Goal: Task Accomplishment & Management: Manage account settings

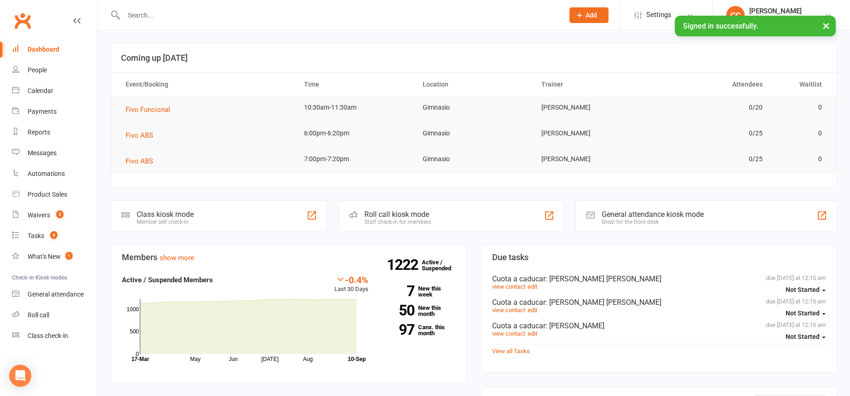
scroll to position [125, 0]
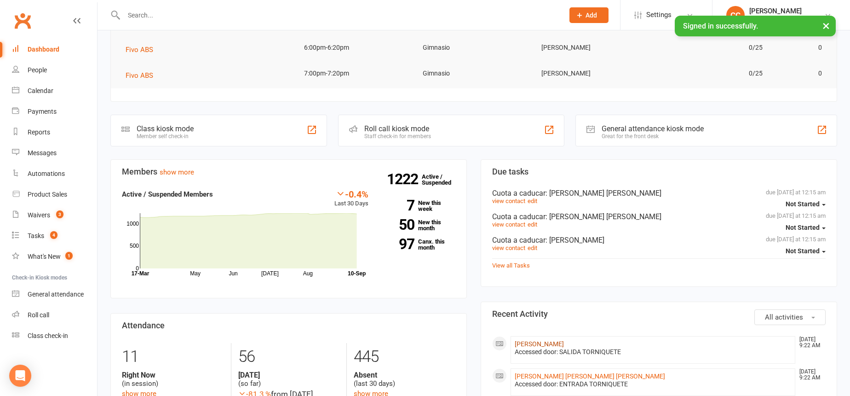
click at [560, 344] on link "[PERSON_NAME]" at bounding box center [539, 343] width 49 height 7
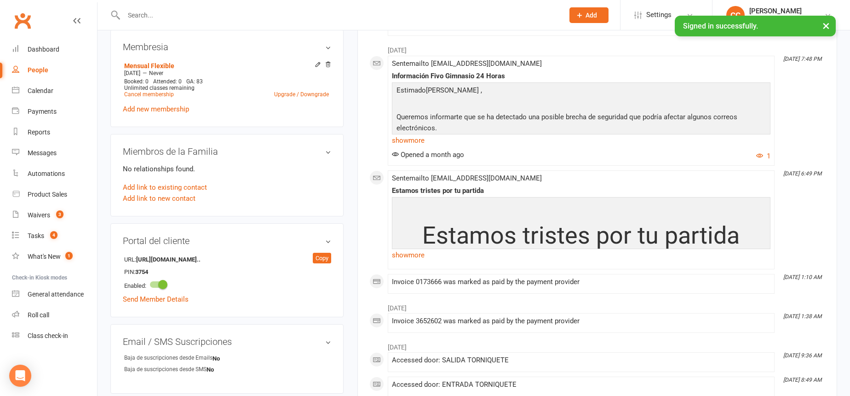
scroll to position [378, 0]
click at [47, 47] on div "Dashboard" at bounding box center [44, 49] width 32 height 7
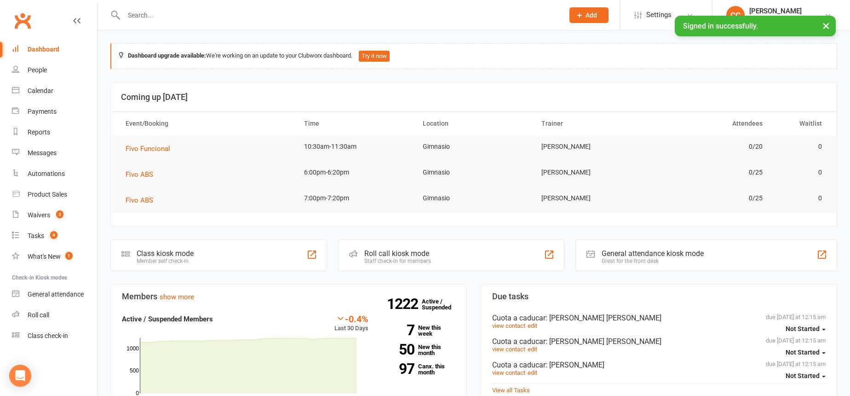
click at [49, 46] on div "Dashboard" at bounding box center [44, 49] width 32 height 7
click at [45, 72] on div "People" at bounding box center [37, 69] width 19 height 7
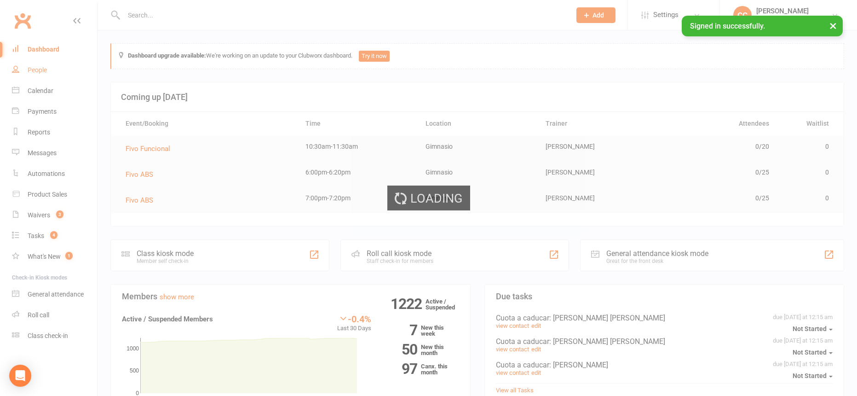
select select "100"
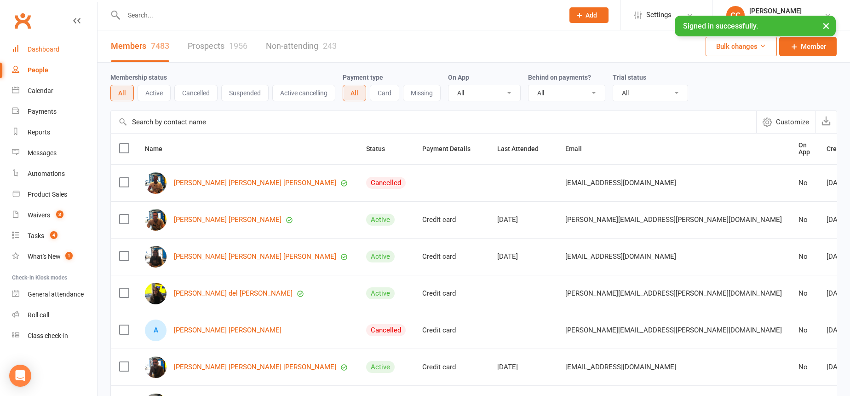
click at [55, 54] on link "Dashboard" at bounding box center [54, 49] width 85 height 21
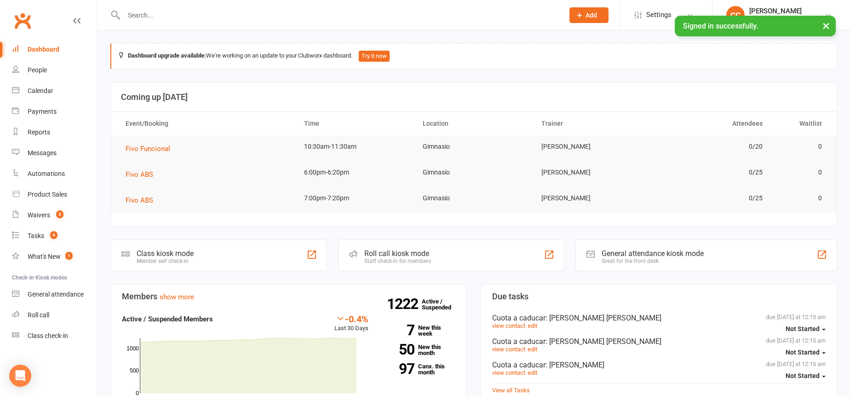
click at [270, 13] on input "text" at bounding box center [339, 15] width 437 height 13
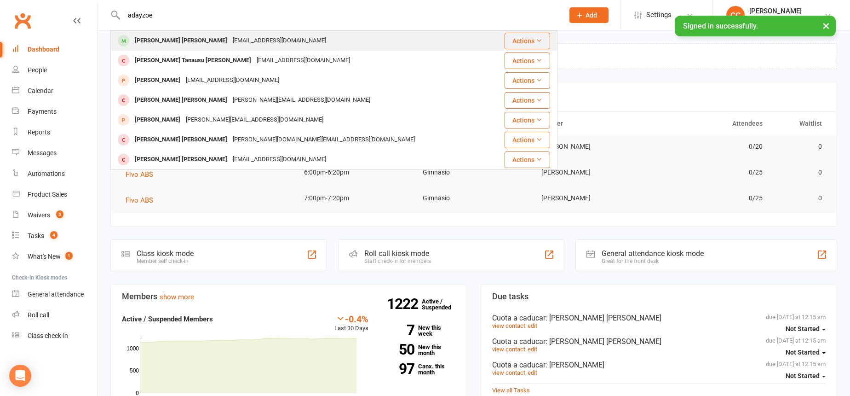
type input "adayzoe"
click at [193, 50] on div "Andrea Zoe Santana Ayala Adayzoe@gmail.com" at bounding box center [301, 40] width 380 height 19
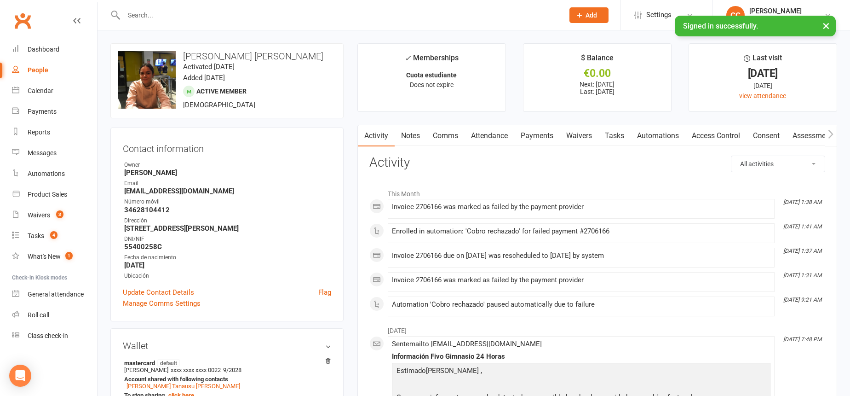
click at [528, 138] on link "Payments" at bounding box center [537, 135] width 46 height 21
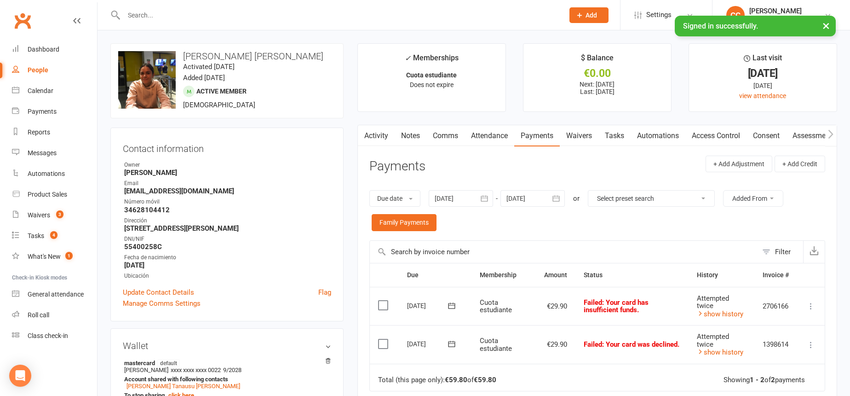
click at [486, 197] on icon "button" at bounding box center [484, 198] width 9 height 9
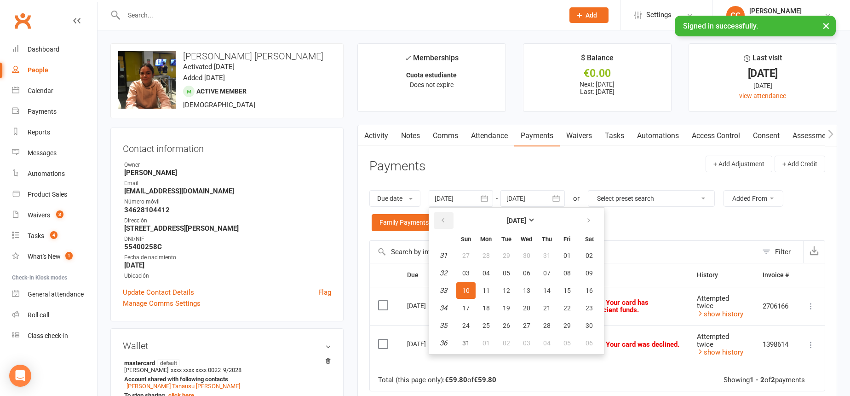
click at [445, 213] on button "button" at bounding box center [444, 220] width 20 height 17
click at [503, 267] on button "08" at bounding box center [506, 273] width 19 height 17
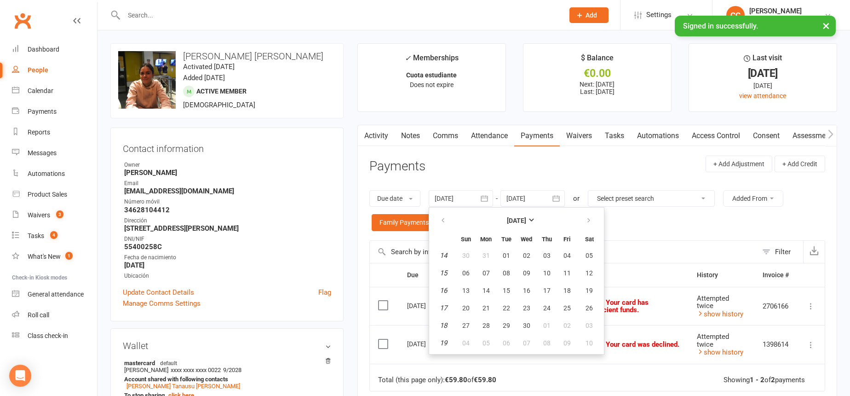
type input "08 Apr 2025"
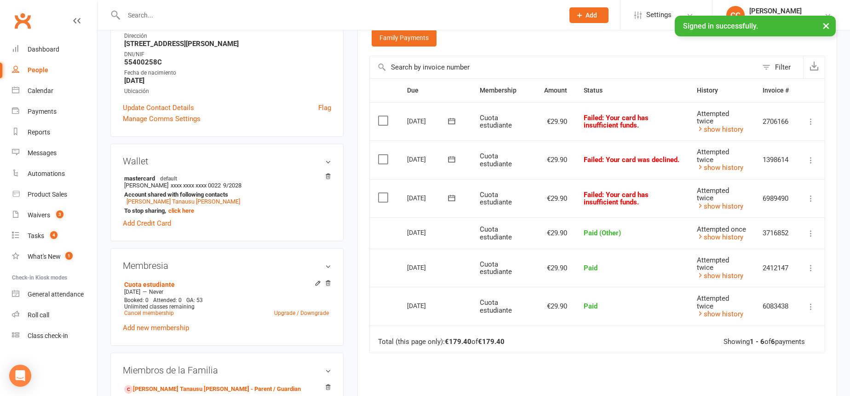
scroll to position [186, 0]
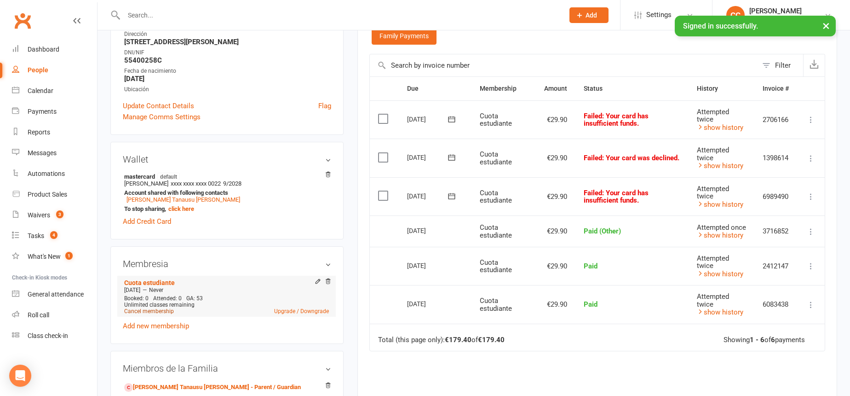
click at [151, 310] on link "Cancel membership" at bounding box center [149, 311] width 50 height 6
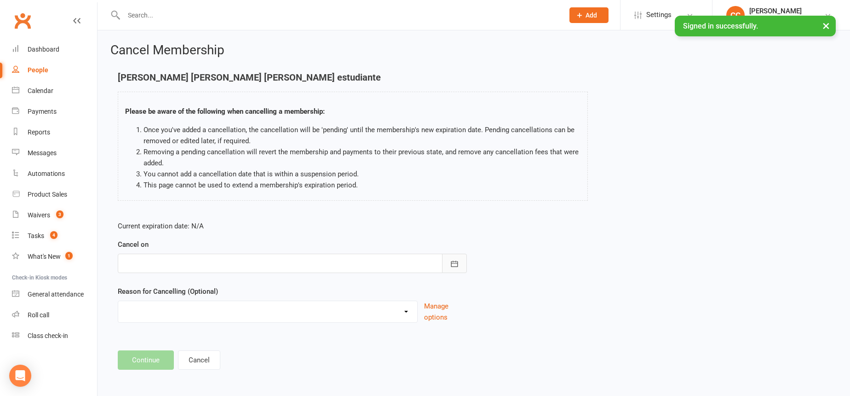
click at [456, 261] on icon "button" at bounding box center [454, 263] width 9 height 9
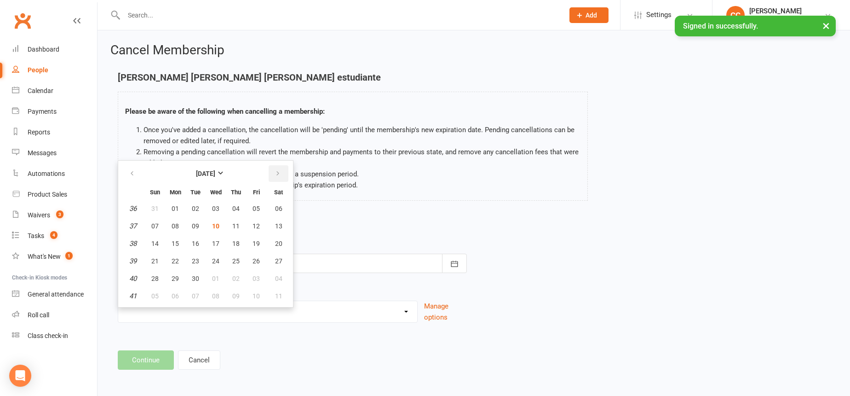
click at [286, 167] on button "button" at bounding box center [279, 173] width 20 height 17
click at [238, 223] on span "09" at bounding box center [235, 225] width 7 height 7
type input "09 Oct 2025"
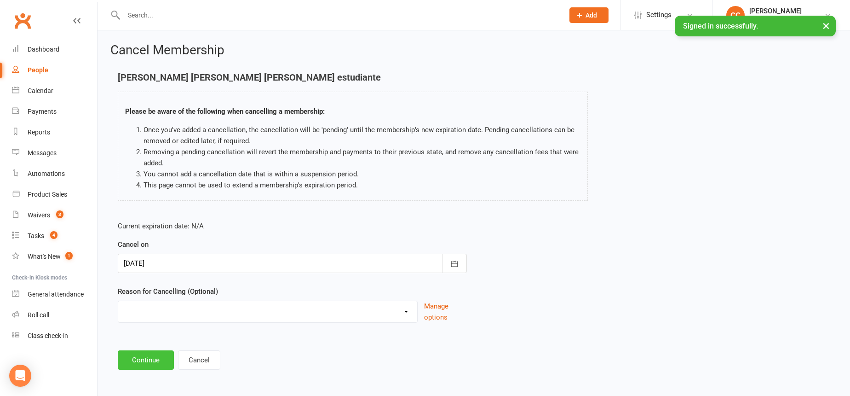
click at [155, 355] on button "Continue" at bounding box center [146, 359] width 56 height 19
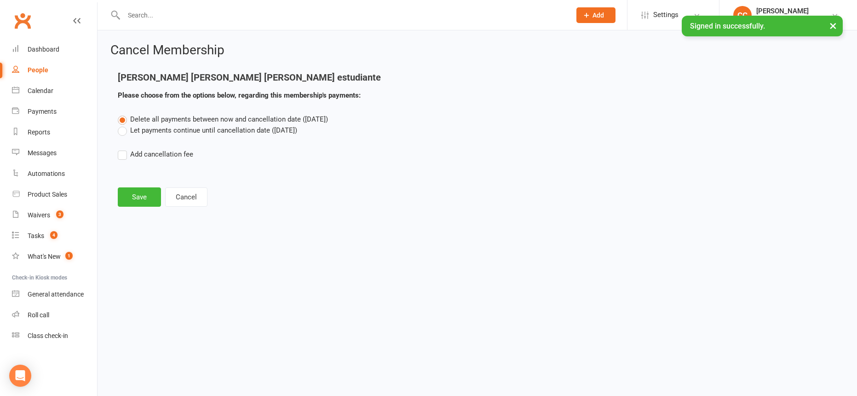
click at [125, 132] on label "Let payments continue until cancellation date (Oct 9, 2025)" at bounding box center [207, 130] width 179 height 11
click at [124, 125] on input "Let payments continue until cancellation date (Oct 9, 2025)" at bounding box center [121, 125] width 6 height 0
click at [155, 195] on button "Save" at bounding box center [139, 196] width 43 height 19
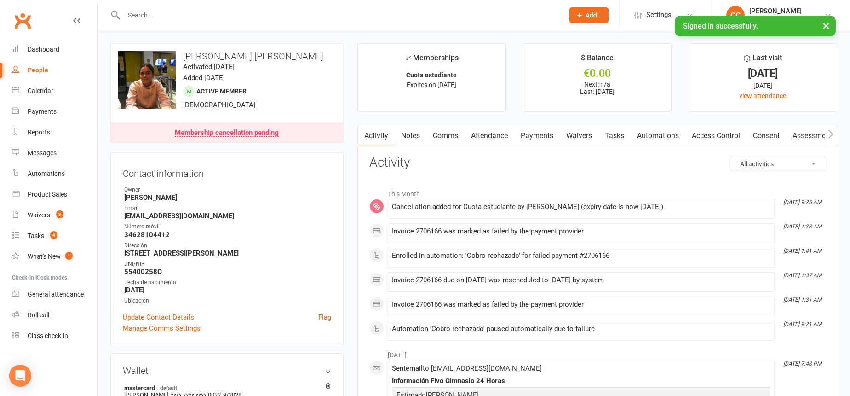
click at [538, 140] on link "Payments" at bounding box center [537, 135] width 46 height 21
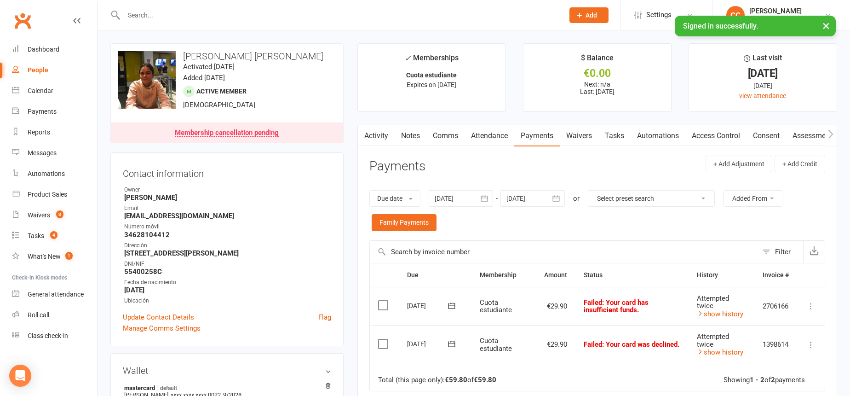
click at [560, 196] on icon "button" at bounding box center [556, 198] width 9 height 9
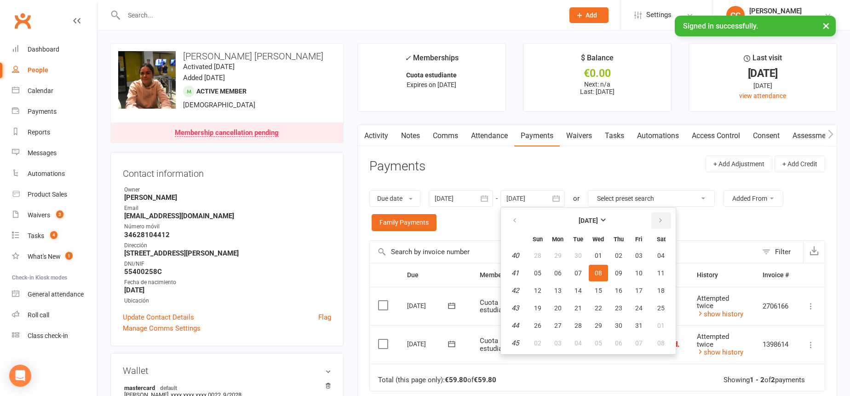
click at [660, 220] on icon "button" at bounding box center [660, 220] width 6 height 7
click at [601, 285] on button "17" at bounding box center [598, 290] width 19 height 17
type input "17 Dec 2025"
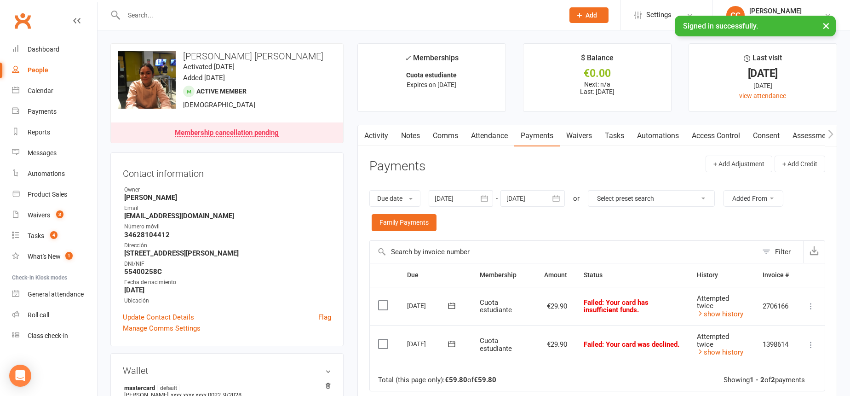
click at [488, 200] on icon "button" at bounding box center [484, 198] width 9 height 9
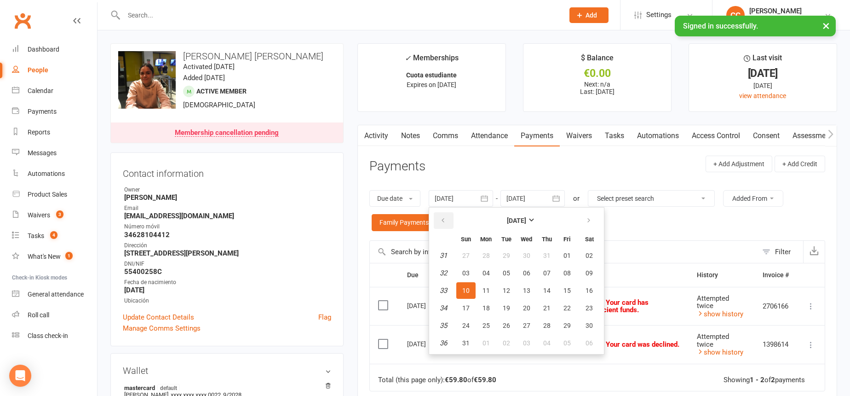
click at [446, 218] on icon "button" at bounding box center [443, 220] width 6 height 7
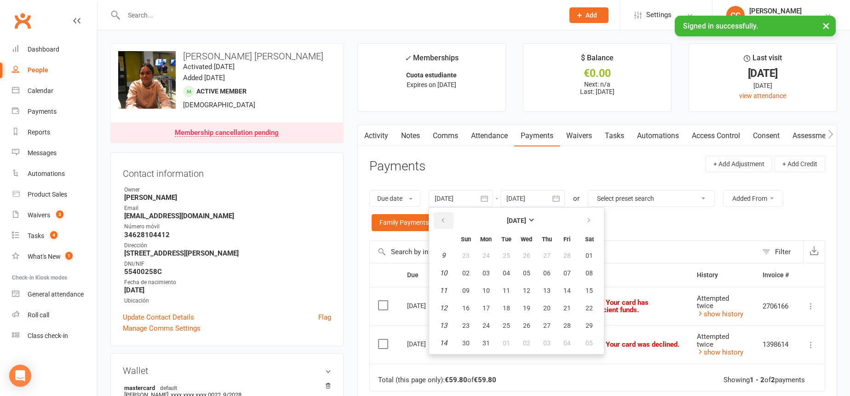
click at [446, 218] on icon "button" at bounding box center [443, 220] width 6 height 7
click at [491, 279] on button "03" at bounding box center [486, 273] width 19 height 17
type input "03 Feb 2025"
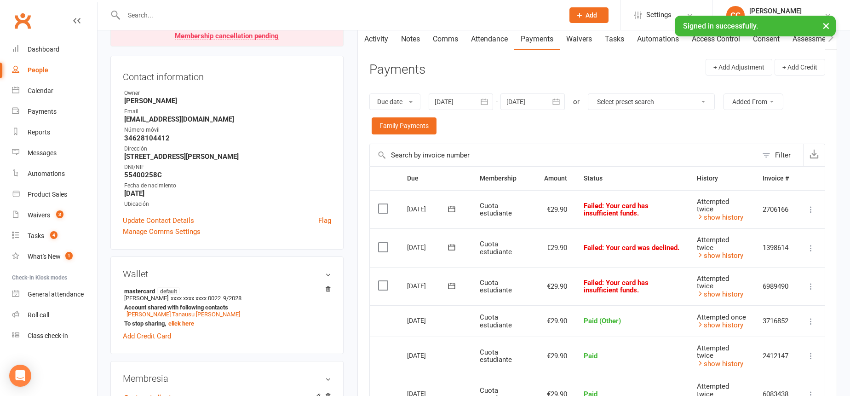
scroll to position [48, 0]
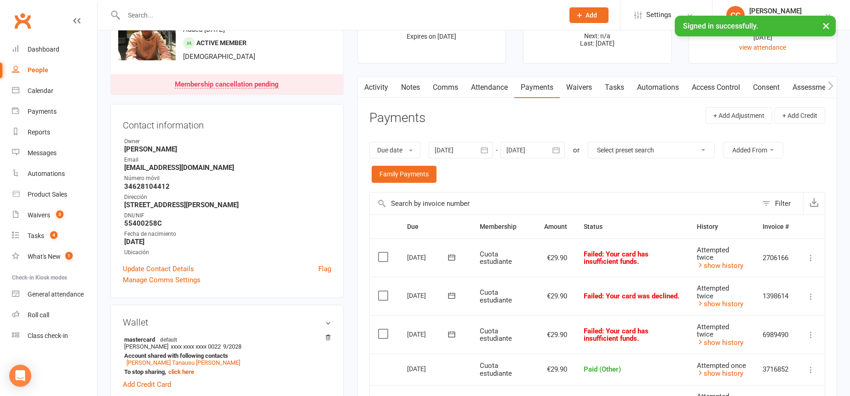
drag, startPoint x: 326, startPoint y: 266, endPoint x: 324, endPoint y: 277, distance: 11.2
click at [326, 271] on link "Flag" at bounding box center [324, 268] width 13 height 11
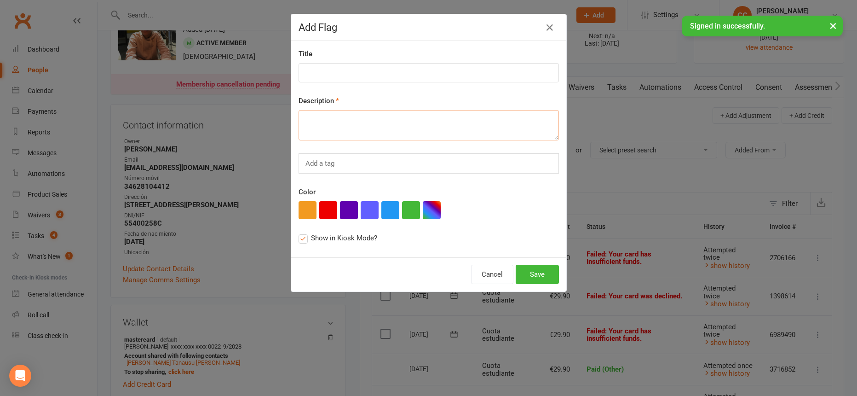
paste textarea "Recibos pendientes de cobro. Realizó inscripción y en total pasará a deber 372,…"
drag, startPoint x: 299, startPoint y: 241, endPoint x: 310, endPoint y: 226, distance: 17.8
click at [299, 241] on label "Show in Kiosk Mode?" at bounding box center [338, 237] width 79 height 11
click at [299, 232] on input "Show in Kiosk Mode?" at bounding box center [302, 232] width 6 height 0
click at [327, 202] on button "button" at bounding box center [328, 210] width 18 height 18
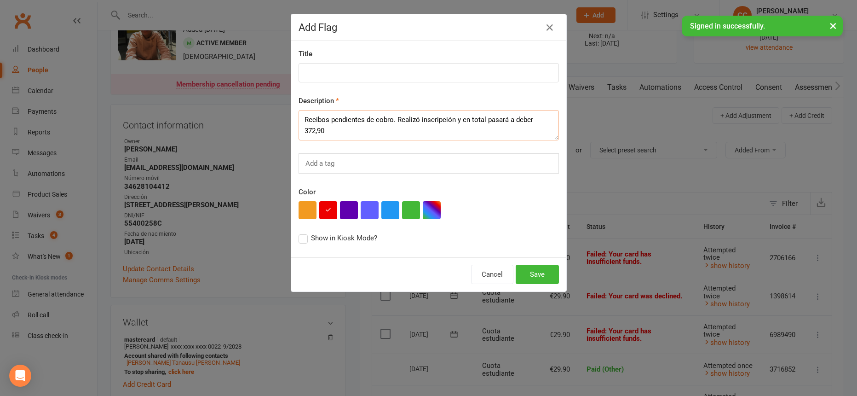
drag, startPoint x: 325, startPoint y: 129, endPoint x: 301, endPoint y: 130, distance: 23.5
click at [301, 130] on textarea "Recibos pendientes de cobro. Realizó inscripción y en total pasará a deber 372,…" at bounding box center [429, 125] width 260 height 30
type textarea "Recibos pendientes de cobro. Realizó inscripción y en total pasará a deber 104,…"
click at [526, 269] on button "Save" at bounding box center [537, 274] width 43 height 19
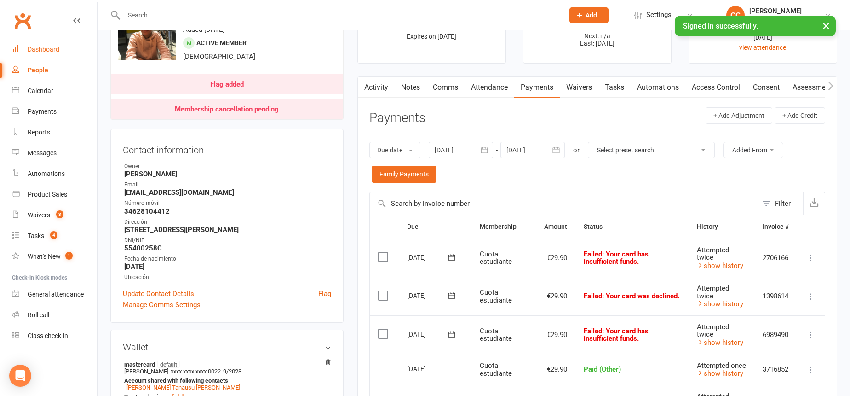
click at [39, 46] on div "Dashboard" at bounding box center [44, 49] width 32 height 7
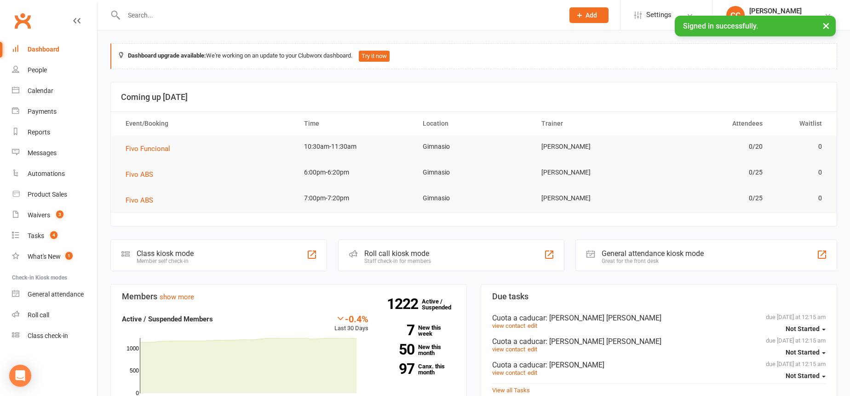
click at [293, 12] on input "text" at bounding box center [339, 15] width 437 height 13
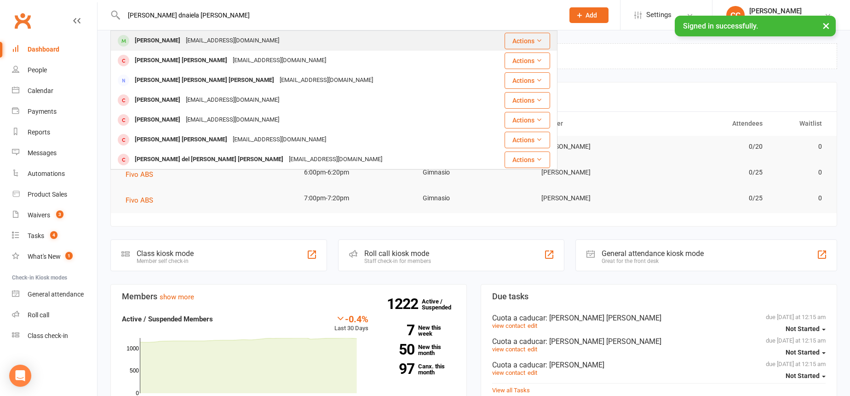
type input "maria dnaiela aguirre"
click at [253, 36] on div "mariadanielaaguirrelopaiza@gmail.com" at bounding box center [232, 40] width 99 height 13
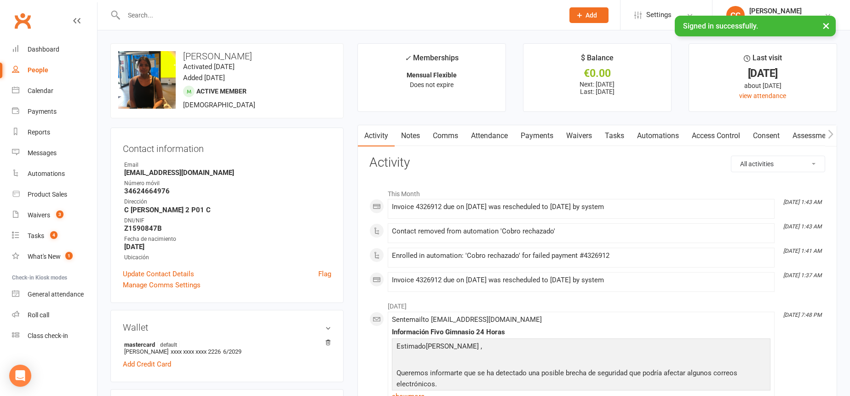
click at [526, 138] on link "Payments" at bounding box center [537, 135] width 46 height 21
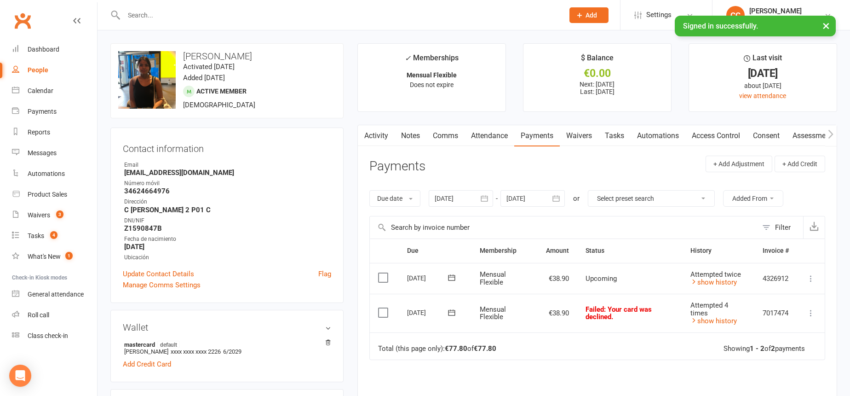
click at [485, 202] on icon "button" at bounding box center [484, 198] width 9 height 9
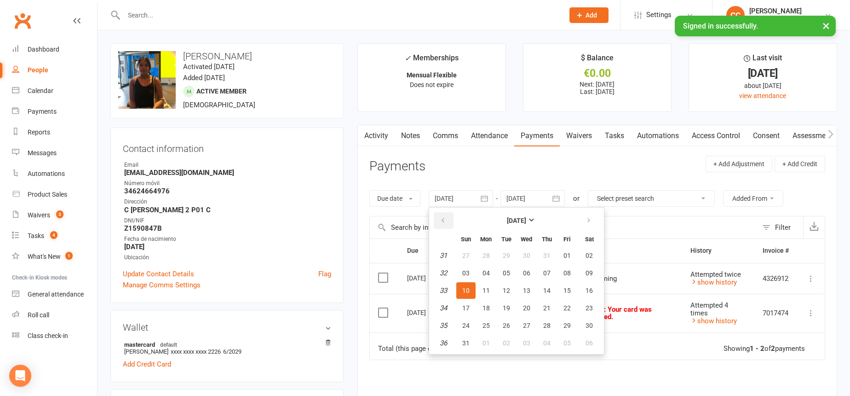
click at [449, 218] on button "button" at bounding box center [444, 220] width 20 height 17
click at [448, 218] on button "button" at bounding box center [444, 220] width 20 height 17
click at [524, 295] on button "14" at bounding box center [526, 290] width 19 height 17
type input "14 May 2025"
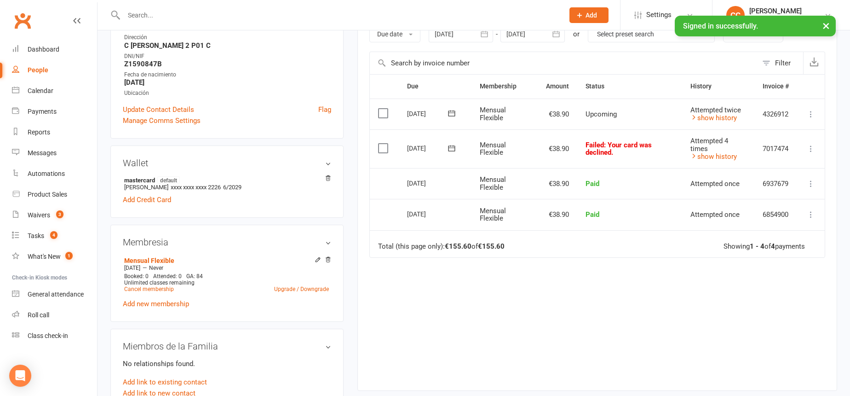
scroll to position [165, 0]
click at [165, 289] on link "Cancel membership" at bounding box center [149, 288] width 50 height 6
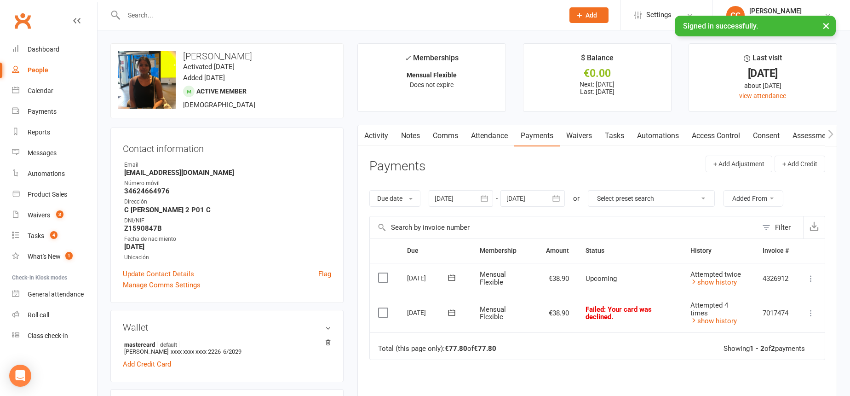
click at [449, 135] on link "Comms" at bounding box center [445, 135] width 38 height 21
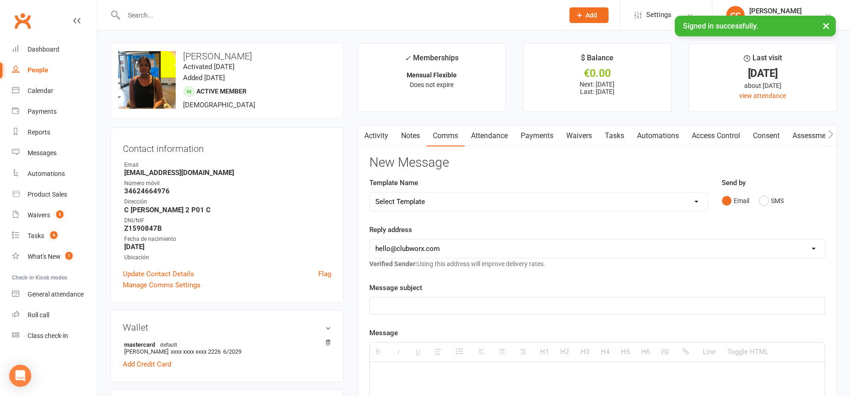
click at [452, 201] on select "Select Template [Email] Información fase 3 [Email] Aviso primero de incumplimie…" at bounding box center [539, 201] width 338 height 18
select select "14"
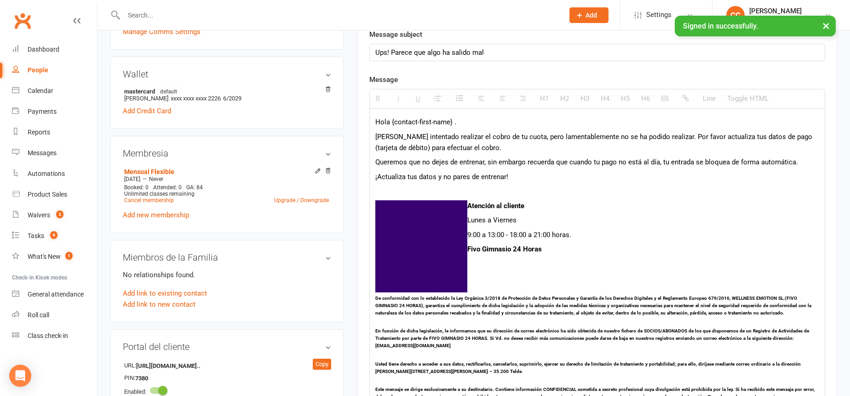
scroll to position [553, 0]
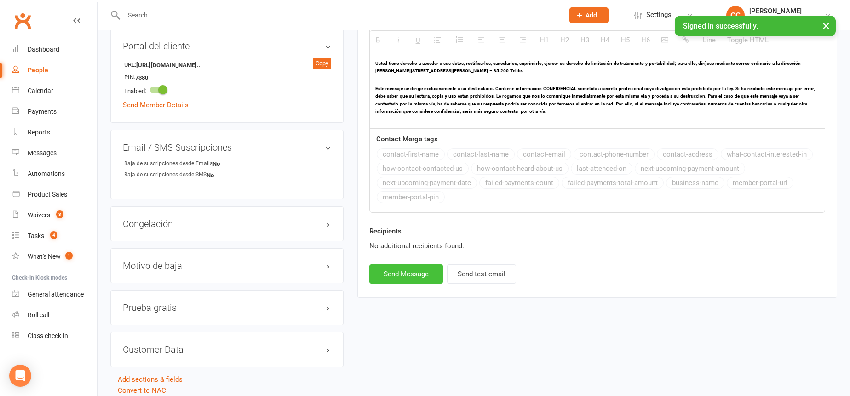
click at [402, 268] on button "Send Message" at bounding box center [406, 273] width 74 height 19
select select
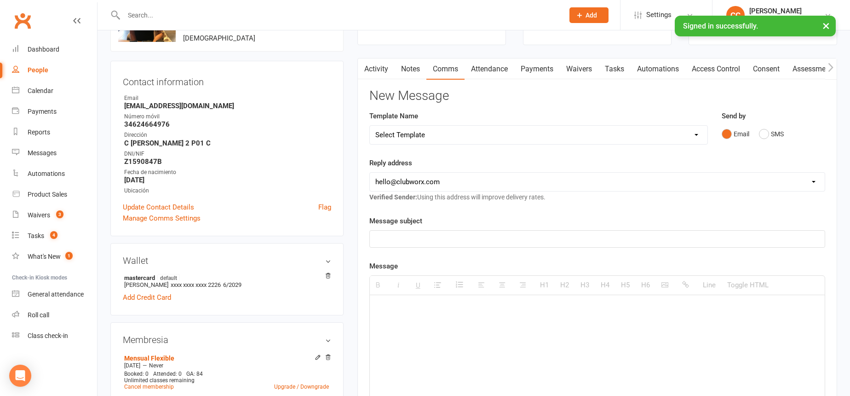
scroll to position [0, 0]
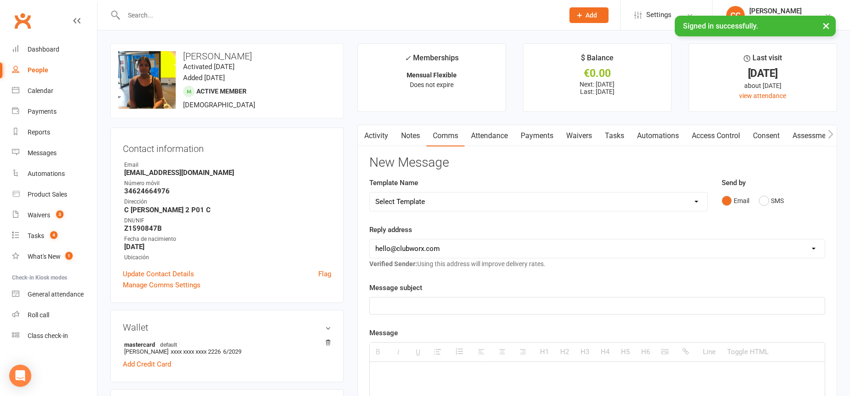
click at [368, 133] on button "button" at bounding box center [364, 135] width 12 height 21
click at [380, 135] on link "Activity" at bounding box center [376, 135] width 37 height 21
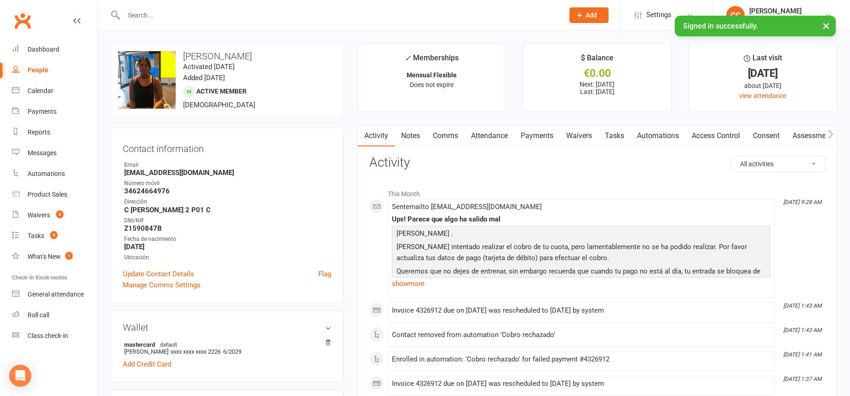
click at [414, 135] on link "Notes" at bounding box center [411, 135] width 32 height 21
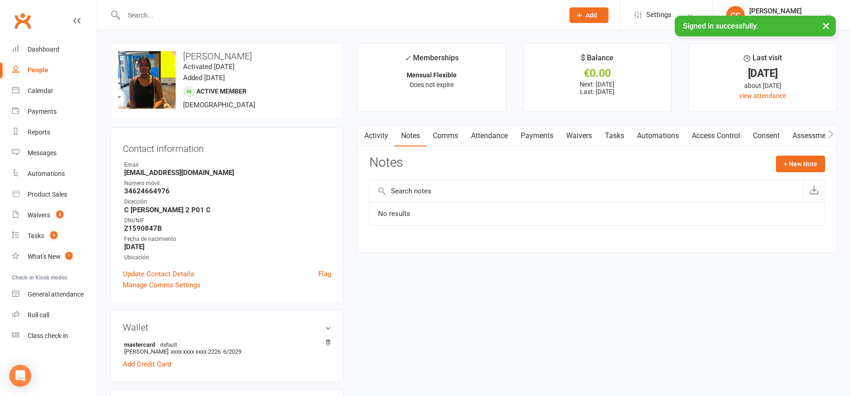
click at [443, 131] on link "Comms" at bounding box center [445, 135] width 38 height 21
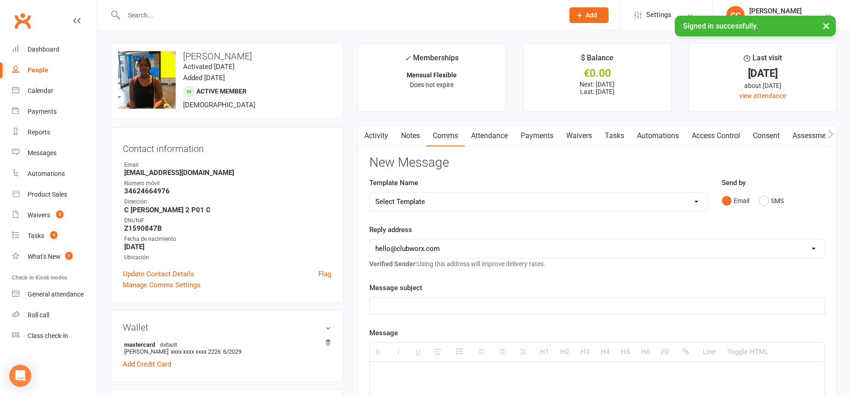
click at [506, 132] on link "Attendance" at bounding box center [490, 135] width 50 height 21
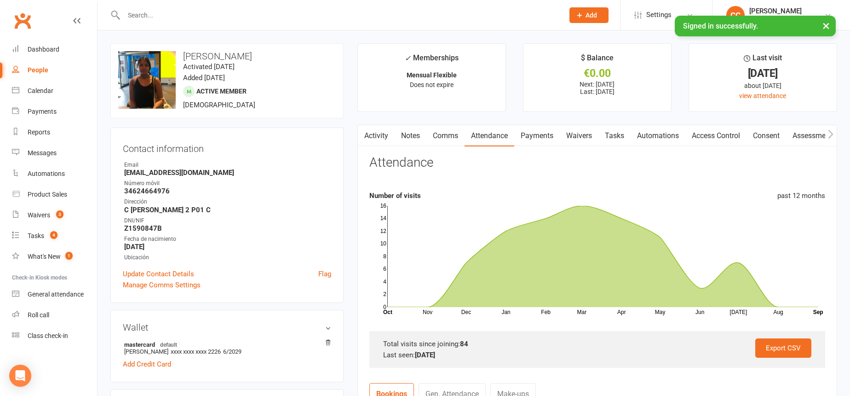
click at [373, 136] on link "Activity" at bounding box center [376, 135] width 37 height 21
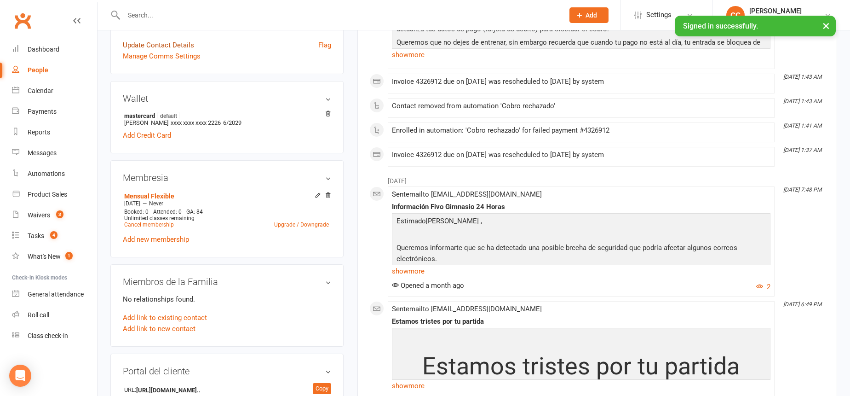
scroll to position [229, 0]
click at [153, 226] on link "Cancel membership" at bounding box center [149, 224] width 50 height 6
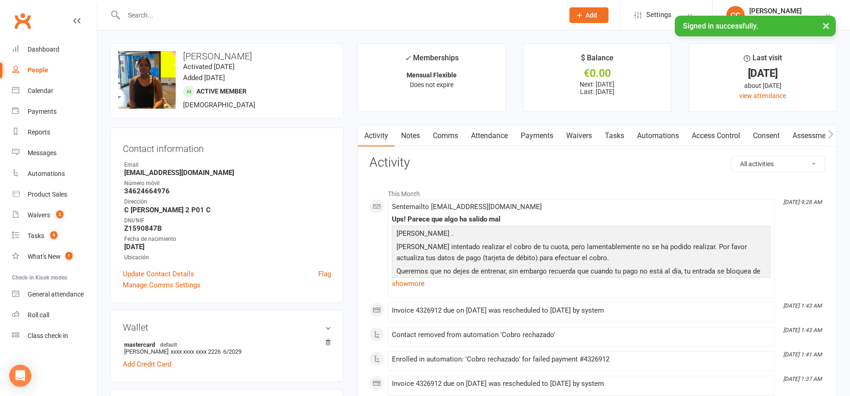
click at [531, 135] on link "Payments" at bounding box center [537, 135] width 46 height 21
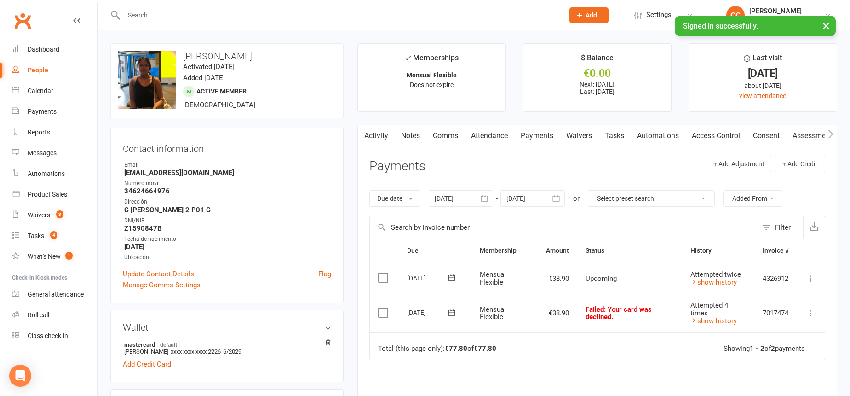
click at [486, 198] on icon "button" at bounding box center [484, 198] width 7 height 6
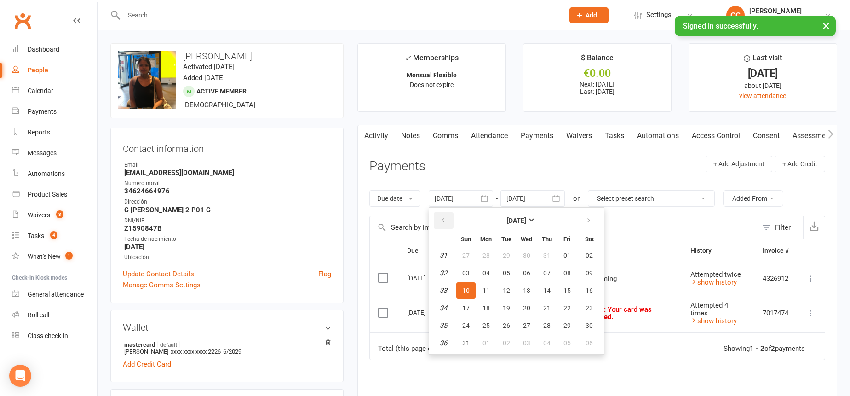
click at [448, 219] on button "button" at bounding box center [444, 220] width 20 height 17
click at [483, 251] on button "02" at bounding box center [486, 255] width 19 height 17
type input "02 Jun 2025"
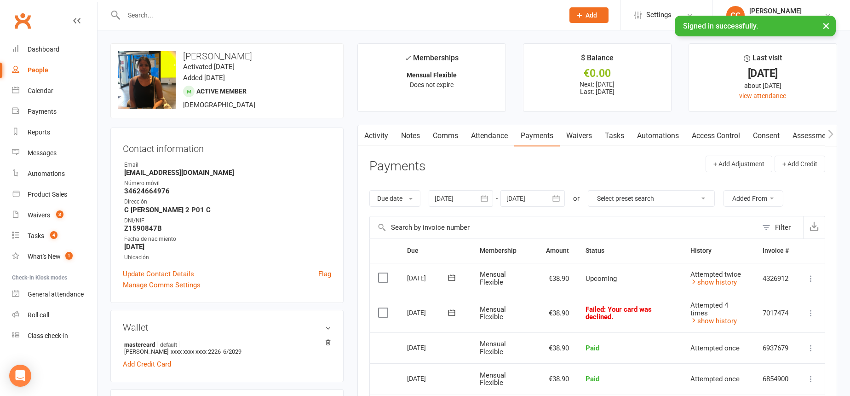
click at [559, 199] on icon "button" at bounding box center [556, 198] width 9 height 9
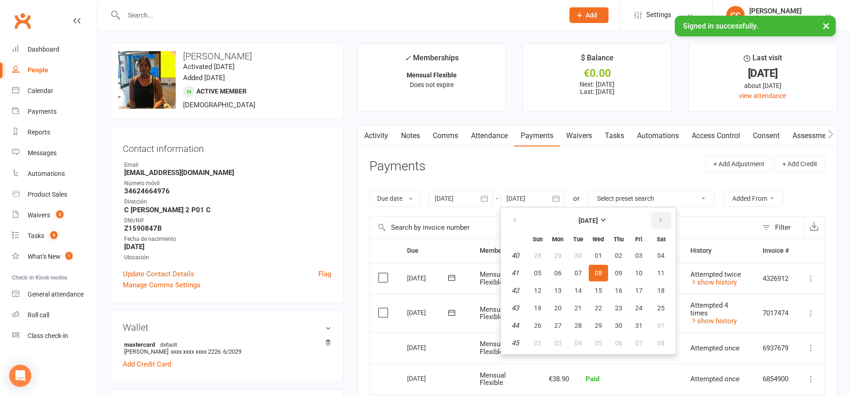
click at [659, 217] on icon "button" at bounding box center [660, 220] width 6 height 7
click at [622, 271] on span "11" at bounding box center [618, 272] width 7 height 7
type input "11 Dec 2025"
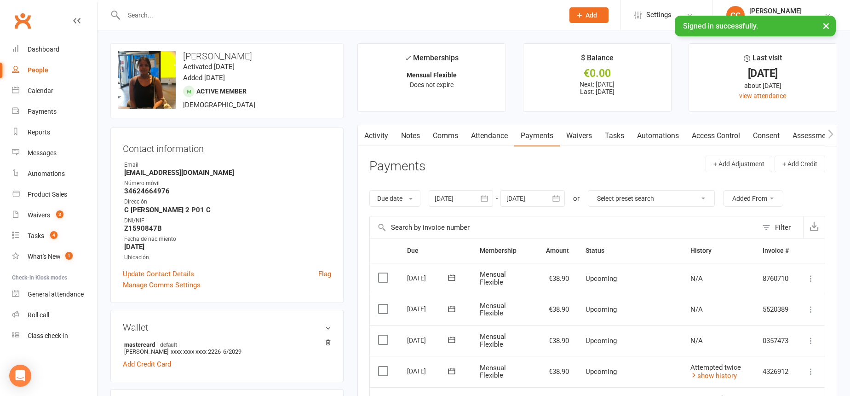
click at [366, 137] on icon "button" at bounding box center [364, 134] width 6 height 10
click at [378, 137] on link "Activity" at bounding box center [376, 135] width 37 height 21
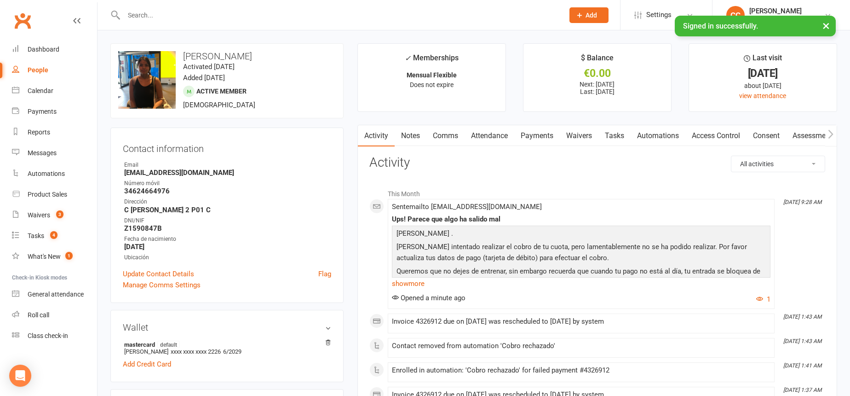
click at [251, 15] on input "text" at bounding box center [339, 15] width 437 height 13
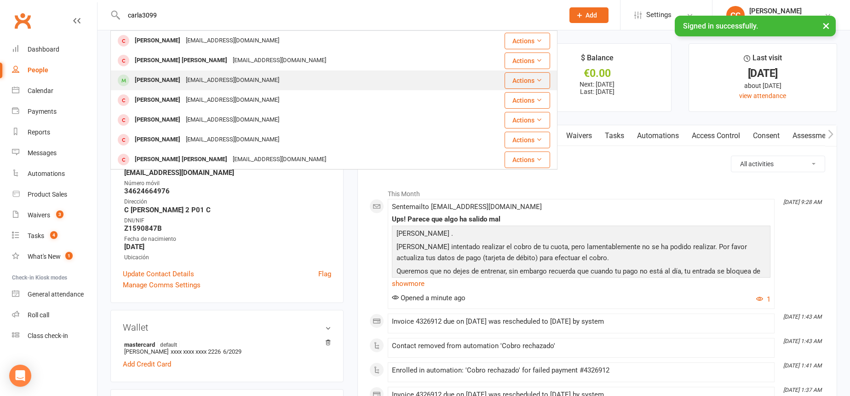
type input "carla3099"
click at [266, 73] on div "Carla Soto Suarez carlasotosuarez@gmail.com" at bounding box center [290, 80] width 359 height 19
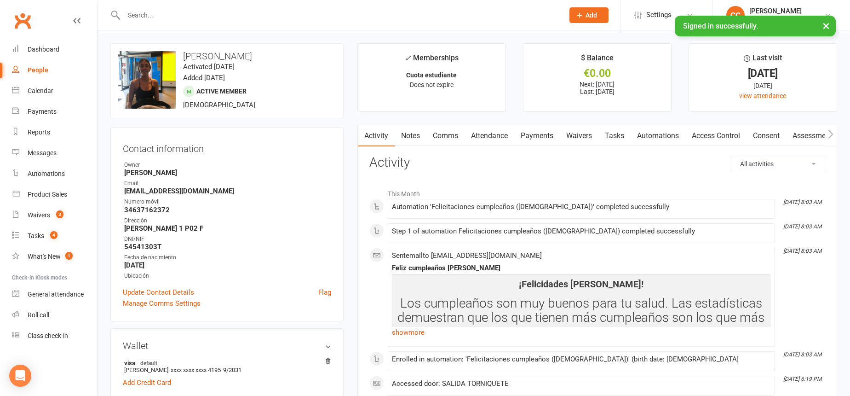
click at [235, 21] on input "text" at bounding box center [339, 15] width 437 height 13
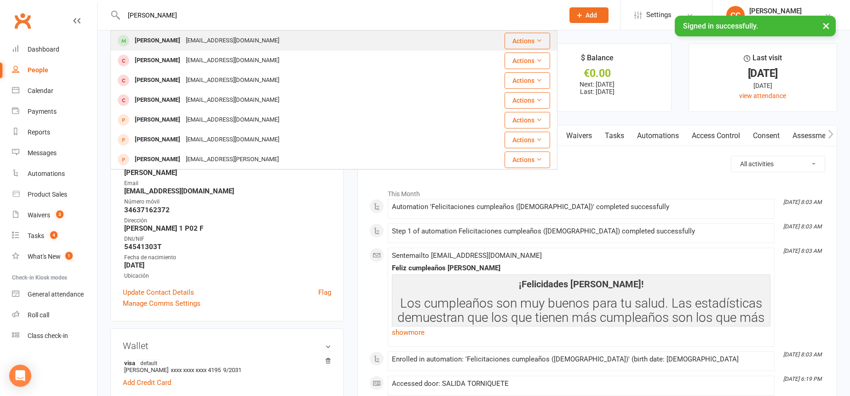
type input "arancha santana sanch"
click at [239, 35] on div "aranchasantanasanchez5@gmail.com" at bounding box center [232, 40] width 99 height 13
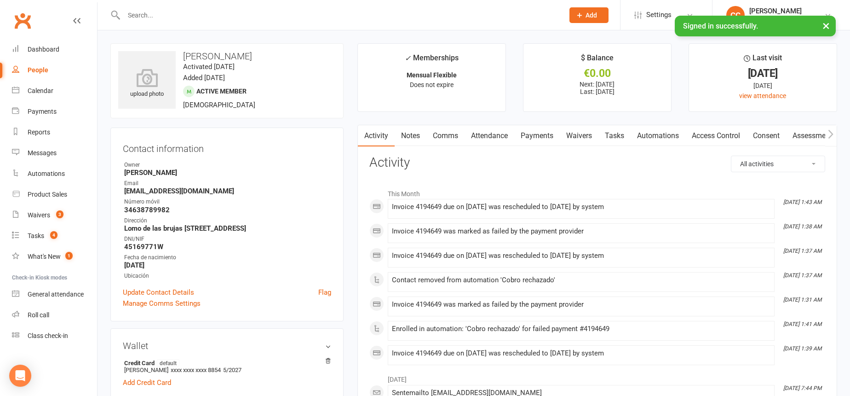
click at [531, 135] on link "Payments" at bounding box center [537, 135] width 46 height 21
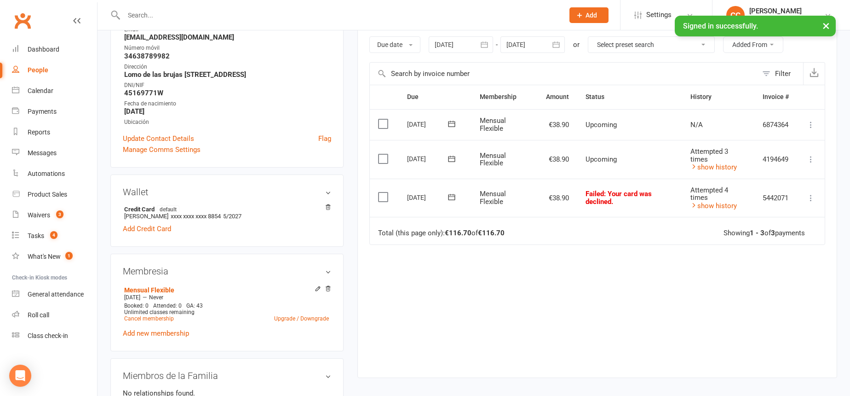
scroll to position [144, 0]
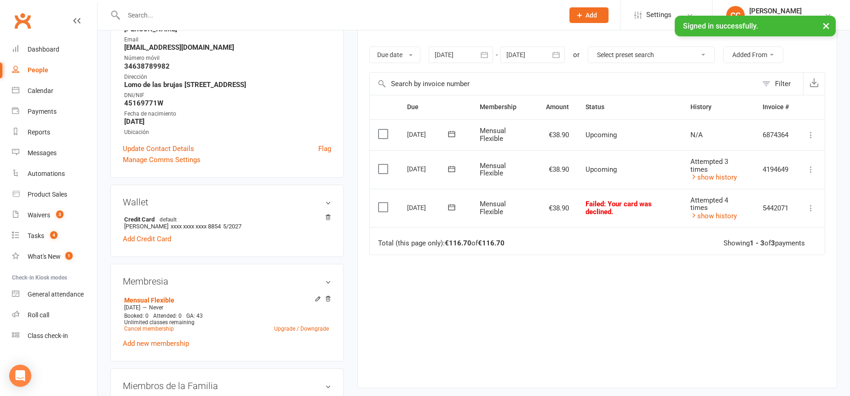
click at [487, 55] on icon "button" at bounding box center [484, 54] width 9 height 9
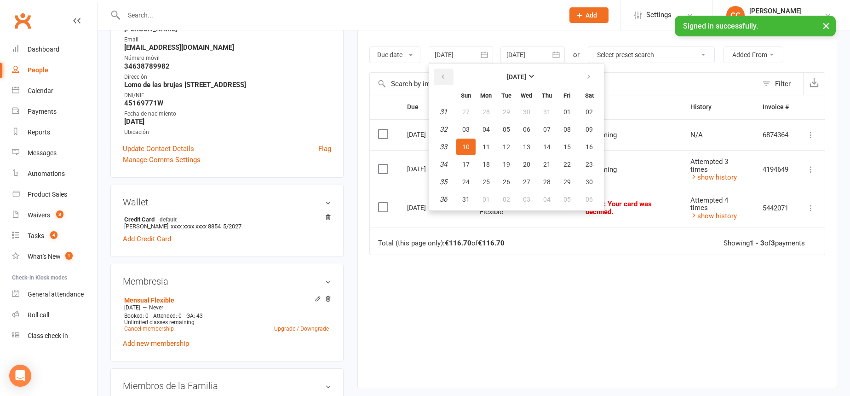
click at [436, 77] on button "button" at bounding box center [444, 77] width 20 height 17
click at [476, 153] on button "11" at bounding box center [465, 146] width 19 height 17
type input "11 May 2025"
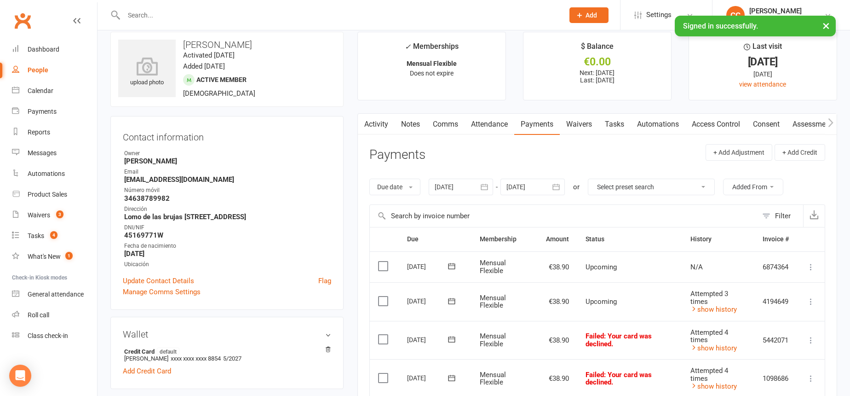
scroll to position [0, 0]
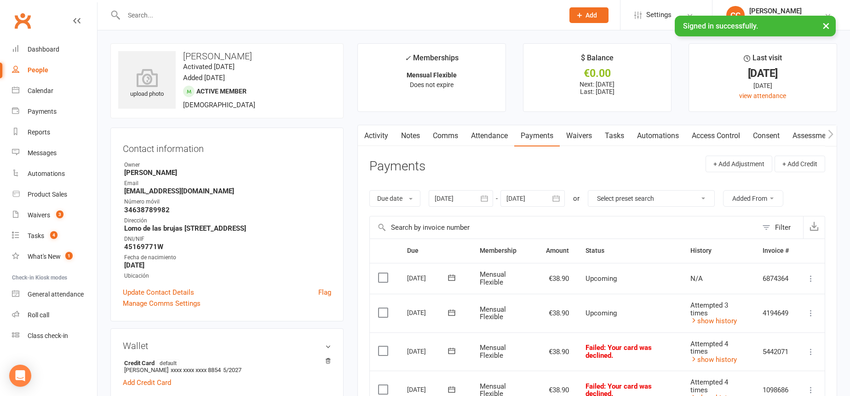
click at [490, 138] on link "Attendance" at bounding box center [490, 135] width 50 height 21
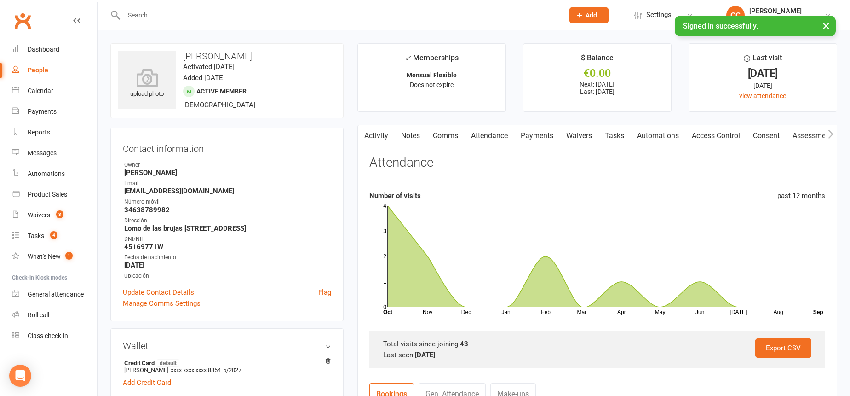
click at [532, 137] on link "Payments" at bounding box center [537, 135] width 46 height 21
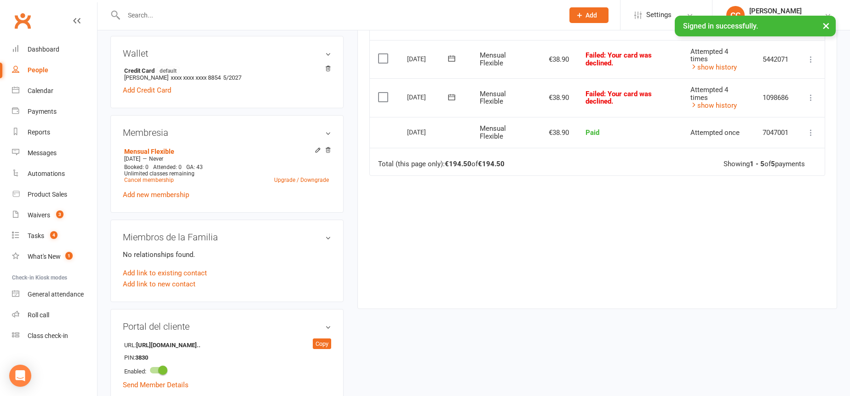
scroll to position [293, 0]
click at [150, 183] on link "Cancel membership" at bounding box center [149, 179] width 50 height 6
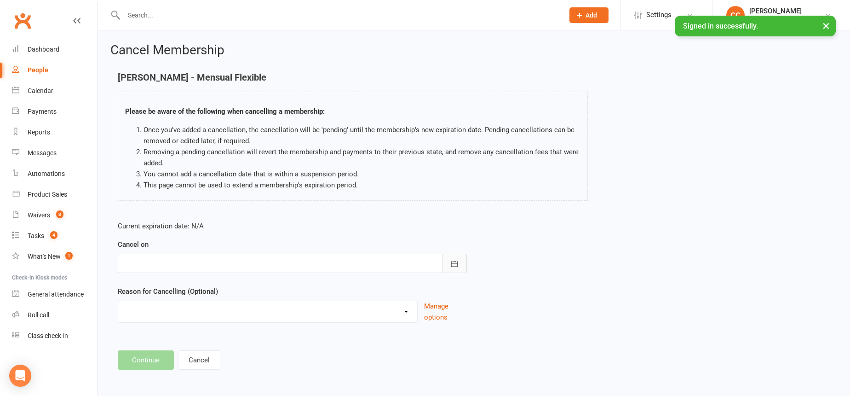
click at [463, 264] on button "button" at bounding box center [454, 262] width 25 height 19
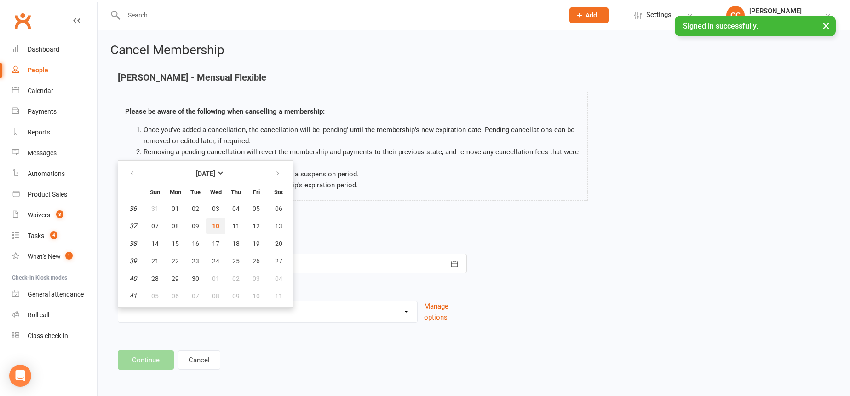
click at [215, 226] on span "10" at bounding box center [215, 225] width 7 height 7
type input "[DATE]"
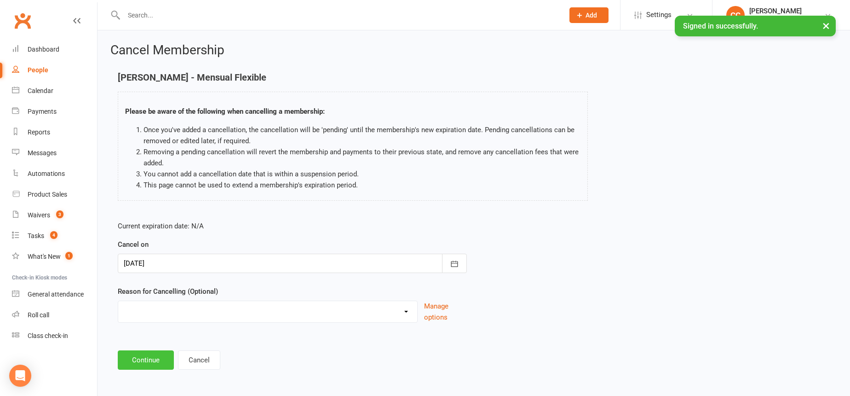
click at [145, 361] on button "Continue" at bounding box center [146, 359] width 56 height 19
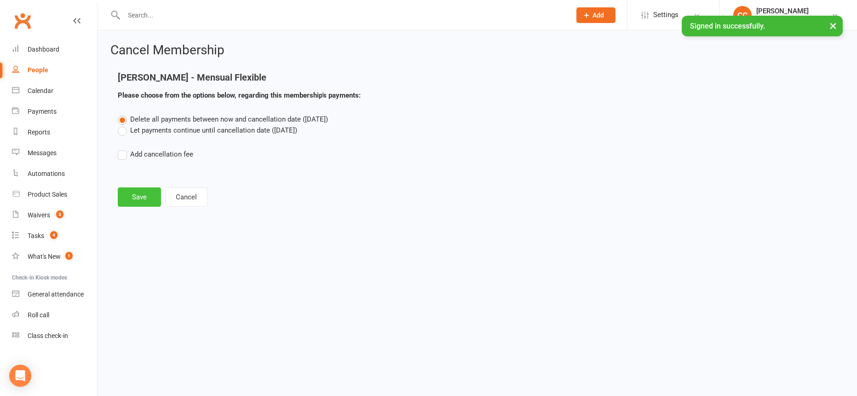
click at [134, 193] on button "Save" at bounding box center [139, 196] width 43 height 19
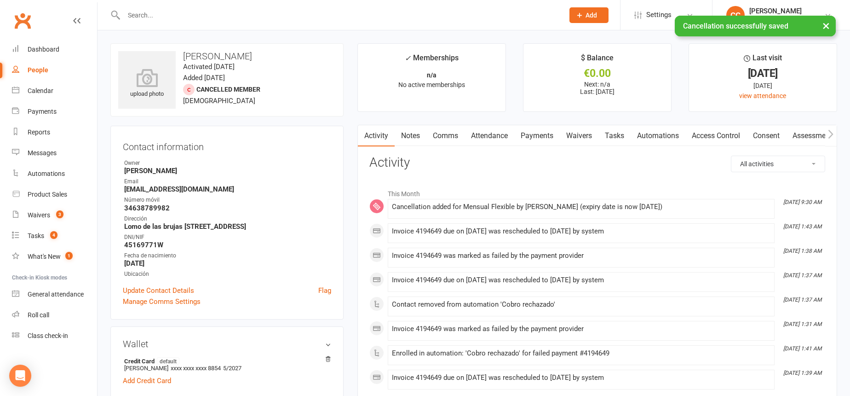
click at [529, 138] on link "Payments" at bounding box center [537, 135] width 46 height 21
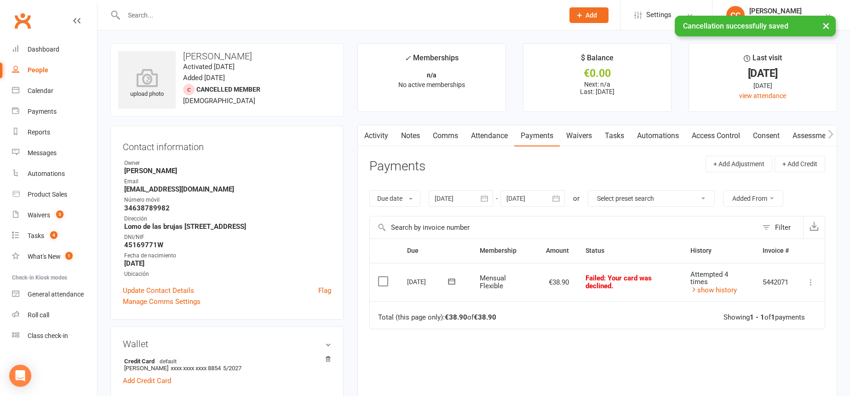
drag, startPoint x: 487, startPoint y: 200, endPoint x: 461, endPoint y: 211, distance: 28.0
click at [486, 200] on icon "button" at bounding box center [484, 198] width 9 height 9
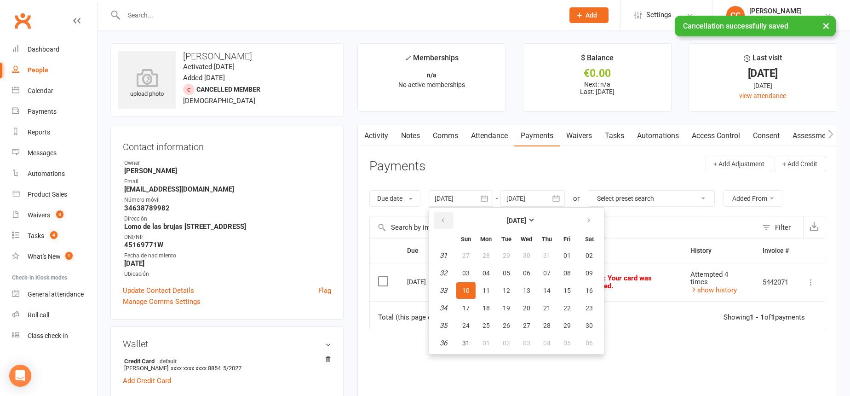
click at [443, 219] on icon "button" at bounding box center [443, 220] width 6 height 7
click at [548, 279] on button "08" at bounding box center [546, 273] width 19 height 17
type input "08 May 2025"
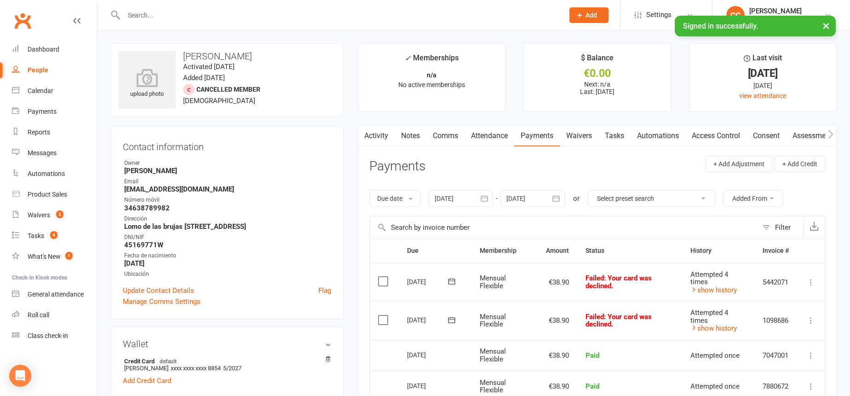
click at [815, 323] on icon at bounding box center [810, 320] width 9 height 9
click at [753, 386] on link "Skip" at bounding box center [770, 393] width 91 height 18
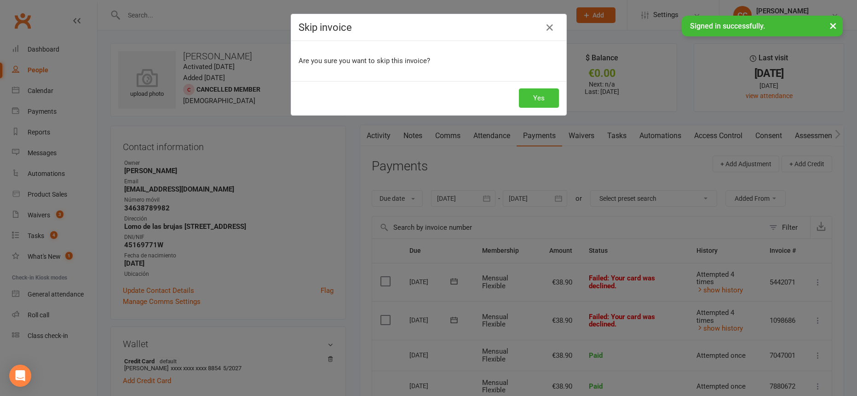
click at [540, 106] on button "Yes" at bounding box center [539, 97] width 40 height 19
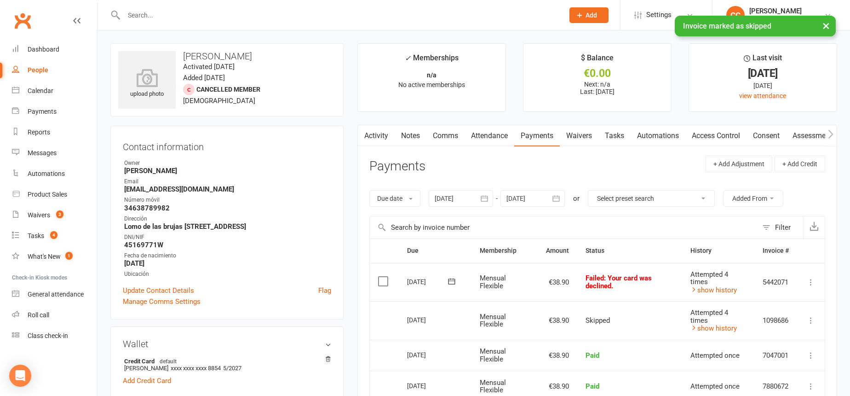
click at [812, 283] on icon at bounding box center [810, 281] width 9 height 9
click at [764, 356] on link "Skip" at bounding box center [770, 355] width 91 height 18
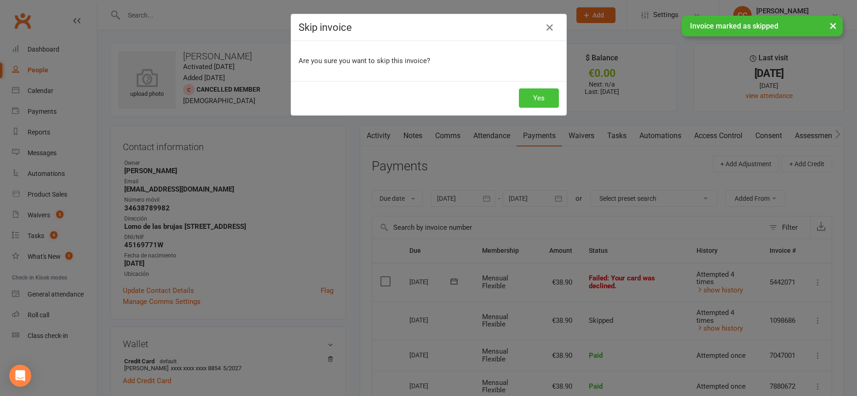
click at [530, 98] on button "Yes" at bounding box center [539, 97] width 40 height 19
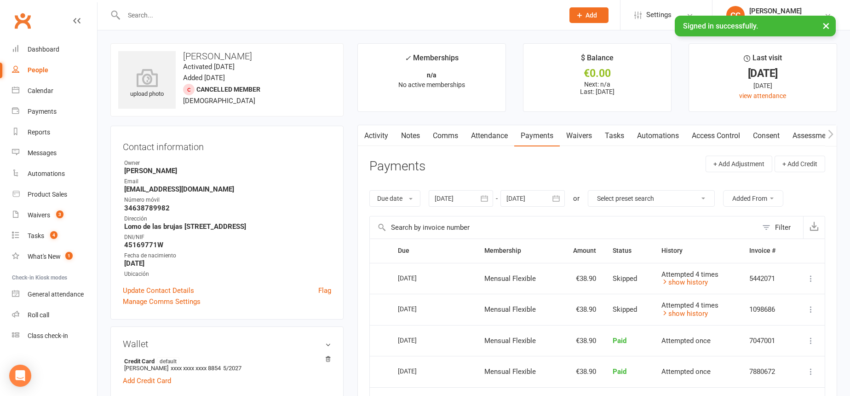
click at [290, 12] on input "text" at bounding box center [339, 15] width 437 height 13
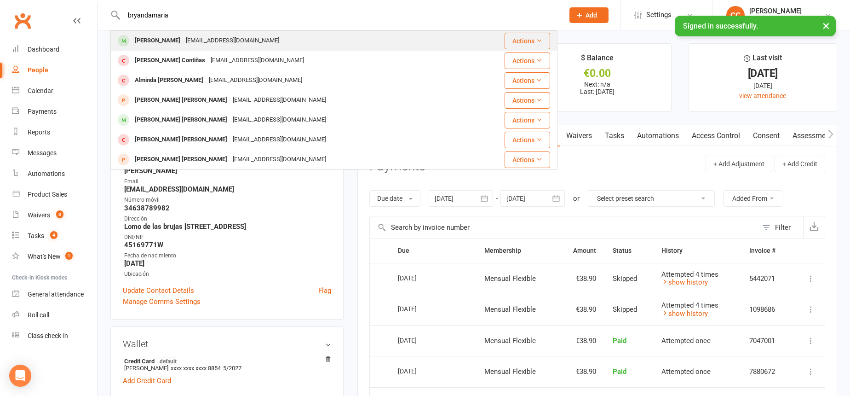
type input "bryandamaria"
click at [238, 50] on div "Brayan Betancur Cadavid brayandanamaria@hotmail.com" at bounding box center [297, 40] width 372 height 19
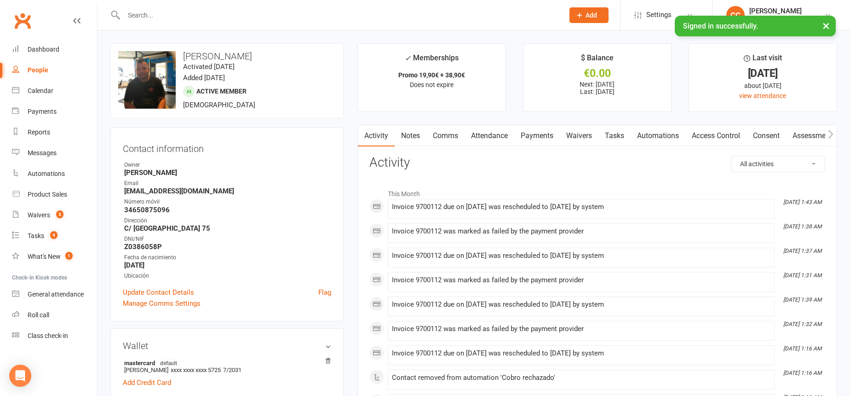
click at [536, 138] on link "Payments" at bounding box center [537, 135] width 46 height 21
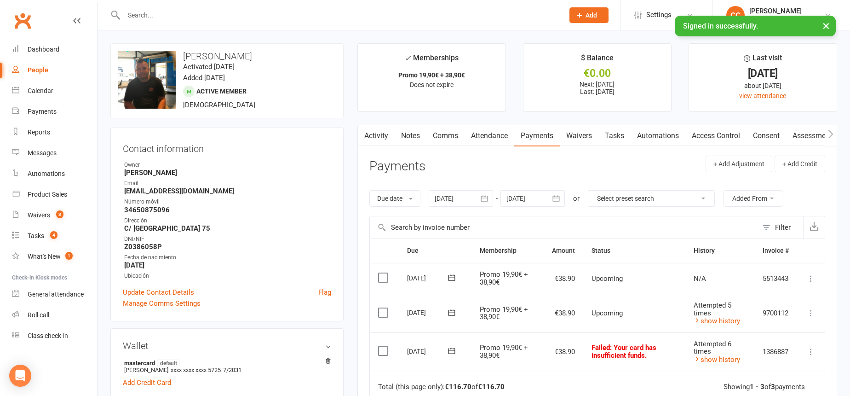
click at [489, 196] on icon "button" at bounding box center [484, 198] width 9 height 9
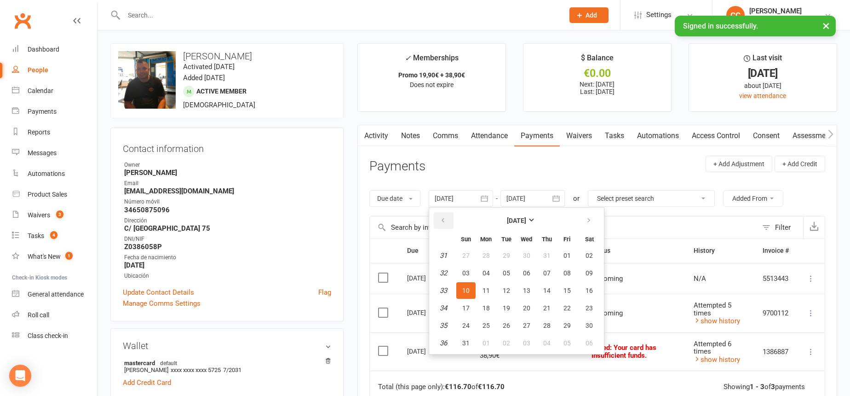
click at [441, 220] on icon "button" at bounding box center [443, 220] width 6 height 7
click at [515, 270] on button "06" at bounding box center [506, 273] width 19 height 17
type input "06 May 2025"
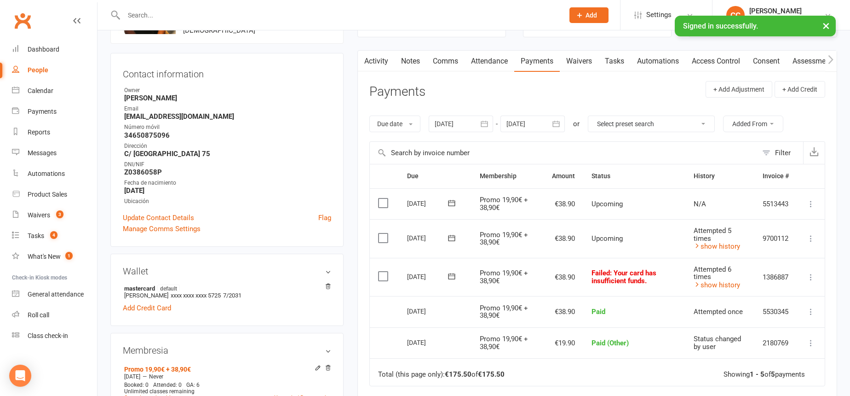
scroll to position [67, 0]
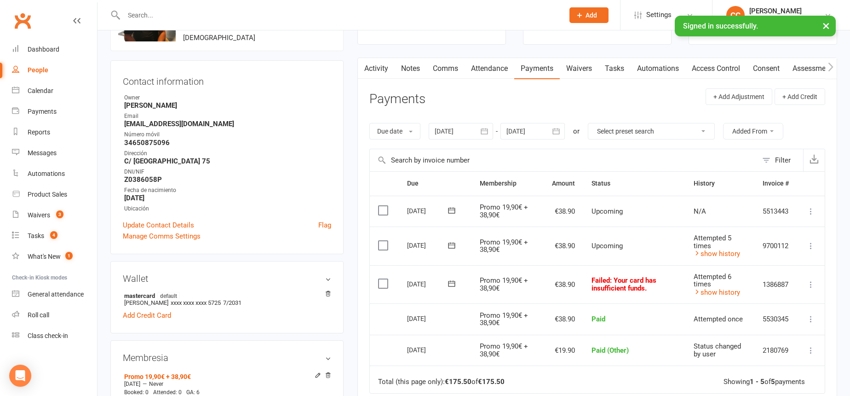
click at [438, 74] on link "Comms" at bounding box center [445, 68] width 38 height 21
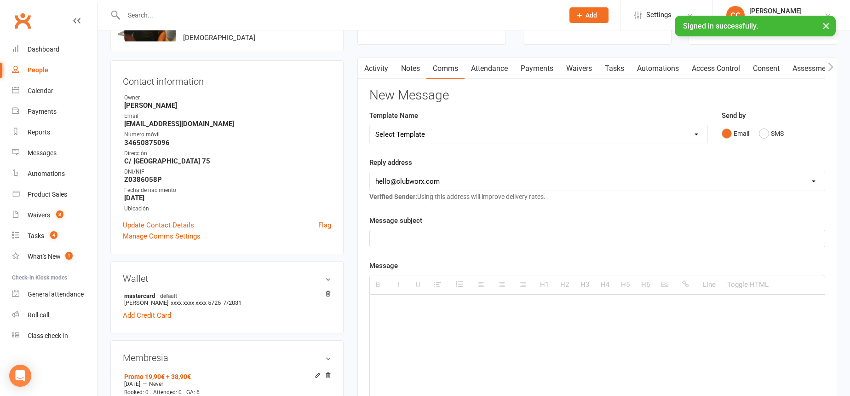
click at [431, 130] on select "Select Template [Email] Información fase 3 [Email] Aviso primero de incumplimie…" at bounding box center [539, 134] width 338 height 18
select select "14"
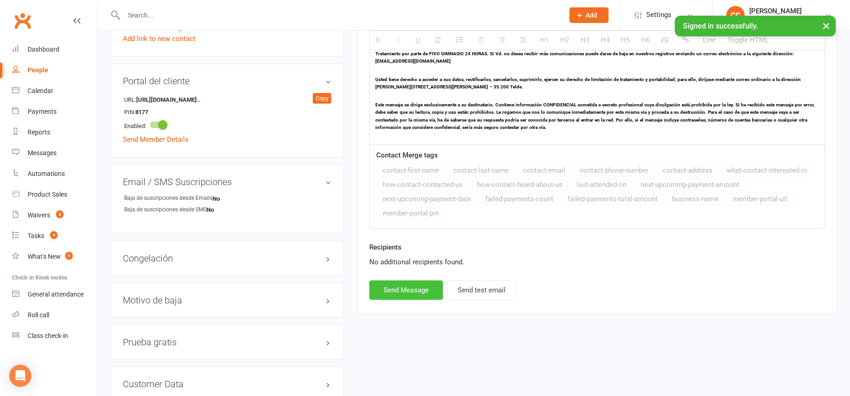
scroll to position [538, 0]
click at [422, 294] on button "Send Message" at bounding box center [406, 289] width 74 height 19
select select
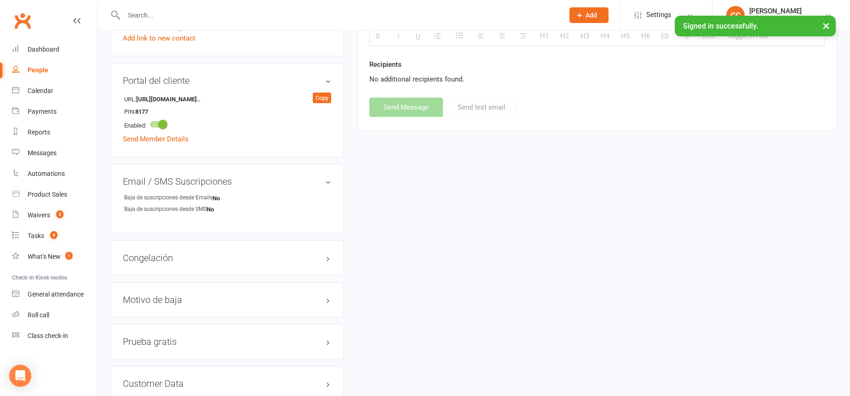
click at [217, 21] on input "text" at bounding box center [339, 15] width 437 height 13
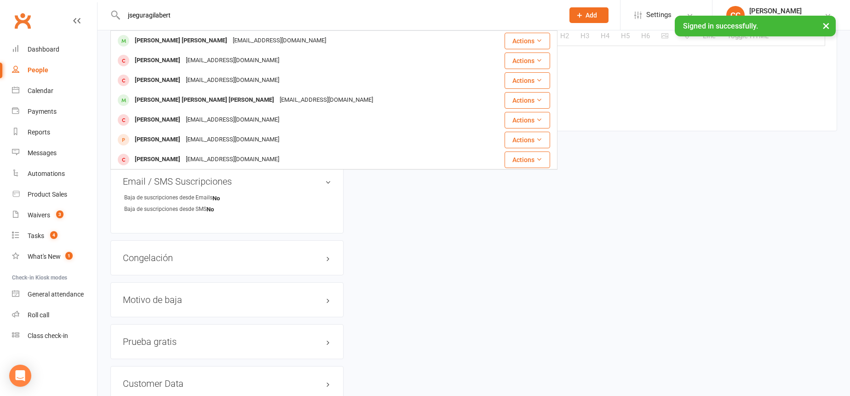
type input "jseguragilabert"
click at [250, 48] on div "Juan Pablo Segura Gilbert jpseguragilbert@gmail.com" at bounding box center [297, 40] width 372 height 19
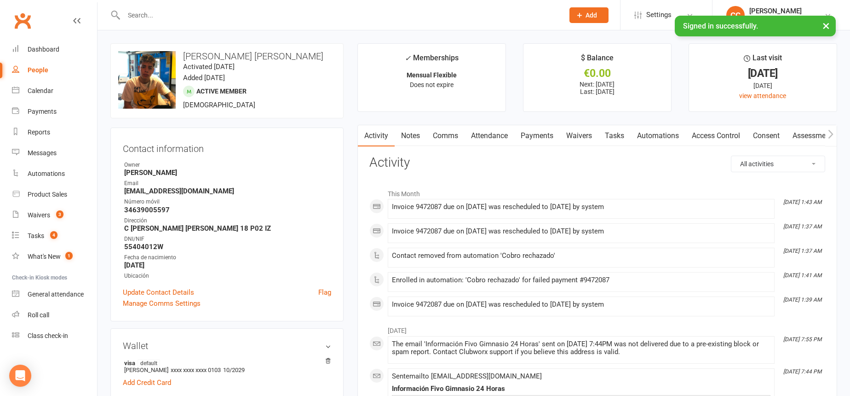
click at [536, 135] on link "Payments" at bounding box center [537, 135] width 46 height 21
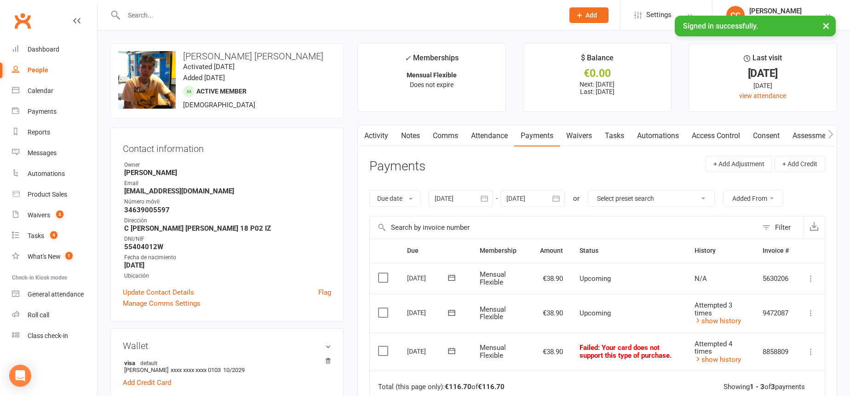
click at [443, 141] on link "Comms" at bounding box center [445, 135] width 38 height 21
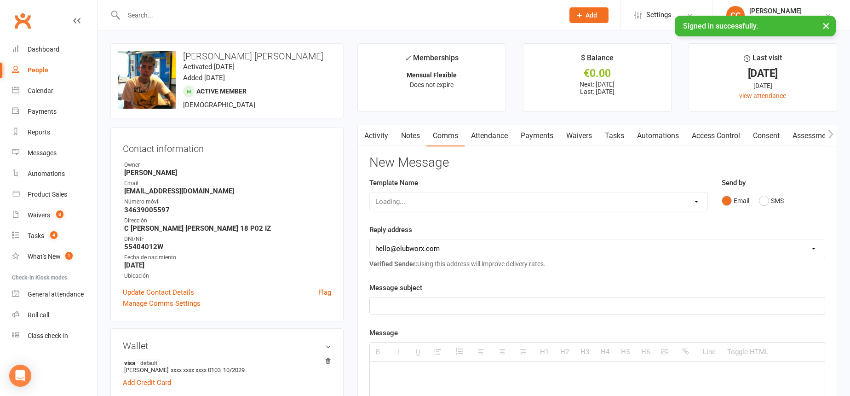
click at [449, 202] on select "Loading..." at bounding box center [539, 201] width 338 height 18
select select "14"
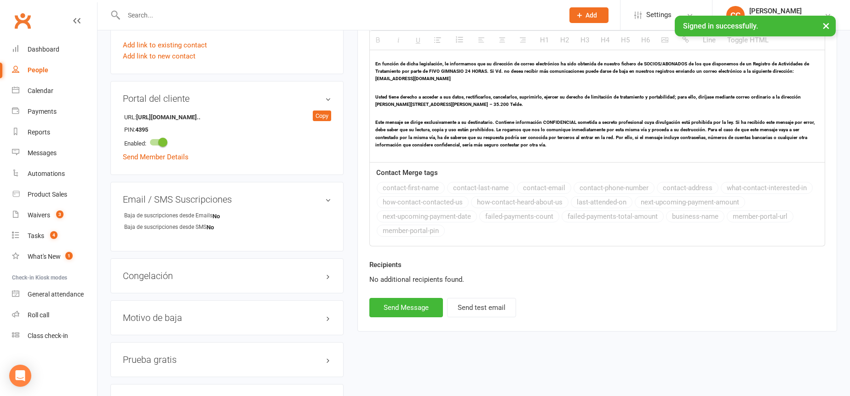
scroll to position [608, 0]
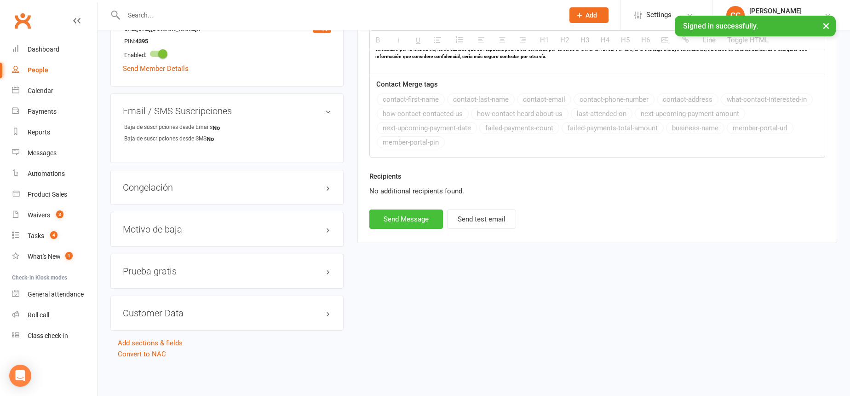
click at [394, 225] on button "Send Message" at bounding box center [406, 218] width 74 height 19
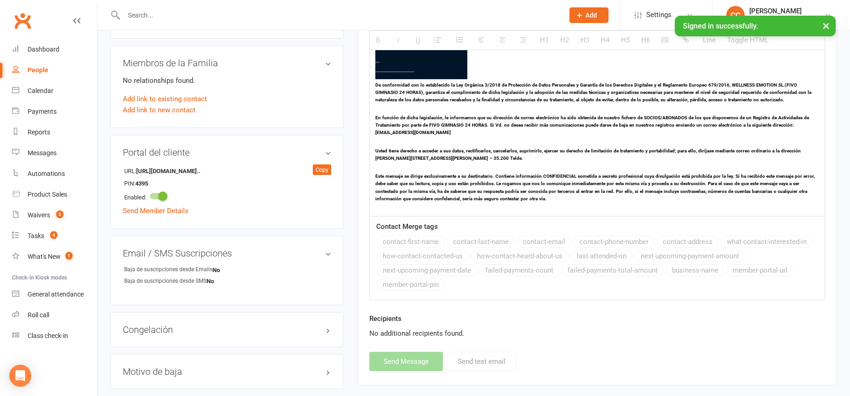
scroll to position [316, 0]
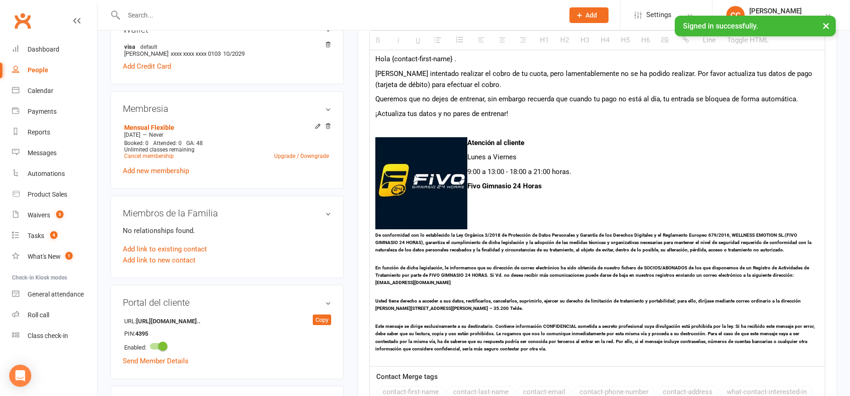
select select
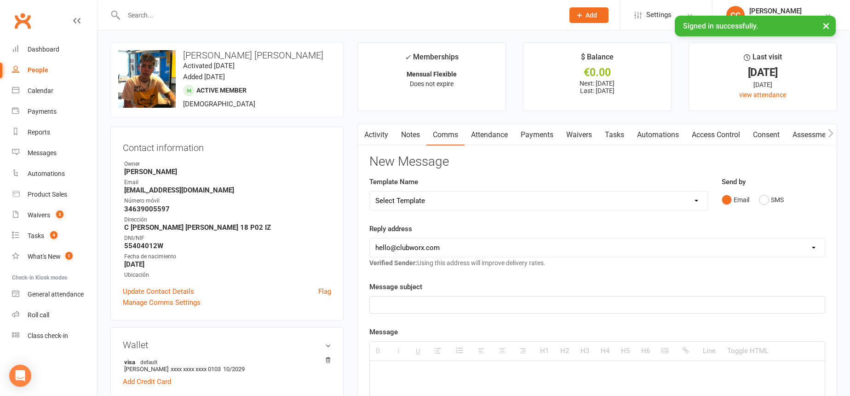
scroll to position [0, 0]
click at [388, 136] on link "Activity" at bounding box center [376, 135] width 37 height 21
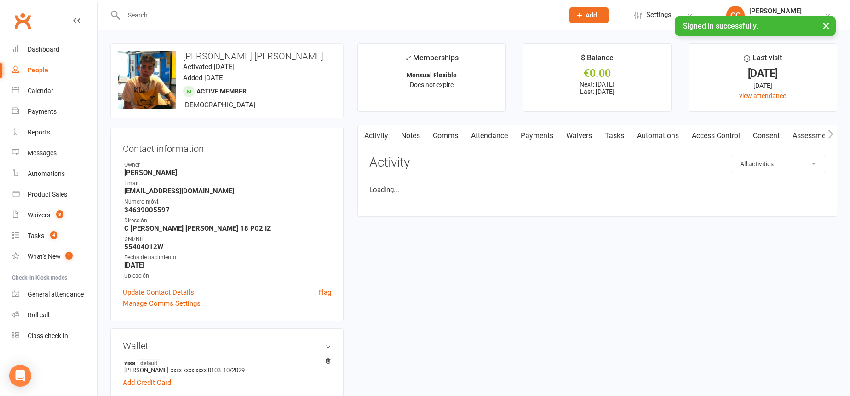
click at [500, 141] on link "Attendance" at bounding box center [490, 135] width 50 height 21
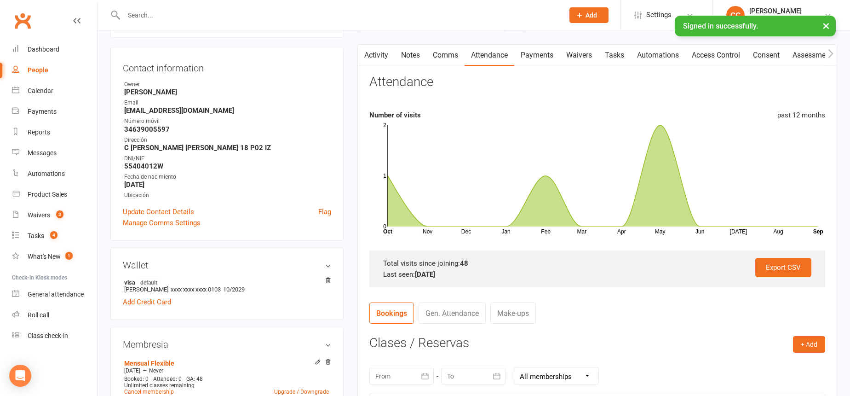
scroll to position [116, 0]
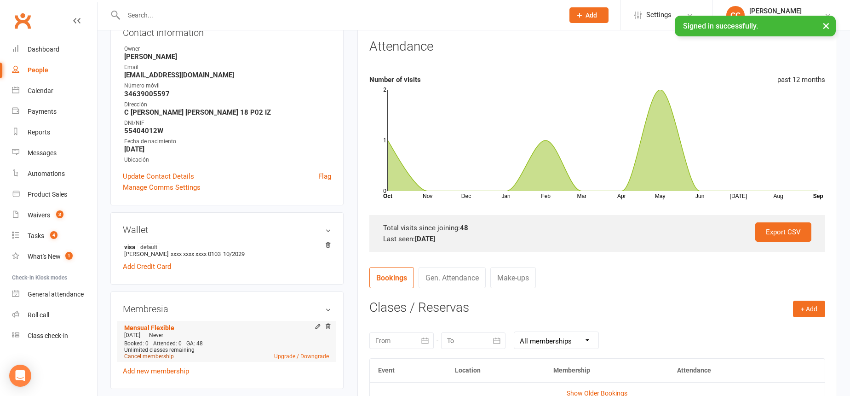
click at [158, 356] on link "Cancel membership" at bounding box center [149, 356] width 50 height 6
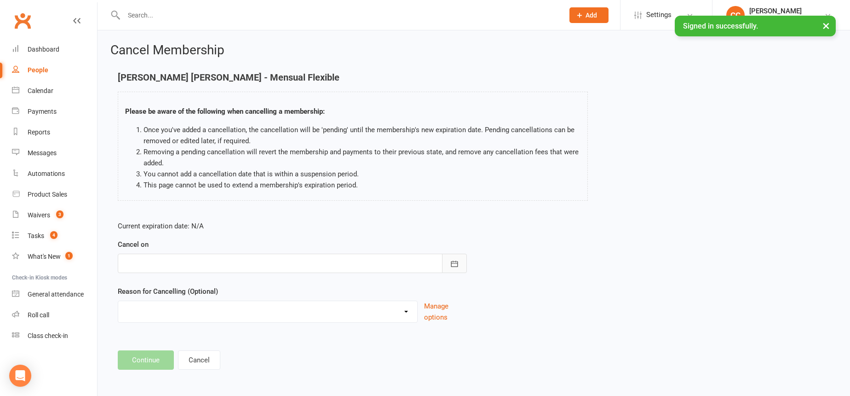
click at [455, 259] on icon "button" at bounding box center [454, 263] width 9 height 9
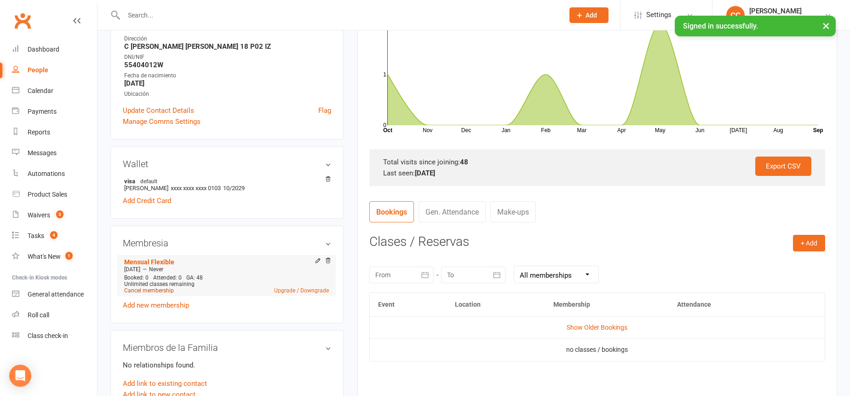
scroll to position [184, 0]
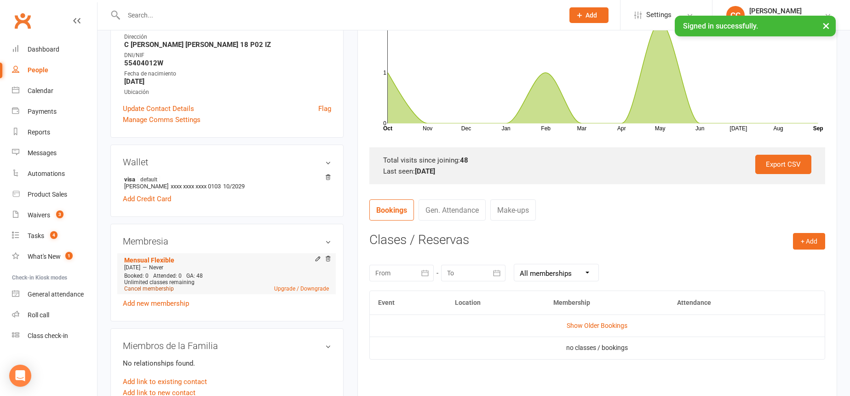
click at [169, 288] on link "Cancel membership" at bounding box center [149, 288] width 50 height 6
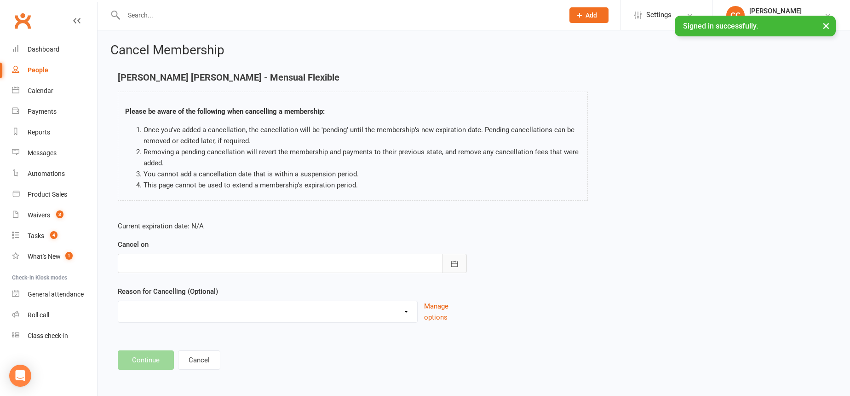
click at [452, 256] on button "button" at bounding box center [454, 262] width 25 height 19
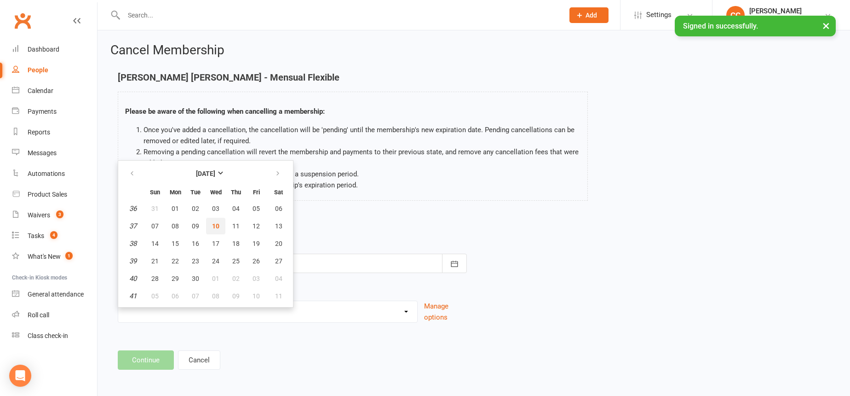
click at [217, 226] on span "10" at bounding box center [215, 225] width 7 height 7
type input "[DATE]"
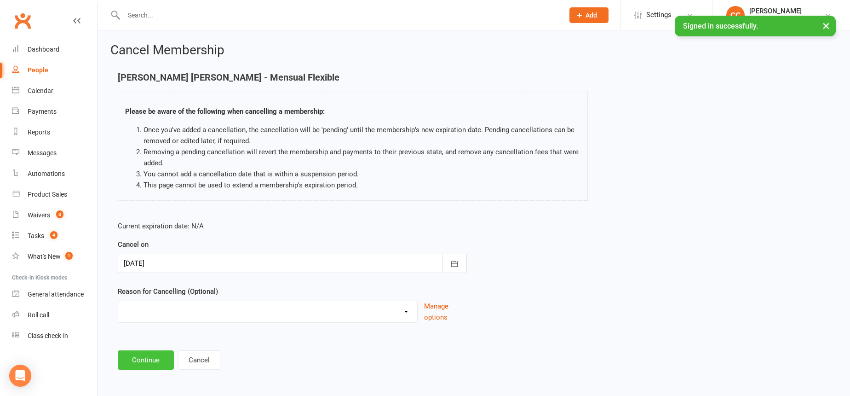
click at [148, 362] on button "Continue" at bounding box center [146, 359] width 56 height 19
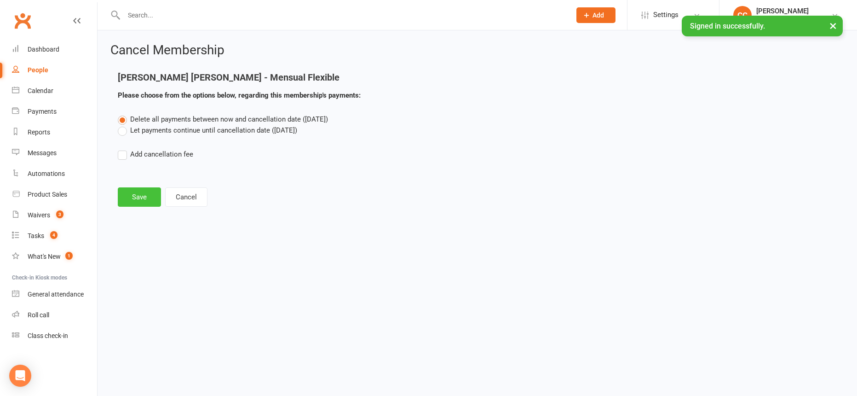
click at [136, 193] on button "Save" at bounding box center [139, 196] width 43 height 19
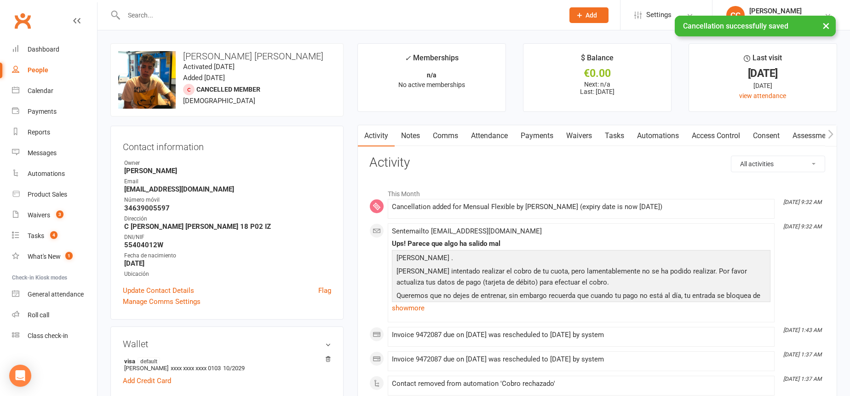
click at [536, 138] on link "Payments" at bounding box center [537, 135] width 46 height 21
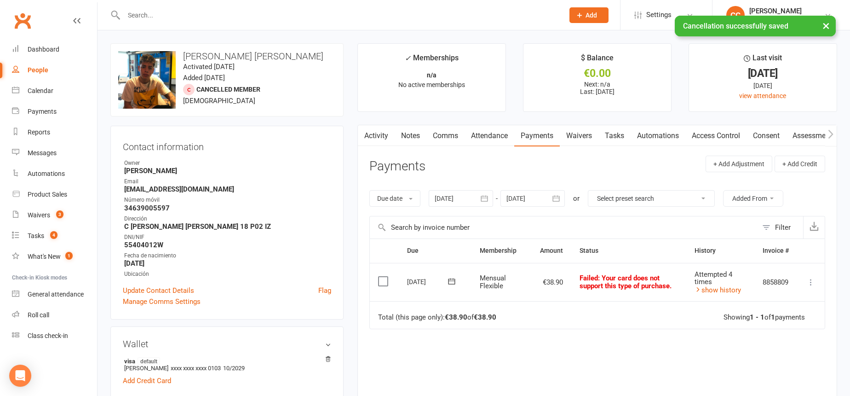
click at [488, 198] on icon "button" at bounding box center [484, 198] width 9 height 9
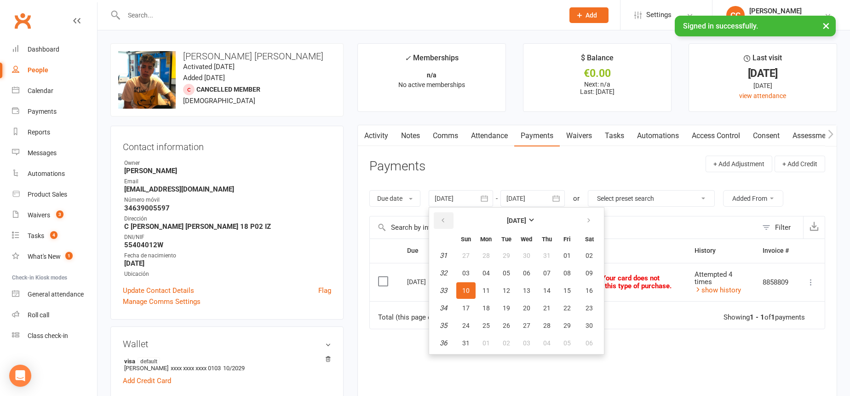
click at [446, 219] on icon "button" at bounding box center [443, 220] width 6 height 7
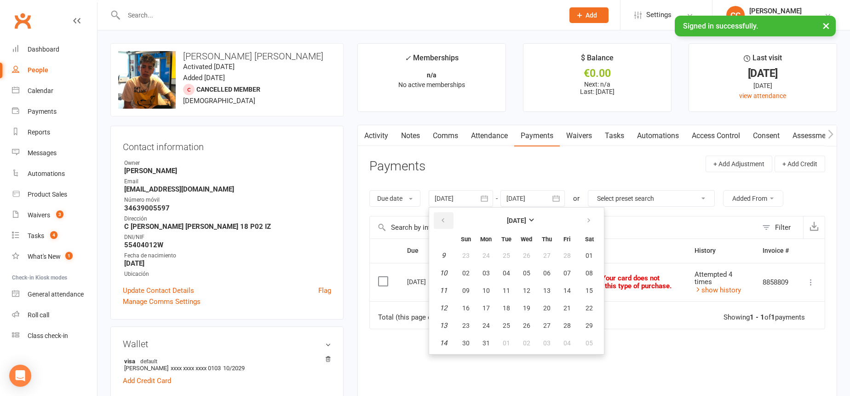
click at [446, 219] on icon "button" at bounding box center [443, 220] width 6 height 7
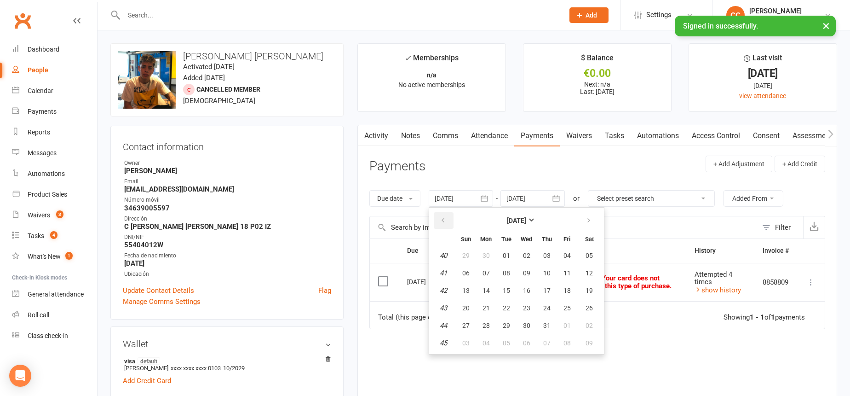
click at [446, 219] on icon "button" at bounding box center [443, 220] width 6 height 7
click at [523, 264] on table "September 2024 Sun Mon Tue Wed Thu Fri Sat 36 01 02 03 04 05 06 07 37 08 09 10 …" at bounding box center [516, 280] width 171 height 143
click at [505, 292] on span "17" at bounding box center [506, 290] width 7 height 7
type input "17 Sep 2024"
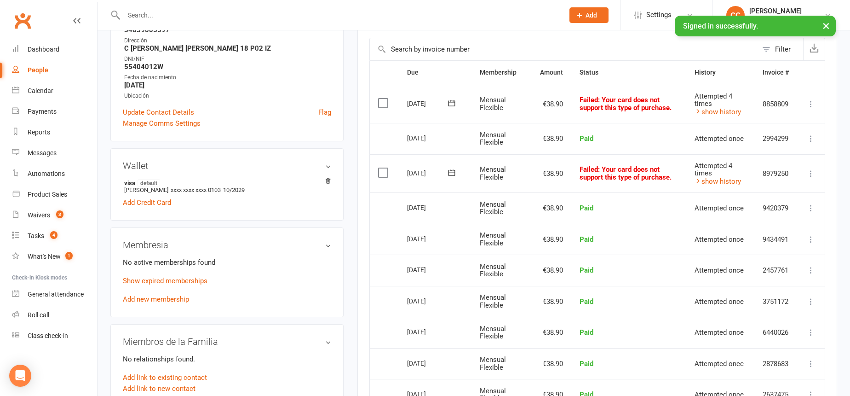
scroll to position [136, 0]
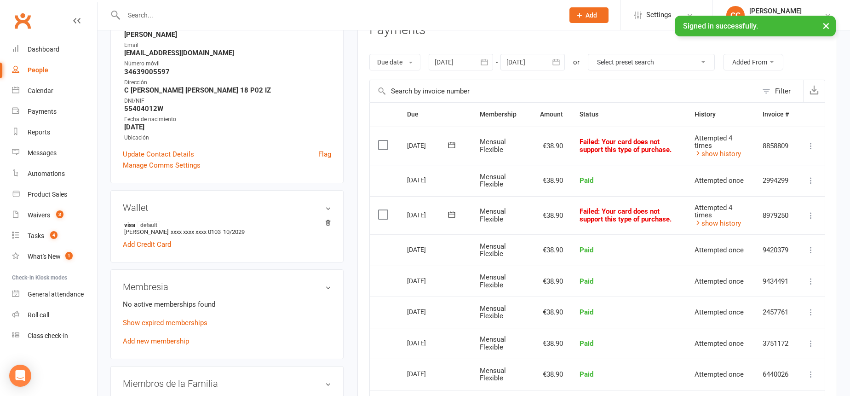
click at [811, 216] on icon at bounding box center [810, 215] width 9 height 9
click at [772, 282] on link "Skip" at bounding box center [770, 288] width 91 height 18
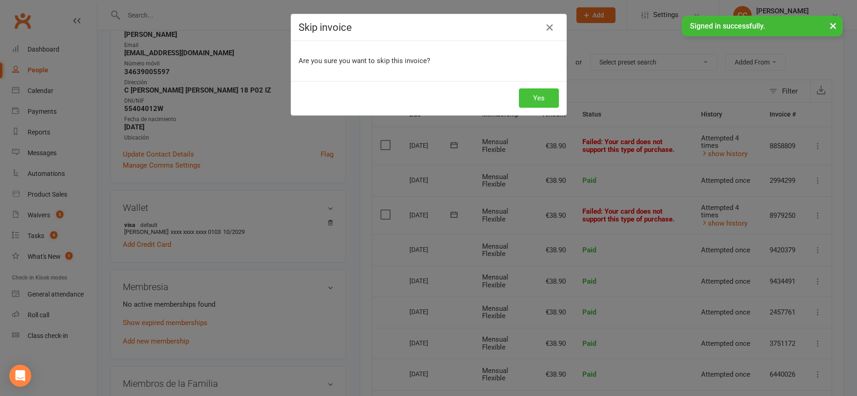
click at [536, 95] on button "Yes" at bounding box center [539, 97] width 40 height 19
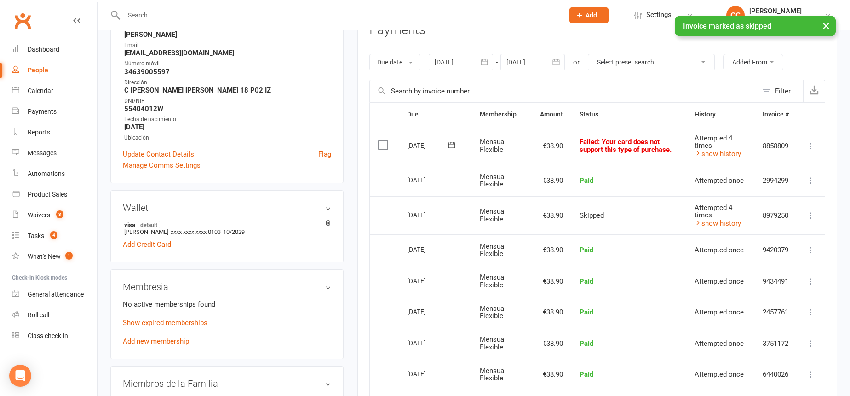
click at [811, 145] on icon at bounding box center [810, 145] width 9 height 9
click at [768, 215] on link "Skip" at bounding box center [770, 219] width 91 height 18
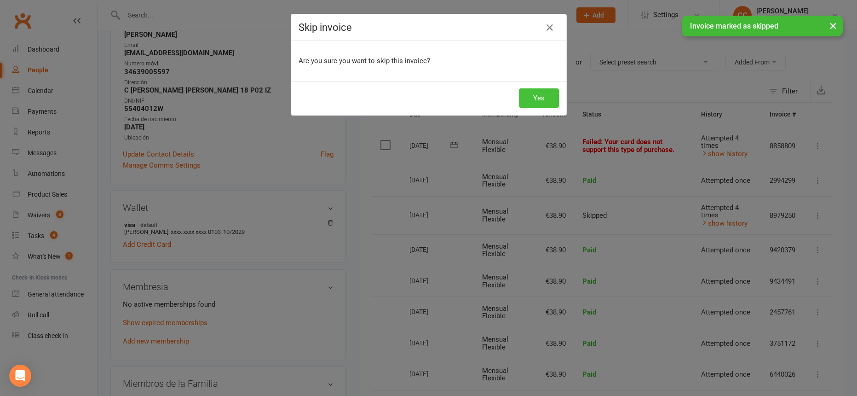
click at [548, 101] on button "Yes" at bounding box center [539, 97] width 40 height 19
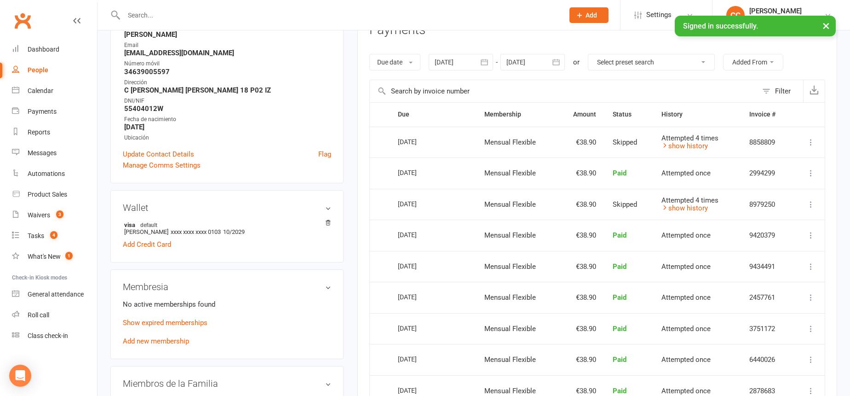
click at [320, 12] on input "text" at bounding box center [339, 15] width 437 height 13
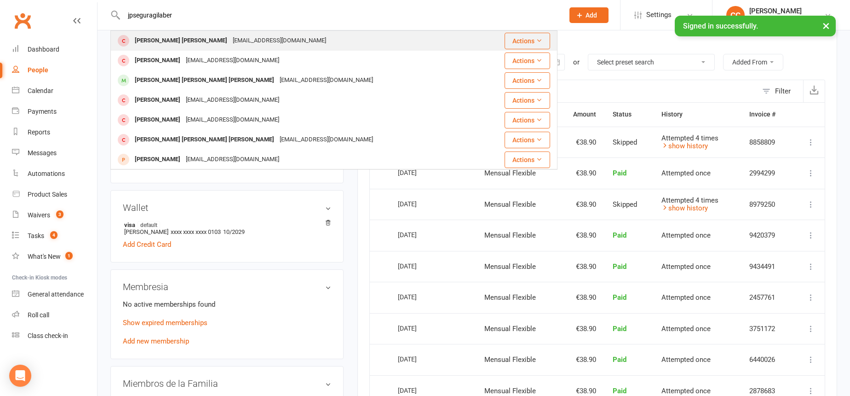
type input "jpseguragilaber"
click at [234, 38] on div "jpseguragilbert@gmail.com" at bounding box center [279, 40] width 99 height 13
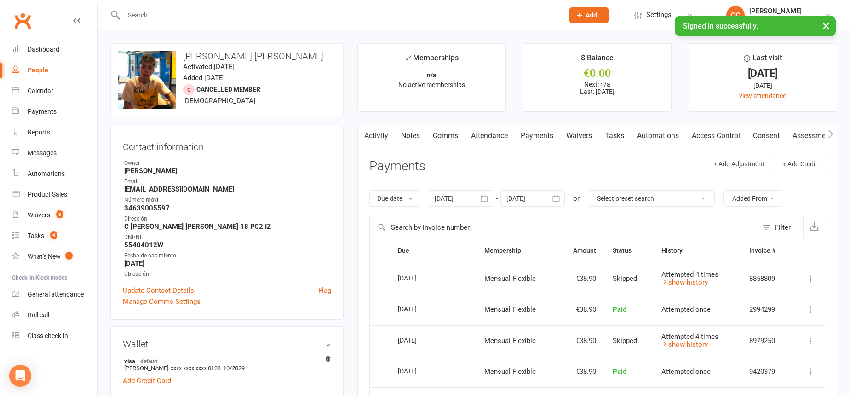
click at [305, 13] on input "text" at bounding box center [339, 15] width 437 height 13
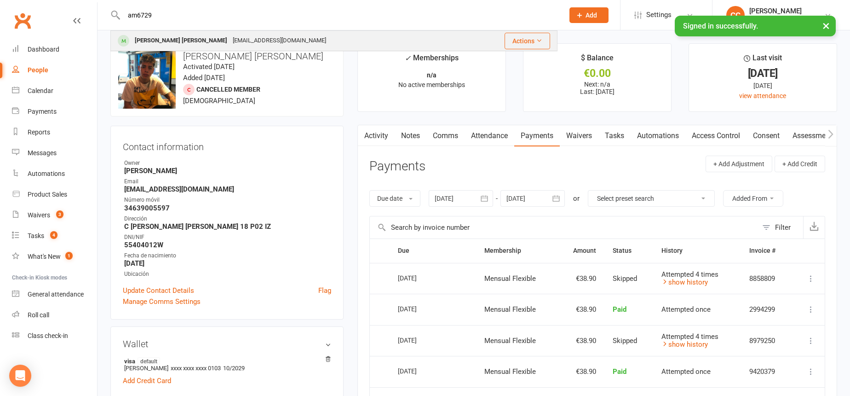
type input "am6729"
click at [297, 39] on div "Jonathan Cabrera Ascanio am672956@gmail.com" at bounding box center [290, 40] width 359 height 19
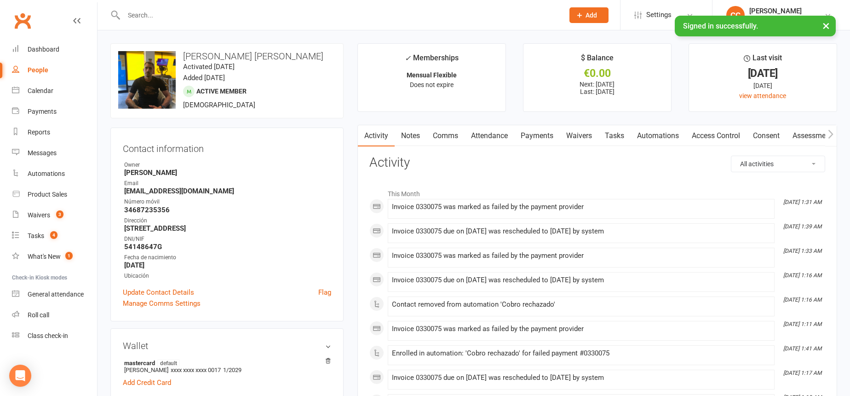
click at [536, 133] on link "Payments" at bounding box center [537, 135] width 46 height 21
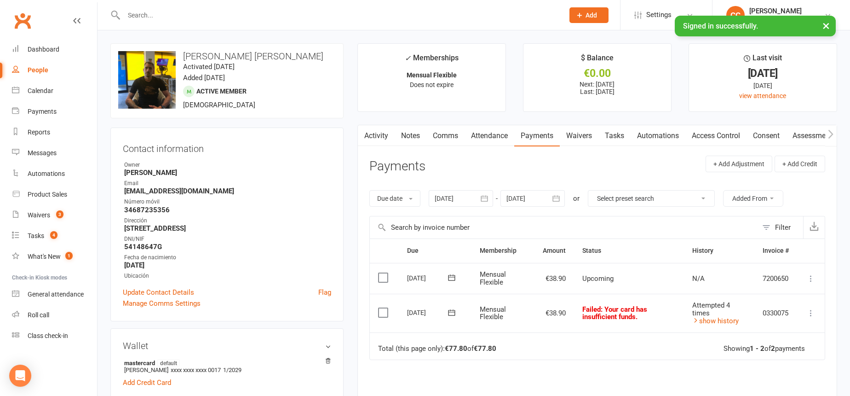
drag, startPoint x: 486, startPoint y: 196, endPoint x: 455, endPoint y: 216, distance: 36.4
click at [486, 196] on icon "button" at bounding box center [484, 198] width 9 height 9
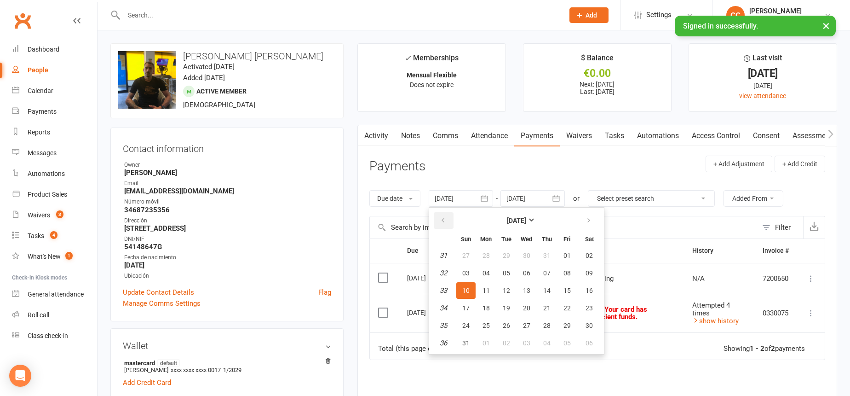
click at [444, 220] on icon "button" at bounding box center [443, 220] width 6 height 7
click at [475, 265] on button "06" at bounding box center [465, 273] width 19 height 17
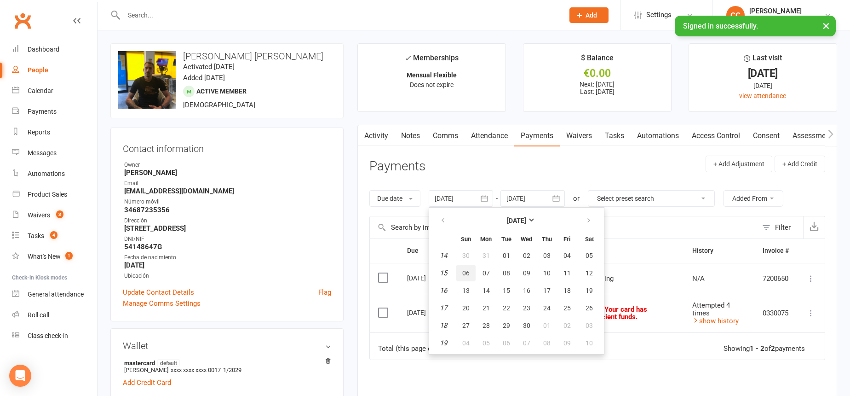
type input "06 Apr 2025"
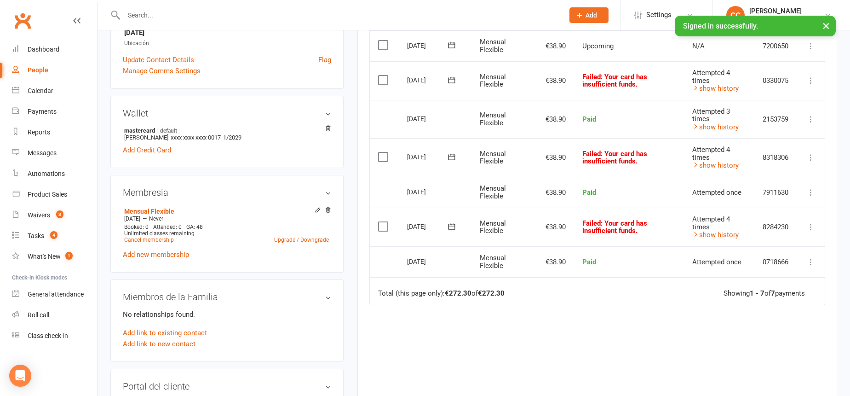
scroll to position [234, 0]
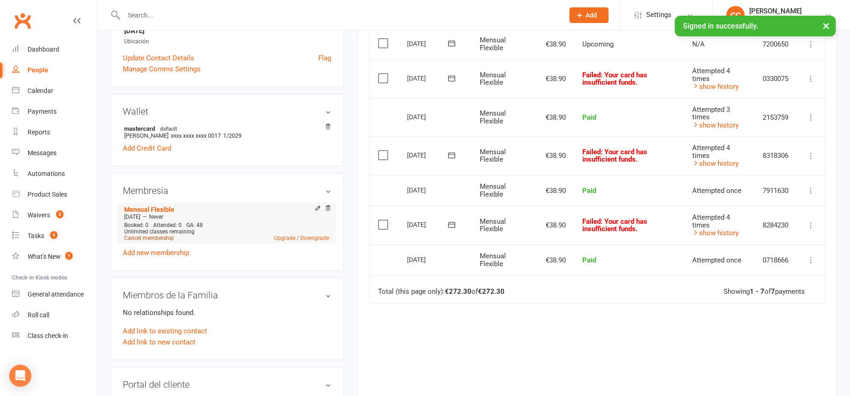
click at [156, 239] on link "Cancel membership" at bounding box center [149, 238] width 50 height 6
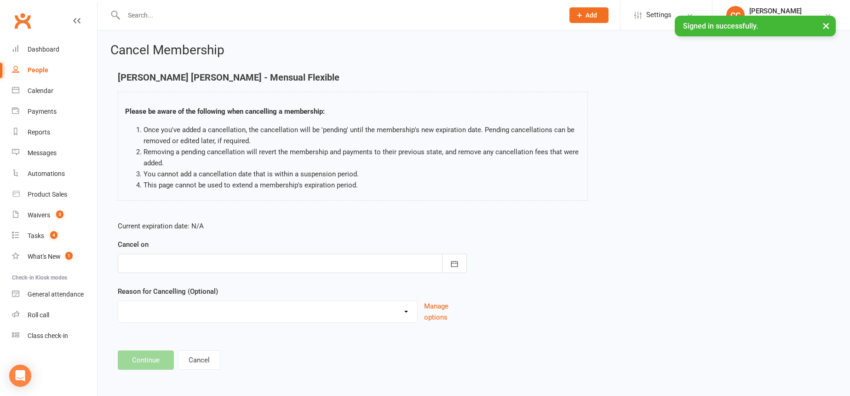
click at [469, 259] on div "Current expiration date: N/A Cancel on September 2025 Sun Mon Tue Wed Thu Fri S…" at bounding box center [292, 274] width 363 height 122
click at [450, 265] on icon "button" at bounding box center [454, 263] width 9 height 9
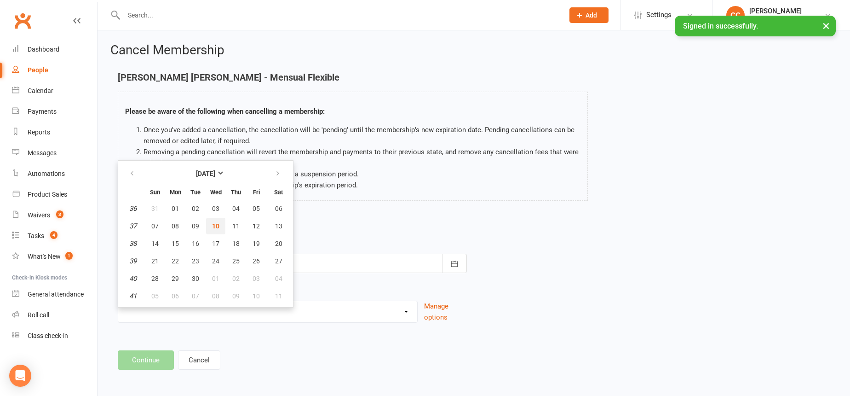
click at [212, 230] on button "10" at bounding box center [215, 226] width 19 height 17
type input "[DATE]"
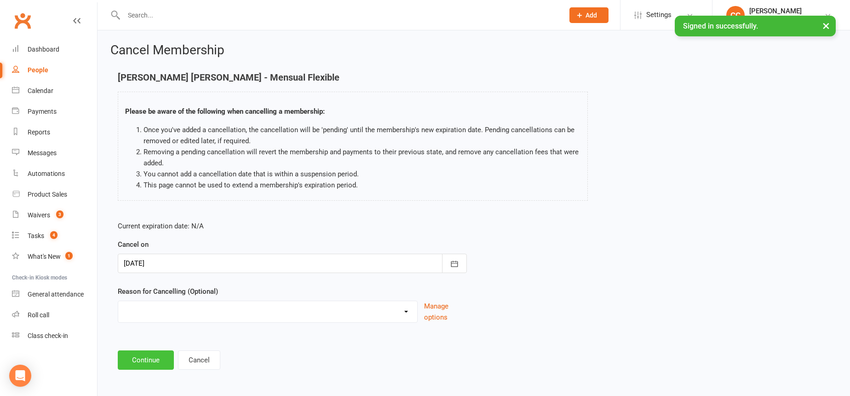
click at [151, 357] on button "Continue" at bounding box center [146, 359] width 56 height 19
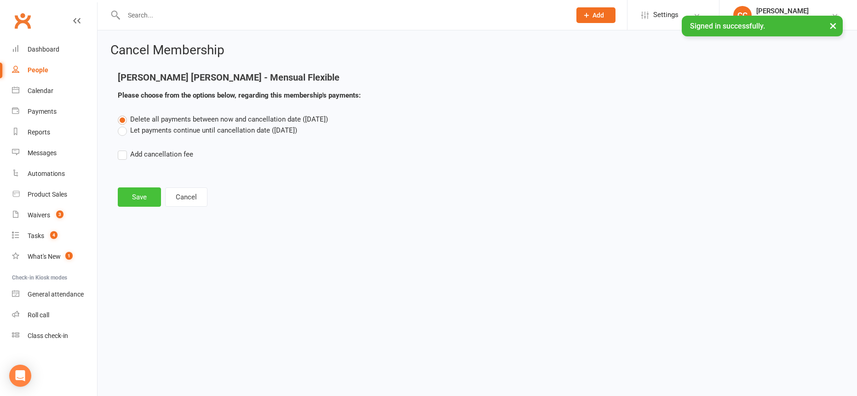
click at [150, 195] on button "Save" at bounding box center [139, 196] width 43 height 19
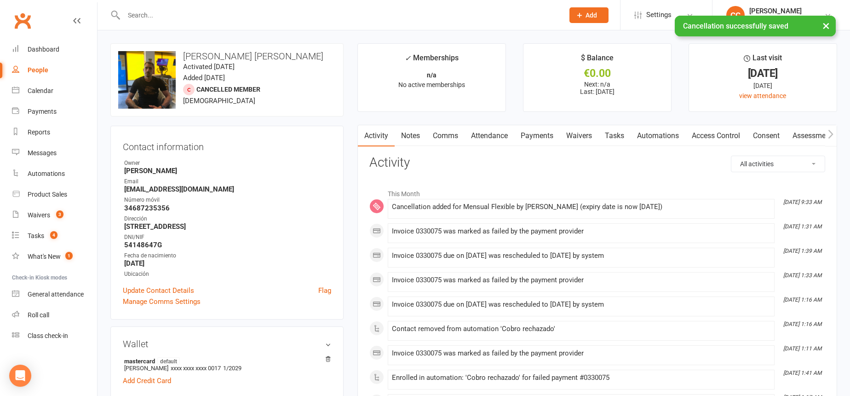
click at [520, 135] on link "Payments" at bounding box center [537, 135] width 46 height 21
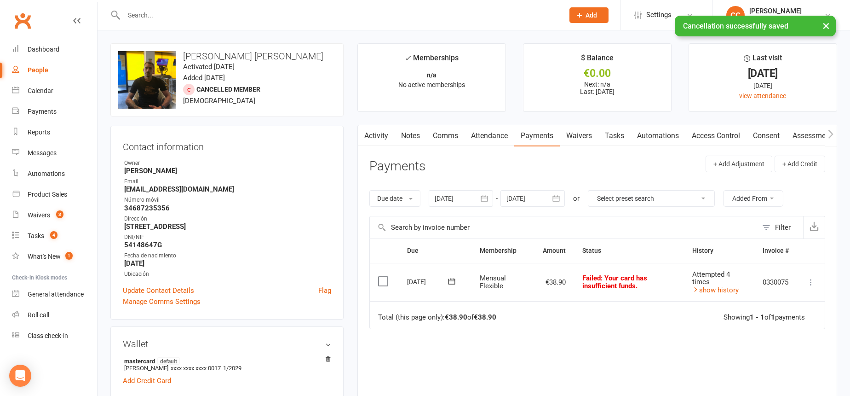
click at [484, 204] on button "button" at bounding box center [485, 198] width 17 height 17
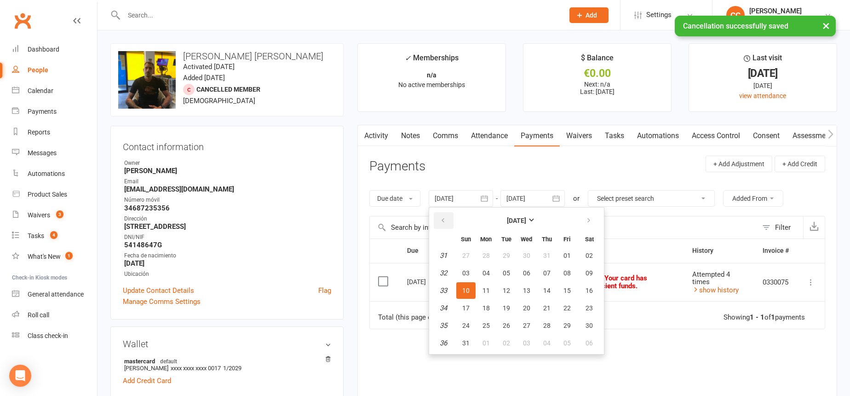
click at [442, 220] on icon "button" at bounding box center [443, 220] width 6 height 7
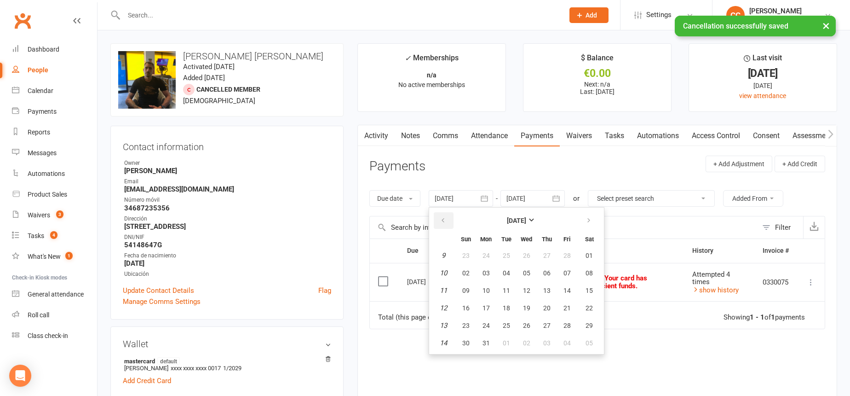
click at [442, 220] on icon "button" at bounding box center [443, 220] width 6 height 7
click at [493, 282] on table "January 2025 Sun Mon Tue Wed Thu Fri Sat 1 29 30 31 01 02 03 04 2 05 06 07 08 0…" at bounding box center [516, 280] width 171 height 143
click at [484, 288] on span "13" at bounding box center [486, 290] width 7 height 7
type input "13 Jan 2025"
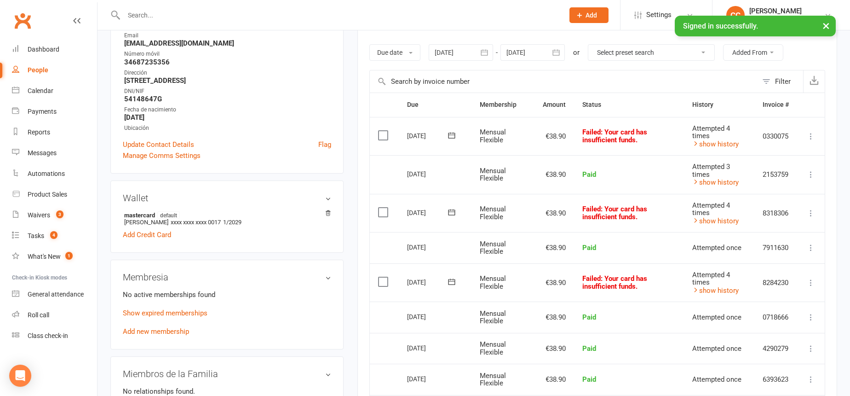
scroll to position [155, 0]
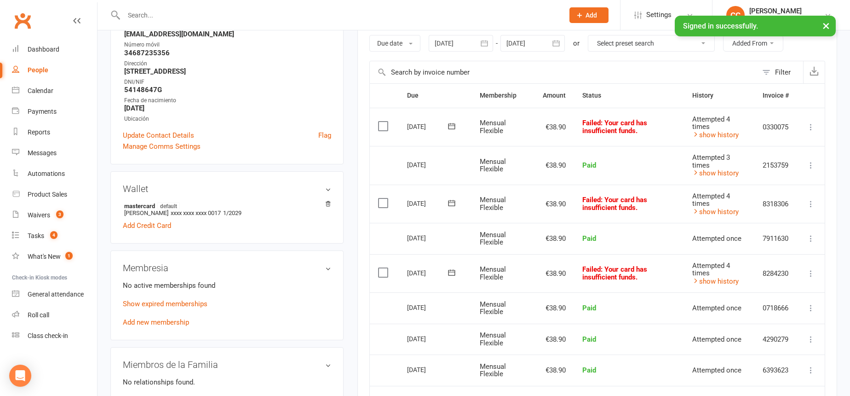
click at [807, 126] on icon at bounding box center [810, 126] width 9 height 9
click at [750, 197] on link "Skip" at bounding box center [770, 200] width 91 height 18
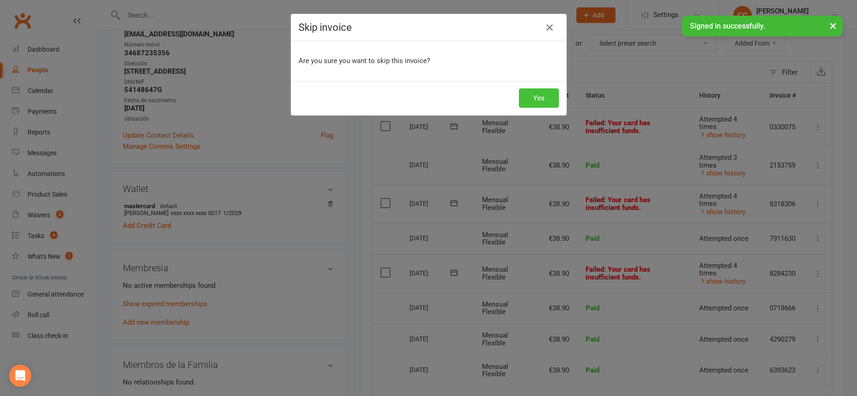
click at [546, 97] on button "Yes" at bounding box center [539, 97] width 40 height 19
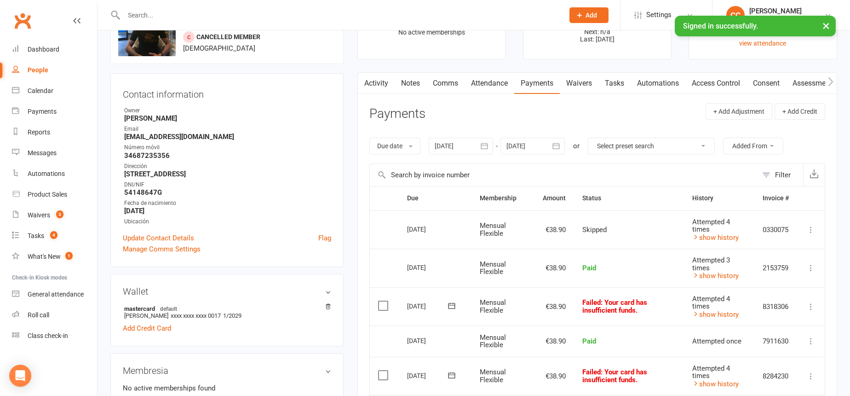
scroll to position [0, 0]
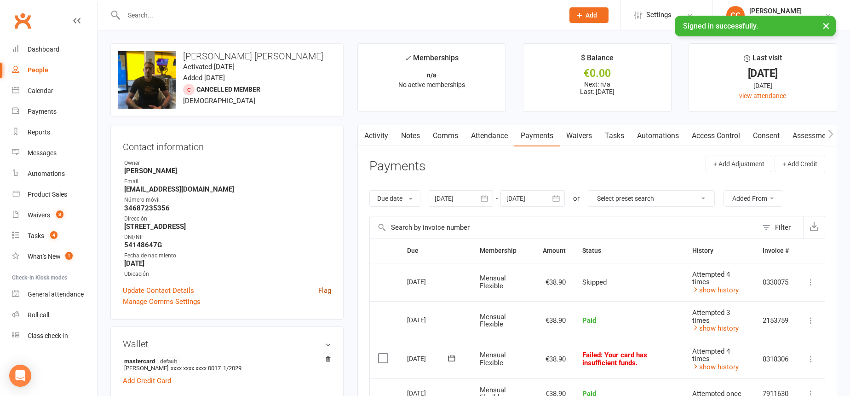
click at [322, 293] on link "Flag" at bounding box center [324, 290] width 13 height 11
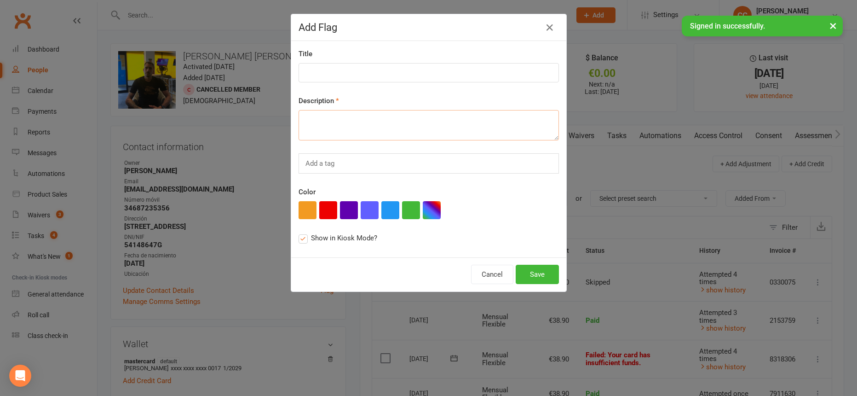
paste textarea "Recibos pendientes de cobro. Realizó inscripción y en total pasará a deber 372,…"
click at [299, 236] on label "Show in Kiosk Mode?" at bounding box center [338, 237] width 79 height 11
click at [299, 232] on input "Show in Kiosk Mode?" at bounding box center [302, 232] width 6 height 0
click at [324, 208] on button "button" at bounding box center [328, 210] width 18 height 18
drag, startPoint x: 326, startPoint y: 131, endPoint x: 292, endPoint y: 128, distance: 33.7
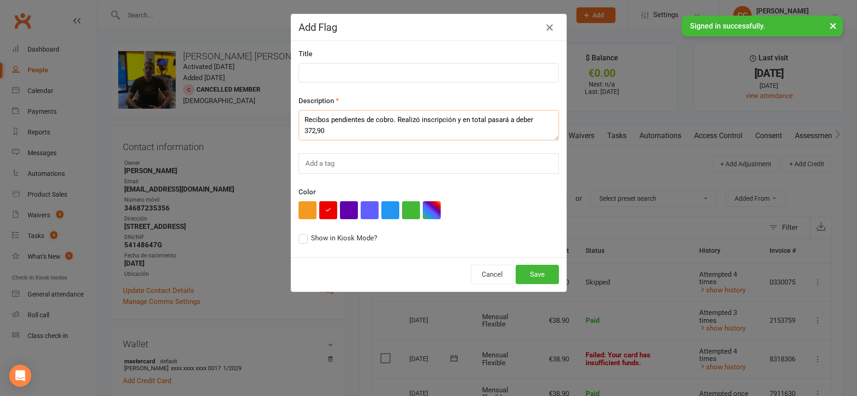
click at [292, 128] on div "Title Description Recibos pendientes de cobro. Realizó inscripción y en total p…" at bounding box center [428, 149] width 275 height 216
type textarea "Recibos pendientes de cobro. Realizó inscripción y en total pasará a deber 87,8…"
click at [532, 276] on button "Save" at bounding box center [537, 274] width 43 height 19
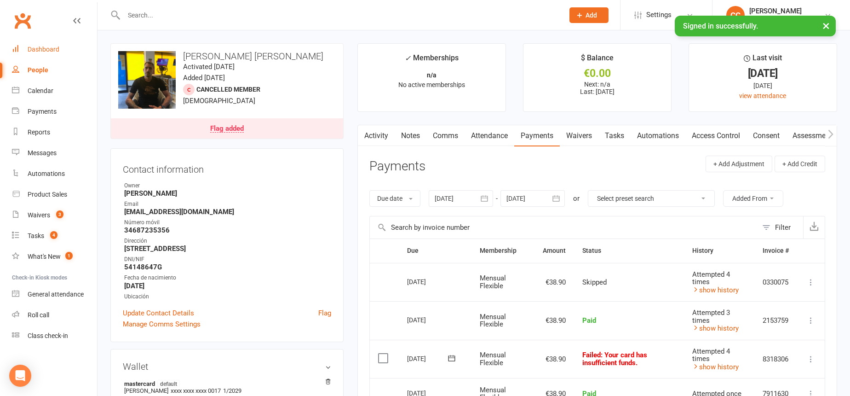
click at [61, 49] on link "Dashboard" at bounding box center [54, 49] width 85 height 21
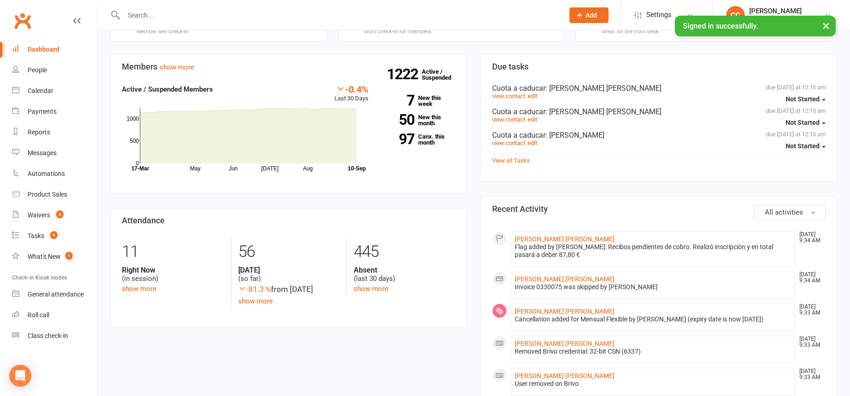
scroll to position [237, 0]
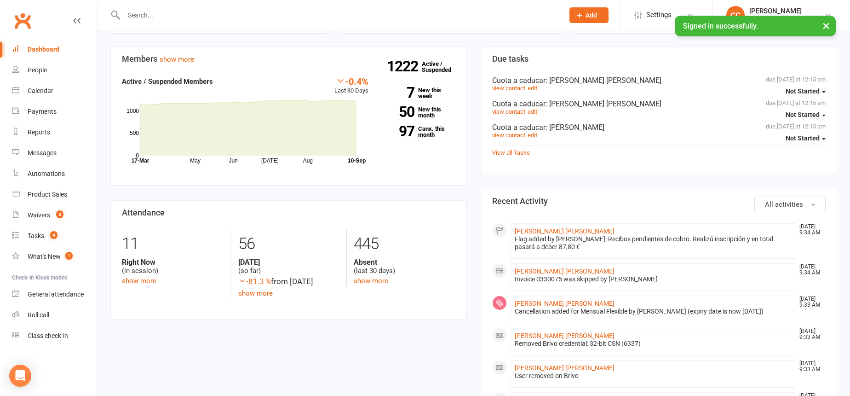
click at [251, 7] on div at bounding box center [333, 15] width 447 height 30
click at [253, 14] on input "text" at bounding box center [339, 15] width 437 height 13
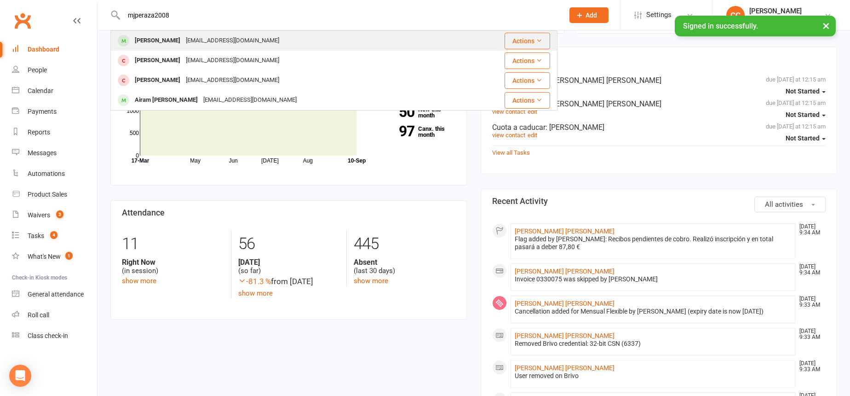
type input "mjperaza2008"
click at [288, 38] on div "Misael Gonzalez Peraza mjperaza_2008@hotmail.com" at bounding box center [285, 40] width 349 height 19
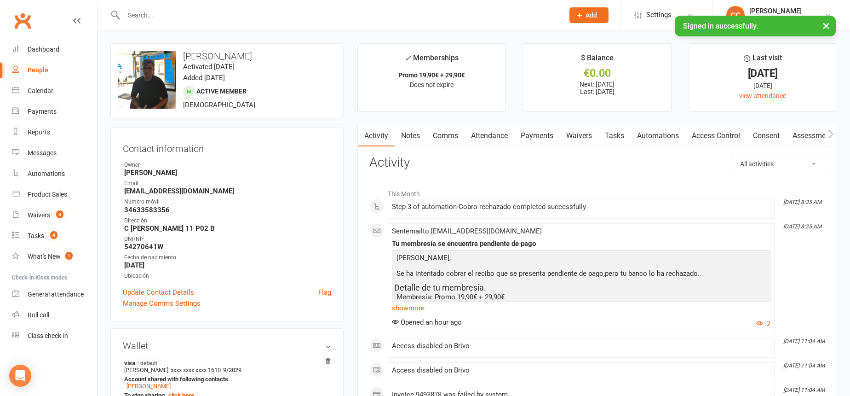
click at [499, 138] on link "Attendance" at bounding box center [490, 135] width 50 height 21
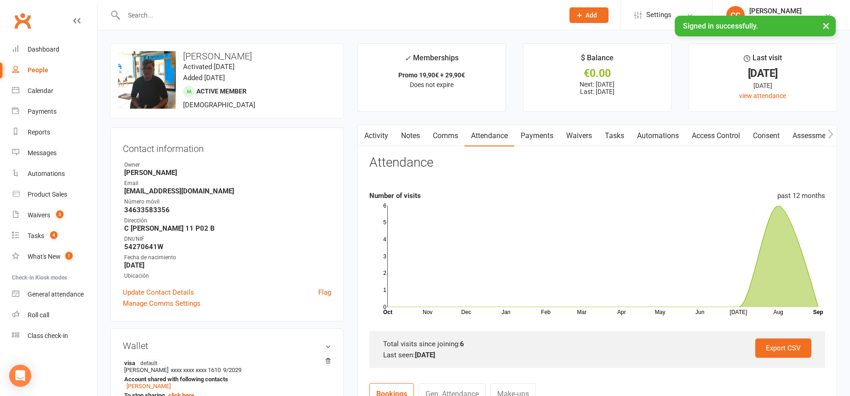
click at [530, 144] on link "Payments" at bounding box center [537, 135] width 46 height 21
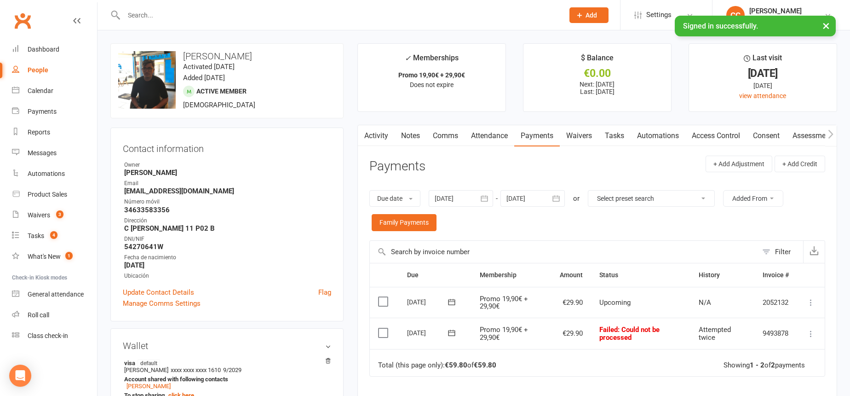
click at [809, 334] on icon at bounding box center [810, 333] width 9 height 9
click at [790, 385] on link "Mark as Paid (Other)" at bounding box center [770, 388] width 91 height 18
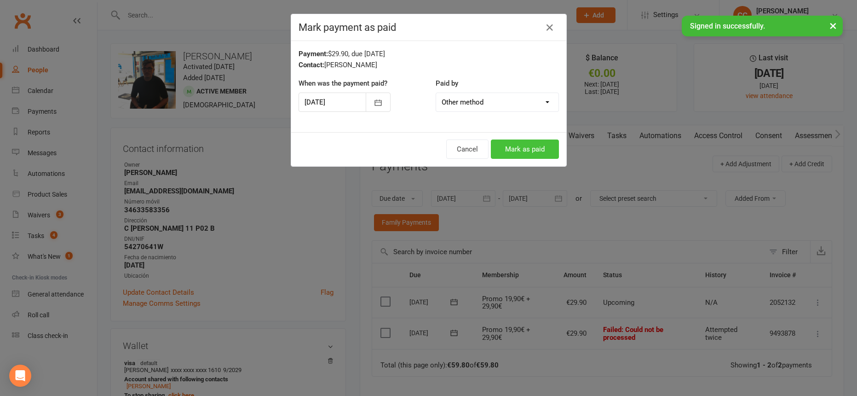
click at [511, 153] on button "Mark as paid" at bounding box center [525, 148] width 68 height 19
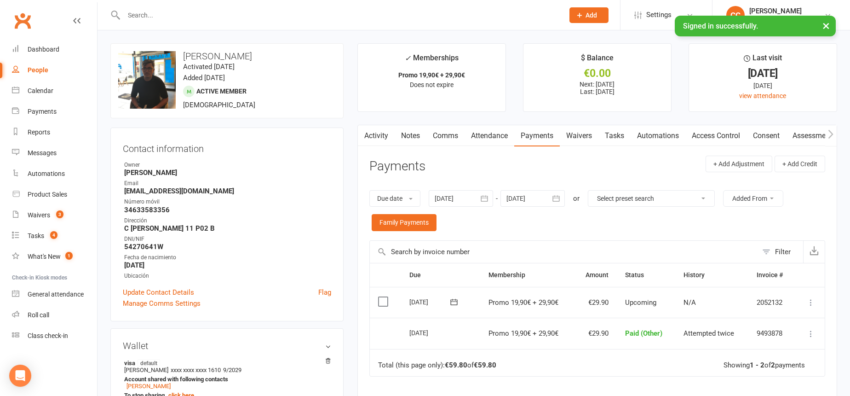
click at [204, 8] on div at bounding box center [333, 15] width 447 height 30
click at [207, 12] on input "text" at bounding box center [339, 15] width 437 height 13
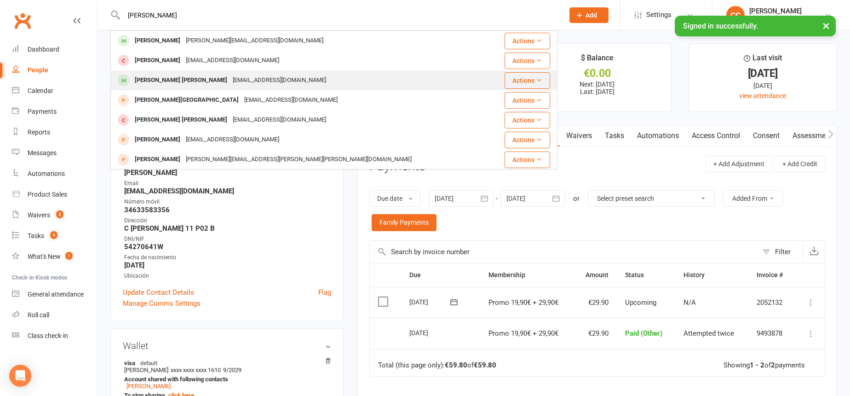
type input "santana medros"
click at [236, 76] on div "jorgesantanamederos@gmail.com" at bounding box center [279, 80] width 99 height 13
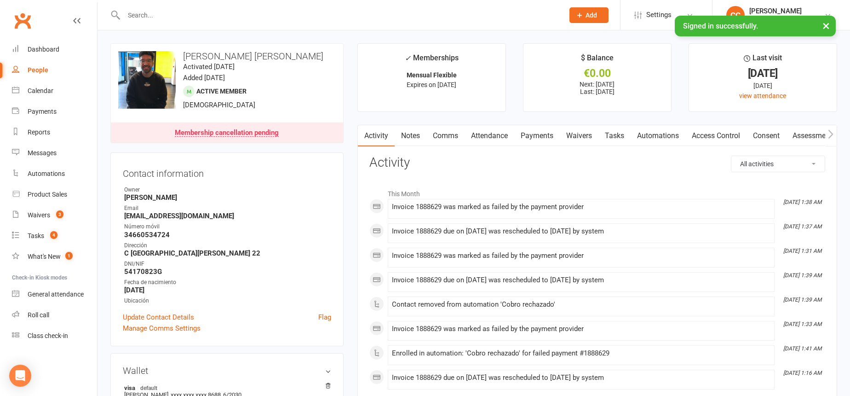
click at [415, 133] on link "Notes" at bounding box center [411, 135] width 32 height 21
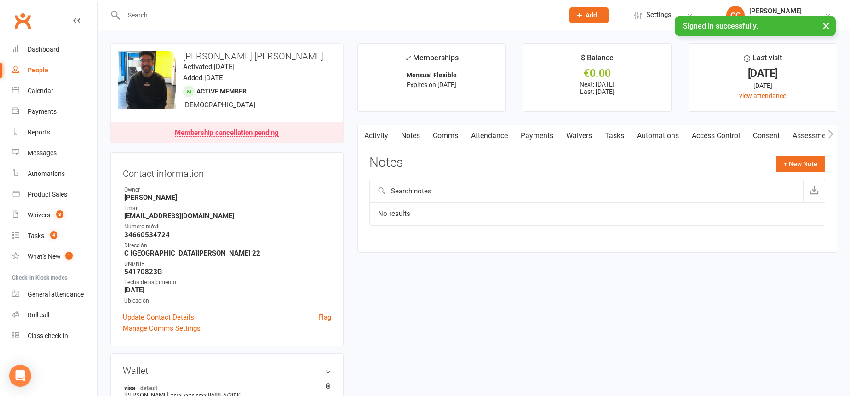
click at [452, 130] on link "Comms" at bounding box center [445, 135] width 38 height 21
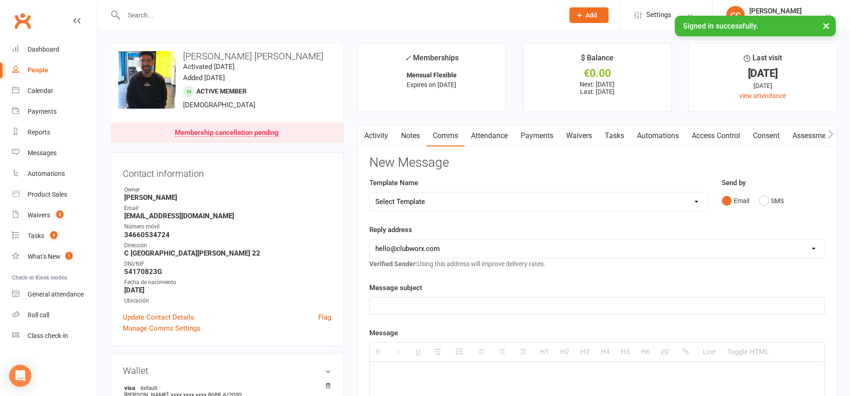
click at [493, 138] on link "Attendance" at bounding box center [490, 135] width 50 height 21
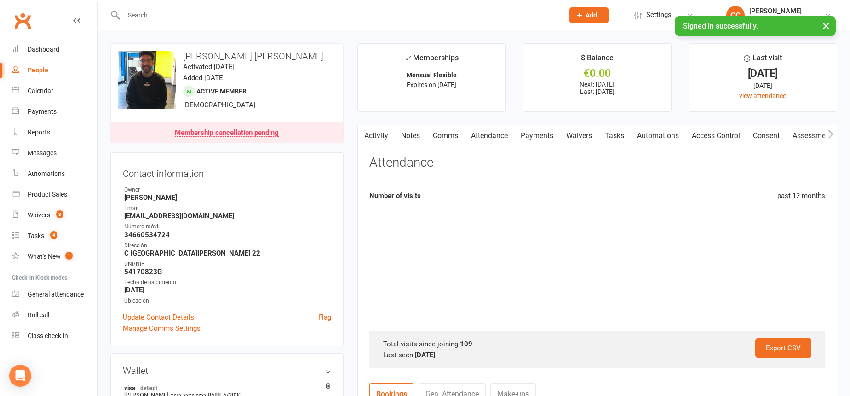
click at [505, 137] on link "Attendance" at bounding box center [490, 135] width 50 height 21
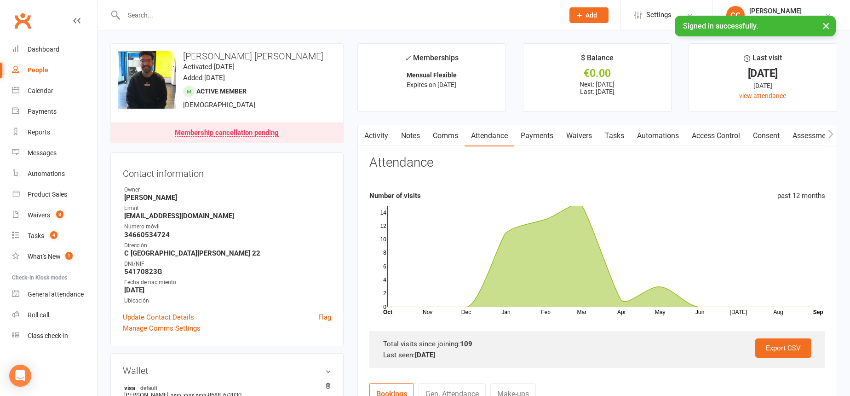
click at [547, 134] on link "Payments" at bounding box center [537, 135] width 46 height 21
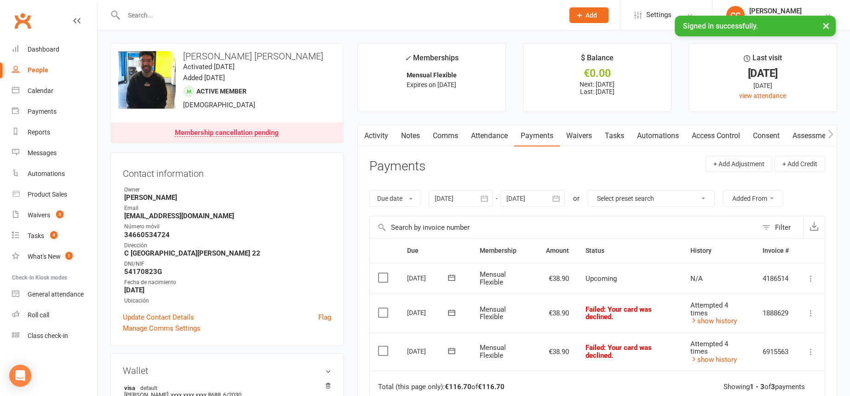
click at [479, 206] on button "button" at bounding box center [485, 198] width 17 height 17
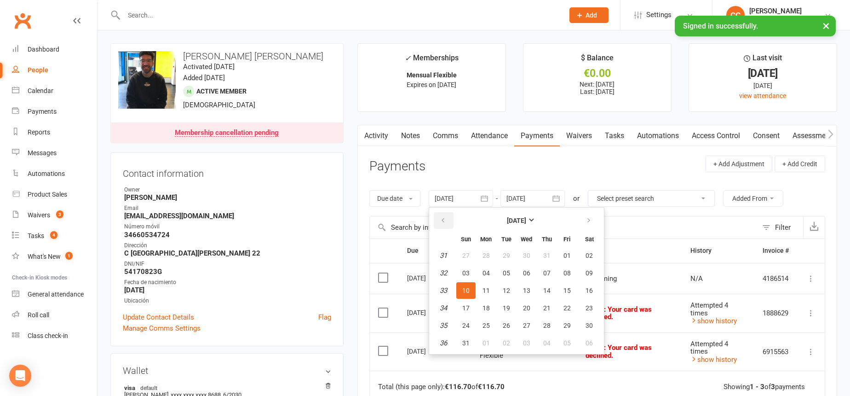
click at [441, 220] on icon "button" at bounding box center [443, 220] width 6 height 7
click at [489, 276] on span "05" at bounding box center [486, 272] width 7 height 7
type input "05 May 2025"
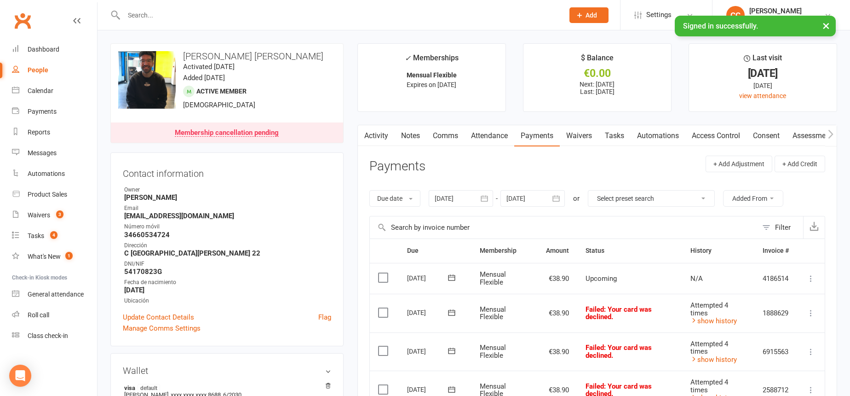
click at [447, 132] on link "Comms" at bounding box center [445, 135] width 38 height 21
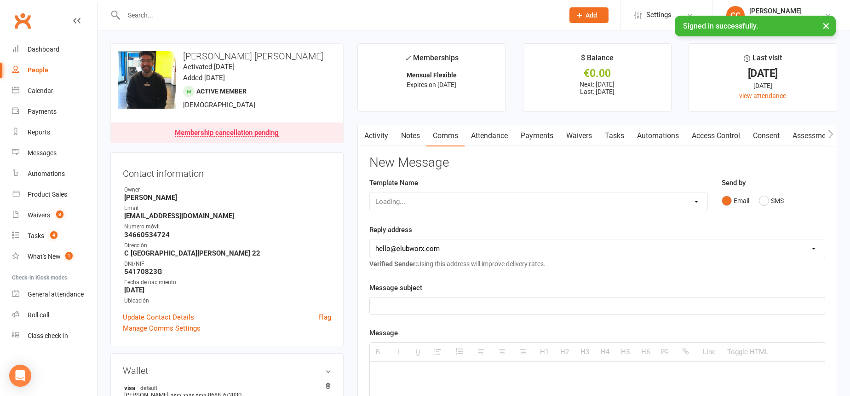
click at [449, 199] on div "Loading..." at bounding box center [538, 201] width 339 height 19
click at [432, 201] on select "Select Template [Email] Información fase 3 [Email] Aviso primero de incumplimie…" at bounding box center [539, 201] width 338 height 18
select select "14"
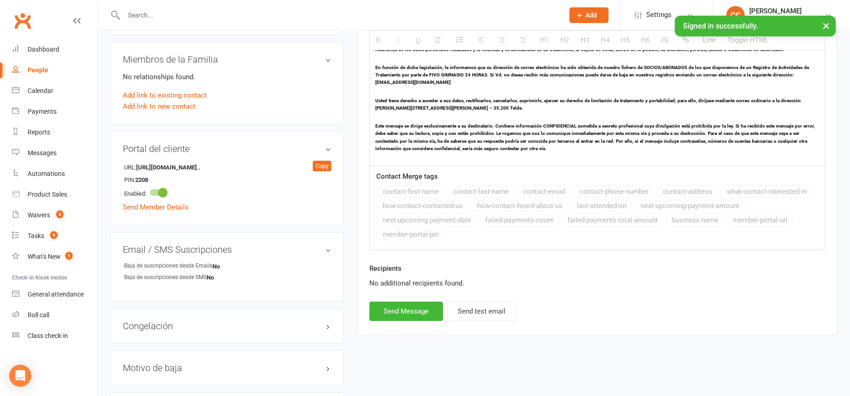
scroll to position [655, 0]
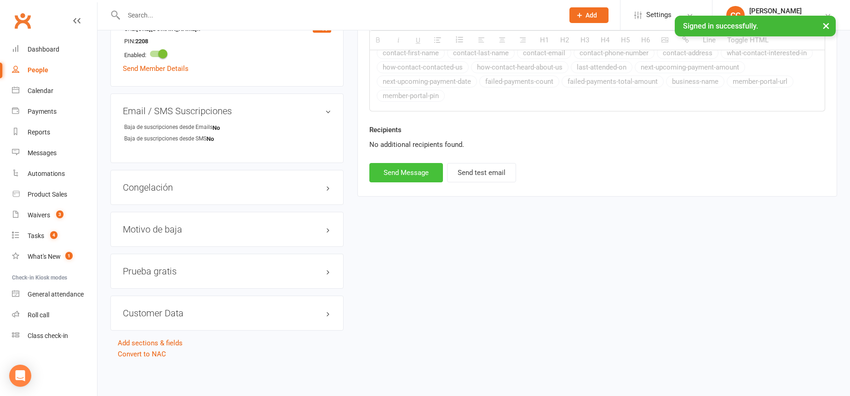
click at [394, 178] on button "Send Message" at bounding box center [406, 172] width 74 height 19
select select
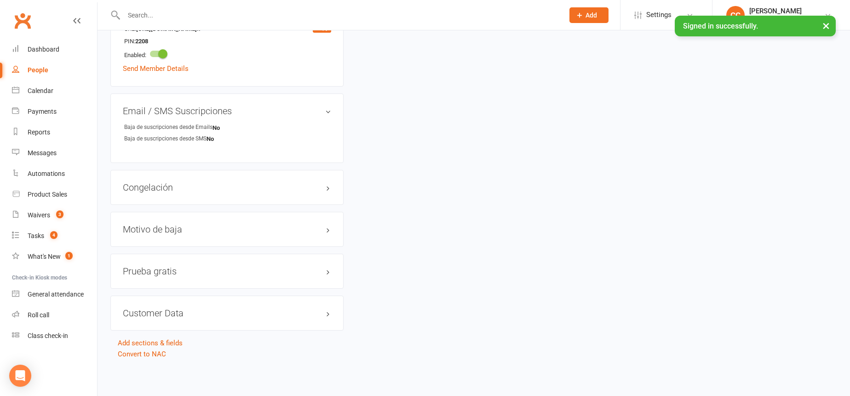
click at [294, 10] on input "text" at bounding box center [339, 15] width 437 height 13
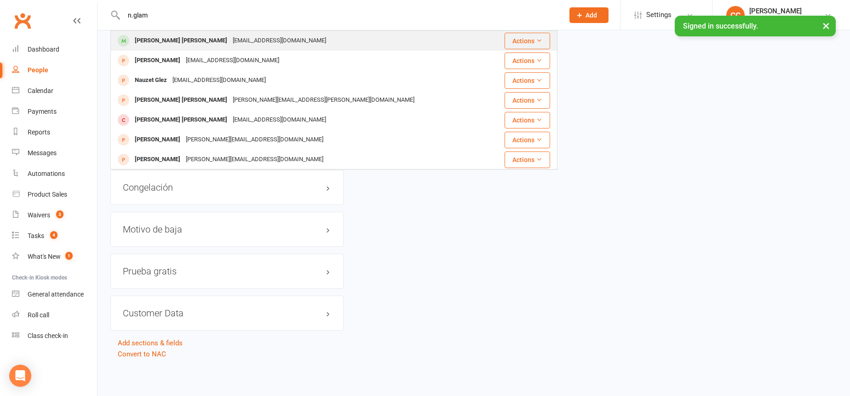
type input "n.glam"
click at [208, 40] on div "Maria Magnolia Ramos Suárez" at bounding box center [181, 40] width 98 height 13
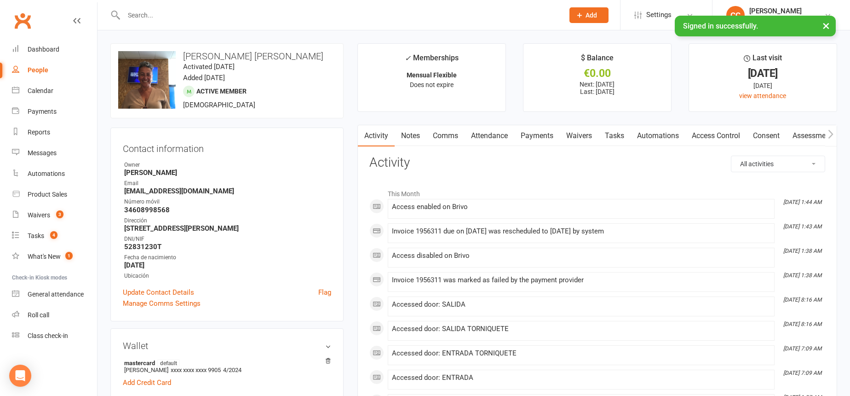
click at [454, 136] on link "Comms" at bounding box center [445, 135] width 38 height 21
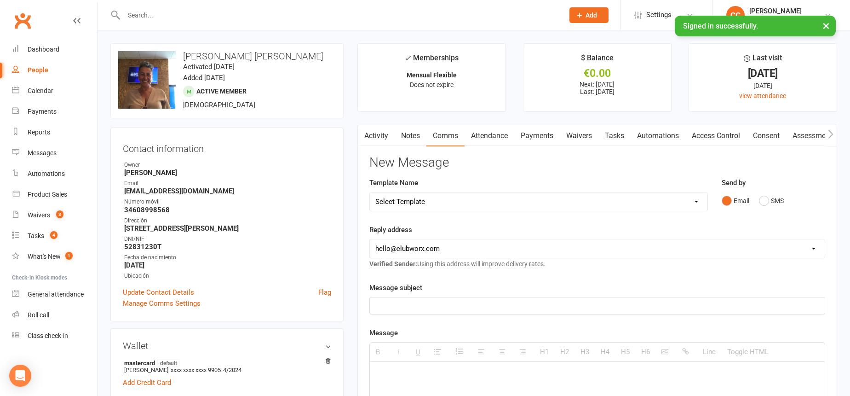
click at [532, 139] on link "Payments" at bounding box center [537, 135] width 46 height 21
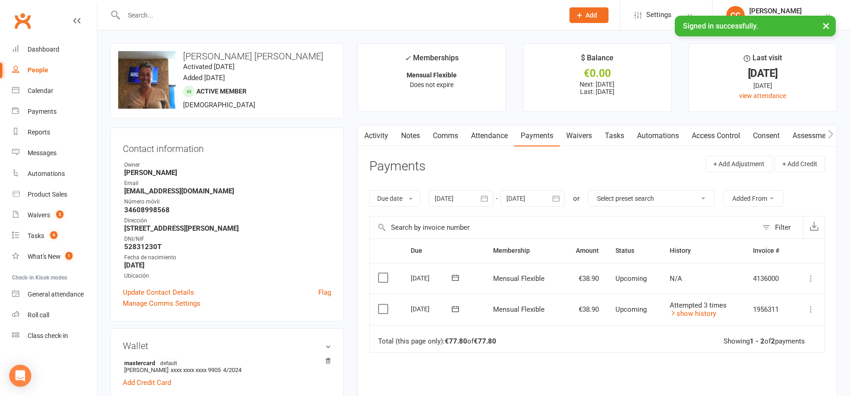
click at [484, 196] on icon "button" at bounding box center [484, 198] width 9 height 9
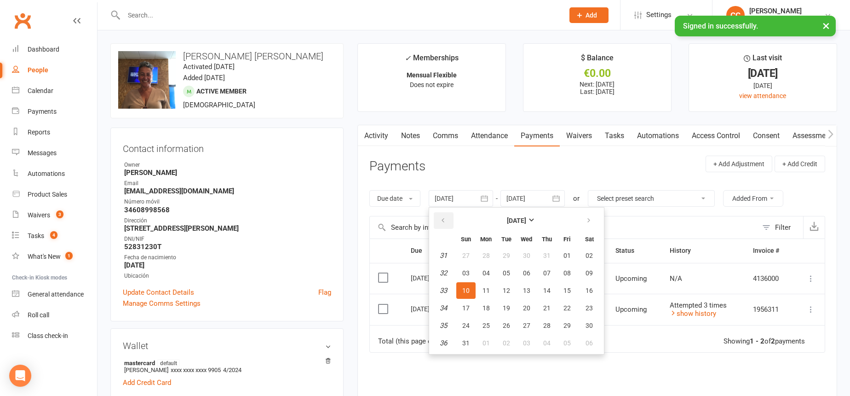
click at [448, 219] on button "button" at bounding box center [444, 220] width 20 height 17
click at [490, 273] on span "09" at bounding box center [486, 272] width 7 height 7
type input "09 Jun 2025"
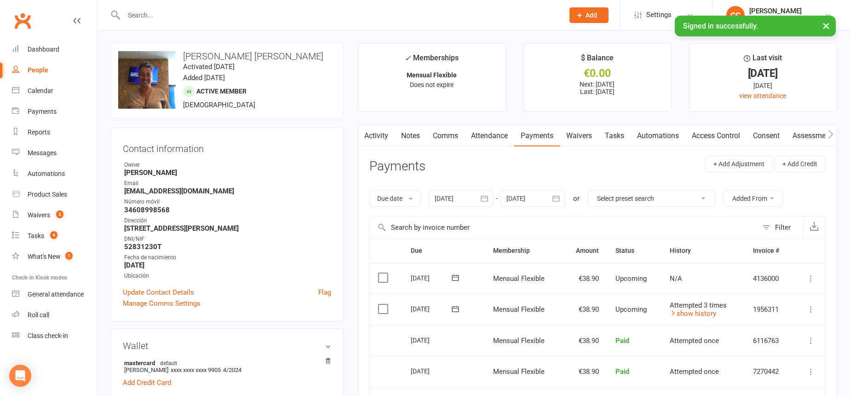
click at [439, 137] on link "Comms" at bounding box center [445, 135] width 38 height 21
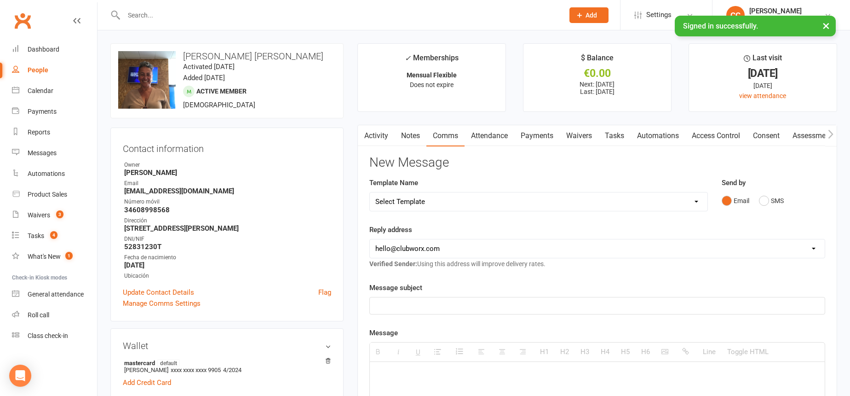
click at [441, 200] on select "Select Template [Email] Información fase 3 [Email] Aviso primero de incumplimie…" at bounding box center [539, 201] width 338 height 18
select select "14"
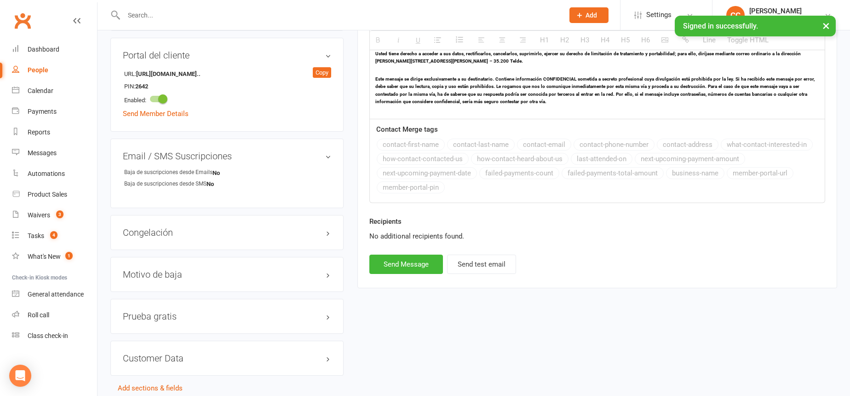
scroll to position [608, 0]
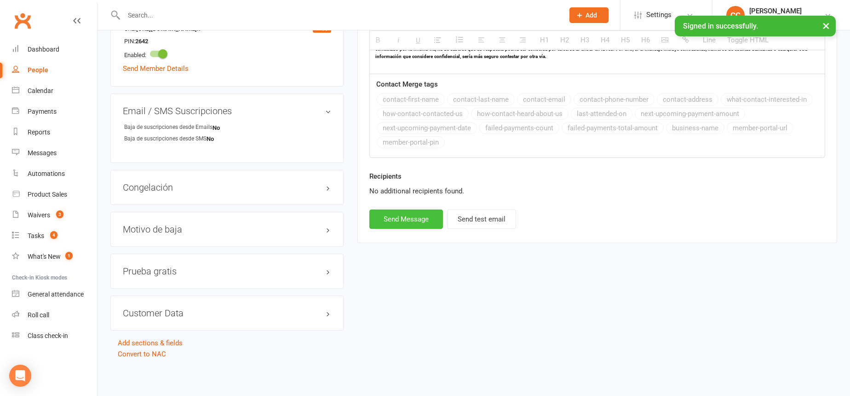
click at [405, 214] on button "Send Message" at bounding box center [406, 218] width 74 height 19
select select
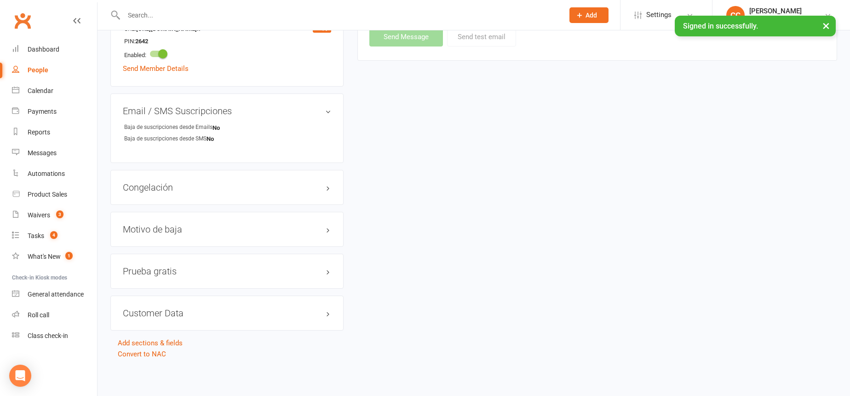
click at [278, 13] on input "text" at bounding box center [339, 15] width 437 height 13
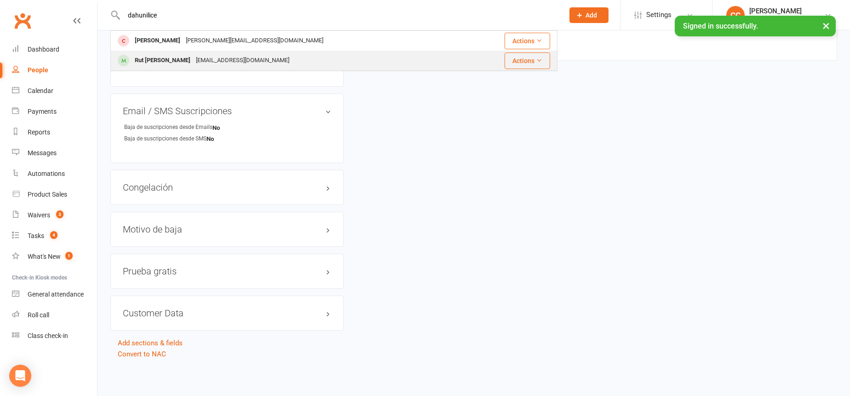
type input "dahunilice"
click at [228, 58] on div "dahulinice35@outlook.es" at bounding box center [242, 60] width 99 height 13
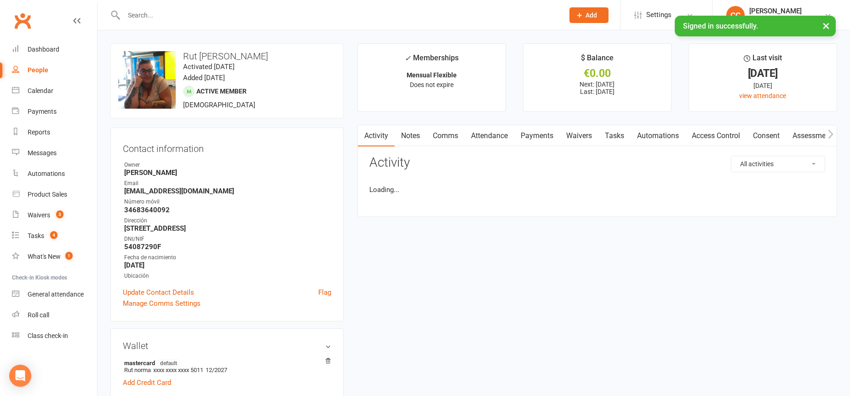
click at [551, 138] on link "Payments" at bounding box center [537, 135] width 46 height 21
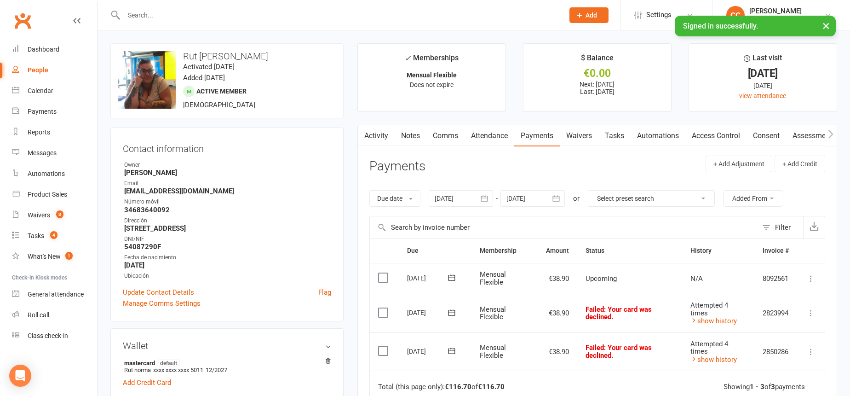
click at [451, 138] on link "Comms" at bounding box center [445, 135] width 38 height 21
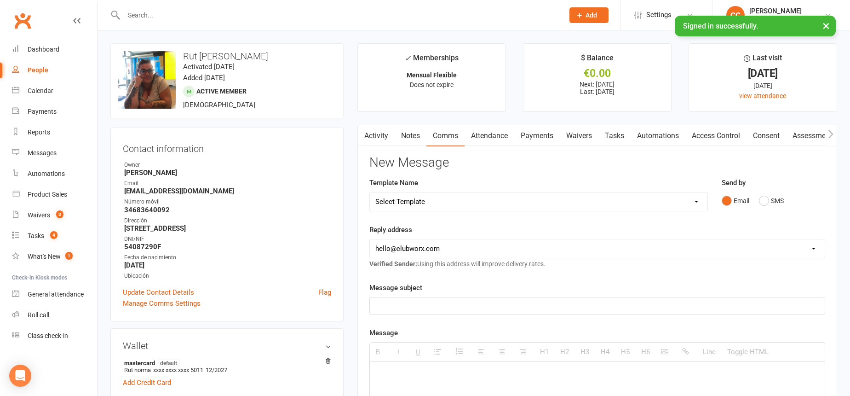
click at [459, 201] on select "Select Template [Email] Información fase 3 [Email] Aviso primero de incumplimie…" at bounding box center [539, 201] width 338 height 18
select select "14"
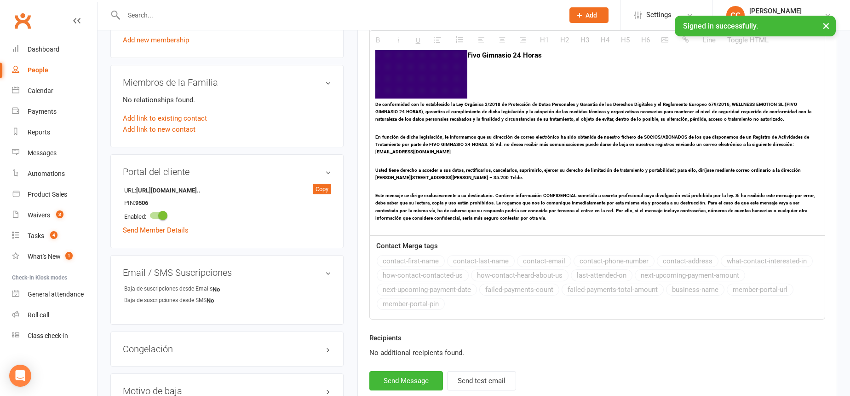
scroll to position [608, 0]
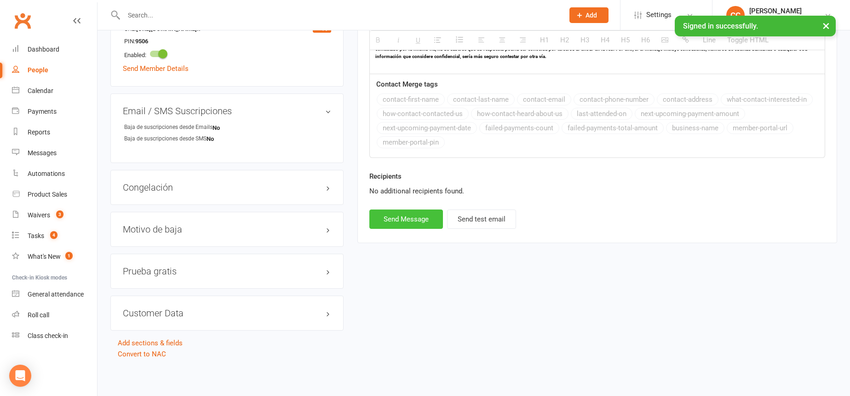
click at [405, 227] on button "Send Message" at bounding box center [406, 218] width 74 height 19
select select
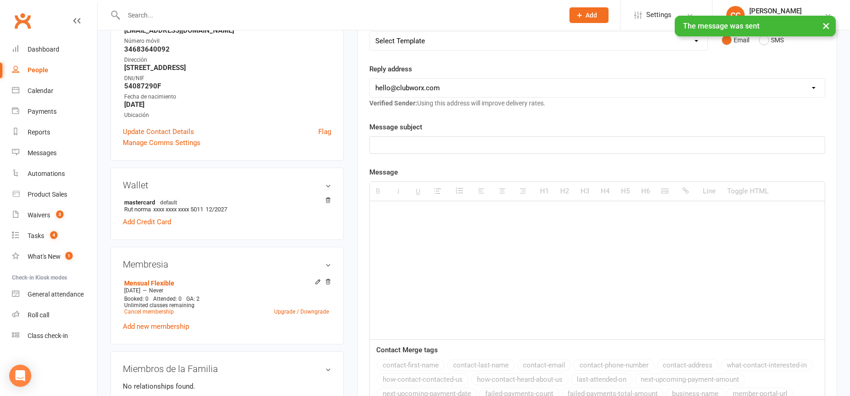
scroll to position [0, 0]
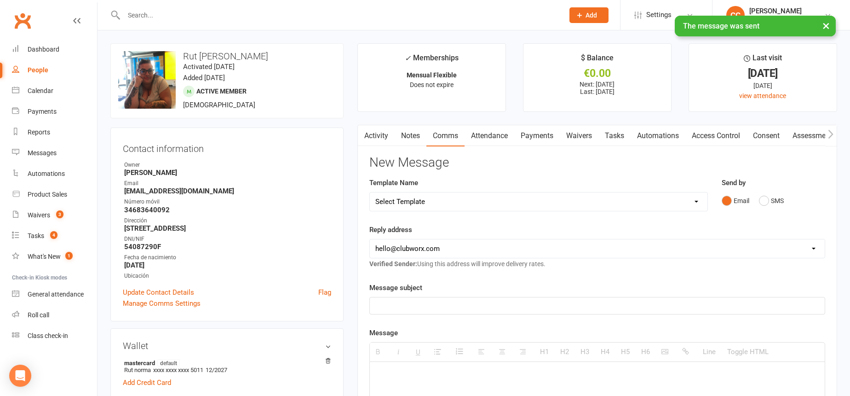
click at [380, 134] on link "Activity" at bounding box center [376, 135] width 37 height 21
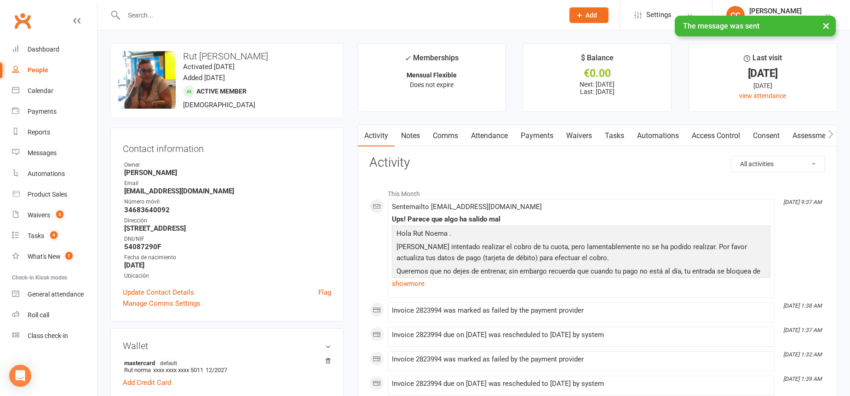
click at [526, 138] on link "Payments" at bounding box center [537, 135] width 46 height 21
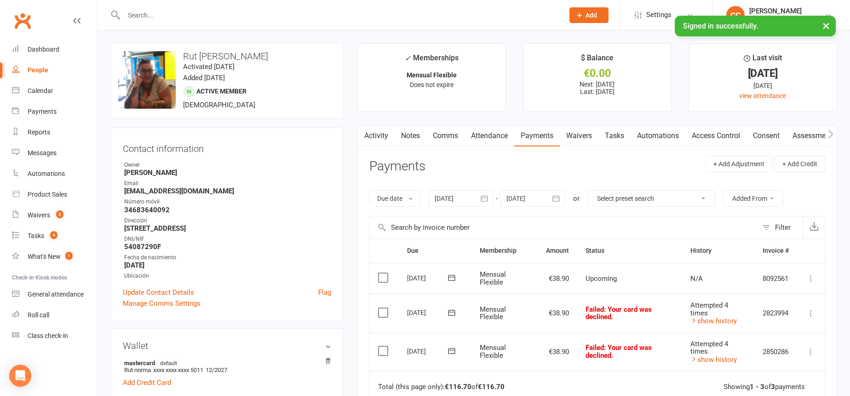
click at [482, 200] on icon "button" at bounding box center [484, 198] width 9 height 9
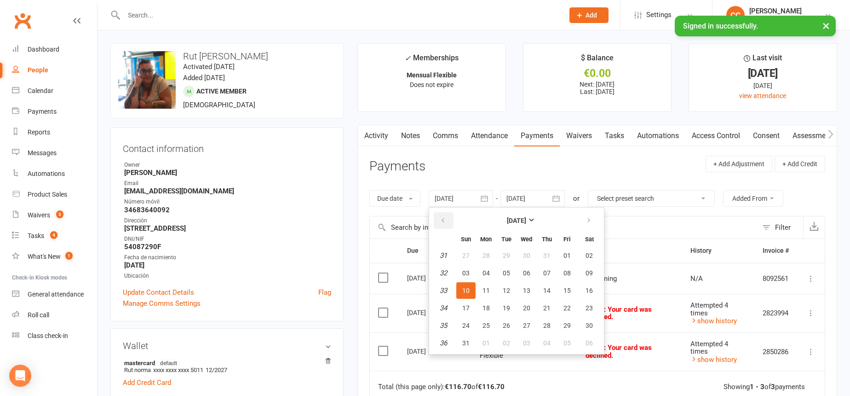
click at [451, 223] on button "button" at bounding box center [444, 220] width 20 height 17
click at [472, 256] on button "30" at bounding box center [465, 255] width 19 height 17
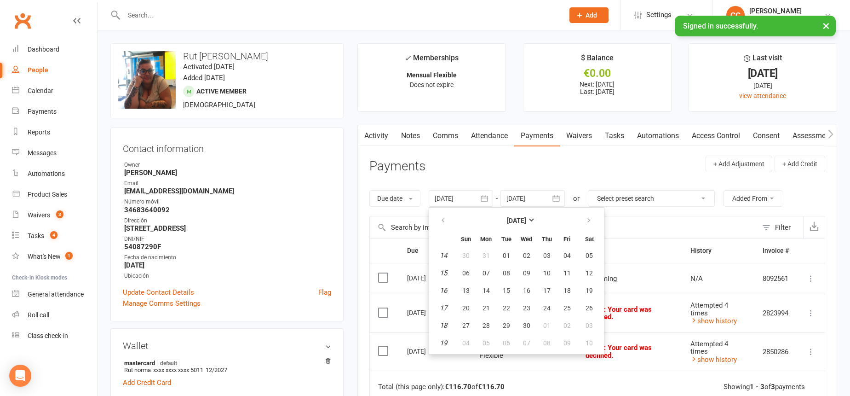
type input "30 Mar 2025"
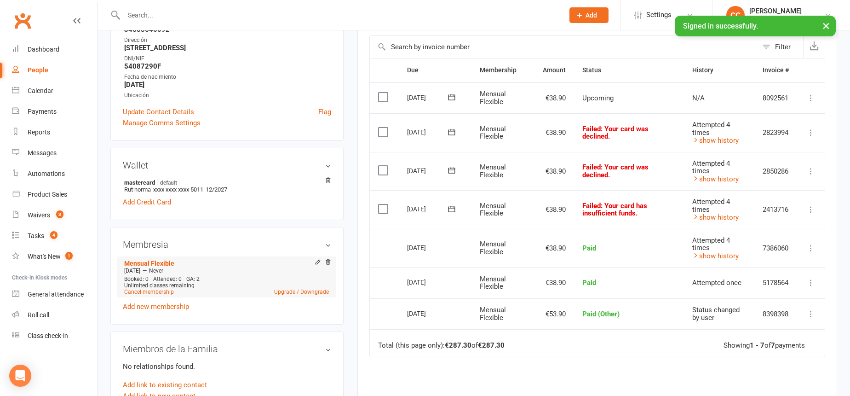
scroll to position [184, 0]
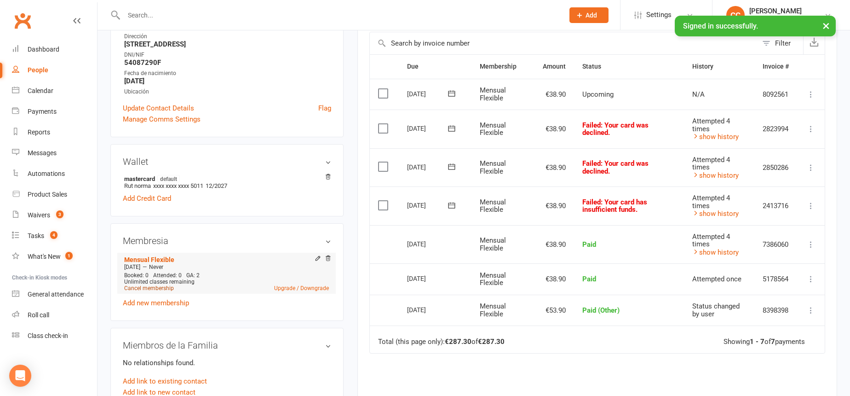
click at [161, 288] on link "Cancel membership" at bounding box center [149, 288] width 50 height 6
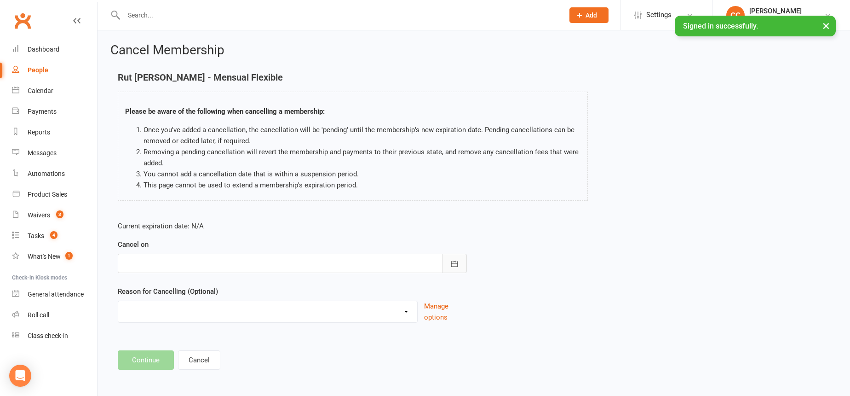
click at [450, 263] on icon "button" at bounding box center [454, 263] width 9 height 9
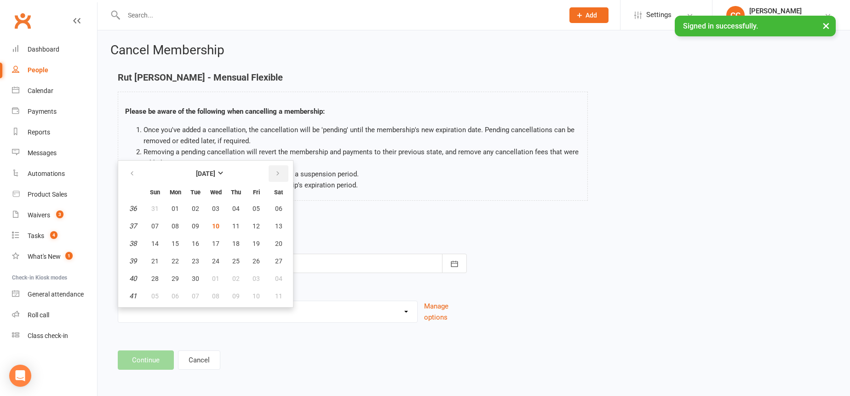
click at [275, 172] on icon "button" at bounding box center [278, 173] width 6 height 7
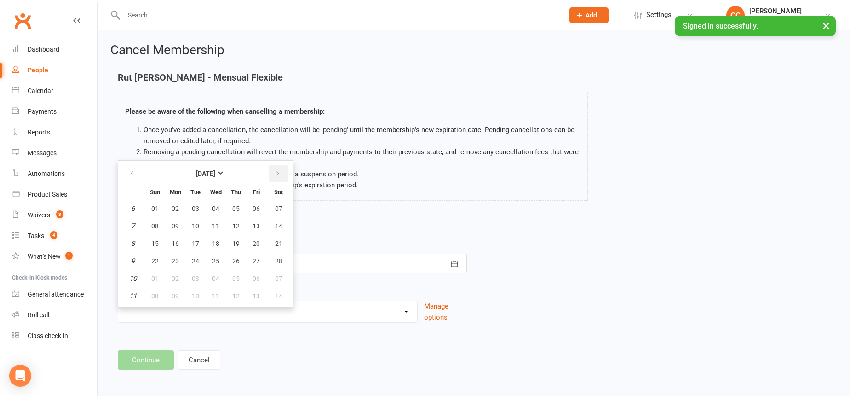
click at [275, 172] on icon "button" at bounding box center [278, 173] width 6 height 7
click at [190, 227] on button "07" at bounding box center [195, 226] width 19 height 17
type input "07 Apr 2026"
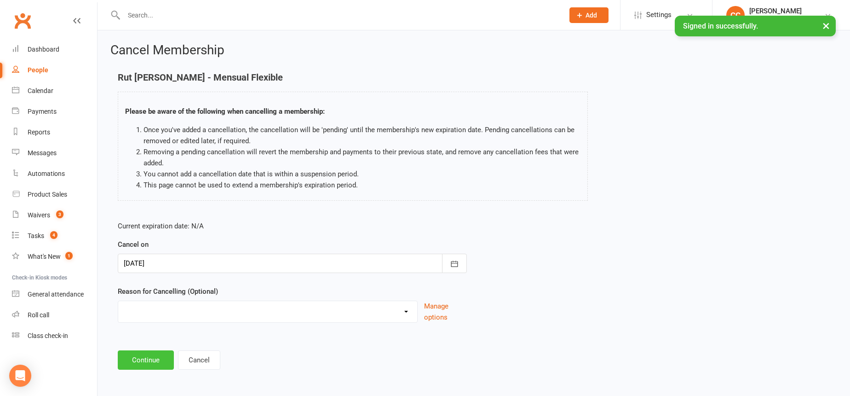
click at [161, 355] on button "Continue" at bounding box center [146, 359] width 56 height 19
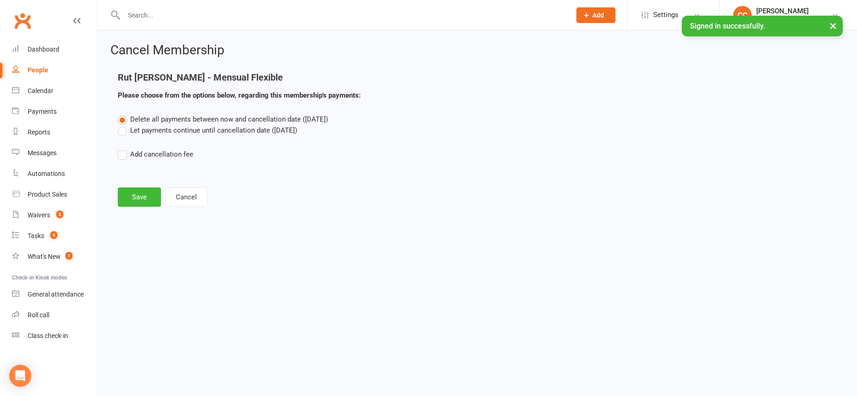
click at [122, 130] on label "Let payments continue until cancellation date (Apr 7, 2026)" at bounding box center [207, 130] width 179 height 11
click at [122, 125] on input "Let payments continue until cancellation date (Apr 7, 2026)" at bounding box center [121, 125] width 6 height 0
click at [149, 205] on button "Save" at bounding box center [139, 196] width 43 height 19
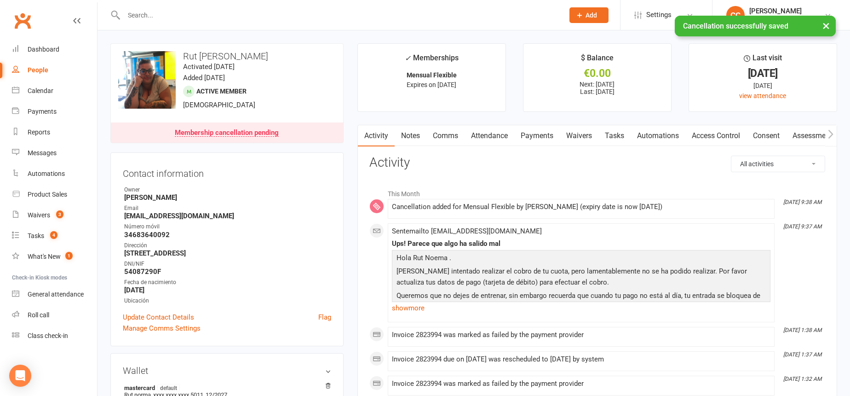
click at [545, 138] on link "Payments" at bounding box center [537, 135] width 46 height 21
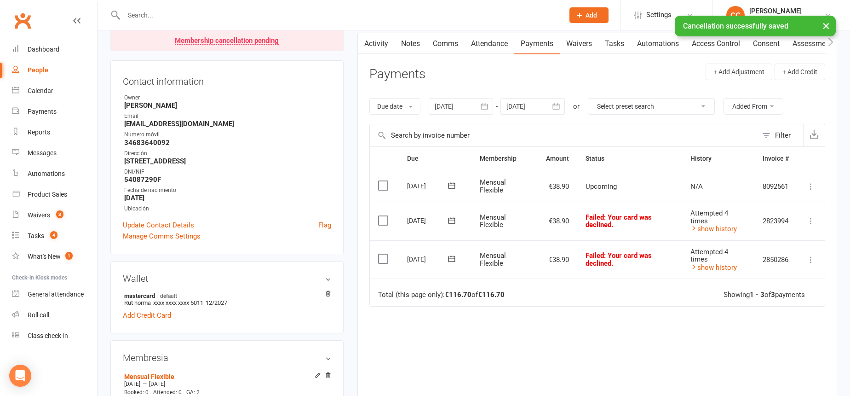
scroll to position [115, 0]
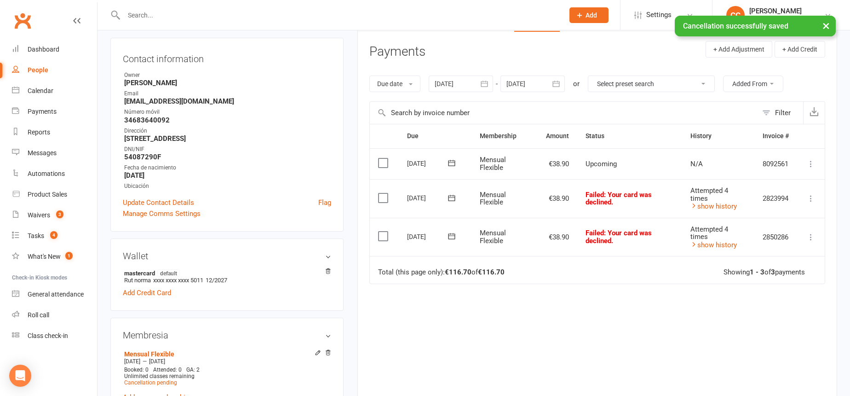
click at [486, 86] on icon "button" at bounding box center [484, 83] width 9 height 9
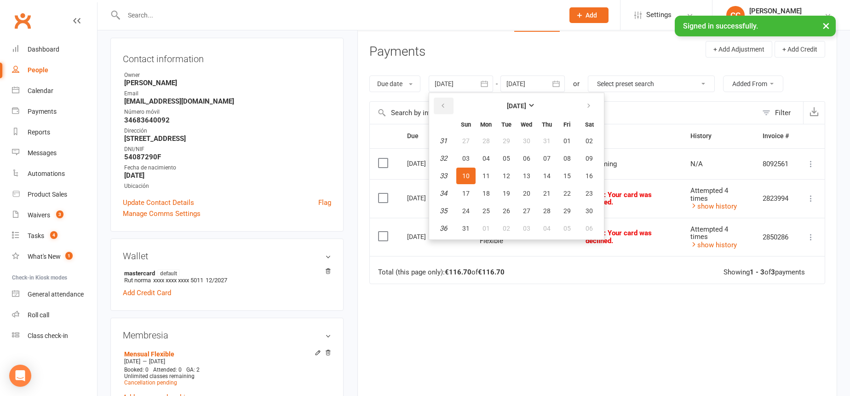
click at [441, 104] on icon "button" at bounding box center [443, 105] width 6 height 7
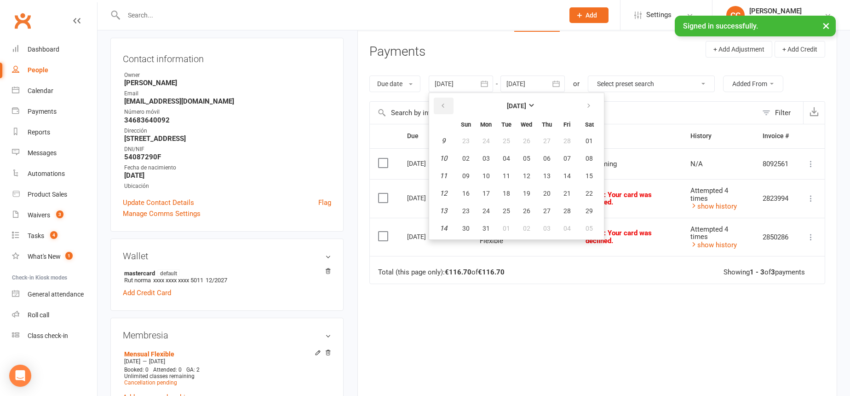
click at [441, 104] on icon "button" at bounding box center [443, 105] width 6 height 7
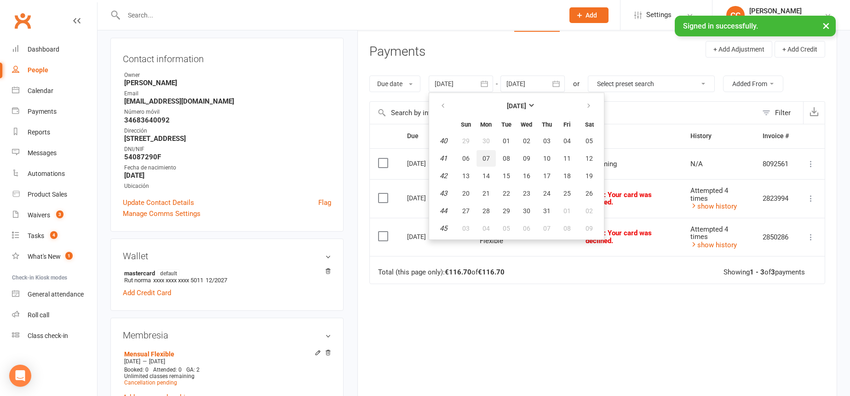
click at [486, 156] on span "07" at bounding box center [486, 158] width 7 height 7
type input "07 Oct 2024"
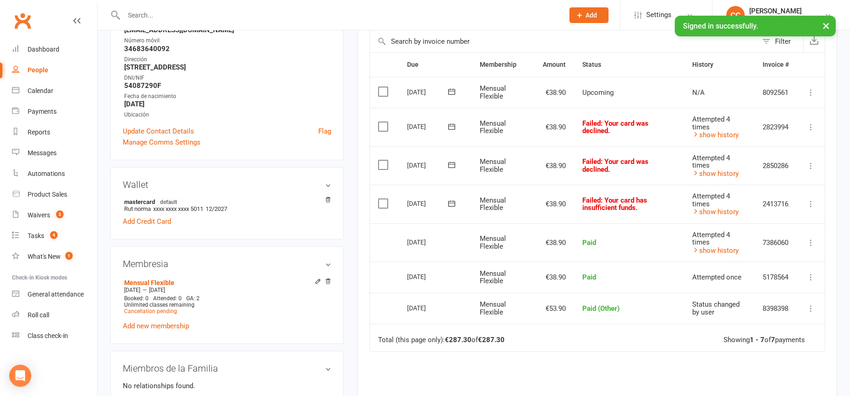
scroll to position [0, 0]
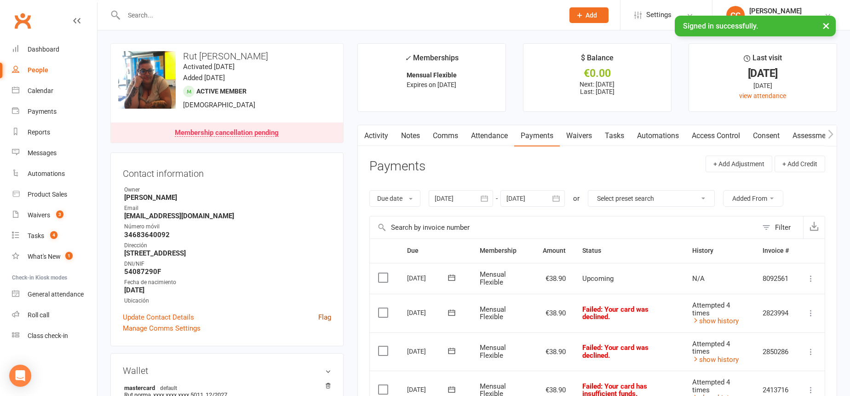
click at [325, 316] on link "Flag" at bounding box center [324, 316] width 13 height 11
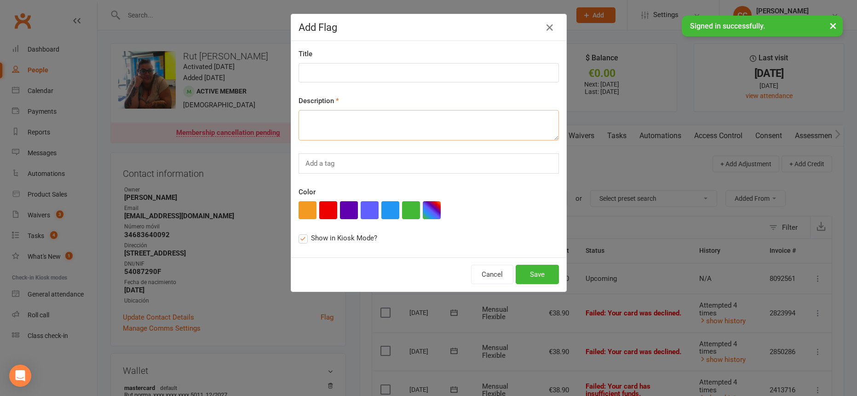
paste textarea "Recibos pendientes de cobro. Realizó inscripción y en total pasará a deber 372,…"
click at [299, 236] on label "Show in Kiosk Mode?" at bounding box center [338, 237] width 79 height 11
click at [299, 232] on input "Show in Kiosk Mode?" at bounding box center [302, 232] width 6 height 0
drag, startPoint x: 323, startPoint y: 210, endPoint x: 325, endPoint y: 202, distance: 8.2
click at [324, 210] on button "button" at bounding box center [328, 210] width 18 height 18
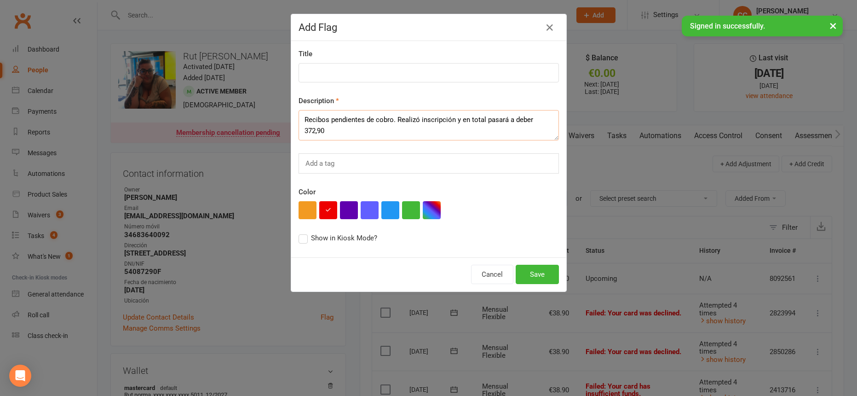
drag, startPoint x: 329, startPoint y: 134, endPoint x: 303, endPoint y: 132, distance: 26.3
click at [303, 132] on textarea "Recibos pendientes de cobro. Realizó inscripción y en total pasará a deber 372,…" at bounding box center [429, 125] width 260 height 30
type textarea "Recibos pendientes de cobro. Realizó inscripción y en total pasará a deber 350,…"
click at [528, 276] on button "Save" at bounding box center [537, 274] width 43 height 19
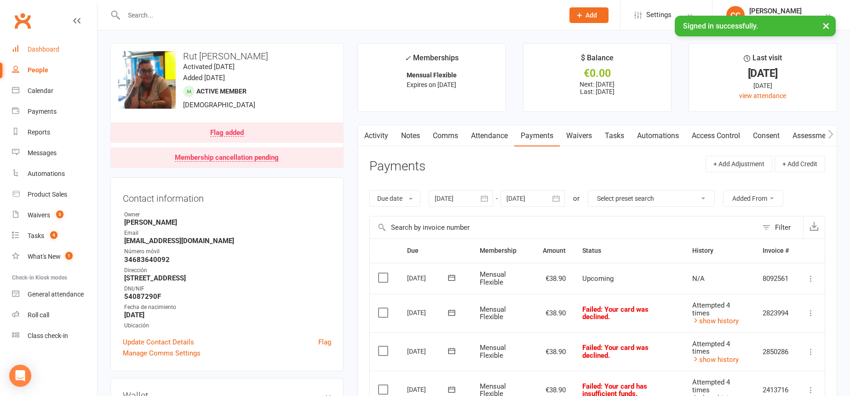
click at [43, 50] on div "Dashboard" at bounding box center [44, 49] width 32 height 7
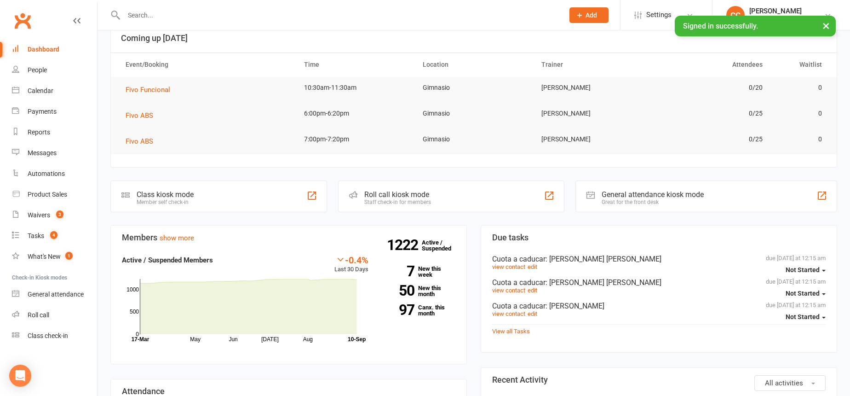
scroll to position [164, 0]
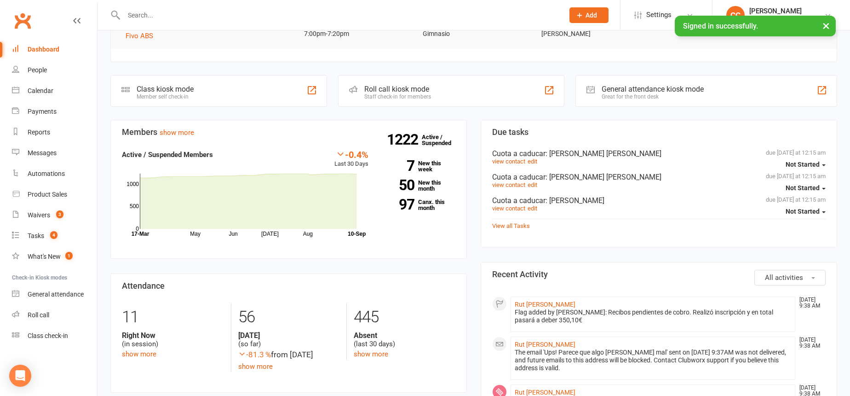
click at [213, 16] on input "text" at bounding box center [339, 15] width 437 height 13
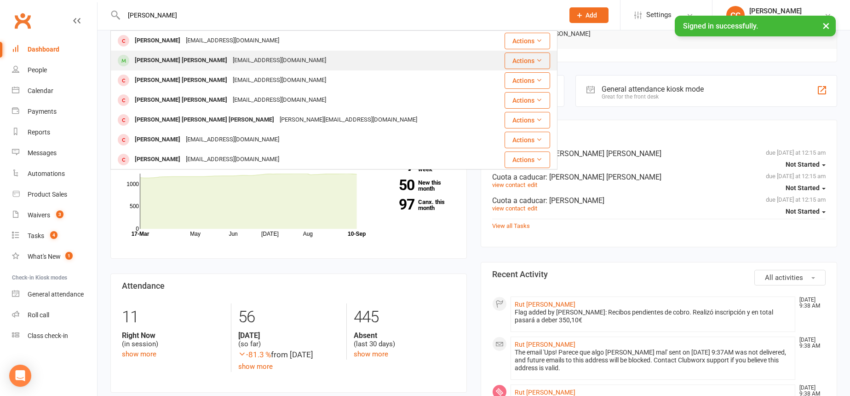
type input "carlos jimenez"
click at [197, 57] on div "Carlos Alvarez Jimenez" at bounding box center [181, 60] width 98 height 13
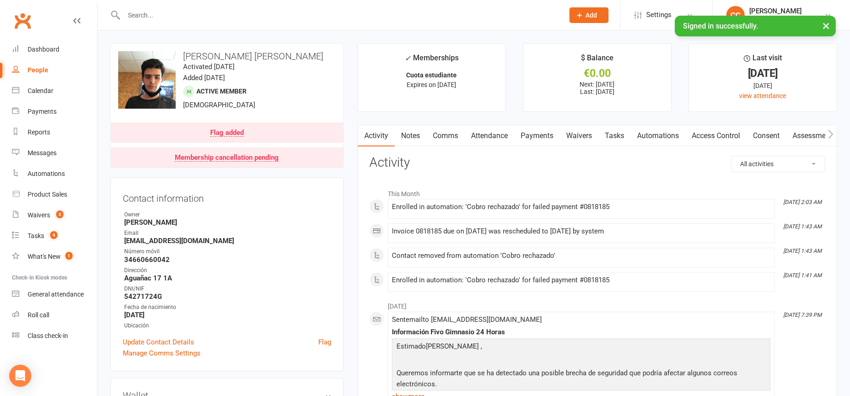
click at [456, 138] on link "Comms" at bounding box center [445, 135] width 38 height 21
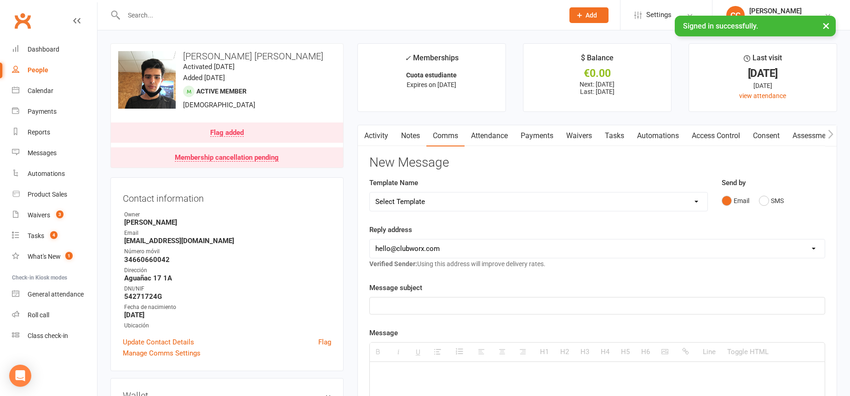
click at [457, 207] on select "Select Template [Email] Información fase 3 [Email] Aviso primero de incumplimie…" at bounding box center [539, 201] width 338 height 18
select select "14"
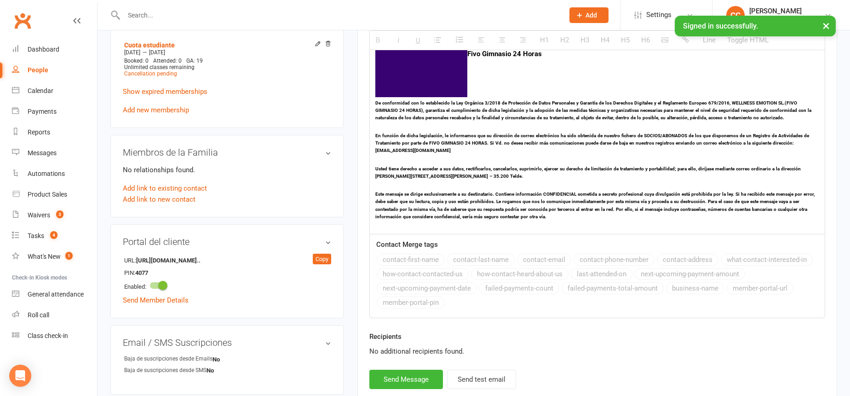
scroll to position [637, 0]
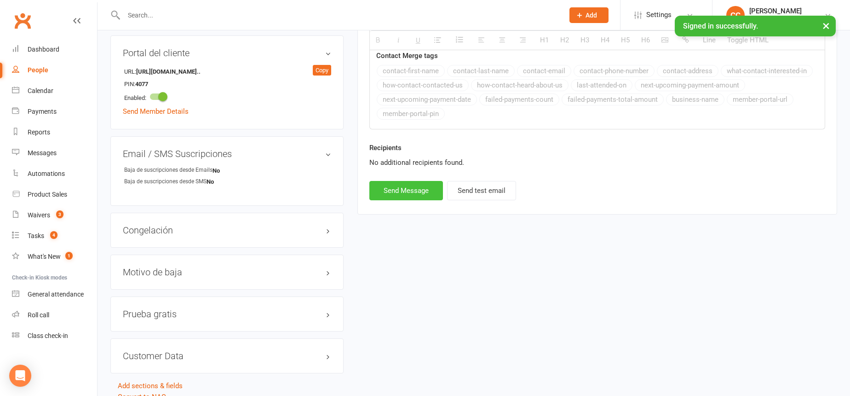
click at [392, 194] on button "Send Message" at bounding box center [406, 190] width 74 height 19
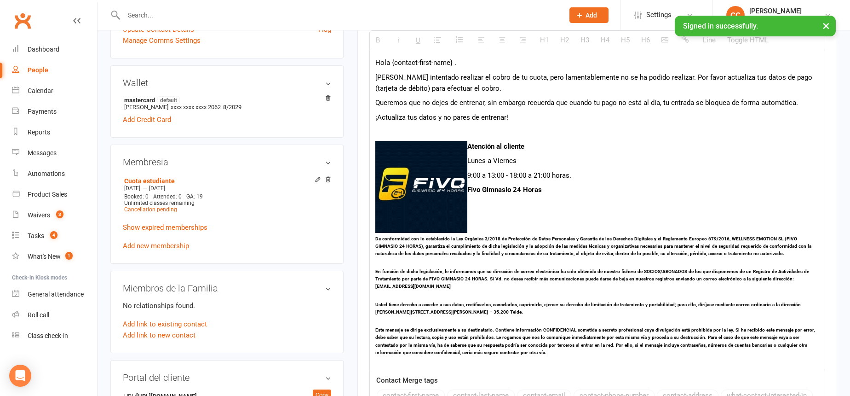
select select
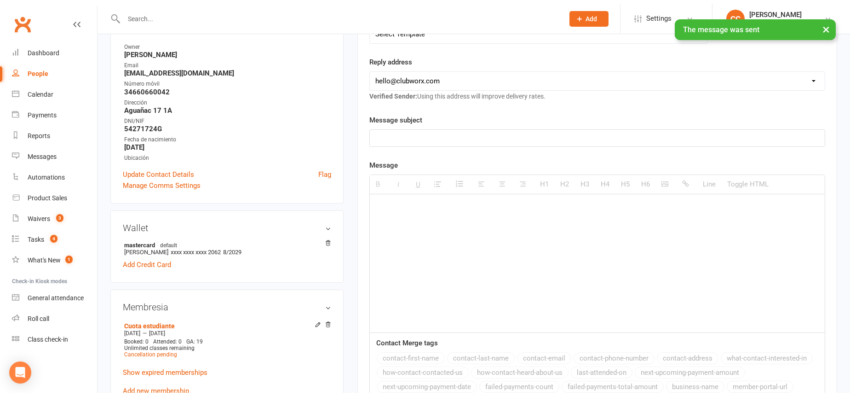
scroll to position [0, 0]
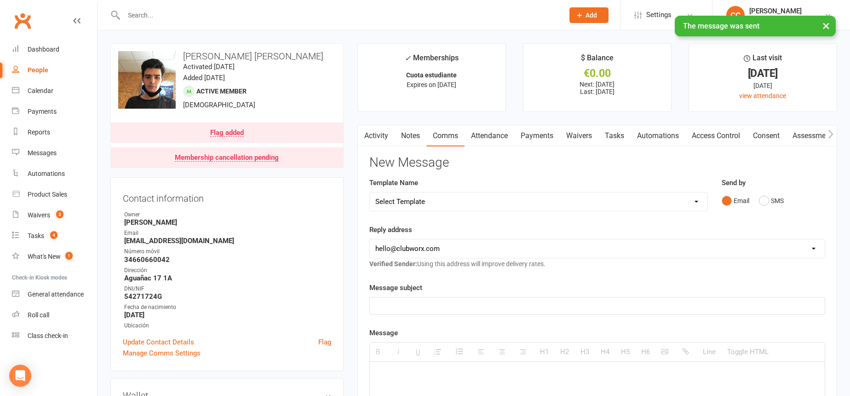
click at [550, 129] on link "Payments" at bounding box center [537, 135] width 46 height 21
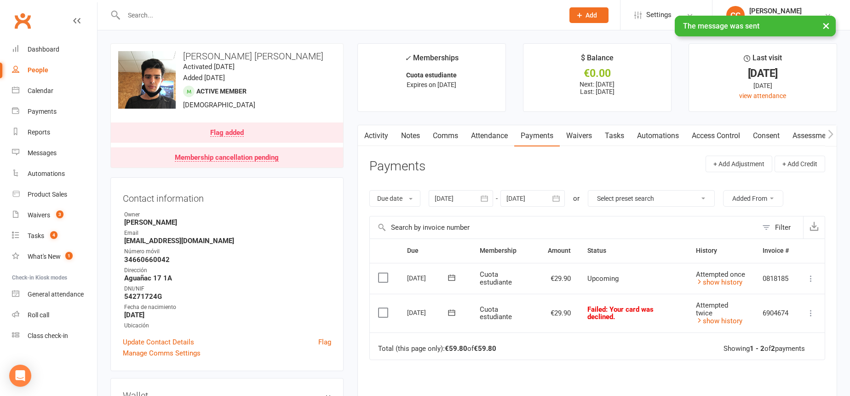
click at [811, 280] on icon at bounding box center [810, 278] width 9 height 9
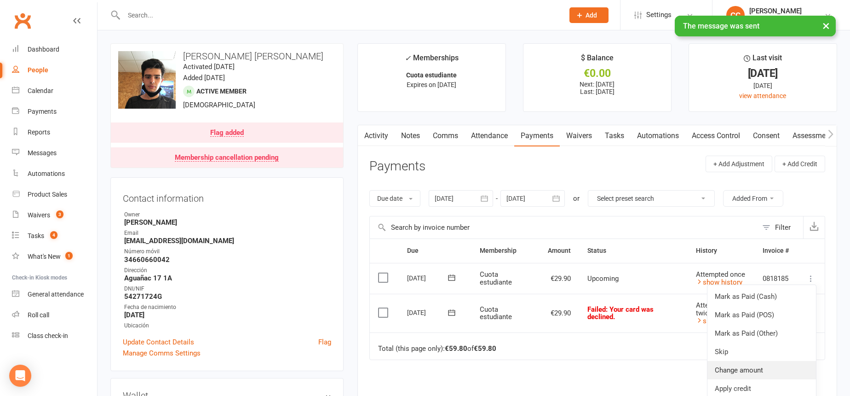
click at [766, 363] on link "Change amount" at bounding box center [762, 370] width 109 height 18
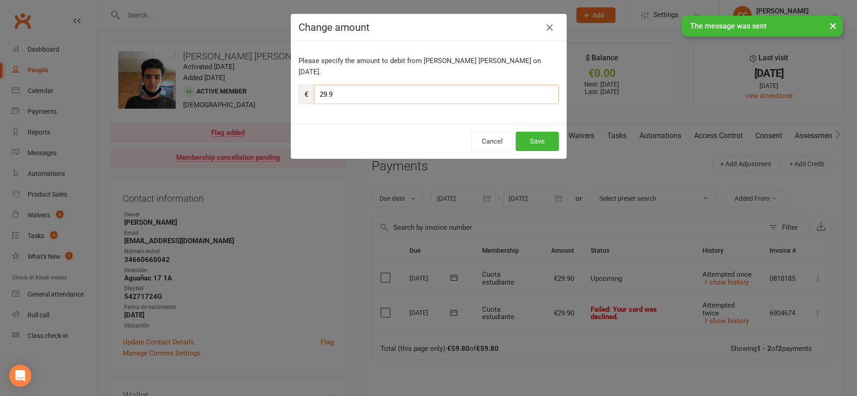
drag, startPoint x: 337, startPoint y: 82, endPoint x: 299, endPoint y: 81, distance: 38.2
click at [299, 85] on div "€ 29.9" at bounding box center [429, 94] width 260 height 19
type input "34.90"
click at [525, 132] on button "Save" at bounding box center [537, 141] width 43 height 19
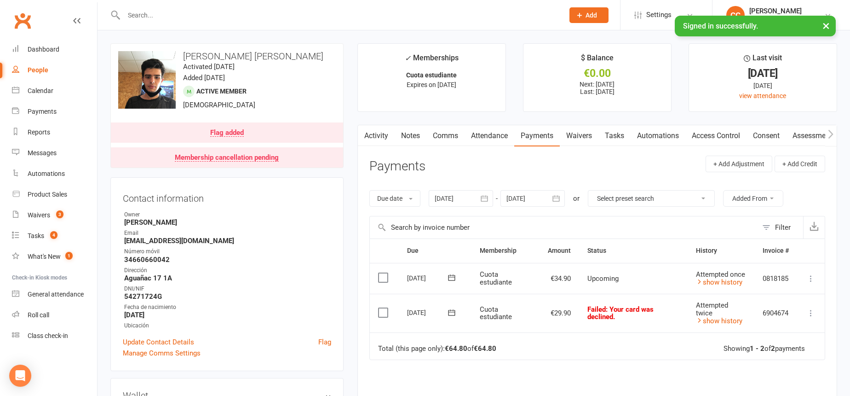
click at [441, 132] on link "Comms" at bounding box center [445, 135] width 38 height 21
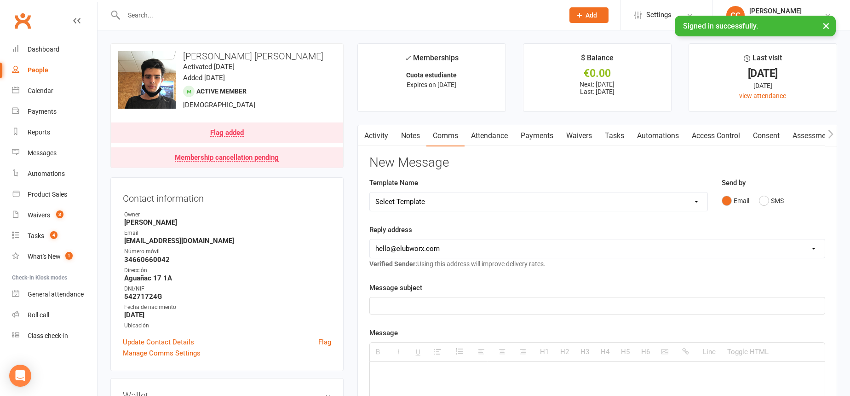
click at [460, 198] on select "Select Template [Email] Información fase 3 [Email] Aviso primero de incumplimie…" at bounding box center [539, 201] width 338 height 18
select select "14"
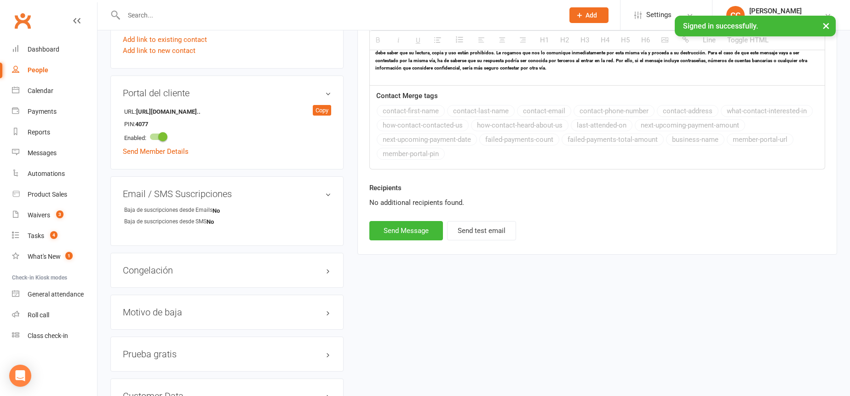
scroll to position [622, 0]
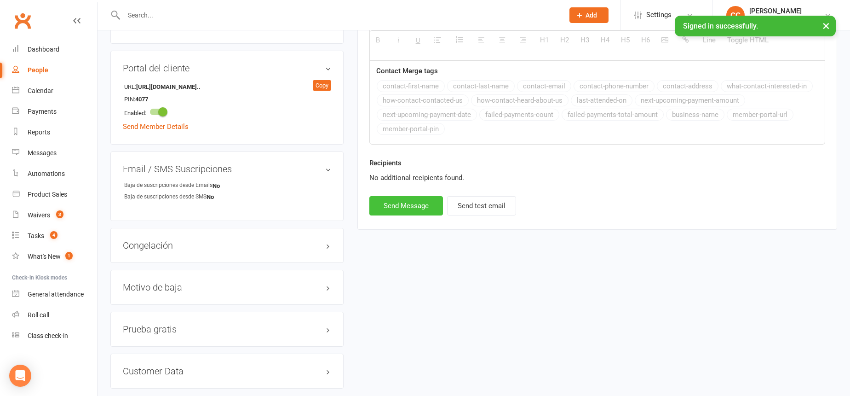
click at [416, 203] on button "Send Message" at bounding box center [406, 205] width 74 height 19
select select
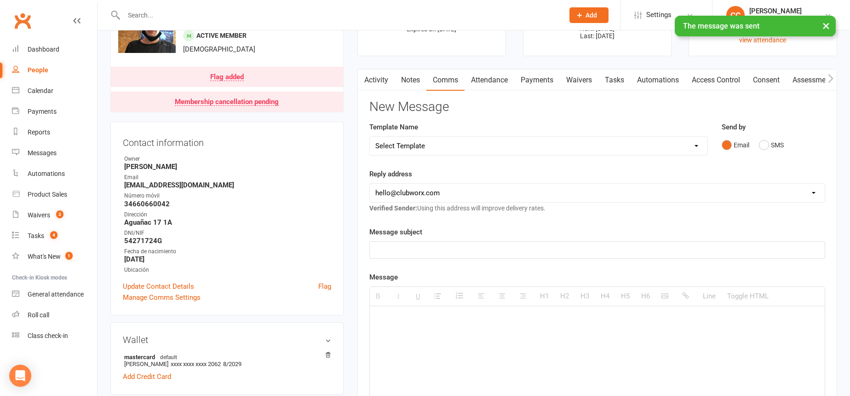
scroll to position [0, 0]
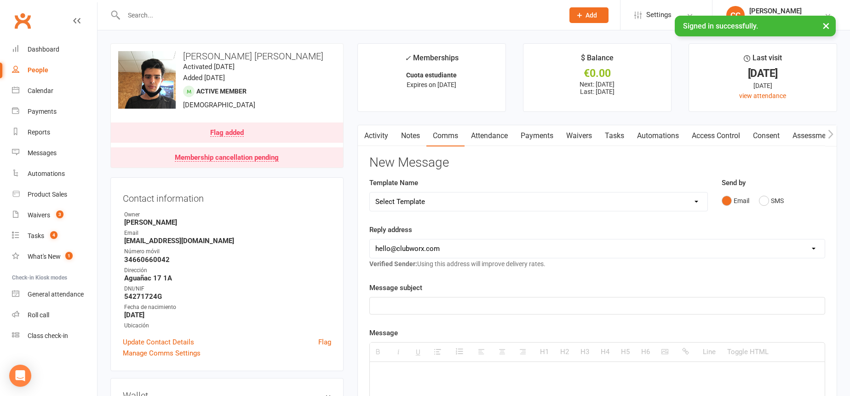
click at [288, 12] on input "text" at bounding box center [339, 15] width 437 height 13
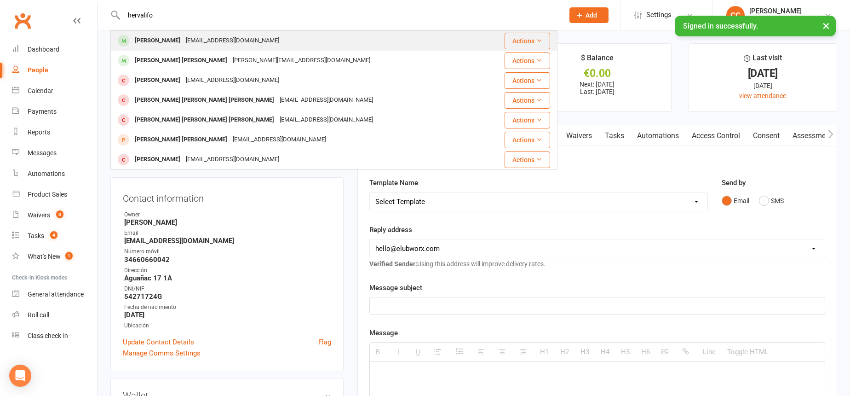
type input "hervalifo"
click at [215, 40] on div "Herbalifopasa32@gmail.com" at bounding box center [232, 40] width 99 height 13
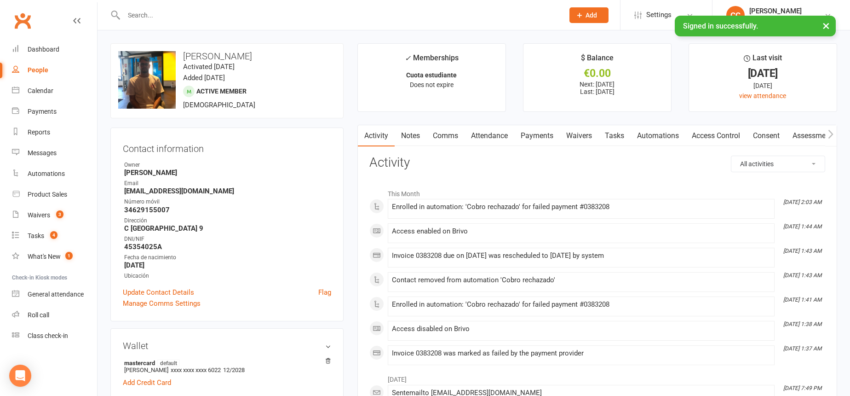
click at [523, 134] on link "Payments" at bounding box center [537, 135] width 46 height 21
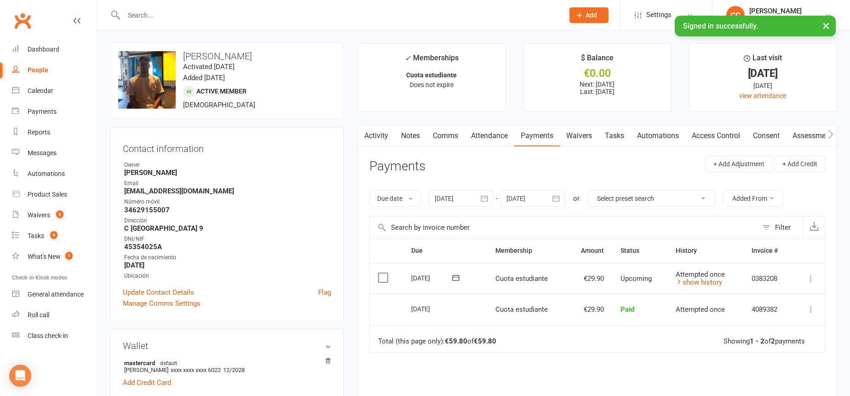
click at [442, 137] on link "Comms" at bounding box center [445, 135] width 38 height 21
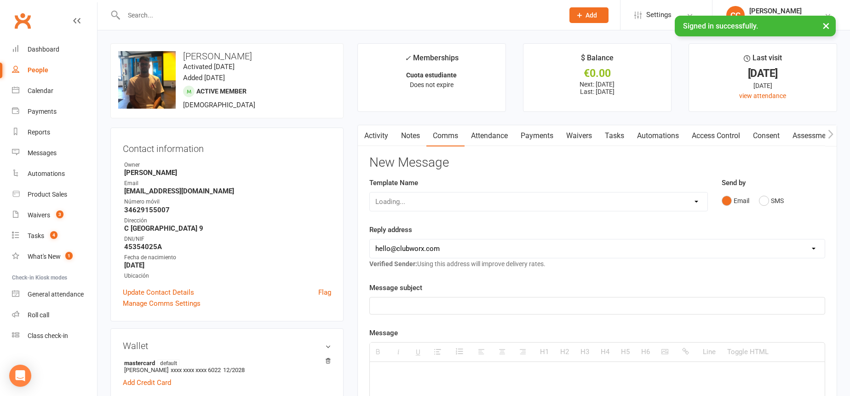
click at [443, 205] on select "Loading..." at bounding box center [539, 201] width 338 height 18
select select "14"
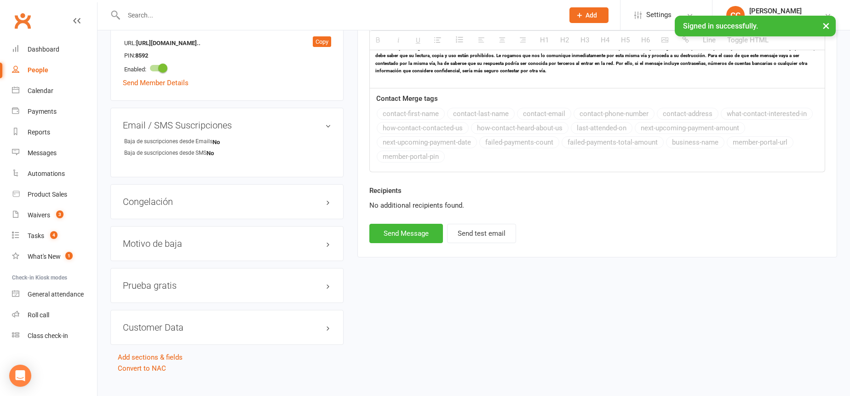
scroll to position [608, 0]
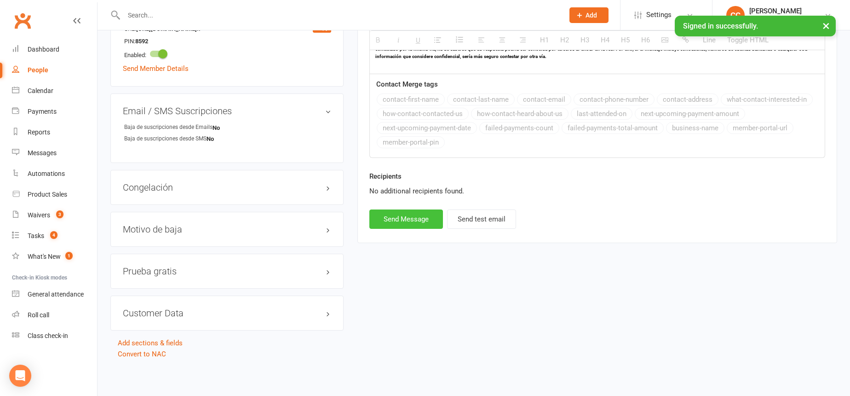
click at [422, 216] on button "Send Message" at bounding box center [406, 218] width 74 height 19
select select
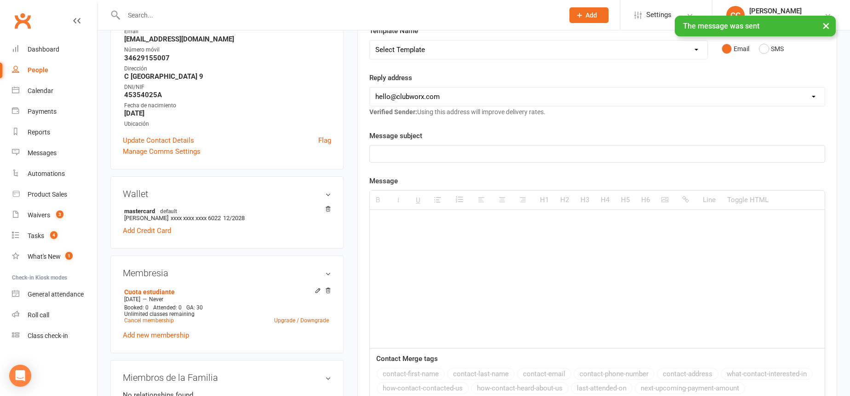
scroll to position [0, 0]
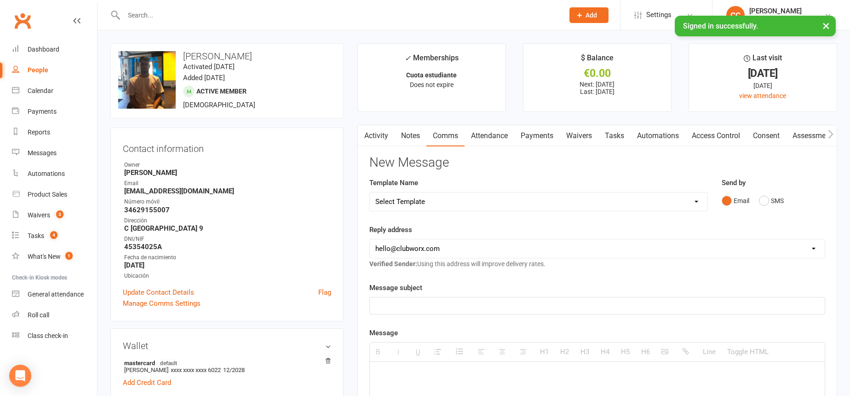
click at [209, 11] on input "text" at bounding box center [339, 15] width 437 height 13
click at [164, 18] on input "text" at bounding box center [339, 15] width 437 height 13
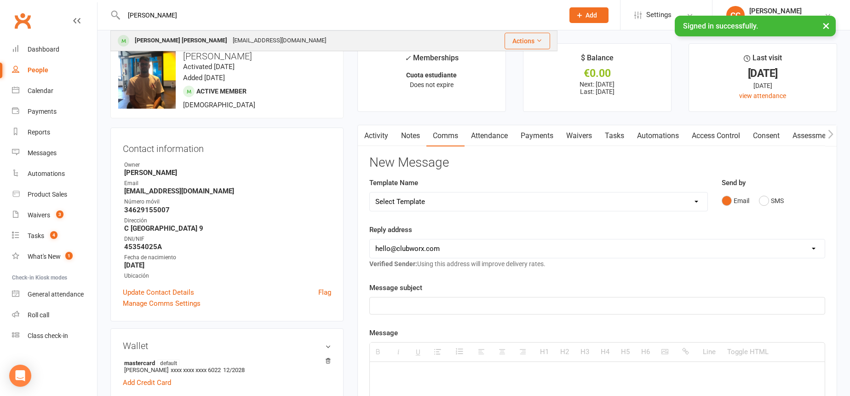
type input "fiacco"
click at [230, 46] on div "renezeafiacco@gmail.com" at bounding box center [279, 40] width 99 height 13
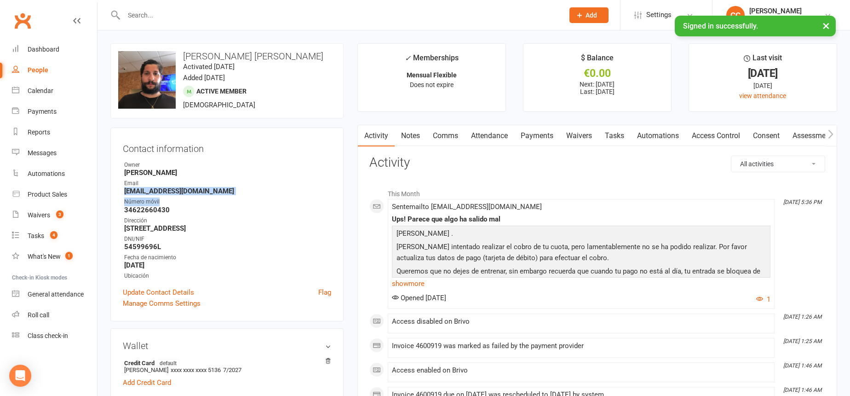
drag, startPoint x: 120, startPoint y: 191, endPoint x: 216, endPoint y: 197, distance: 96.3
click at [215, 198] on div "Contact information Owner Jose Barrera Email renezeafiacco@gmail.com Número móv…" at bounding box center [226, 224] width 233 height 194
click at [190, 193] on strong "renezeafiacco@gmail.com" at bounding box center [227, 191] width 207 height 8
drag, startPoint x: 121, startPoint y: 190, endPoint x: 219, endPoint y: 190, distance: 98.0
click at [219, 190] on div "Contact information Owner Jose Barrera Email renezeafiacco@gmail.com Número móv…" at bounding box center [226, 224] width 233 height 194
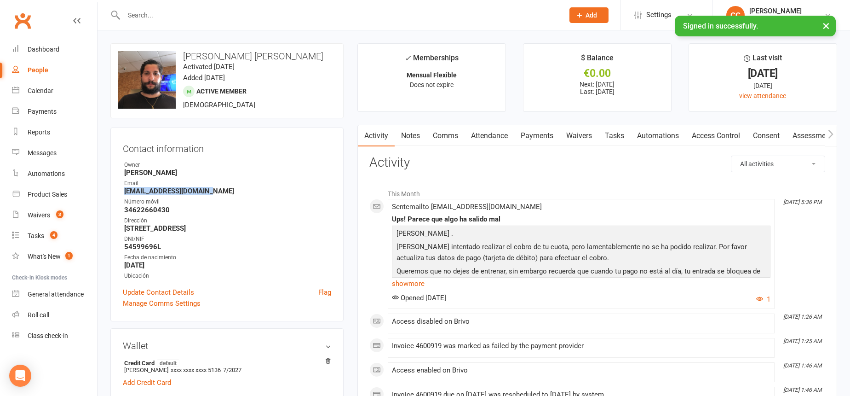
copy strong "renezeafiacco@gmail.com"
click at [543, 133] on link "Payments" at bounding box center [537, 135] width 46 height 21
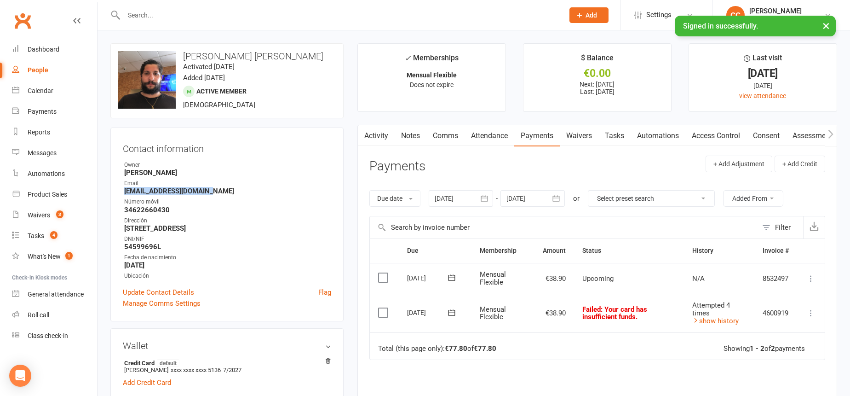
click at [810, 313] on icon at bounding box center [810, 312] width 9 height 9
click at [777, 359] on link "Mark as Paid (Other)" at bounding box center [770, 367] width 91 height 18
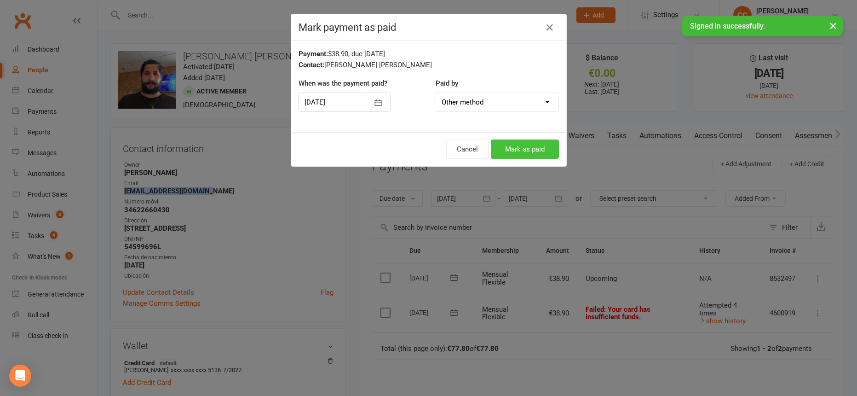
click at [523, 149] on button "Mark as paid" at bounding box center [525, 148] width 68 height 19
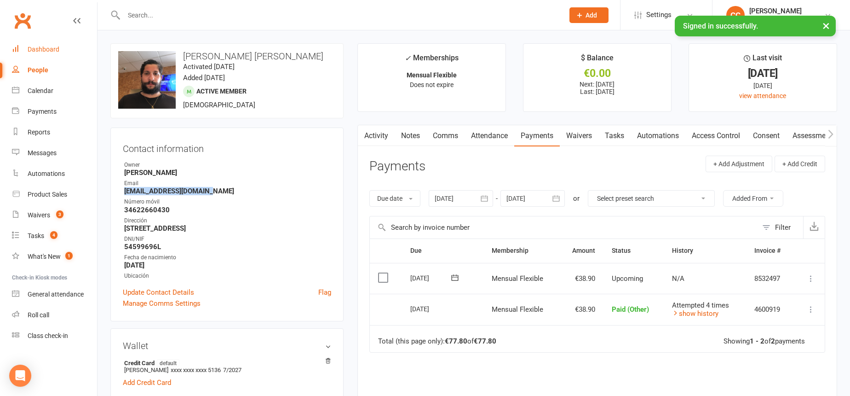
click at [49, 49] on div "Dashboard" at bounding box center [44, 49] width 32 height 7
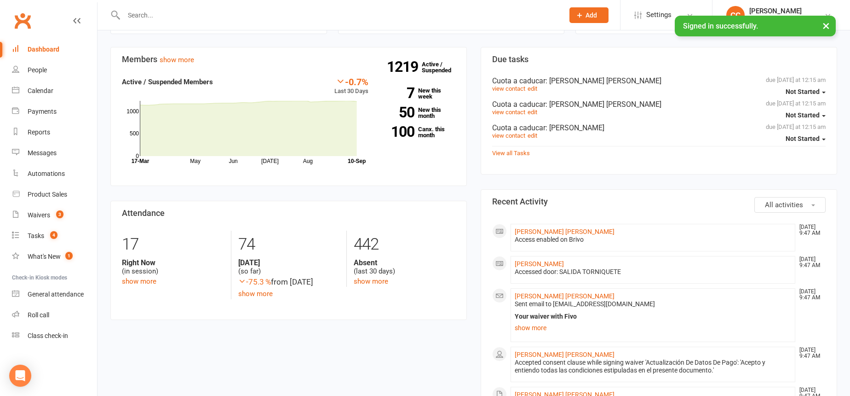
scroll to position [245, 0]
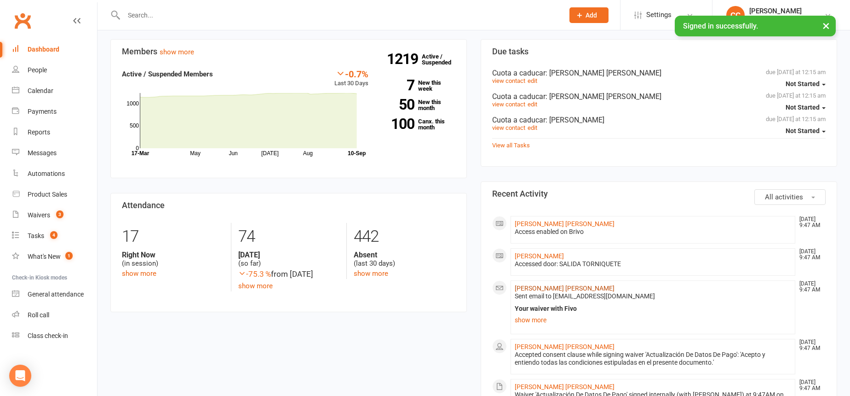
click at [524, 289] on link "Rene Fernando Zea Fiacco" at bounding box center [565, 287] width 100 height 7
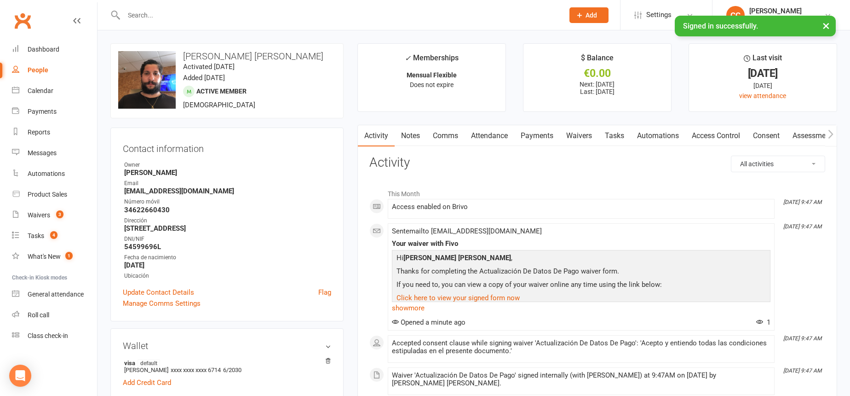
click at [535, 136] on link "Payments" at bounding box center [537, 135] width 46 height 21
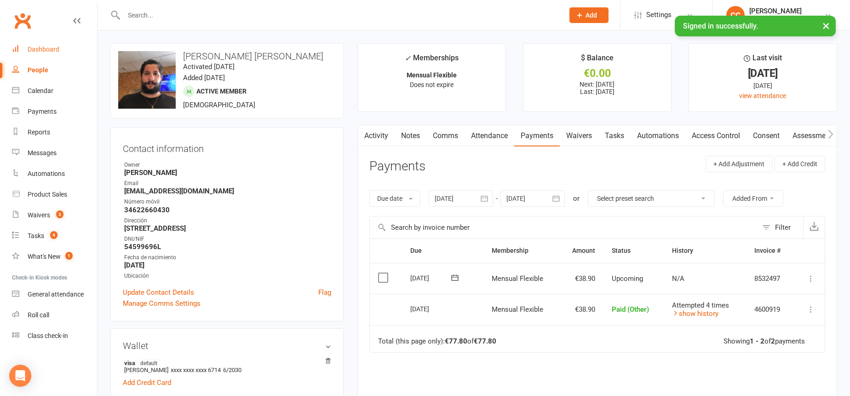
click at [74, 42] on link "Dashboard" at bounding box center [54, 49] width 85 height 21
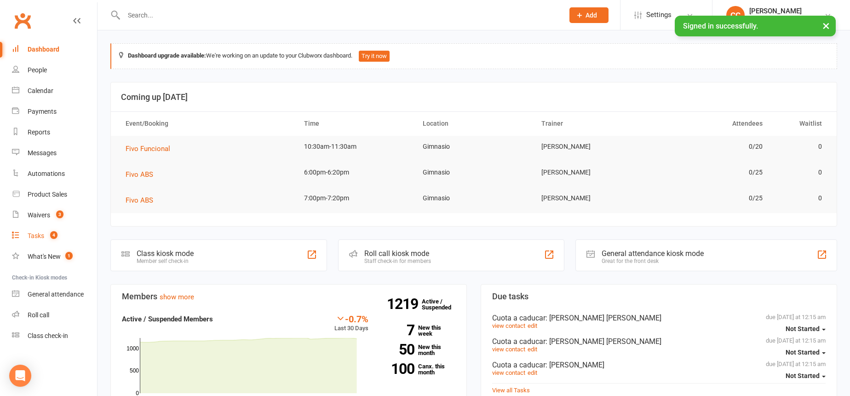
click at [55, 236] on span "4" at bounding box center [53, 235] width 7 height 8
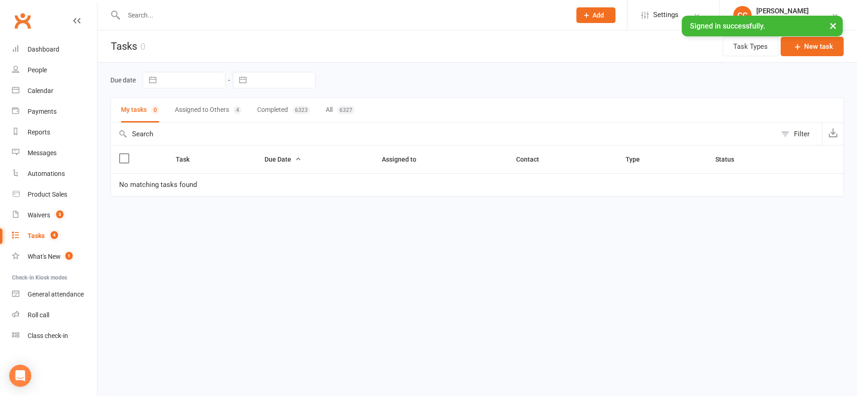
click at [223, 115] on button "Assigned to Others 4" at bounding box center [208, 110] width 67 height 24
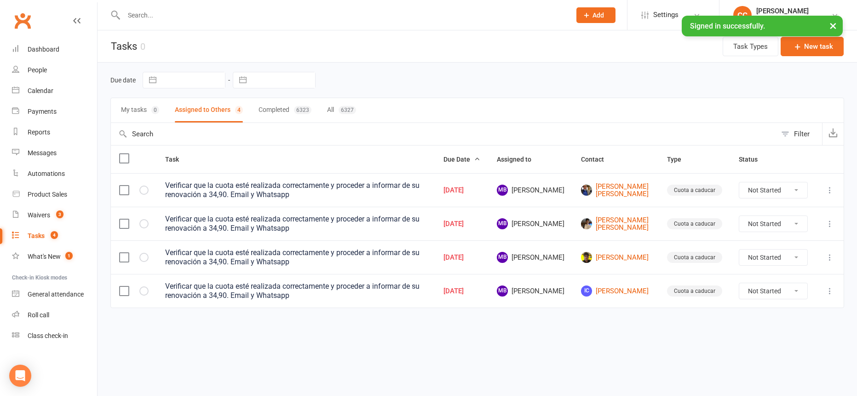
click at [780, 188] on select "Not Started In Progress Waiting Complete" at bounding box center [773, 190] width 68 height 16
select select "unstarted"
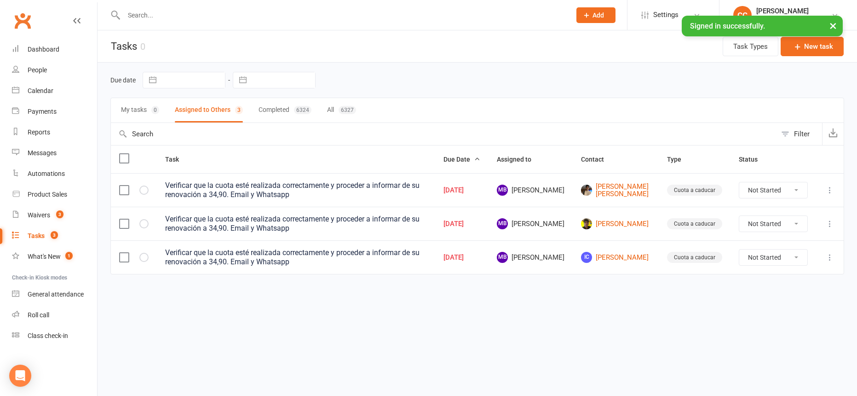
click at [771, 188] on select "Not Started In Progress Waiting Complete" at bounding box center [773, 190] width 68 height 16
click at [768, 227] on select "Not Started In Progress Waiting Complete" at bounding box center [773, 224] width 68 height 16
select select "unstarted"
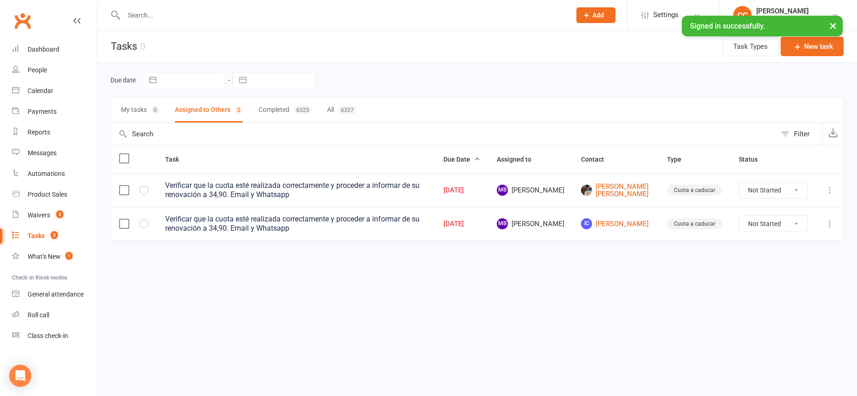
click at [769, 224] on select "Not Started In Progress Waiting Complete" at bounding box center [773, 224] width 68 height 16
select select "unstarted"
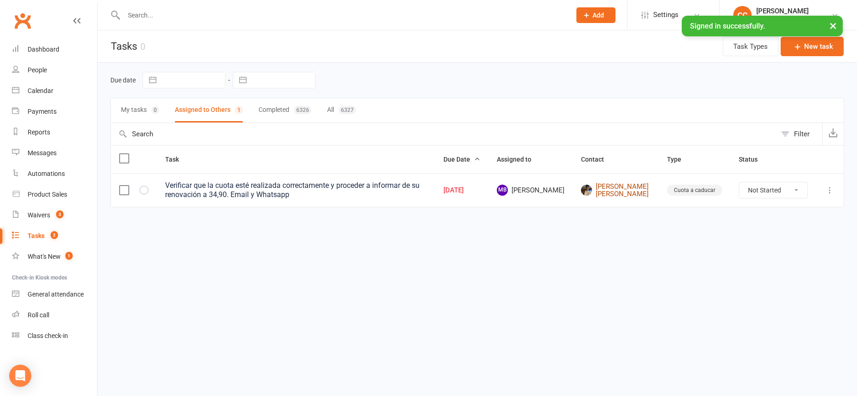
click at [605, 187] on link "Jorge Lopez SanVicente Reta" at bounding box center [615, 190] width 69 height 15
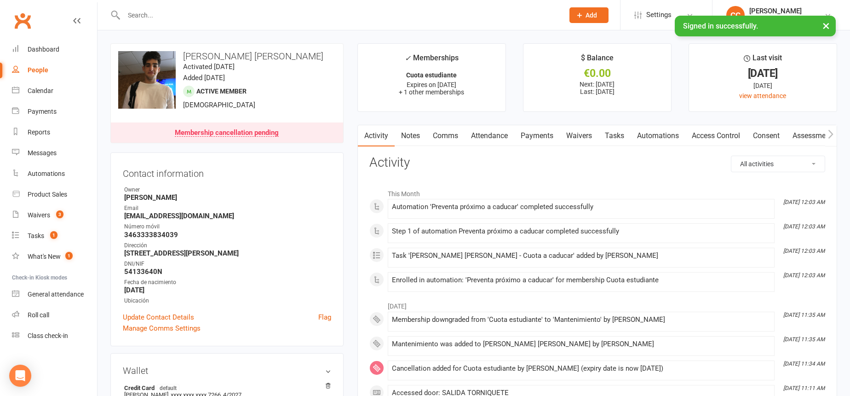
click at [619, 136] on link "Tasks" at bounding box center [615, 135] width 32 height 21
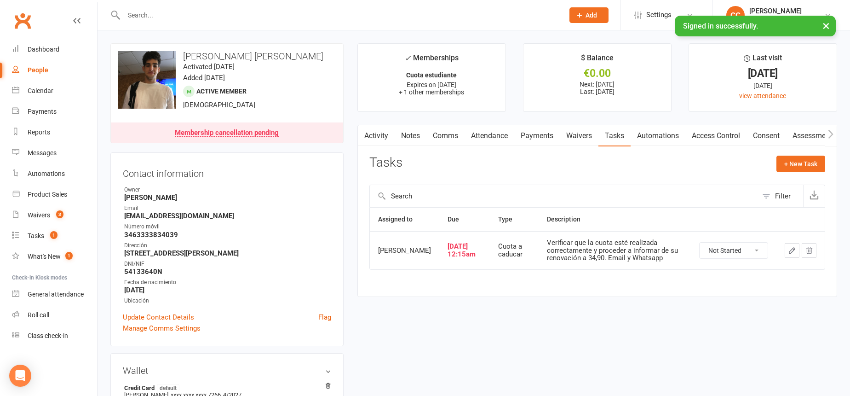
click at [736, 256] on select "Not Started In Progress Waiting Complete" at bounding box center [734, 250] width 68 height 16
select select "unstarted"
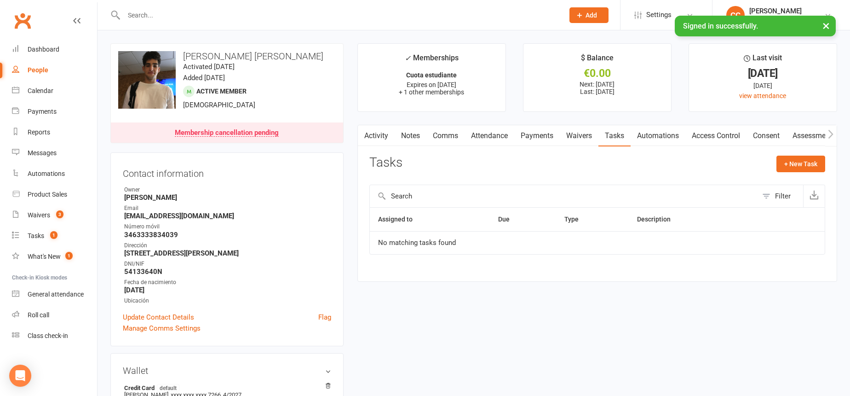
click at [266, 12] on input "text" at bounding box center [339, 15] width 437 height 13
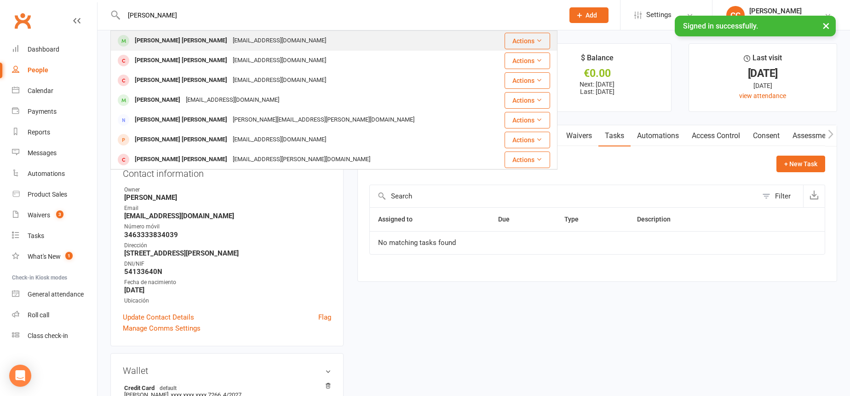
type input "pedro lopez"
click at [282, 44] on div "Pedro Lopez Sanvicente pedrolsr15@gmail.com" at bounding box center [301, 40] width 380 height 19
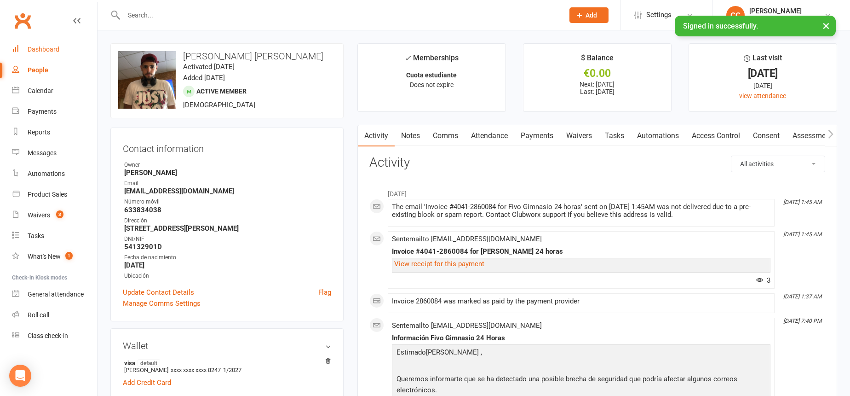
click at [50, 40] on link "Dashboard" at bounding box center [54, 49] width 85 height 21
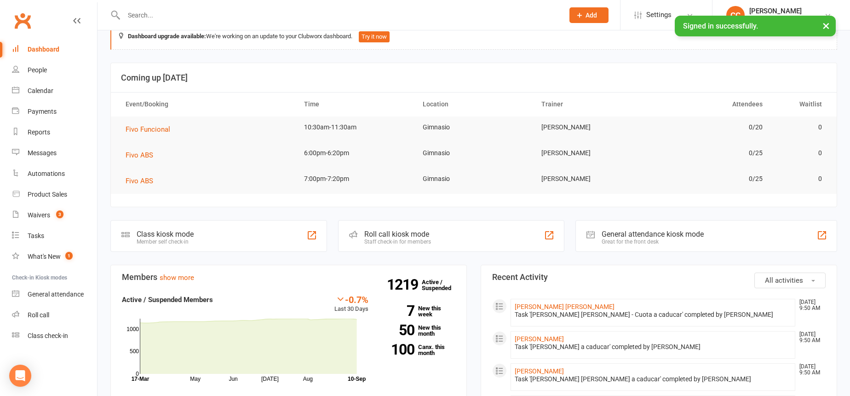
scroll to position [92, 0]
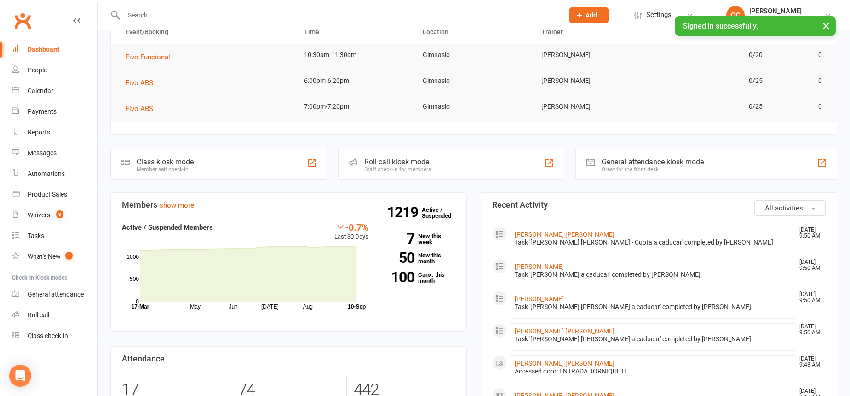
click at [287, 10] on input "text" at bounding box center [339, 15] width 437 height 13
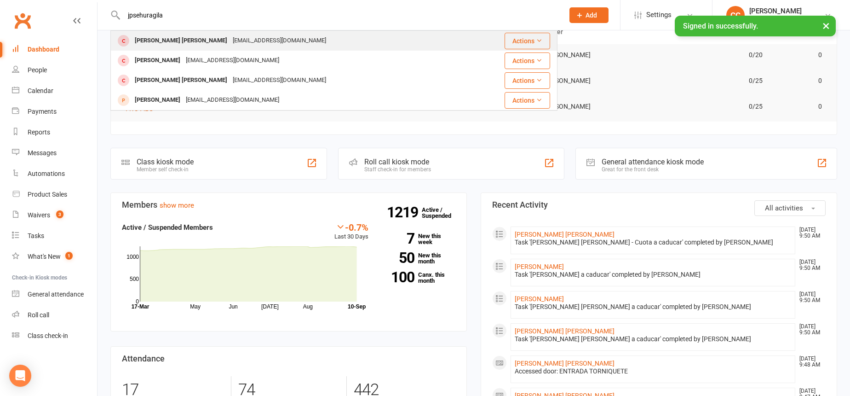
type input "jpsehuragila"
click at [179, 34] on div "Juan Pablo Segura Gilbert" at bounding box center [181, 40] width 98 height 13
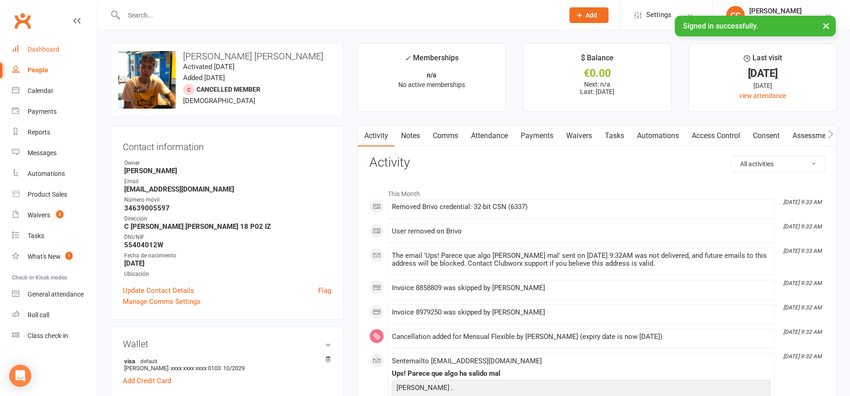
click at [35, 52] on div "Dashboard" at bounding box center [44, 49] width 32 height 7
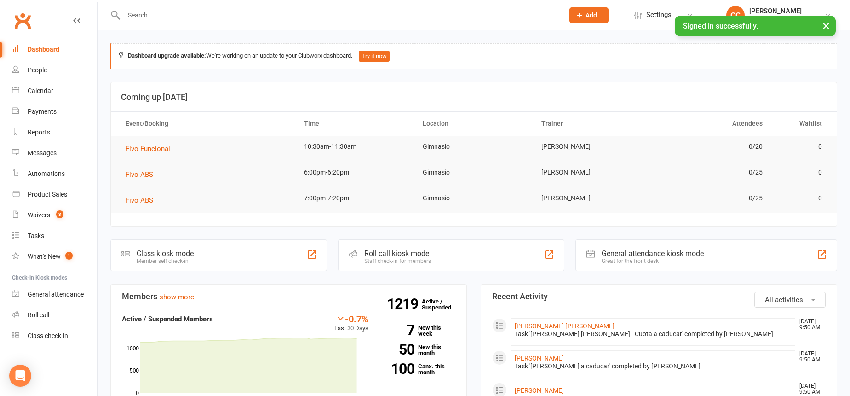
click at [253, 12] on input "text" at bounding box center [339, 15] width 437 height 13
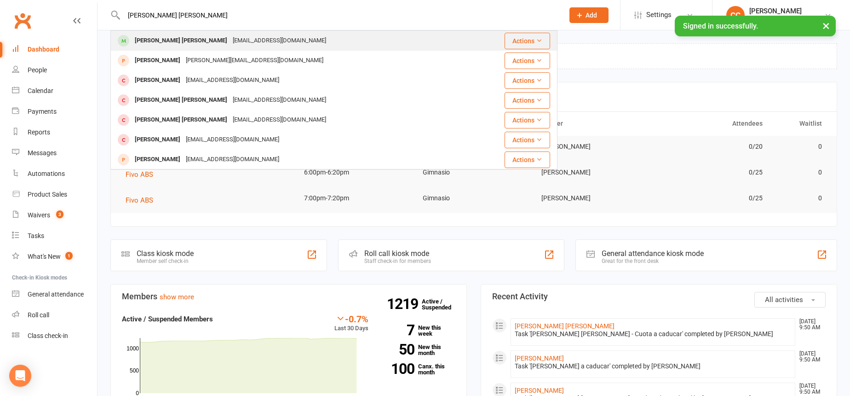
type input "melany vega loren"
click at [327, 46] on div "Melany Vega Lorenzo melanyvegalorenzo@hotmail.com" at bounding box center [296, 40] width 371 height 19
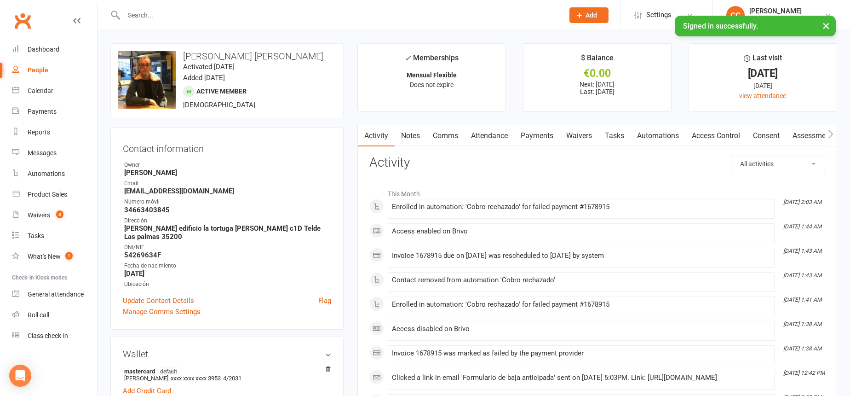
click at [531, 139] on link "Payments" at bounding box center [537, 135] width 46 height 21
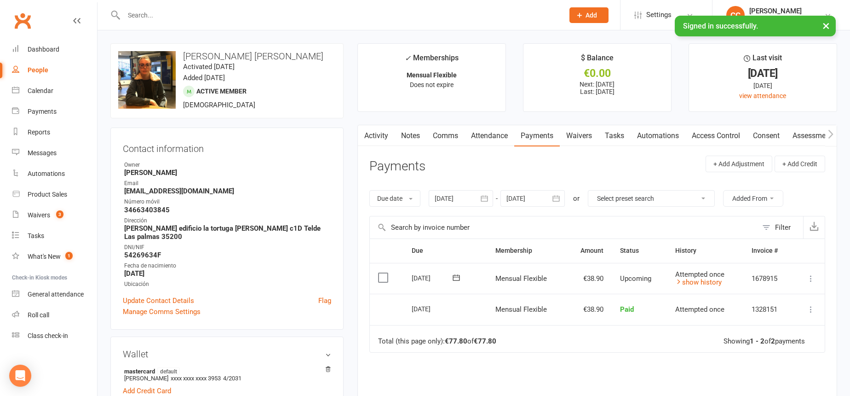
click at [489, 204] on button "button" at bounding box center [485, 198] width 17 height 17
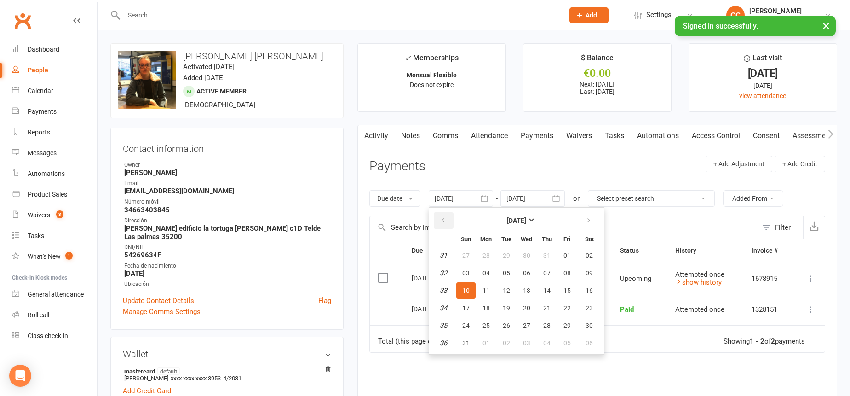
click at [445, 220] on icon "button" at bounding box center [443, 220] width 6 height 7
click at [505, 277] on button "10" at bounding box center [506, 273] width 19 height 17
type input "10 Jun 2025"
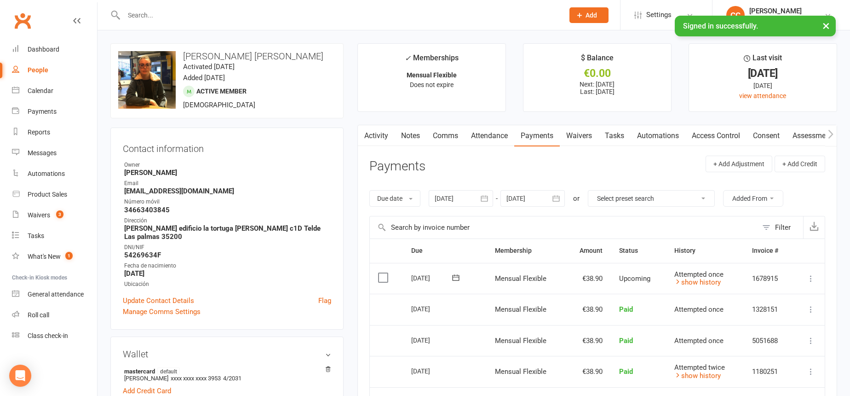
click at [452, 138] on link "Comms" at bounding box center [445, 135] width 38 height 21
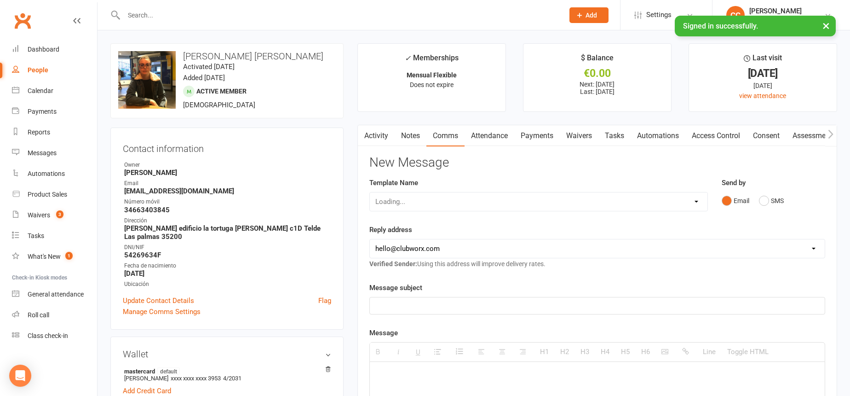
click at [455, 205] on select "Loading..." at bounding box center [539, 201] width 338 height 18
select select "14"
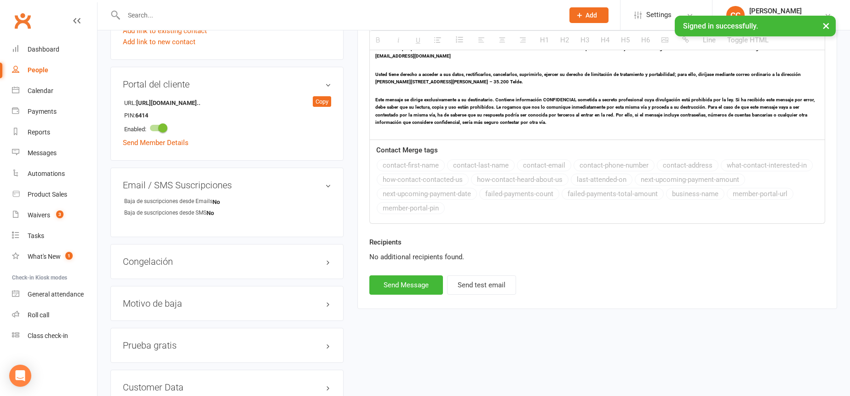
scroll to position [616, 0]
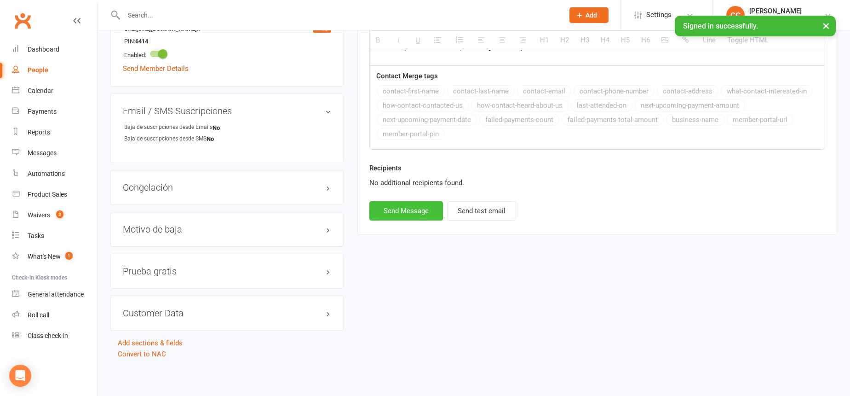
click at [409, 208] on button "Send Message" at bounding box center [406, 210] width 74 height 19
select select
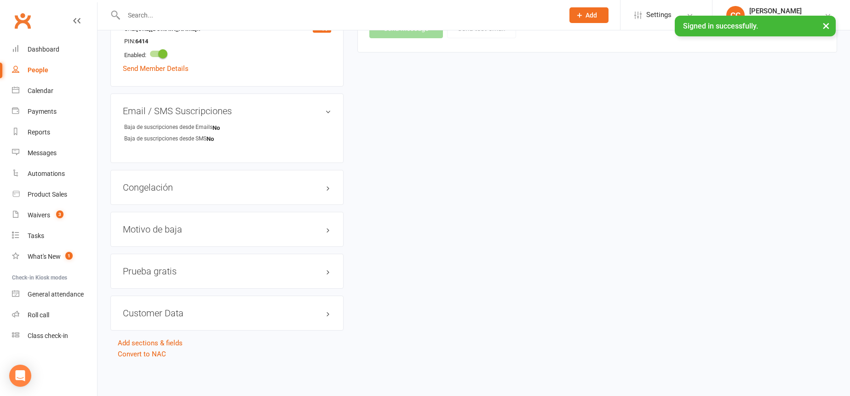
click at [278, 21] on input "text" at bounding box center [339, 15] width 437 height 13
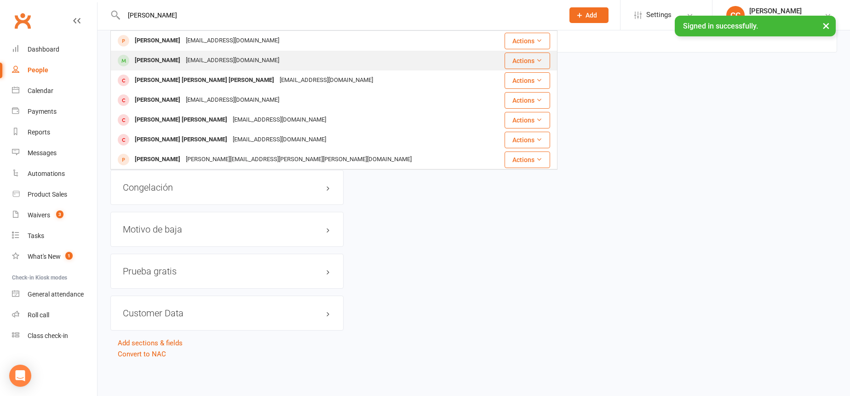
type input "pedro suarez"
click at [223, 59] on div "pdrosrz@gmail.com" at bounding box center [232, 60] width 99 height 13
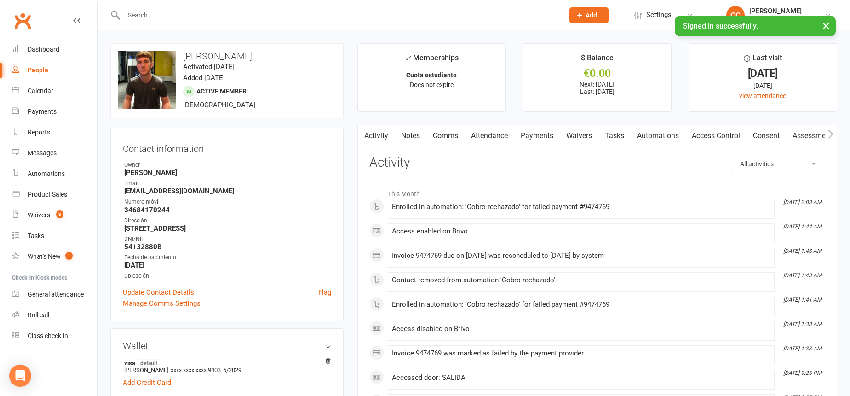
click at [538, 136] on link "Payments" at bounding box center [537, 135] width 46 height 21
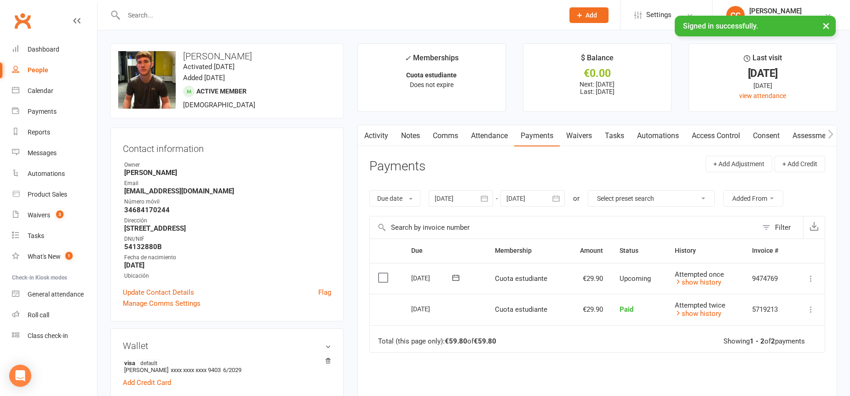
click at [451, 132] on link "Comms" at bounding box center [445, 135] width 38 height 21
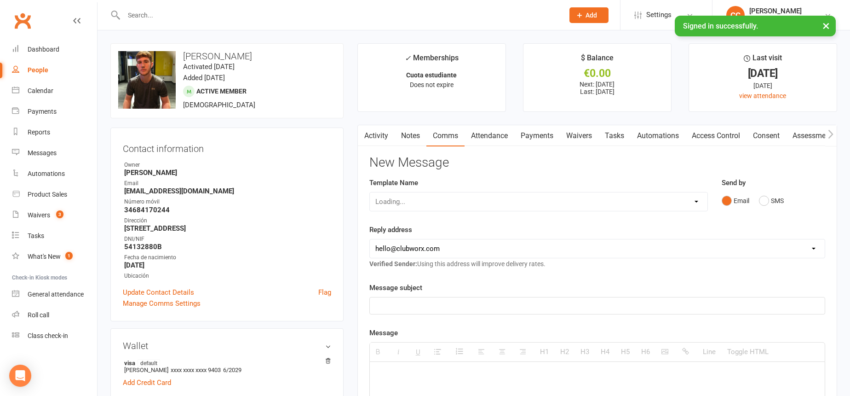
click at [464, 201] on div "Loading..." at bounding box center [538, 201] width 339 height 19
click at [465, 203] on select "Select Template [Email] Información fase 3 [Email] Aviso primero de incumplimie…" at bounding box center [539, 201] width 338 height 18
select select "14"
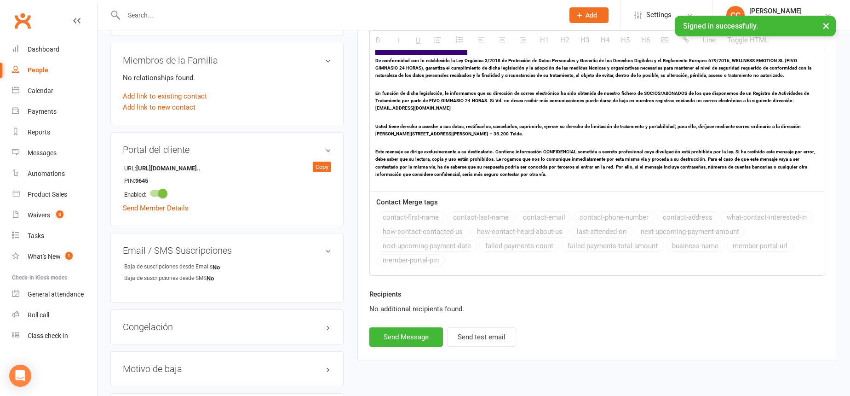
scroll to position [507, 0]
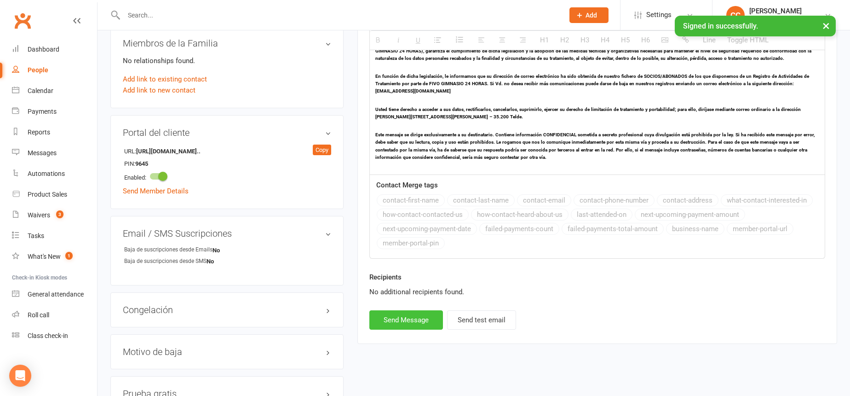
drag, startPoint x: 426, startPoint y: 316, endPoint x: 376, endPoint y: 182, distance: 143.2
click at [425, 316] on button "Send Message" at bounding box center [406, 319] width 74 height 19
select select
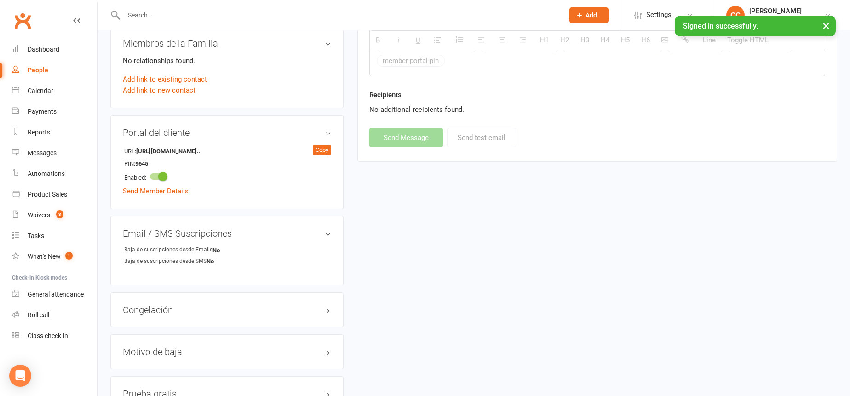
click at [315, 9] on input "text" at bounding box center [339, 15] width 437 height 13
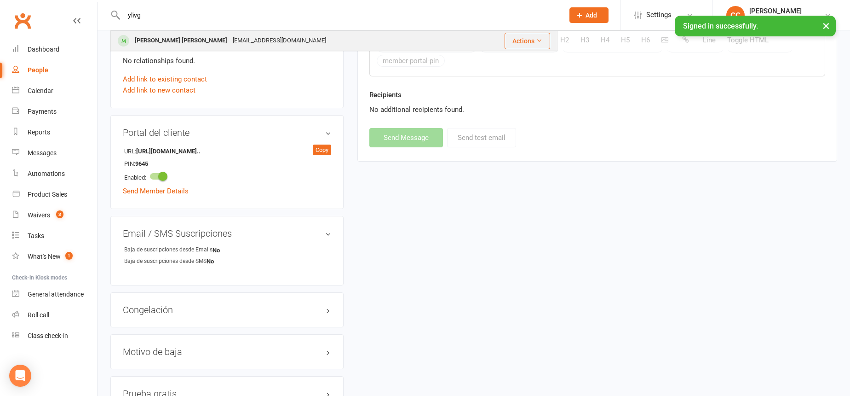
type input "ylivg"
click at [231, 43] on div "ylivg21@gmail.com" at bounding box center [279, 40] width 99 height 13
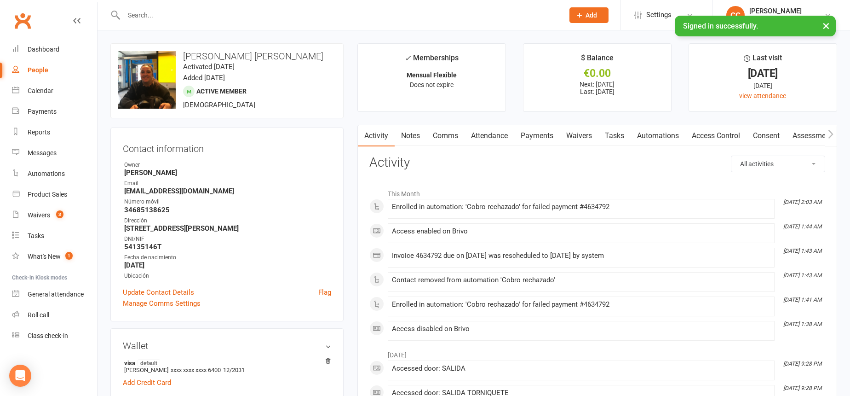
click at [555, 142] on link "Payments" at bounding box center [537, 135] width 46 height 21
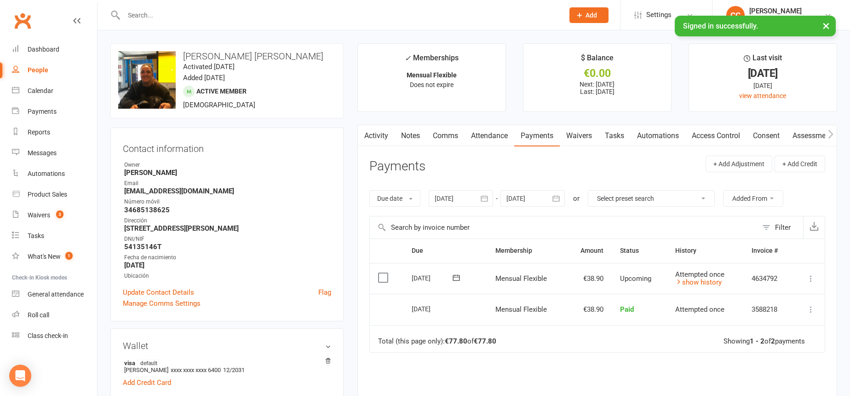
click at [454, 139] on link "Comms" at bounding box center [445, 135] width 38 height 21
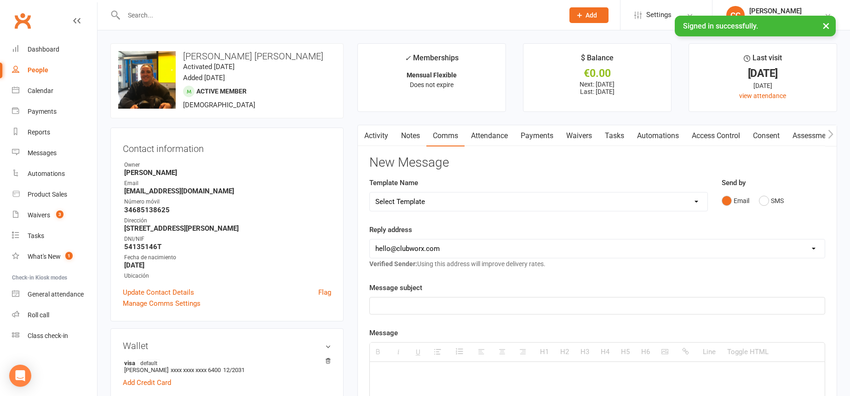
click at [418, 135] on link "Notes" at bounding box center [411, 135] width 32 height 21
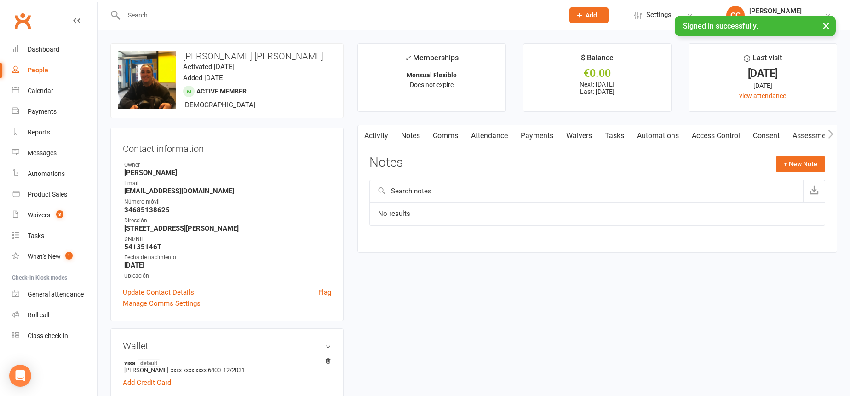
drag, startPoint x: 386, startPoint y: 139, endPoint x: 386, endPoint y: 133, distance: 5.5
click at [387, 137] on link "Activity" at bounding box center [376, 135] width 37 height 21
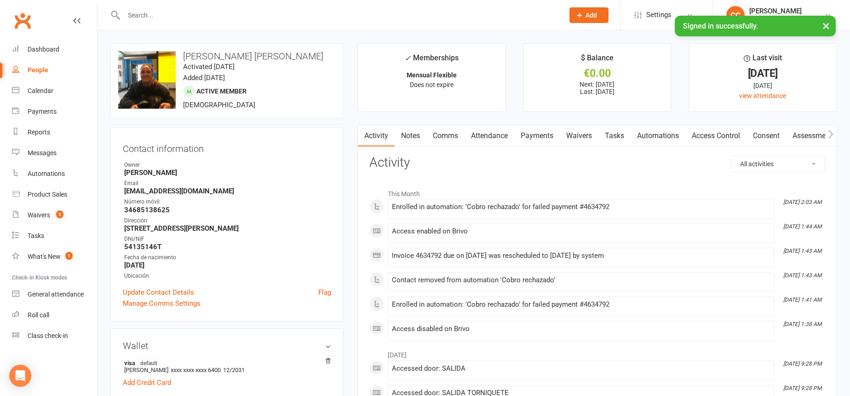
click at [434, 134] on link "Comms" at bounding box center [445, 135] width 38 height 21
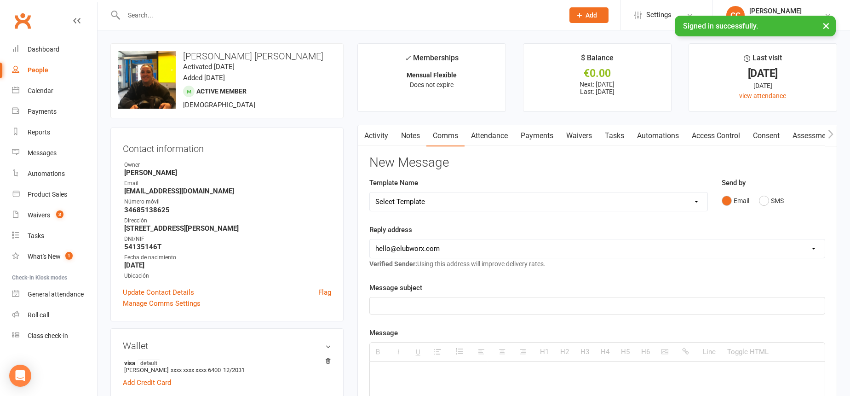
click at [457, 207] on select "Select Template [Email] Información fase 3 [Email] Aviso primero de incumplimie…" at bounding box center [539, 201] width 338 height 18
select select "14"
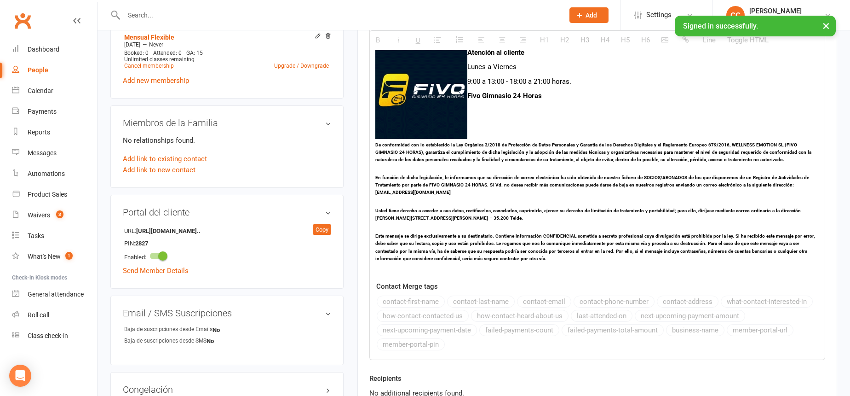
scroll to position [468, 0]
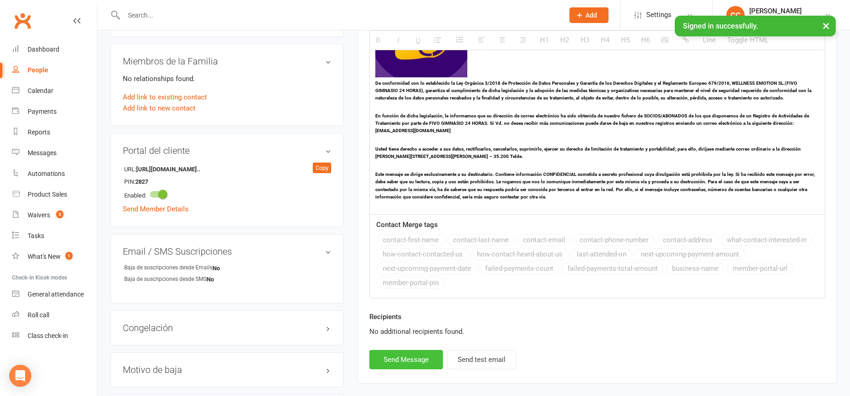
click at [417, 353] on button "Send Message" at bounding box center [406, 359] width 74 height 19
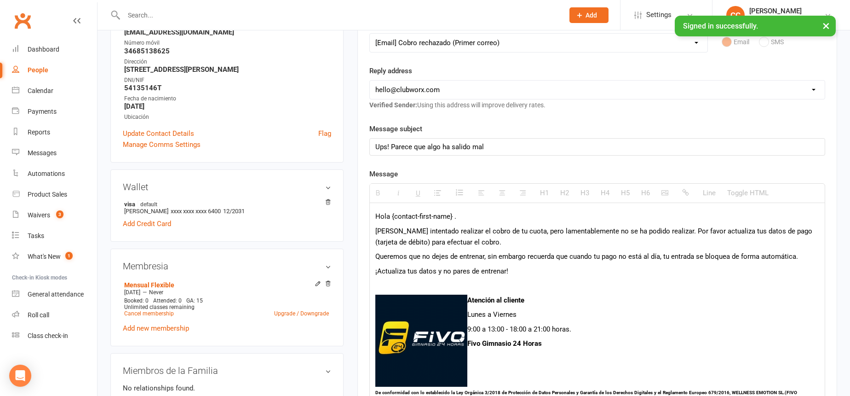
scroll to position [0, 0]
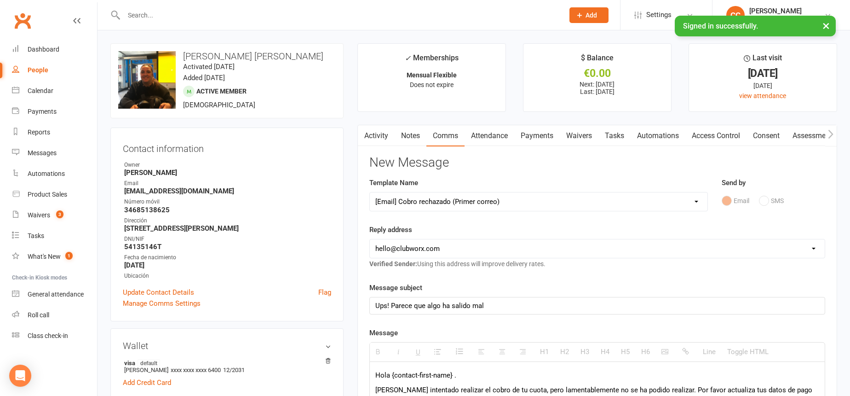
select select
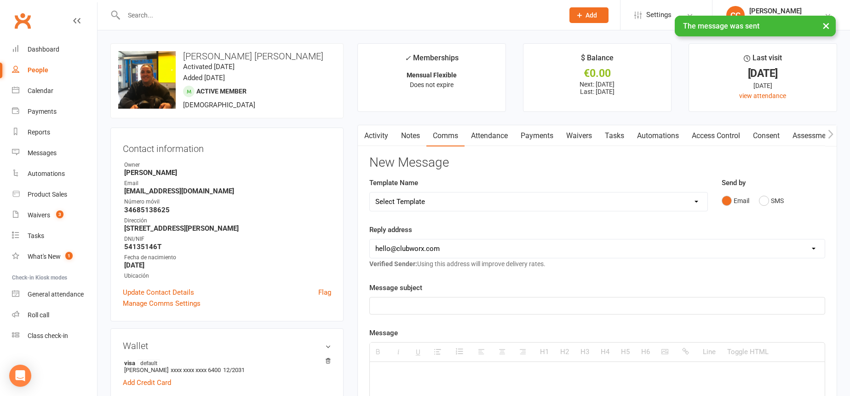
click at [541, 136] on link "Payments" at bounding box center [537, 135] width 46 height 21
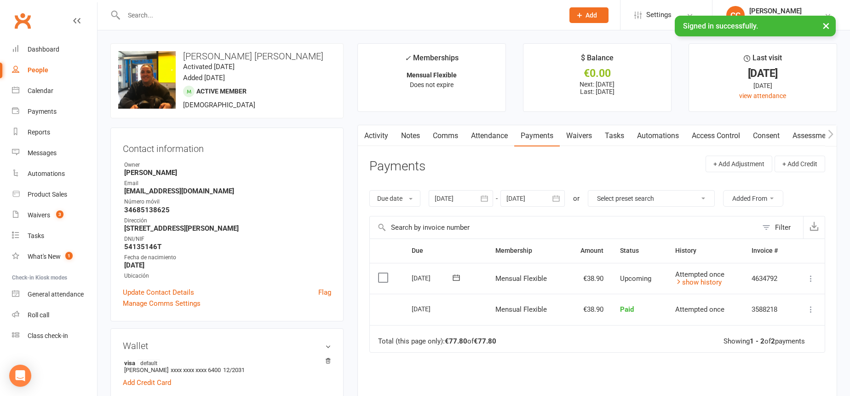
click at [335, 13] on input "text" at bounding box center [339, 15] width 437 height 13
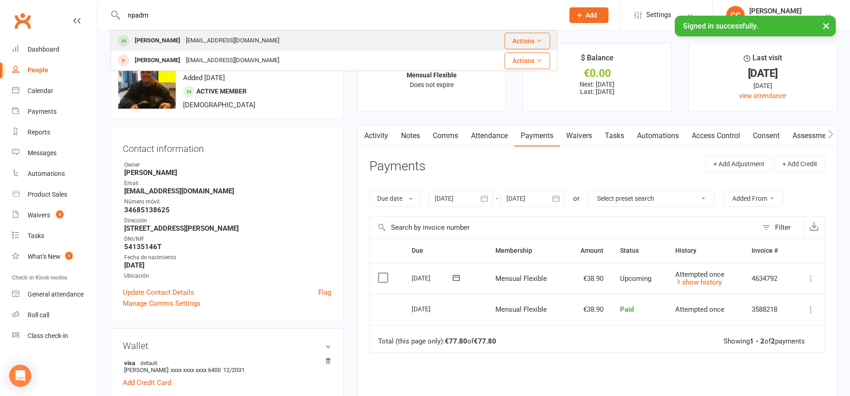
type input "npadrn"
click at [330, 33] on div "Natanael Padron Valdivia npadrn@gmail.com" at bounding box center [282, 40] width 342 height 19
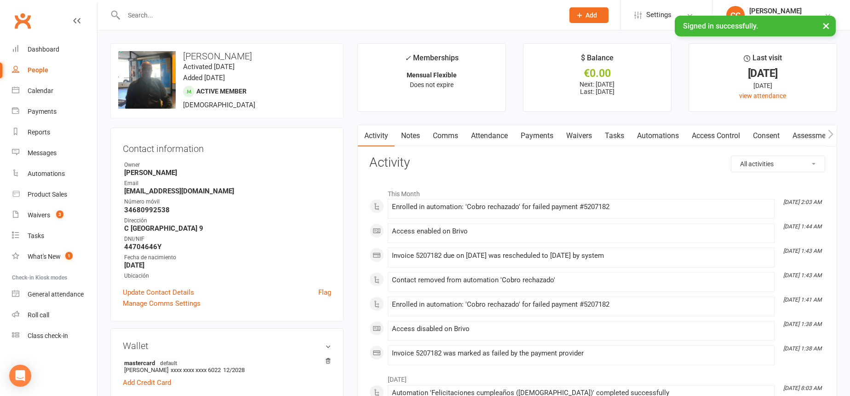
click at [527, 130] on link "Payments" at bounding box center [537, 135] width 46 height 21
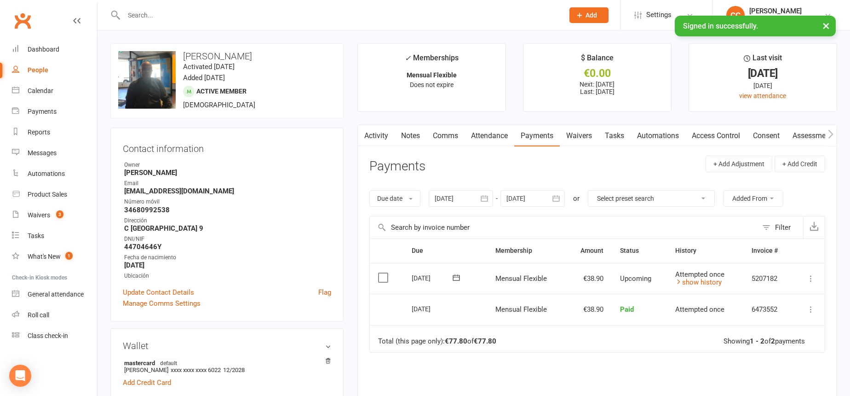
click at [447, 133] on link "Comms" at bounding box center [445, 135] width 38 height 21
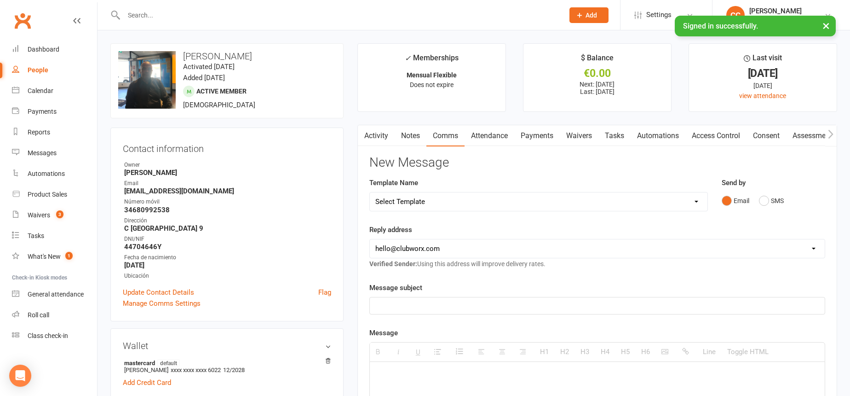
click at [477, 203] on select "Select Template [Email] Información fase 3 [Email] Aviso primero de incumplimie…" at bounding box center [539, 201] width 338 height 18
select select "14"
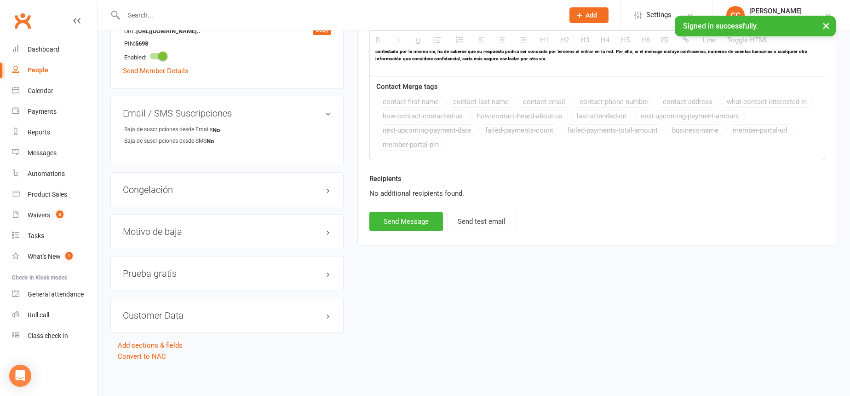
scroll to position [608, 0]
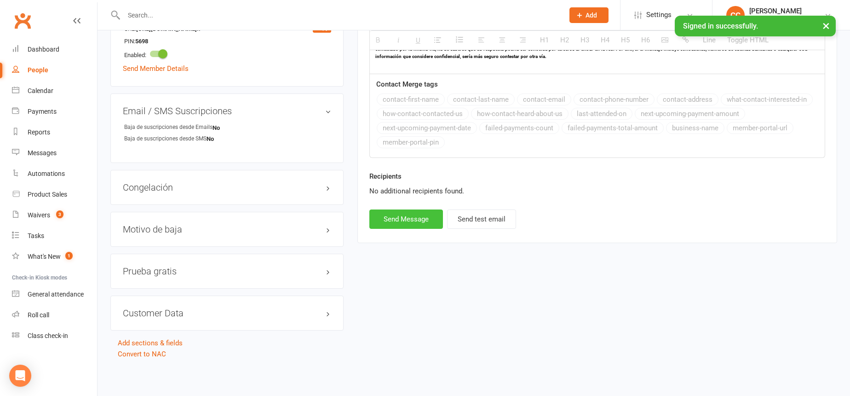
click at [395, 215] on button "Send Message" at bounding box center [406, 218] width 74 height 19
select select
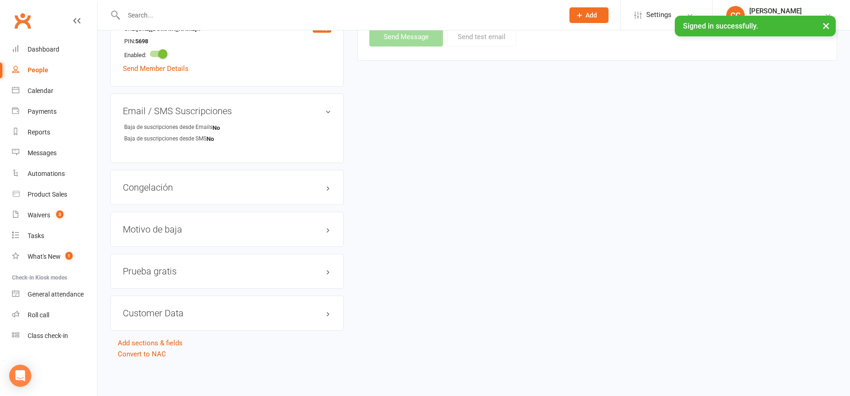
click at [316, 17] on input "text" at bounding box center [339, 15] width 437 height 13
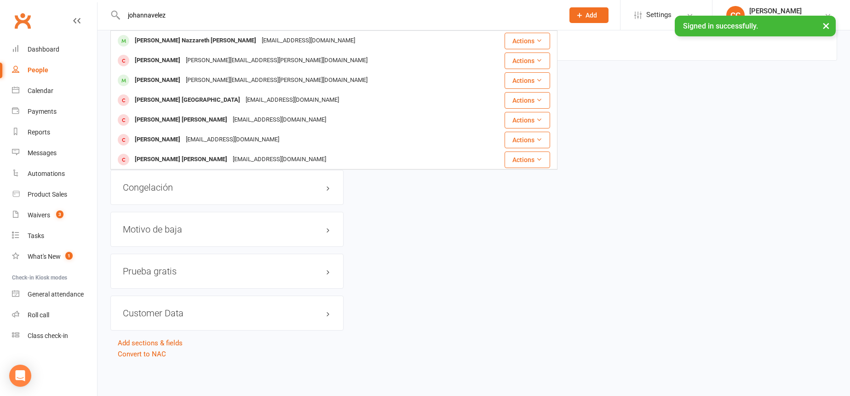
type input "johannavelez"
click at [207, 44] on div "Johana Nazzareth Velez Moreno" at bounding box center [195, 40] width 127 height 13
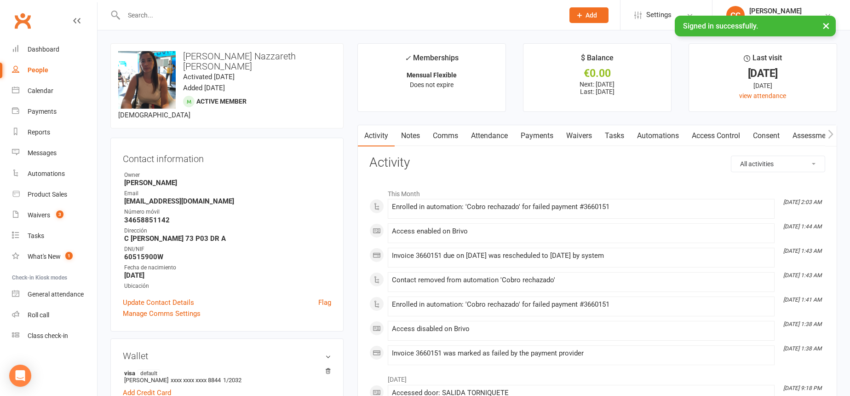
click at [450, 136] on link "Comms" at bounding box center [445, 135] width 38 height 21
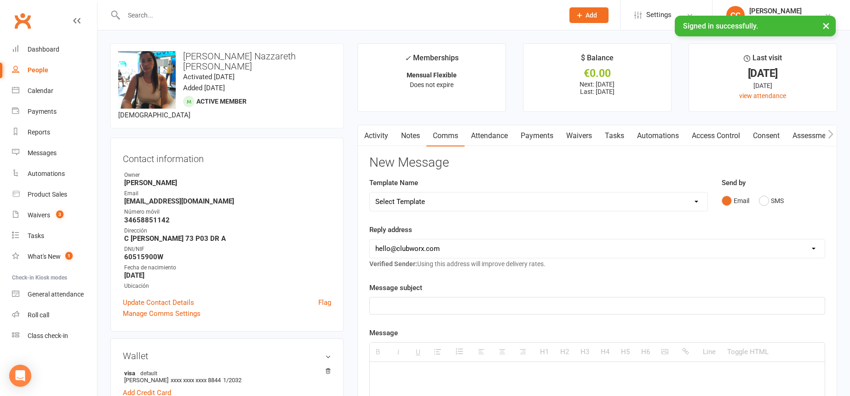
click at [420, 134] on link "Notes" at bounding box center [411, 135] width 32 height 21
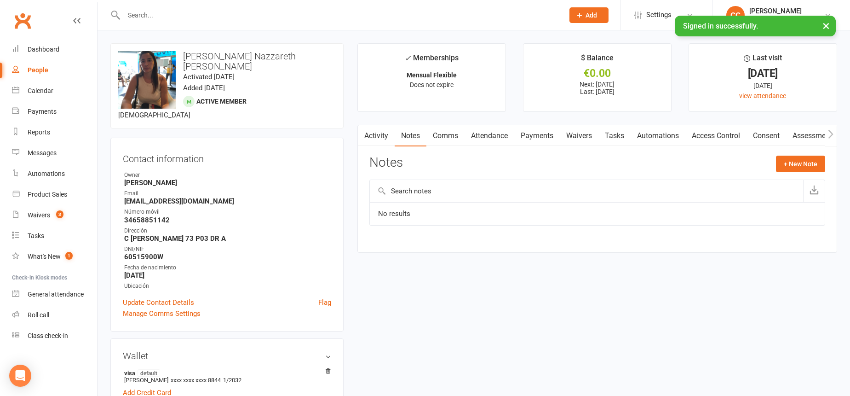
click at [364, 139] on button "button" at bounding box center [364, 135] width 12 height 21
click at [376, 136] on link "Activity" at bounding box center [376, 135] width 37 height 21
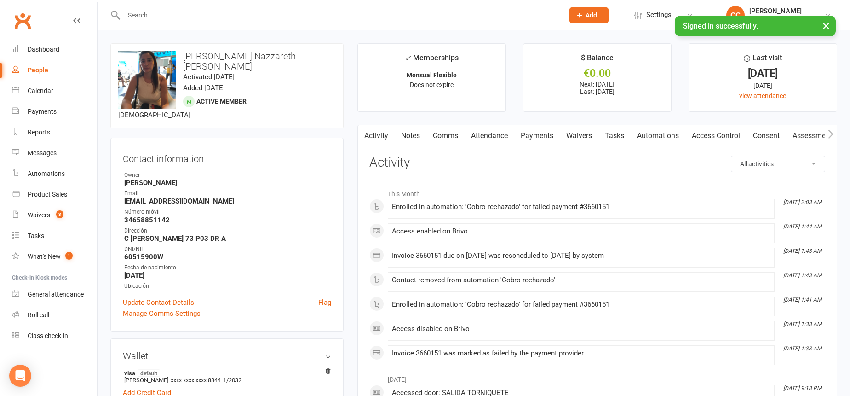
click at [415, 138] on link "Notes" at bounding box center [411, 135] width 32 height 21
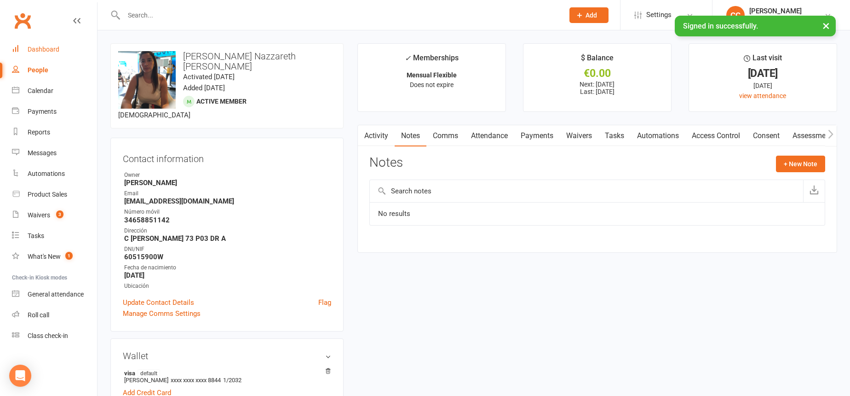
click at [37, 54] on link "Dashboard" at bounding box center [54, 49] width 85 height 21
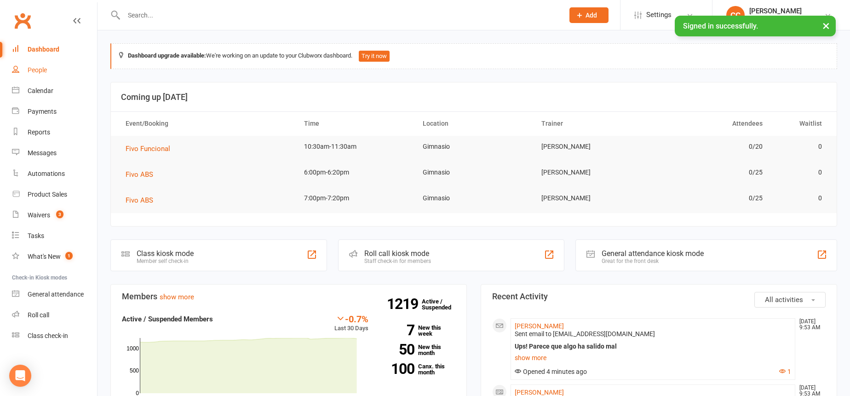
click at [49, 72] on link "People" at bounding box center [54, 70] width 85 height 21
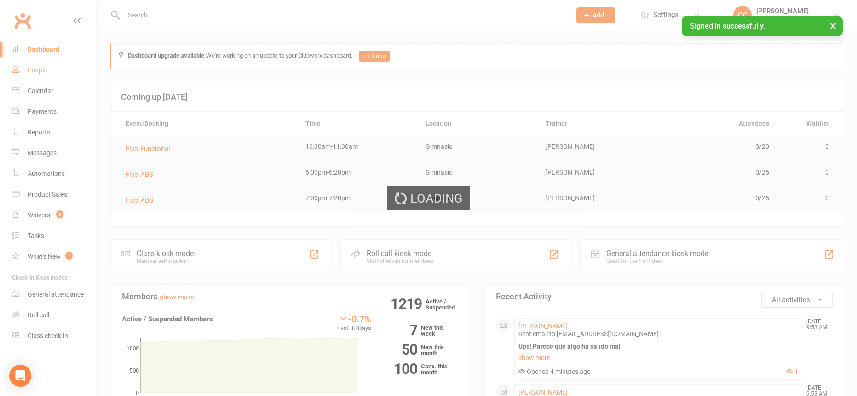
select select "100"
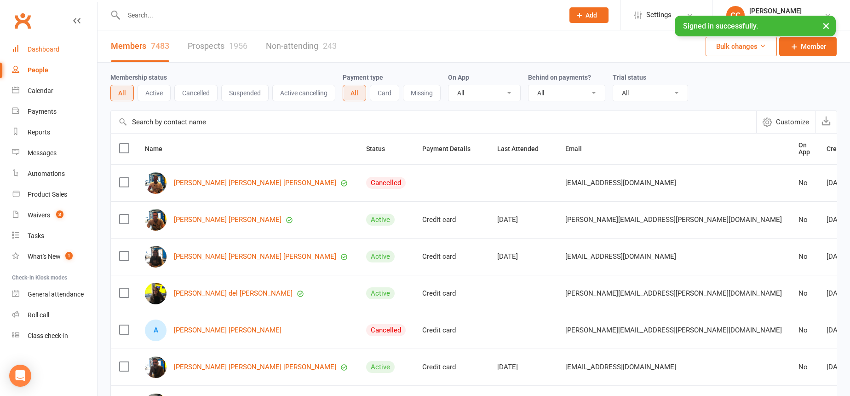
click at [48, 49] on div "Dashboard" at bounding box center [44, 49] width 32 height 7
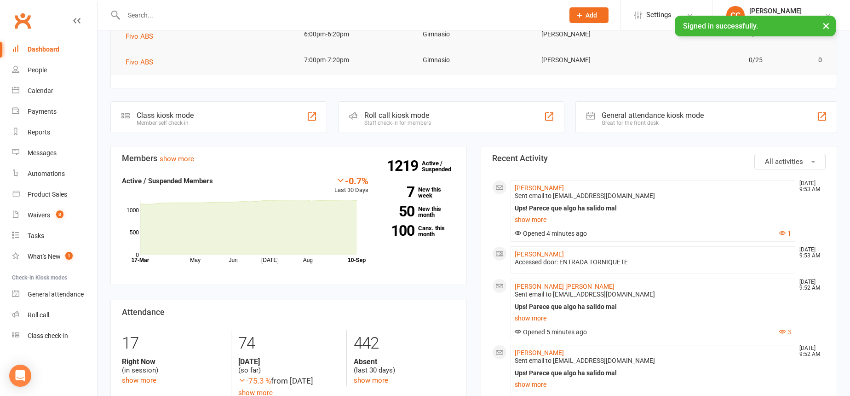
scroll to position [151, 0]
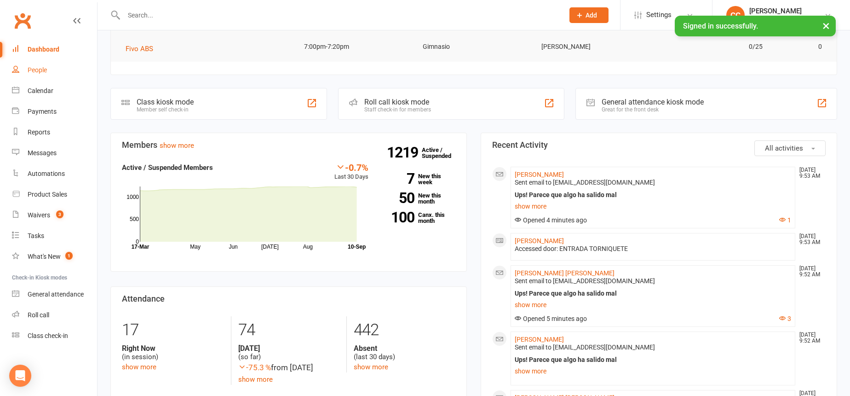
click at [52, 74] on link "People" at bounding box center [54, 70] width 85 height 21
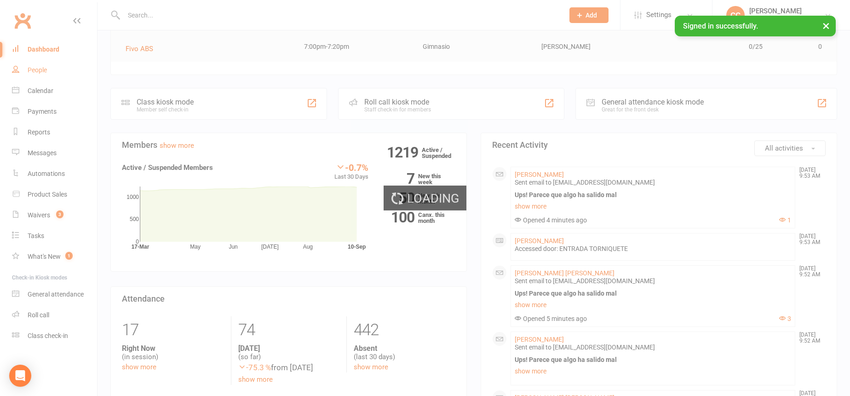
select select "100"
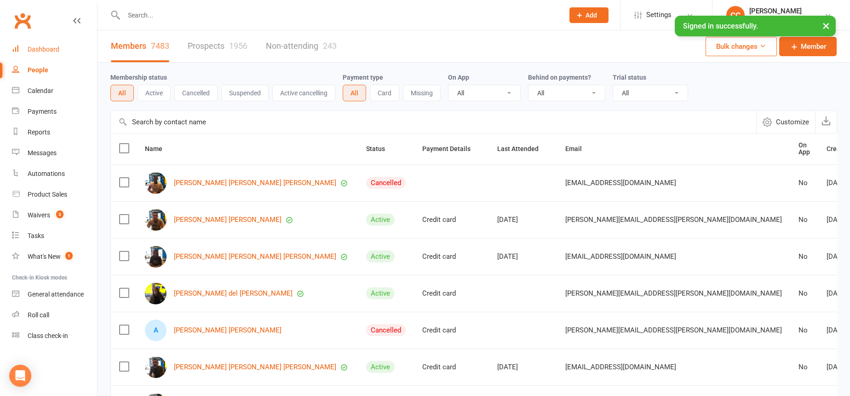
click at [44, 46] on div "Dashboard" at bounding box center [44, 49] width 32 height 7
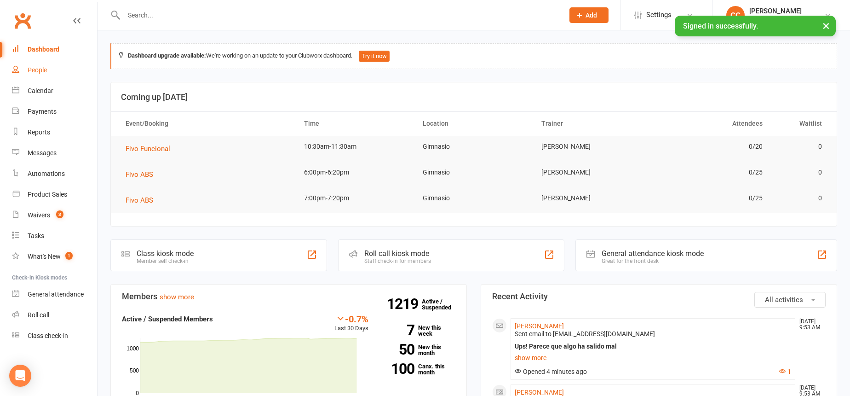
click at [43, 63] on link "People" at bounding box center [54, 70] width 85 height 21
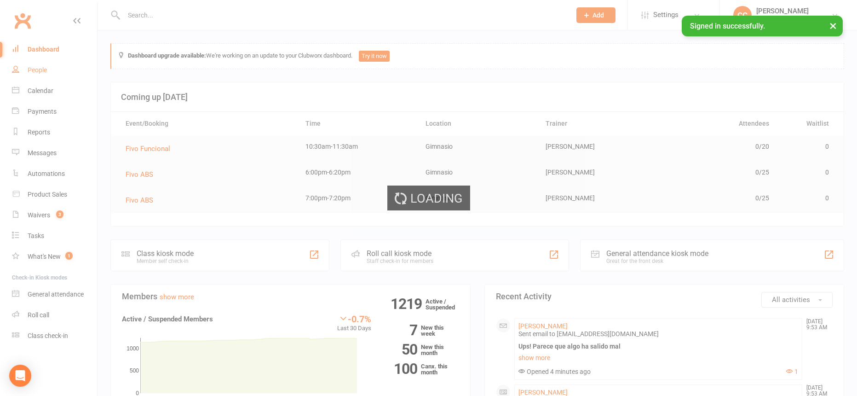
select select "100"
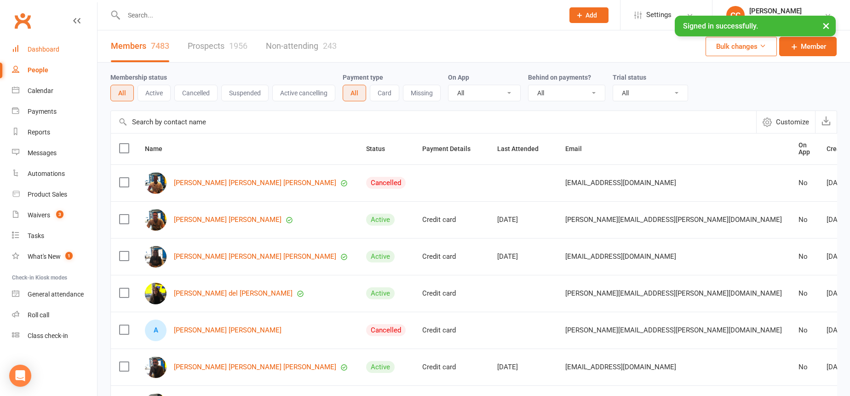
click at [17, 53] on link "Dashboard" at bounding box center [54, 49] width 85 height 21
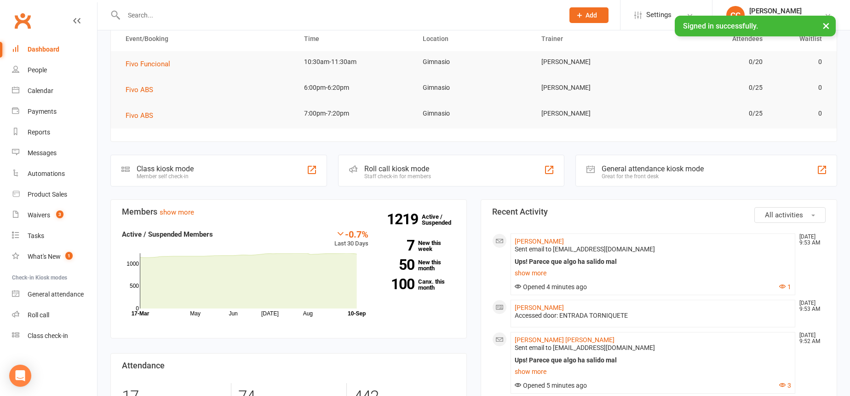
scroll to position [86, 0]
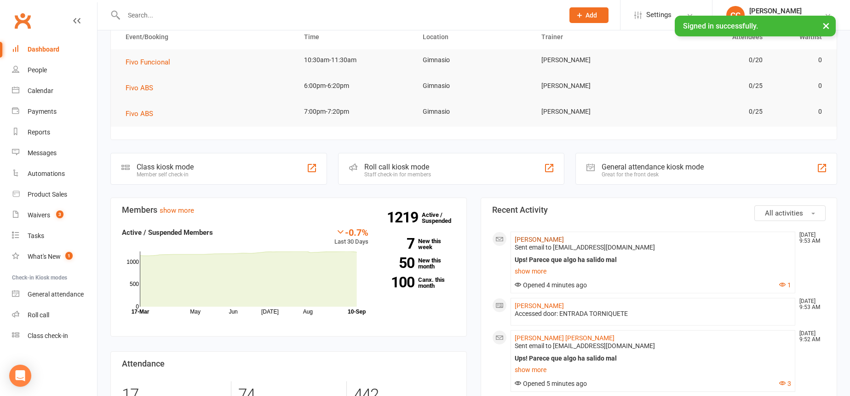
click at [564, 236] on link "Natanael Padron Valdivia" at bounding box center [539, 239] width 49 height 7
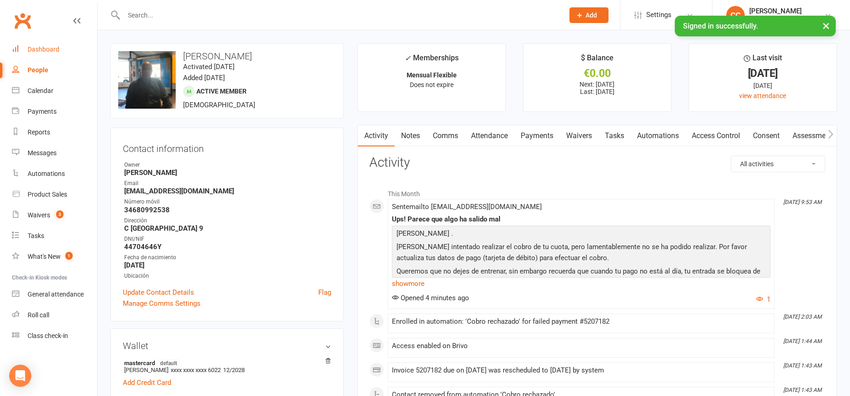
click at [55, 50] on div "Dashboard" at bounding box center [44, 49] width 32 height 7
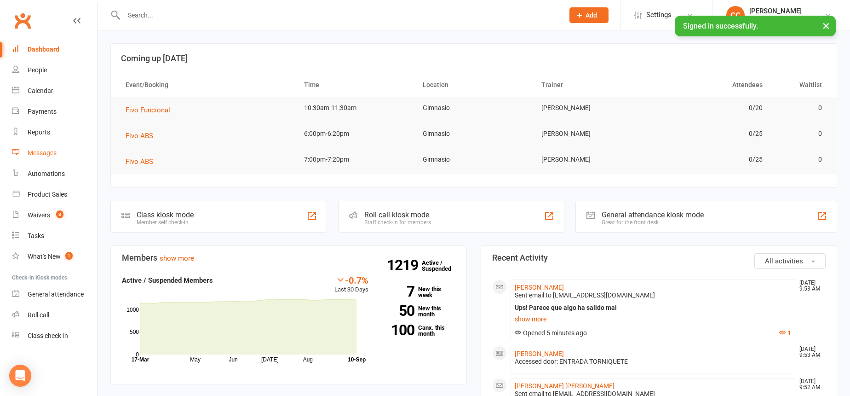
scroll to position [44, 0]
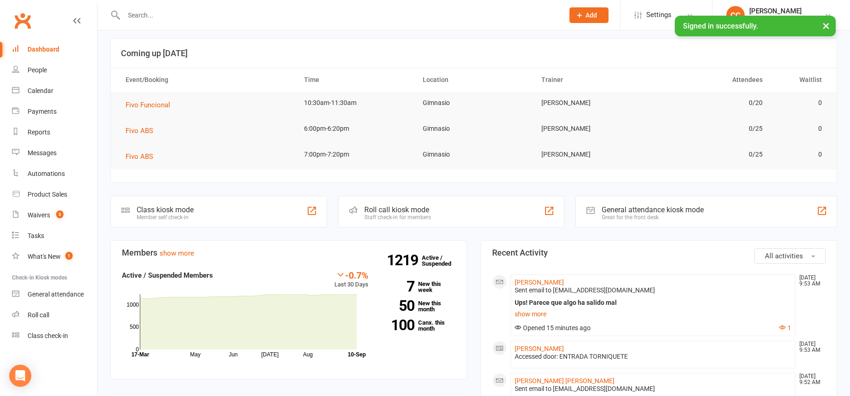
click at [149, 17] on input "text" at bounding box center [339, 15] width 437 height 13
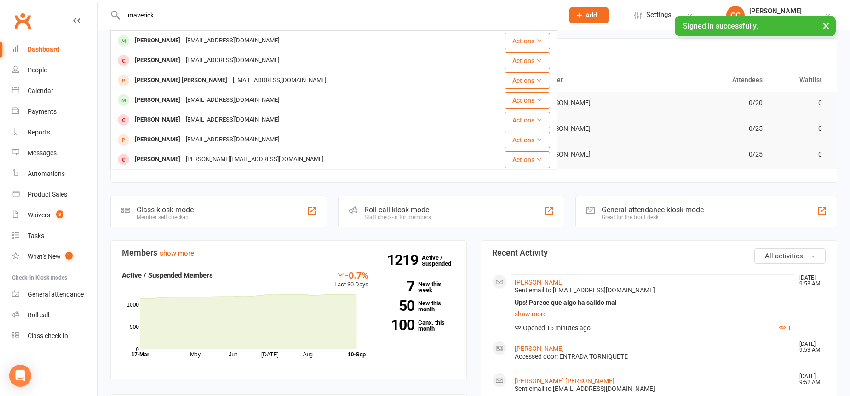
click at [316, 14] on input "maverick" at bounding box center [339, 15] width 437 height 13
type input "m"
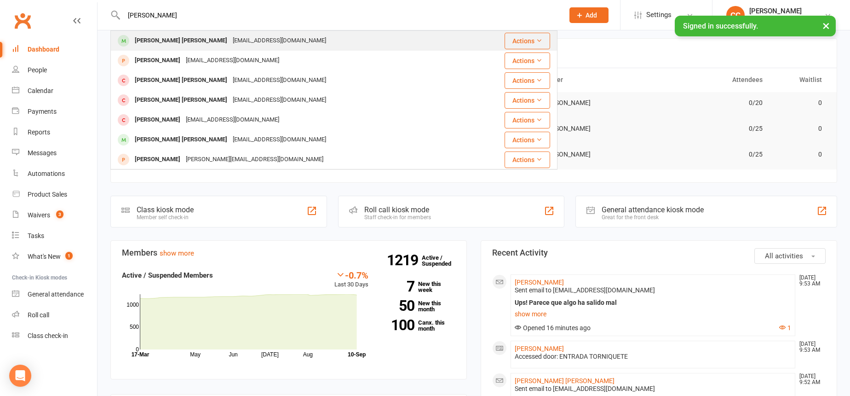
type input "yliana vega"
click at [230, 39] on div "ylivg21@gmail.com" at bounding box center [279, 40] width 99 height 13
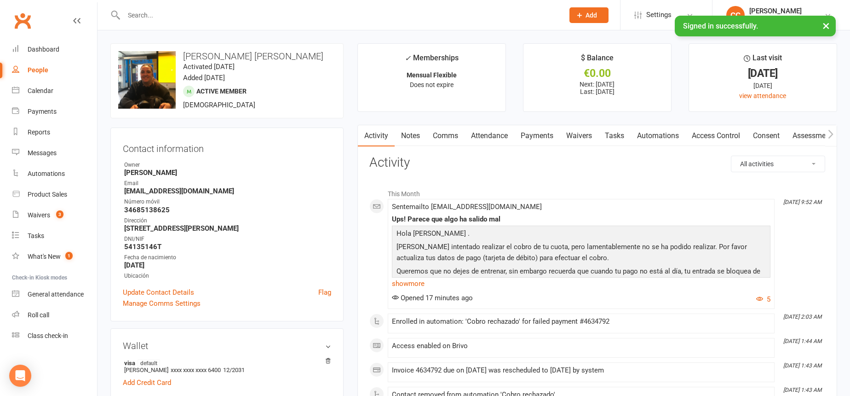
click at [589, 140] on link "Waivers" at bounding box center [579, 135] width 39 height 21
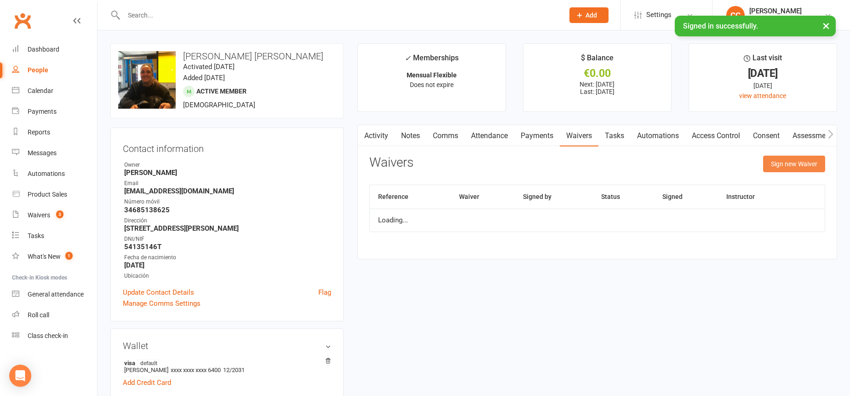
click at [812, 157] on button "Sign new Waiver" at bounding box center [794, 164] width 62 height 17
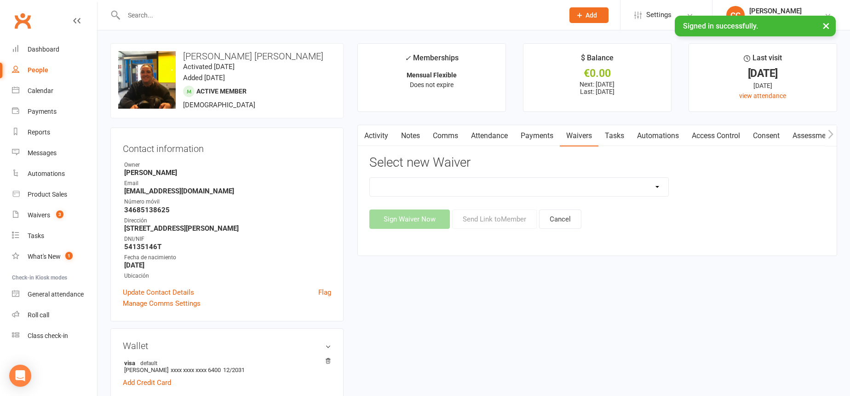
click at [530, 189] on select "Actualización De Datos De Pago Alta Online Certificación Finalización Contrato …" at bounding box center [519, 187] width 299 height 18
select select "2439"
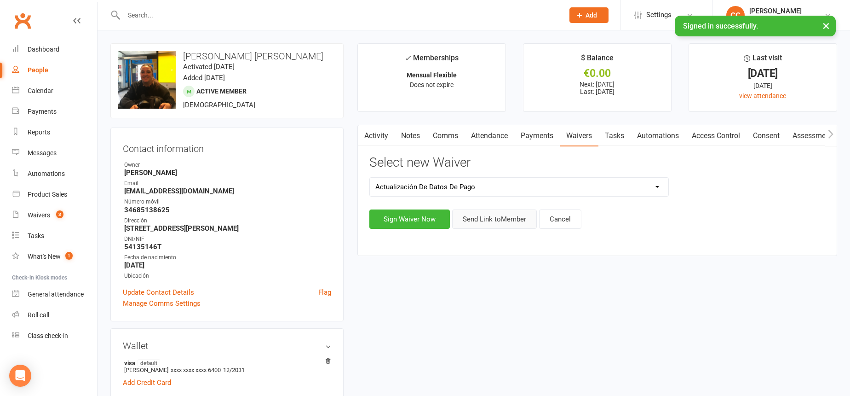
click at [506, 218] on button "Send Link to Member" at bounding box center [494, 218] width 85 height 19
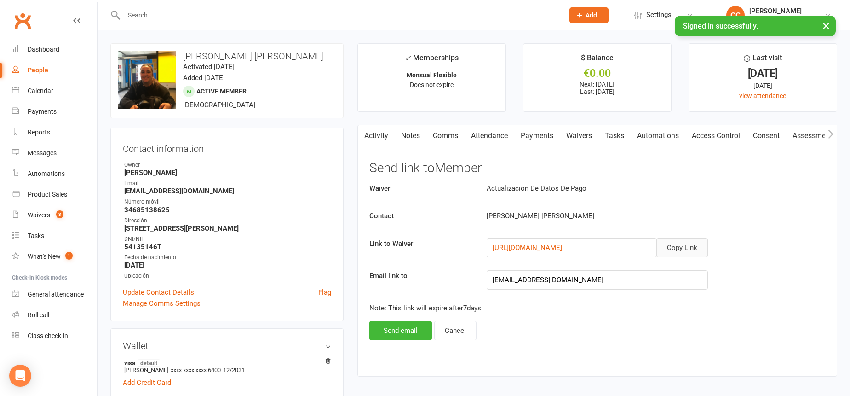
click at [691, 246] on button "Copy Link" at bounding box center [683, 247] width 52 height 19
drag, startPoint x: 449, startPoint y: 132, endPoint x: 451, endPoint y: 140, distance: 7.9
click at [449, 132] on link "Comms" at bounding box center [445, 135] width 38 height 21
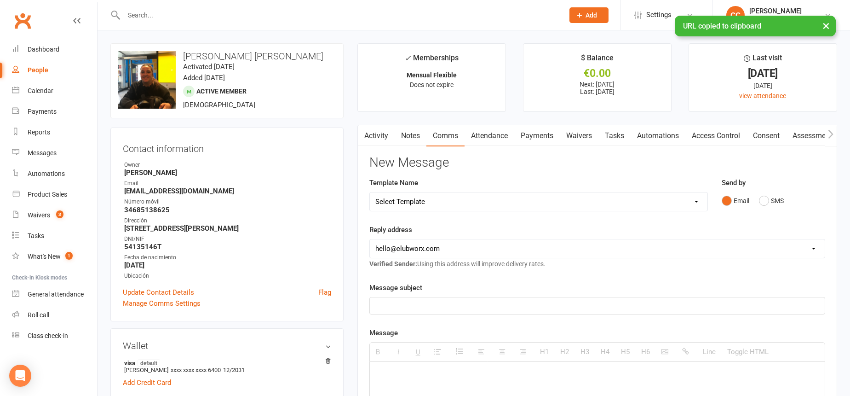
click at [455, 200] on select "Select Template [Email] Información fase 3 [Email] Aviso primero de incumplimie…" at bounding box center [539, 201] width 338 height 18
select select "5"
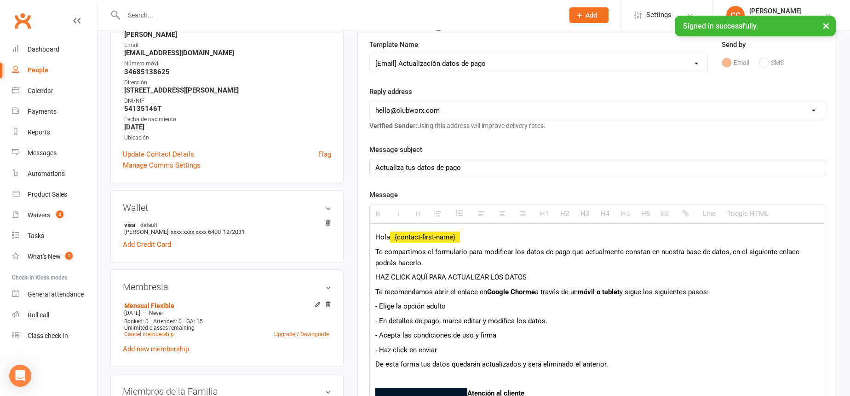
scroll to position [179, 0]
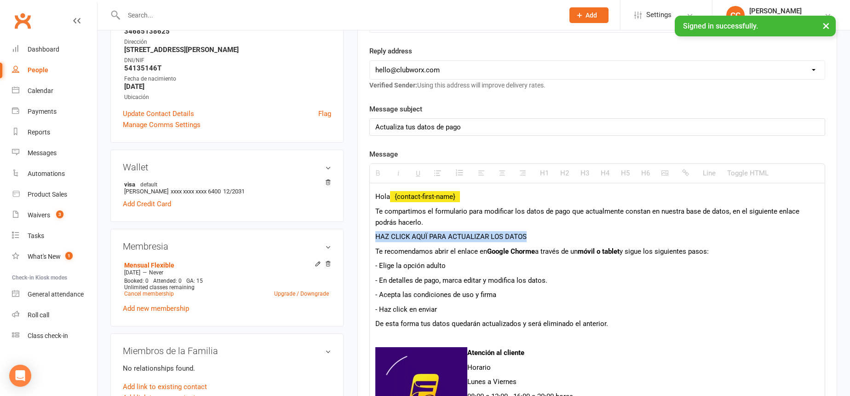
drag, startPoint x: 559, startPoint y: 235, endPoint x: 373, endPoint y: 232, distance: 185.9
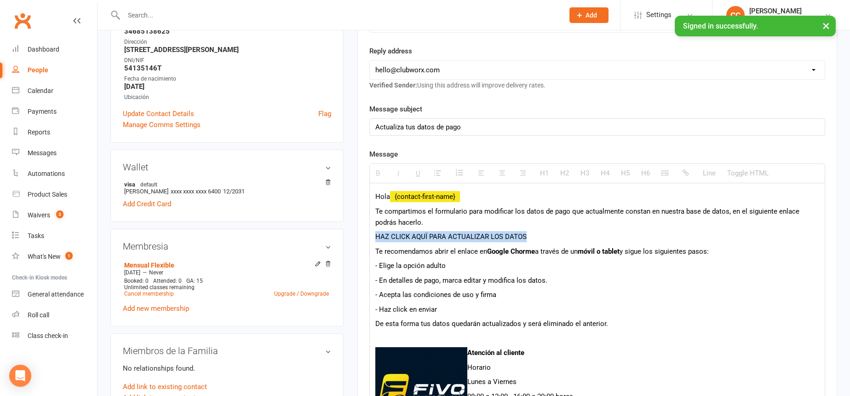
click at [373, 232] on div "Hola {contact-first-name} Te compartimos el formulario para modificar los datos…" at bounding box center [597, 379] width 455 height 393
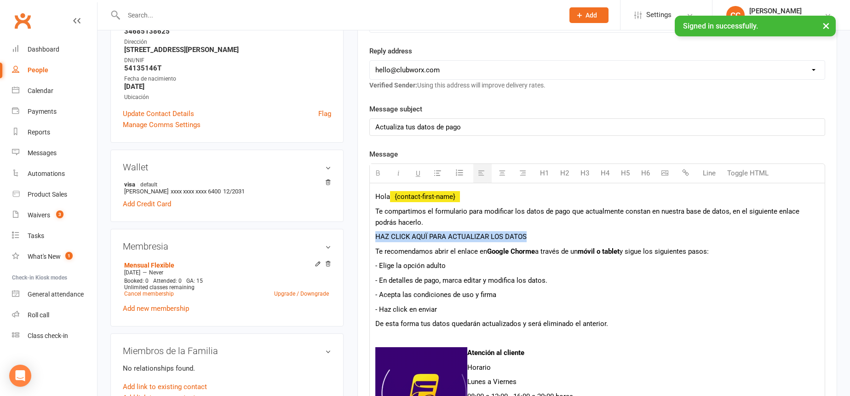
click at [689, 171] on icon "button" at bounding box center [685, 172] width 7 height 7
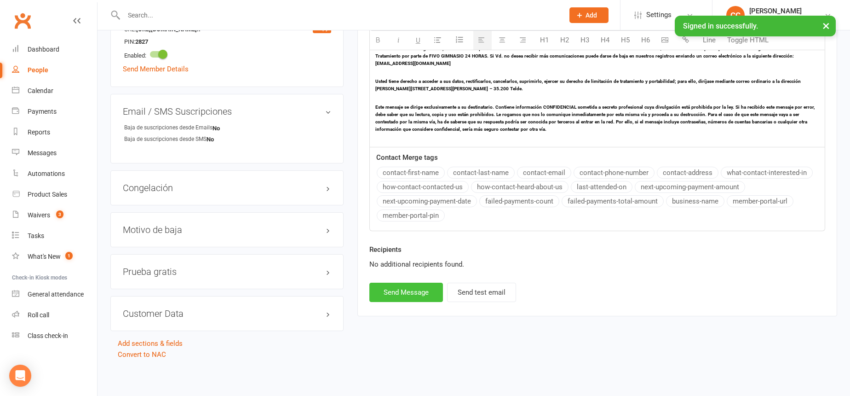
scroll to position [608, 0]
click at [397, 290] on button "Send Message" at bounding box center [406, 291] width 74 height 19
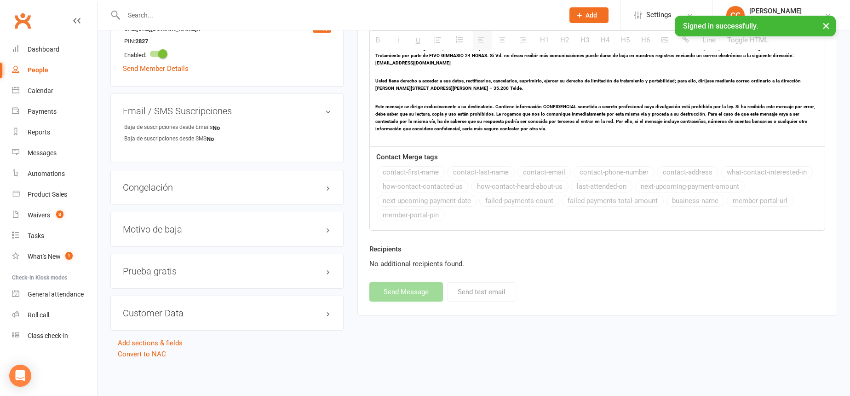
select select
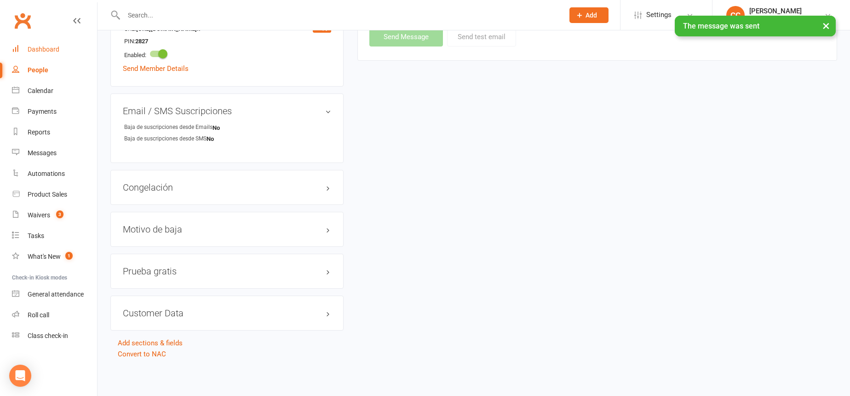
click at [53, 48] on div "Dashboard" at bounding box center [44, 49] width 32 height 7
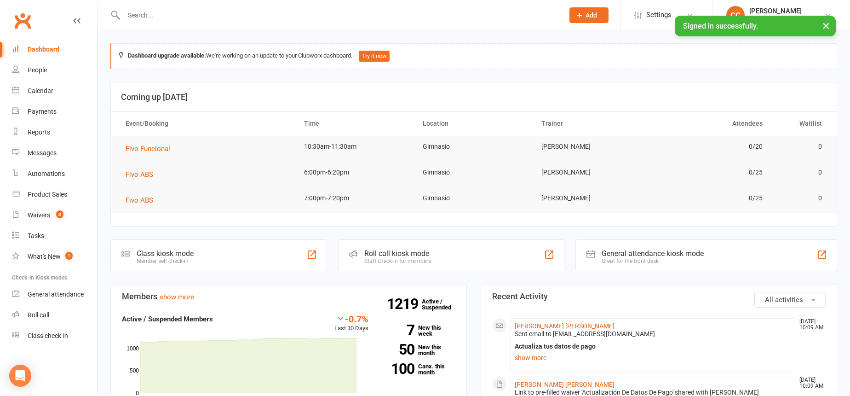
click at [160, 17] on input "text" at bounding box center [339, 15] width 437 height 13
click at [160, 20] on input "text" at bounding box center [339, 15] width 437 height 13
click at [162, 17] on input "text" at bounding box center [339, 15] width 437 height 13
type input "p"
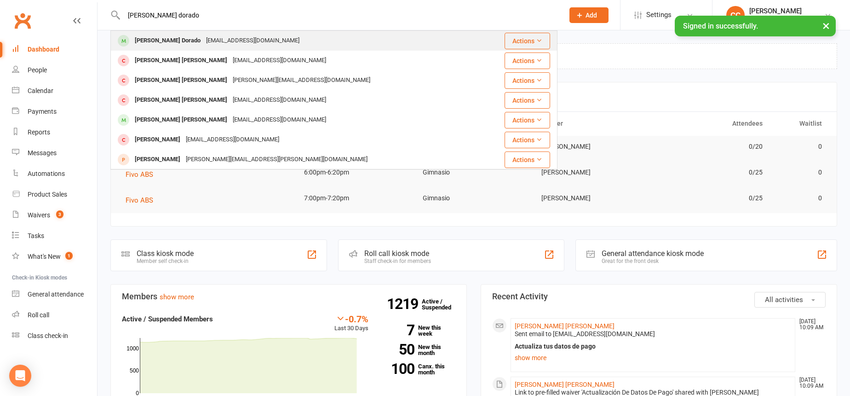
type input "perdomo dorado"
click at [182, 39] on div "Andrea Perdomo Dorado" at bounding box center [167, 40] width 71 height 13
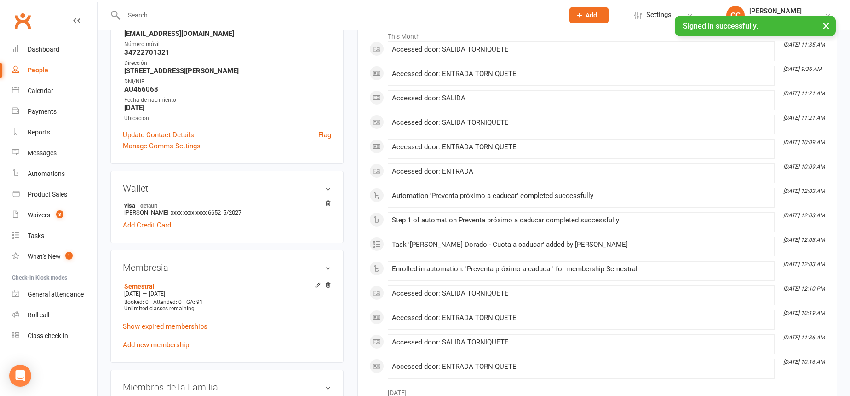
scroll to position [158, 0]
click at [49, 57] on link "Dashboard" at bounding box center [54, 49] width 85 height 21
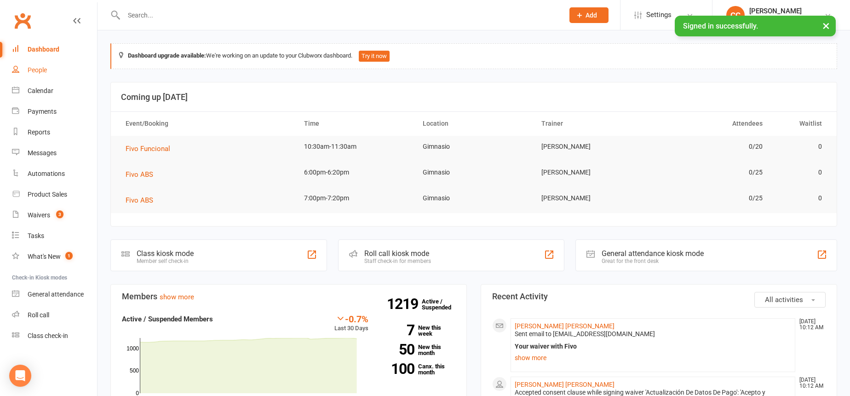
click at [63, 64] on link "People" at bounding box center [54, 70] width 85 height 21
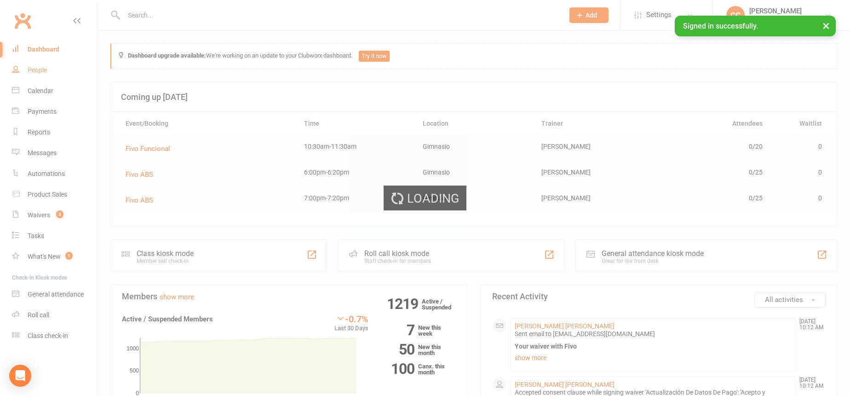
select select "100"
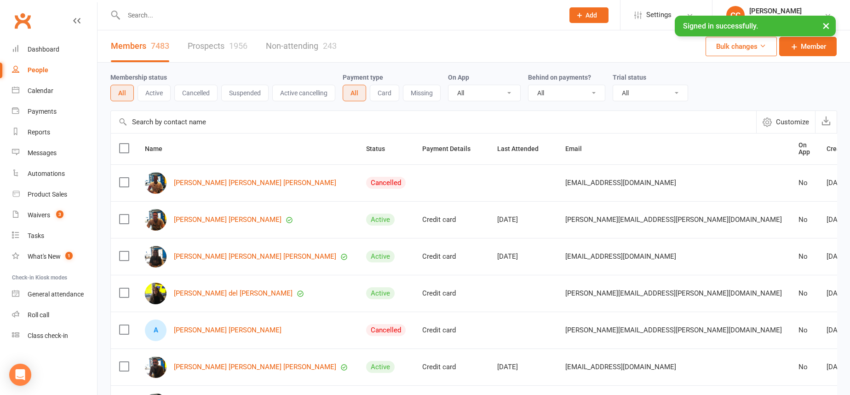
click at [202, 11] on input "text" at bounding box center [339, 15] width 437 height 13
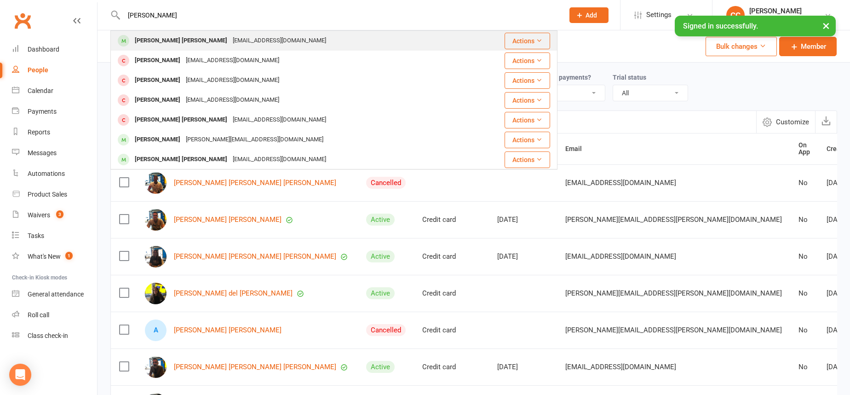
type input "yliana"
click at [245, 38] on div "ylivg21@gmail.com" at bounding box center [279, 40] width 99 height 13
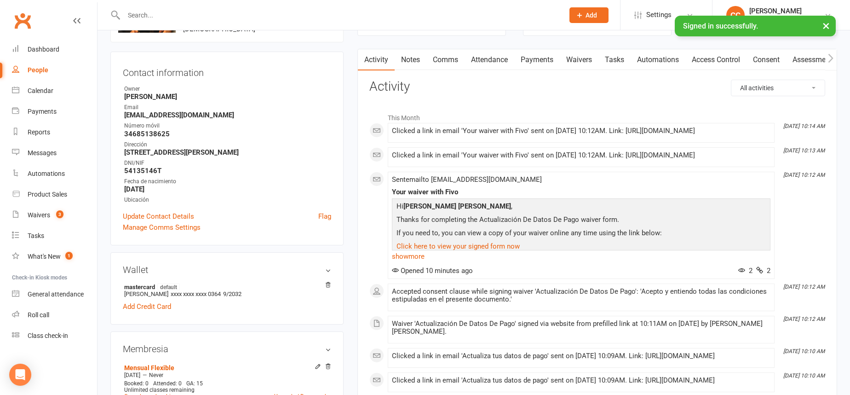
scroll to position [79, 0]
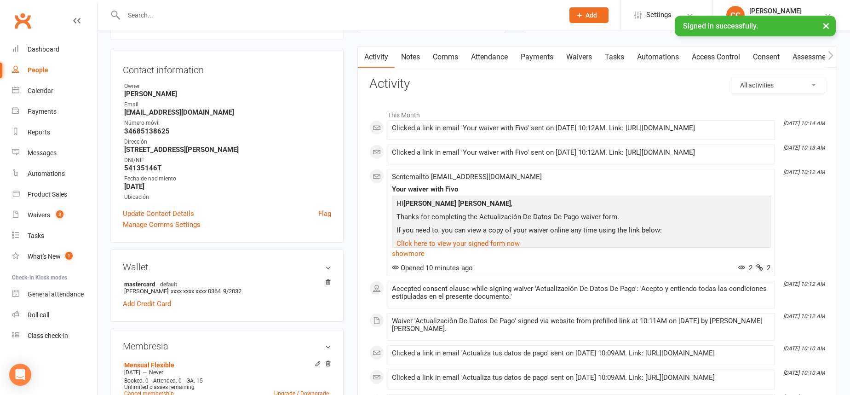
click at [486, 52] on link "Attendance" at bounding box center [490, 56] width 50 height 21
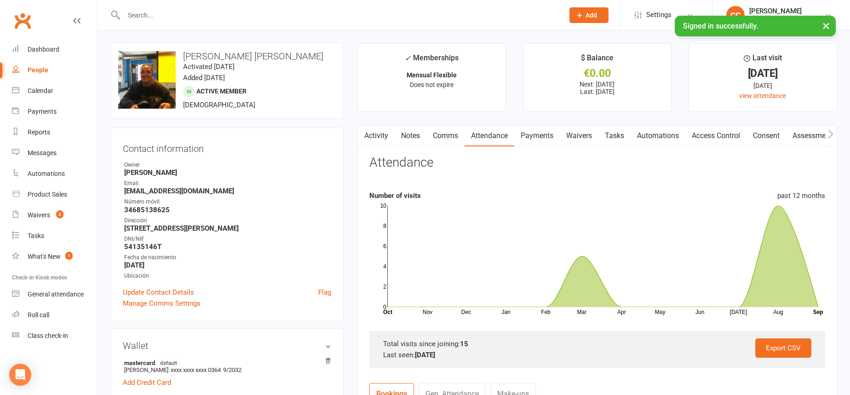
click at [546, 133] on link "Payments" at bounding box center [537, 135] width 46 height 21
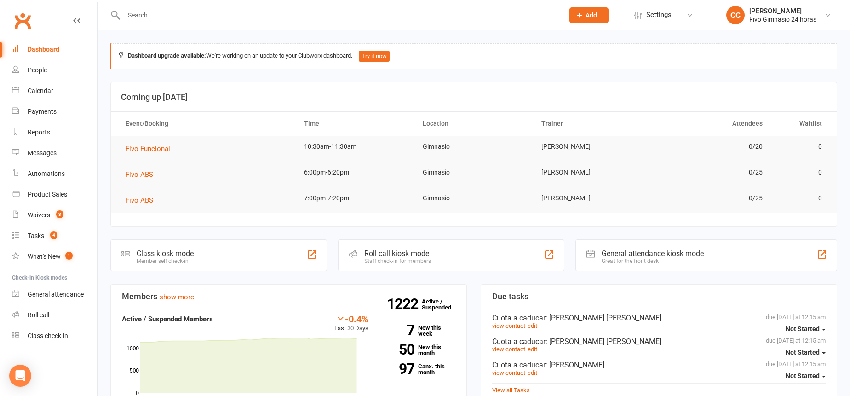
click at [235, 16] on input "text" at bounding box center [339, 15] width 437 height 13
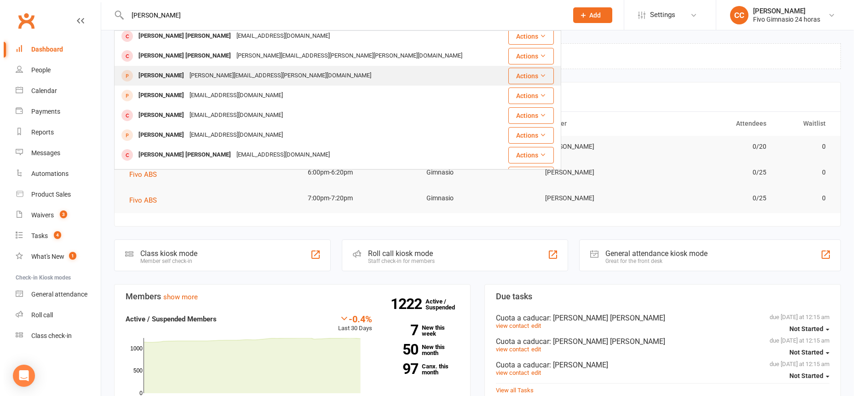
scroll to position [144, 0]
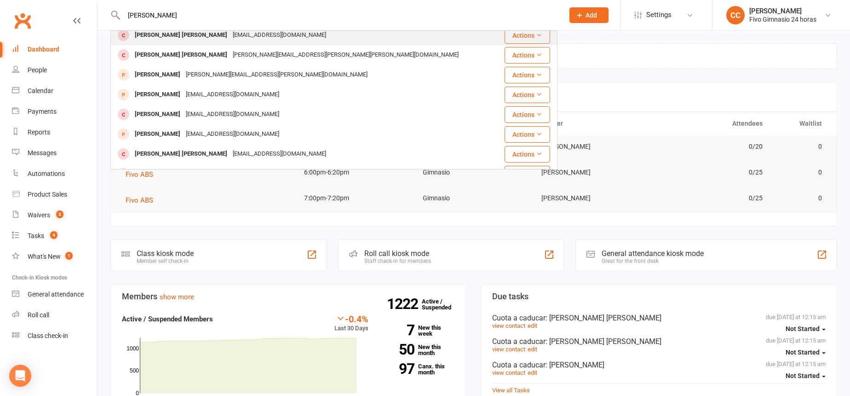
type input "alexandra da silva"
drag, startPoint x: 176, startPoint y: 42, endPoint x: 155, endPoint y: 41, distance: 21.6
click at [176, 41] on div "Alexandra Da Silva Sosa lexa1212dasilva@hotmail.com" at bounding box center [304, 35] width 387 height 19
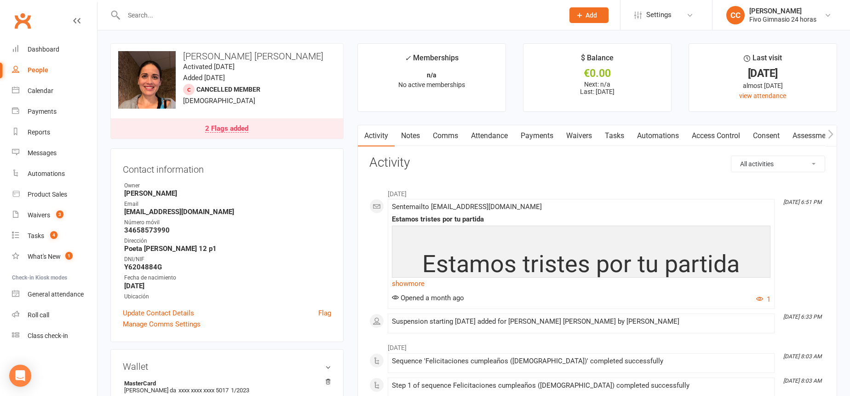
click at [237, 127] on div "2 Flags added" at bounding box center [226, 128] width 43 height 7
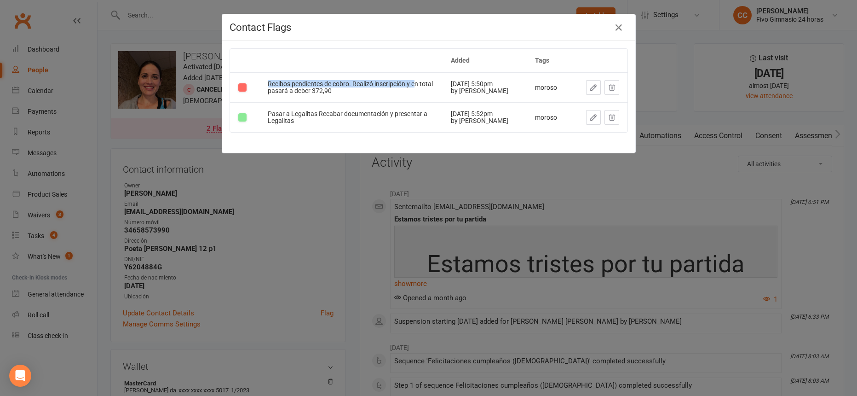
drag, startPoint x: 261, startPoint y: 82, endPoint x: 411, endPoint y: 85, distance: 150.0
click at [411, 85] on td "Recibos pendientes de cobro. Realizó inscripción y en total pasará a deber 372,…" at bounding box center [350, 87] width 183 height 30
drag, startPoint x: 259, startPoint y: 84, endPoint x: 349, endPoint y: 93, distance: 90.6
click at [349, 93] on td "Recibos pendientes de cobro. Realizó inscripción y en total pasará a deber 372,…" at bounding box center [350, 87] width 183 height 30
copy div "Recibos pendientes de cobro. Realizó inscripción y en total pasará a deber 372,…"
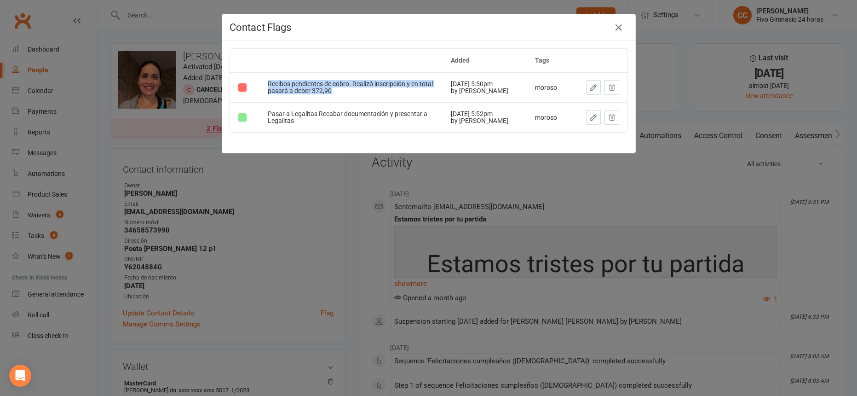
copy div "Recibos pendientes de cobro. Realizó inscripción y en total pasará a deber 372,…"
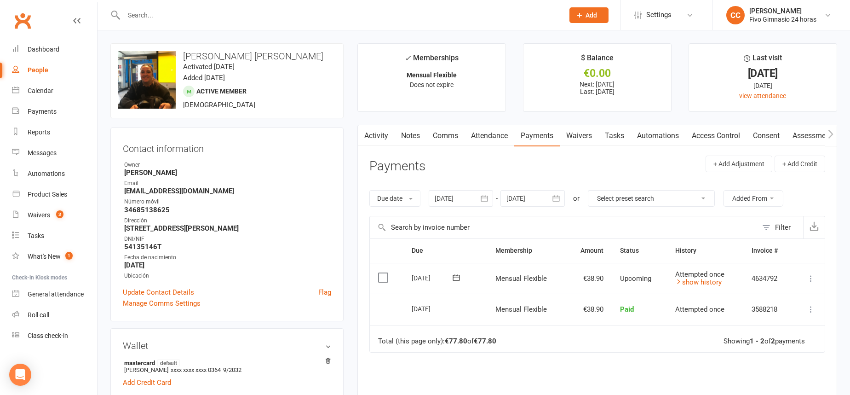
click at [382, 128] on link "Activity" at bounding box center [376, 135] width 37 height 21
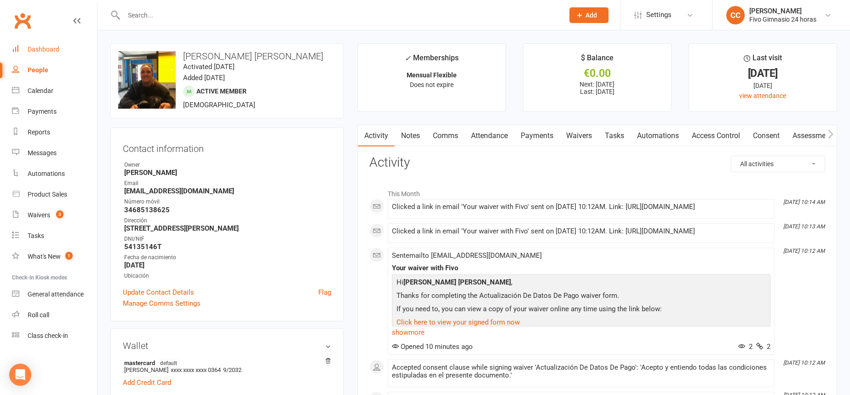
click at [52, 39] on link "Dashboard" at bounding box center [54, 49] width 85 height 21
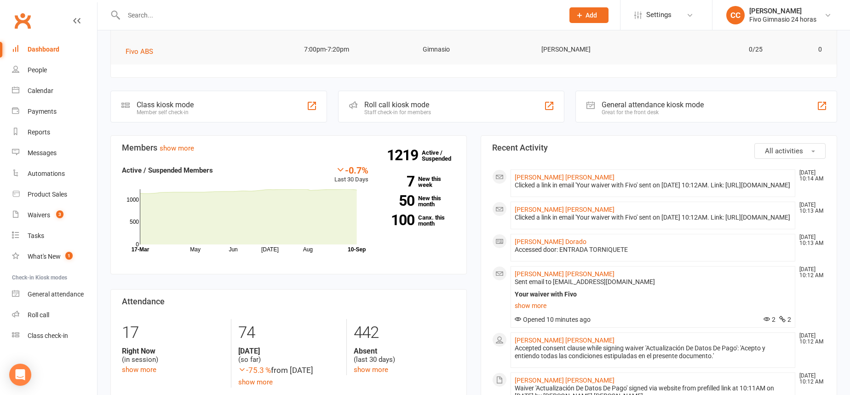
scroll to position [158, 0]
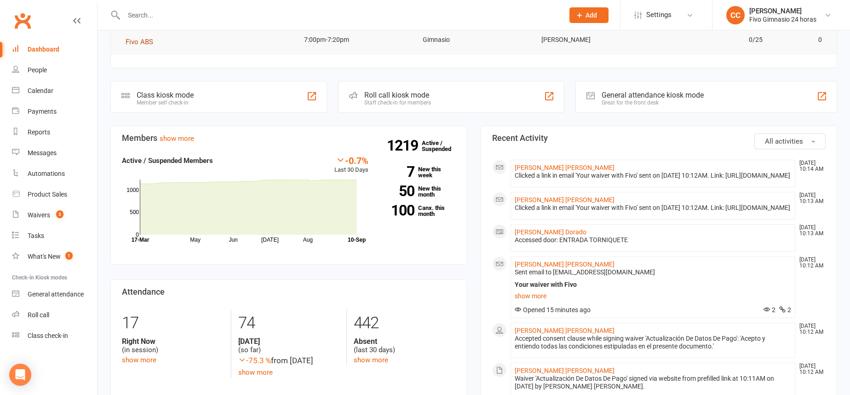
click at [143, 40] on span "Fivo ABS" at bounding box center [140, 42] width 28 height 8
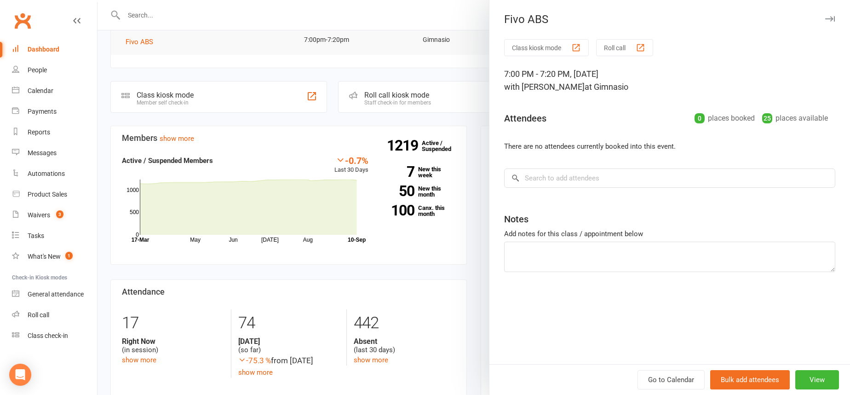
click at [411, 127] on div at bounding box center [474, 197] width 753 height 395
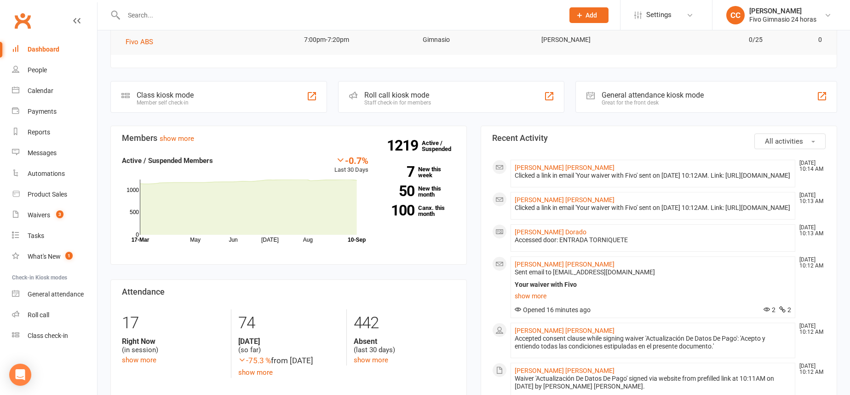
click at [159, 12] on input "text" at bounding box center [339, 15] width 437 height 13
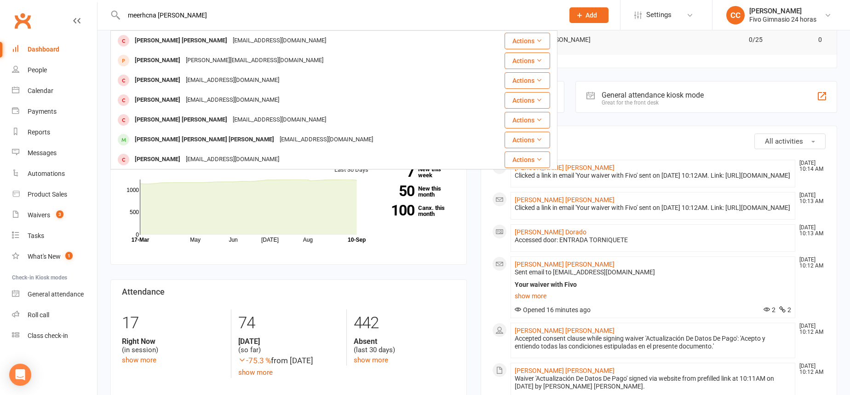
drag, startPoint x: 158, startPoint y: 17, endPoint x: 136, endPoint y: 16, distance: 21.6
click at [136, 16] on input "meerhcna vega" at bounding box center [339, 15] width 437 height 13
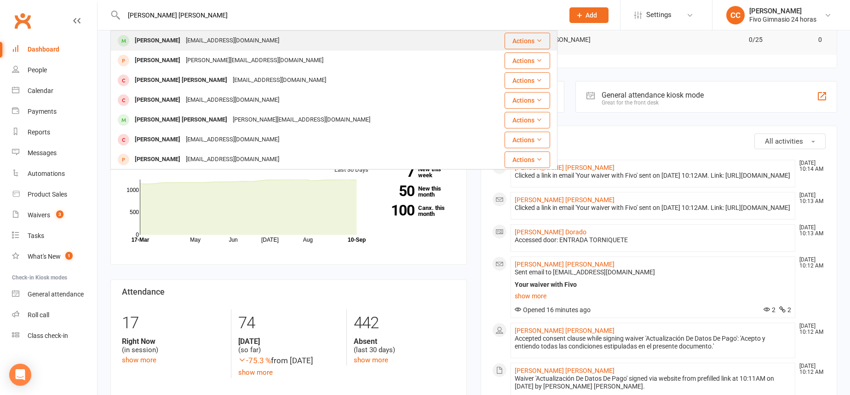
type input "merchan vega"
click at [222, 44] on div "marcvick@gmail.com" at bounding box center [232, 40] width 99 height 13
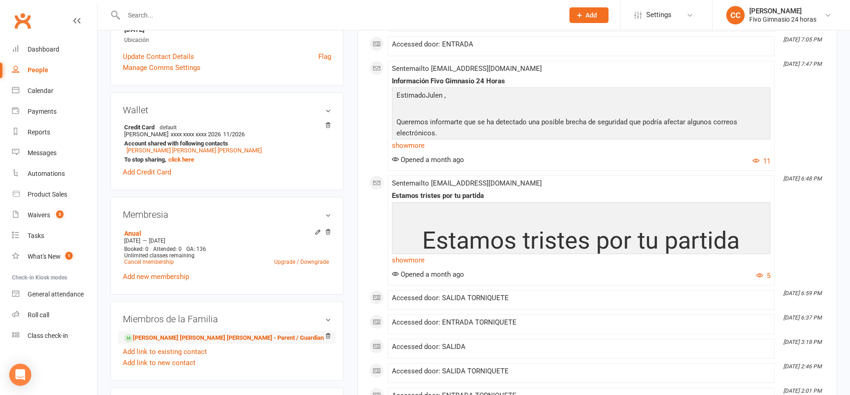
scroll to position [314, 0]
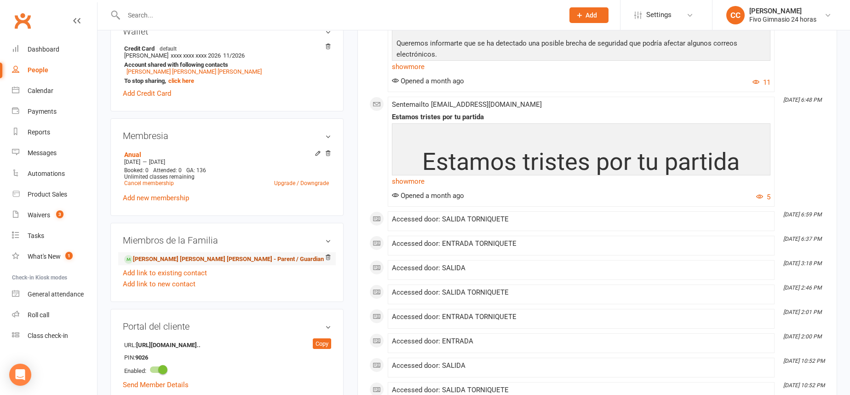
click at [148, 261] on link "Marco Antonio Vega Medina - Parent / Guardian" at bounding box center [224, 259] width 200 height 10
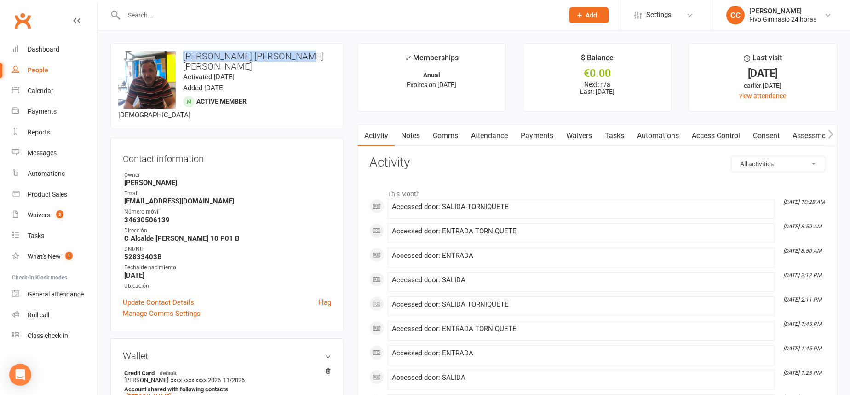
drag, startPoint x: 184, startPoint y: 56, endPoint x: 318, endPoint y: 56, distance: 134.3
click at [318, 56] on h3 "Marco Antonio Vega Medina" at bounding box center [227, 61] width 218 height 20
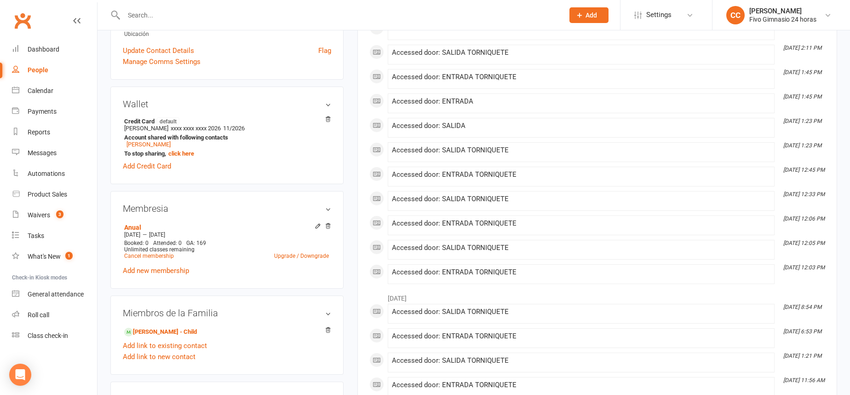
scroll to position [413, 0]
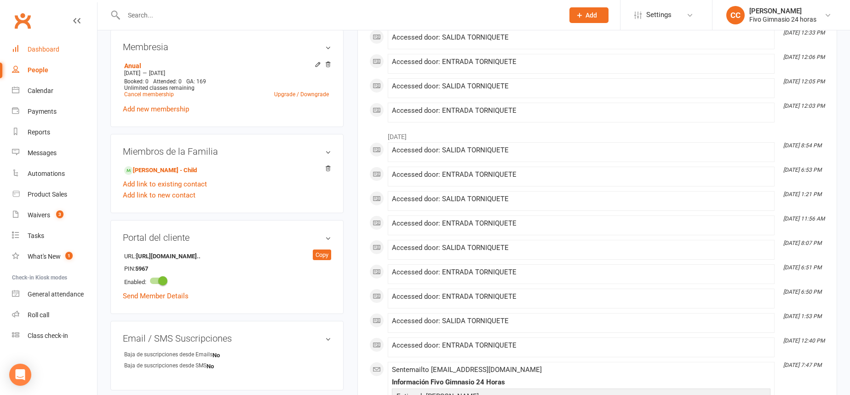
click at [52, 51] on div "Dashboard" at bounding box center [44, 49] width 32 height 7
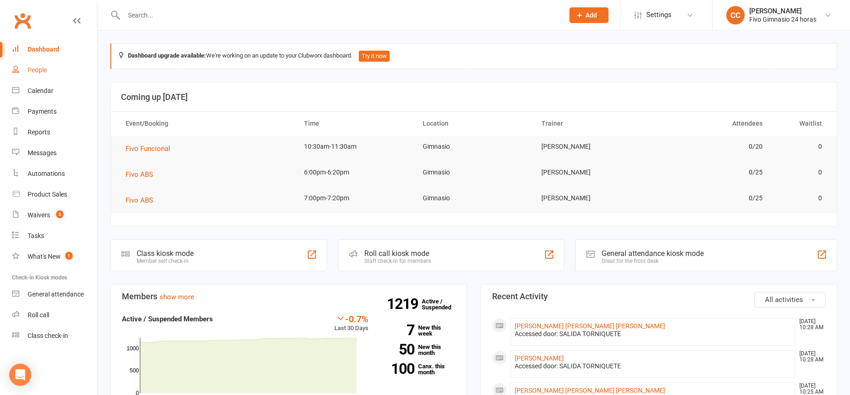
click at [37, 74] on link "People" at bounding box center [54, 70] width 85 height 21
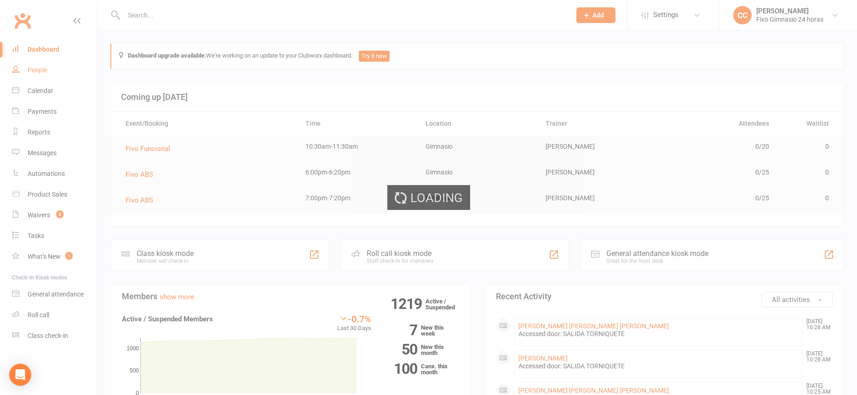
select select "100"
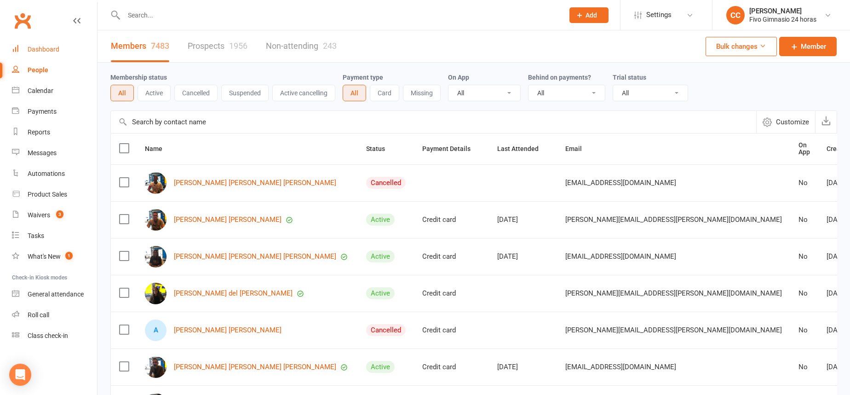
click at [53, 48] on div "Dashboard" at bounding box center [44, 49] width 32 height 7
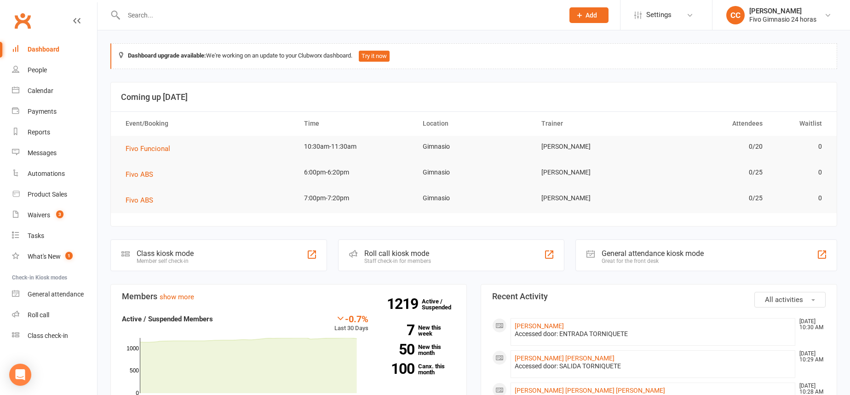
click at [137, 17] on input "text" at bounding box center [339, 15] width 437 height 13
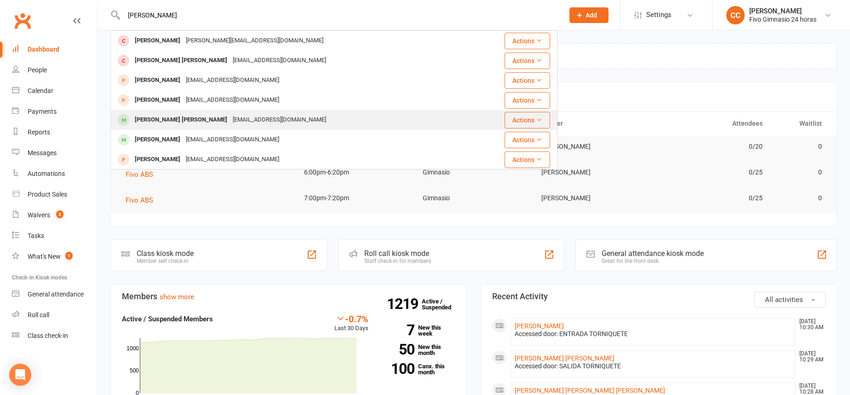
type input "medina navarro"
click at [254, 118] on div "pedromedflo@hotmail.com" at bounding box center [279, 119] width 99 height 13
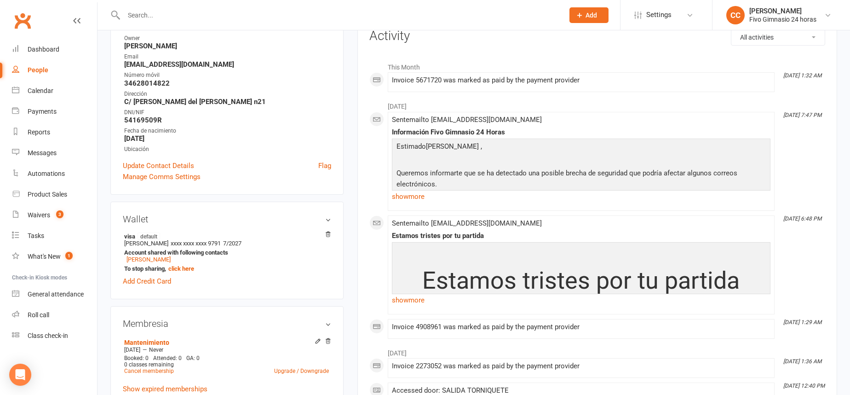
scroll to position [61, 0]
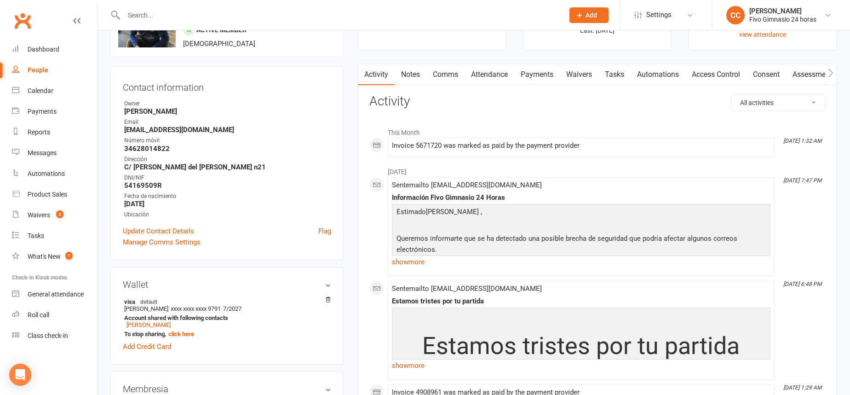
click at [546, 72] on link "Payments" at bounding box center [537, 74] width 46 height 21
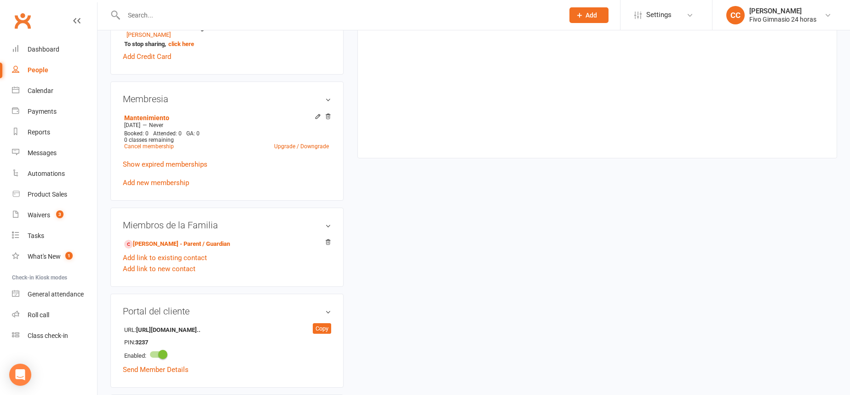
scroll to position [344, 0]
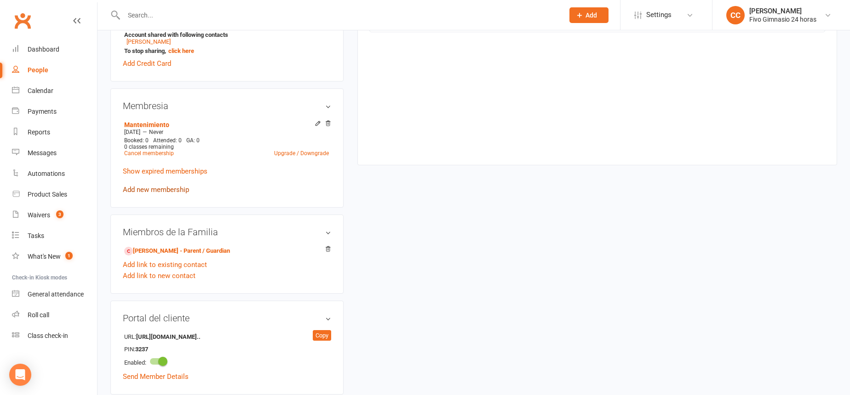
click at [161, 187] on link "Add new membership" at bounding box center [156, 189] width 66 height 8
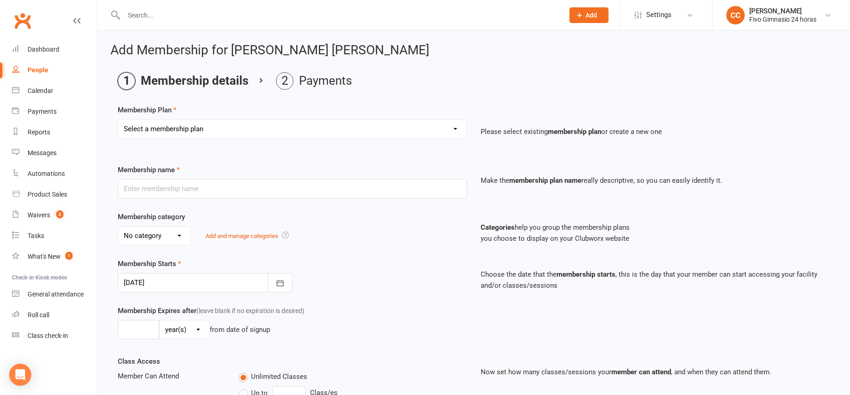
click at [182, 128] on select "Select a membership plan Cuota familiar Cuota estudiante 10 pases full Anual Se…" at bounding box center [292, 129] width 348 height 18
select select "1"
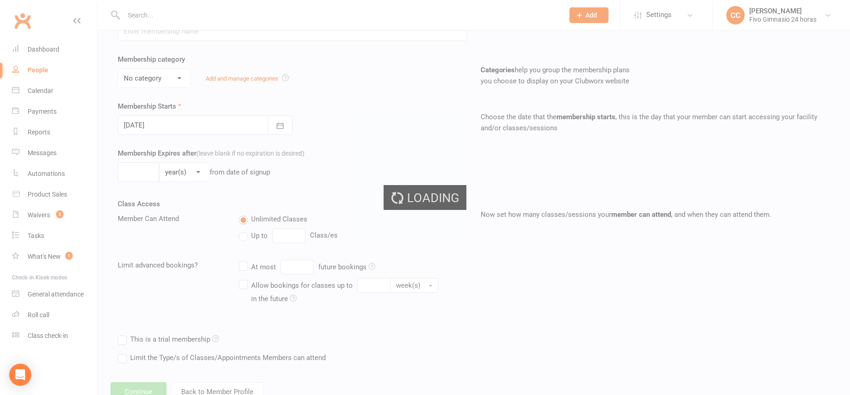
type input "Cuota estudiante"
select select "1"
type input "0"
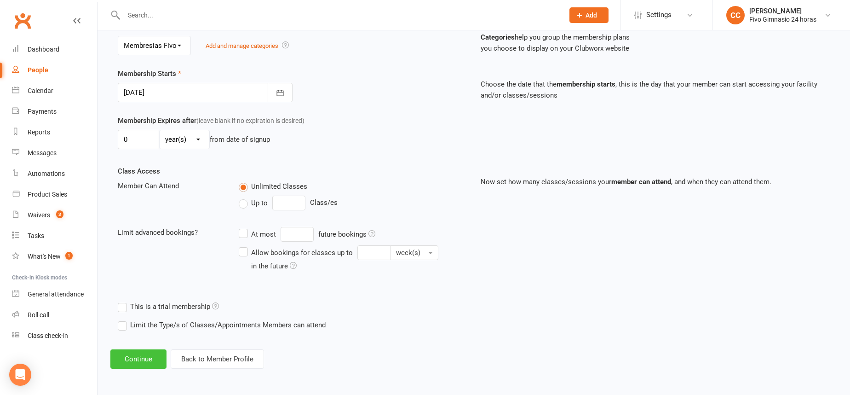
click at [147, 362] on button "Continue" at bounding box center [138, 358] width 56 height 19
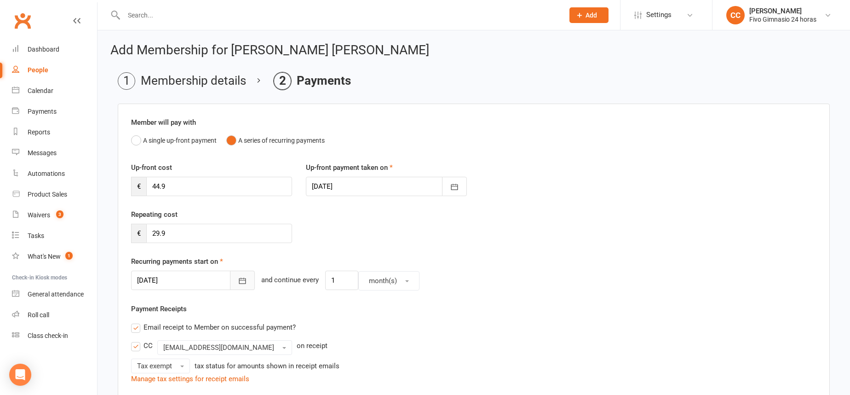
click at [238, 279] on icon "button" at bounding box center [242, 280] width 9 height 9
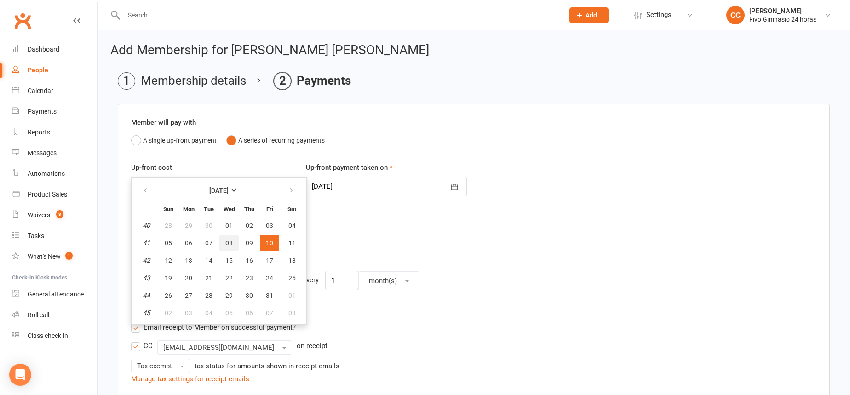
click at [225, 240] on span "08" at bounding box center [228, 242] width 7 height 7
type input "08 Oct 2025"
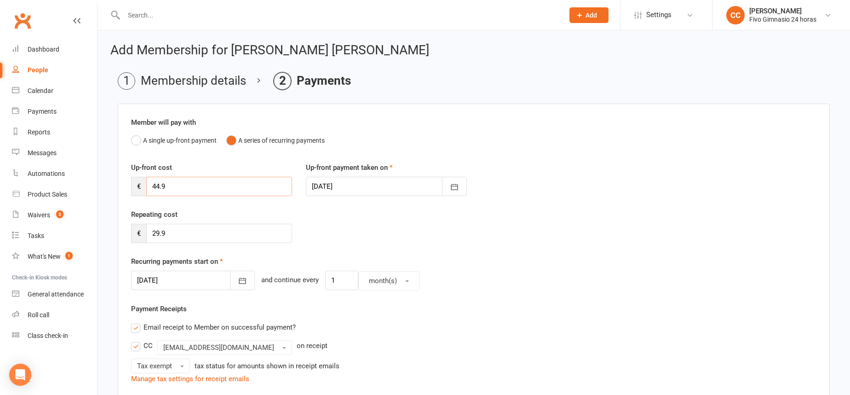
drag, startPoint x: 179, startPoint y: 190, endPoint x: 147, endPoint y: 185, distance: 32.7
click at [147, 185] on input "44.9" at bounding box center [219, 186] width 146 height 19
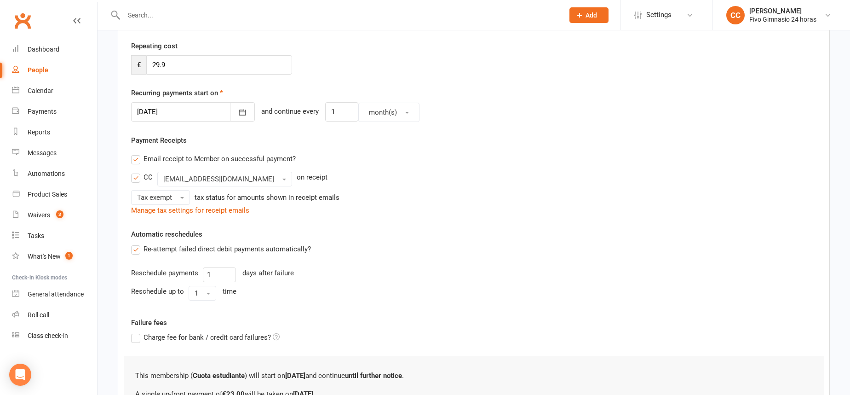
scroll to position [293, 0]
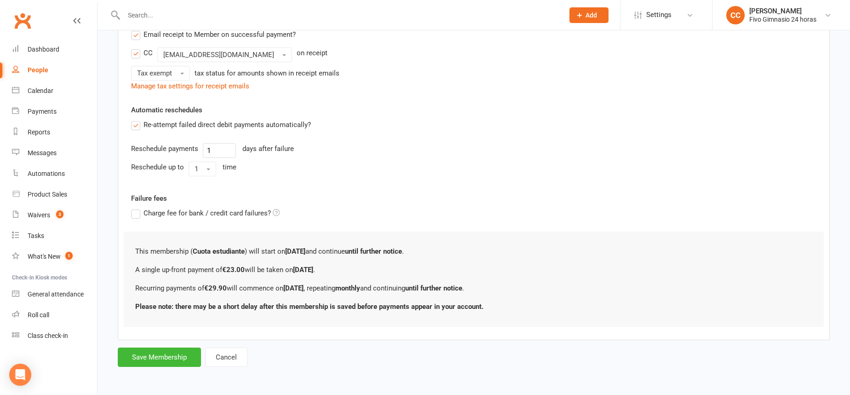
type input "23"
click at [164, 351] on button "Save Membership" at bounding box center [159, 356] width 83 height 19
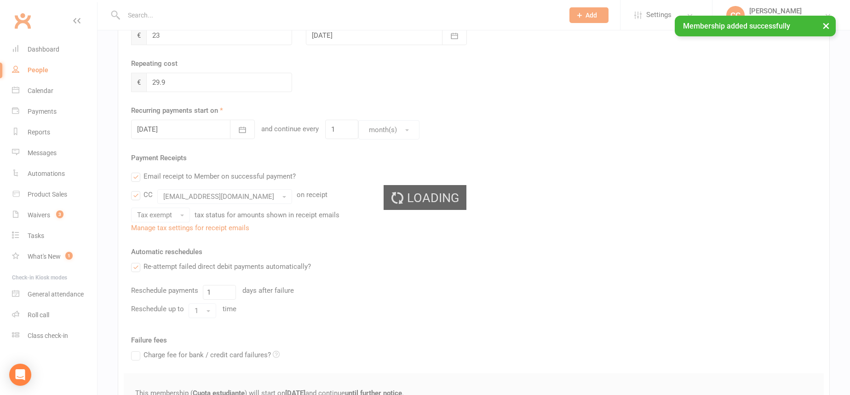
scroll to position [150, 0]
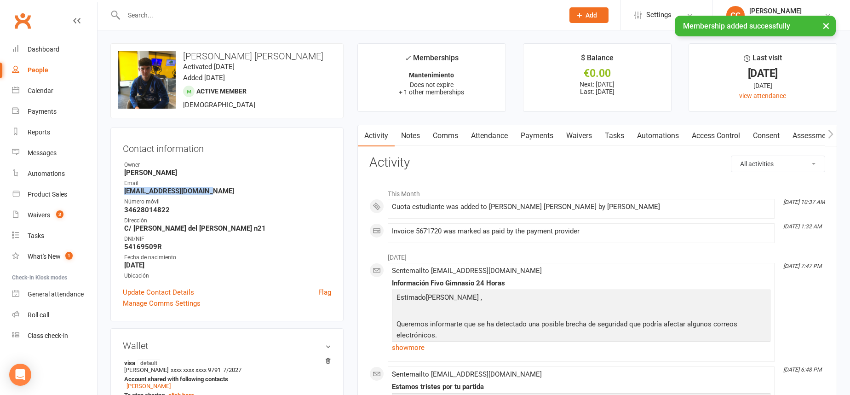
drag, startPoint x: 114, startPoint y: 191, endPoint x: 223, endPoint y: 193, distance: 109.0
click at [223, 193] on div "Contact information Owner Cristina Cabrera Email pedromedflo@hotmail.com Número…" at bounding box center [226, 224] width 233 height 194
copy strong "pedromedflo@hotmail.com"
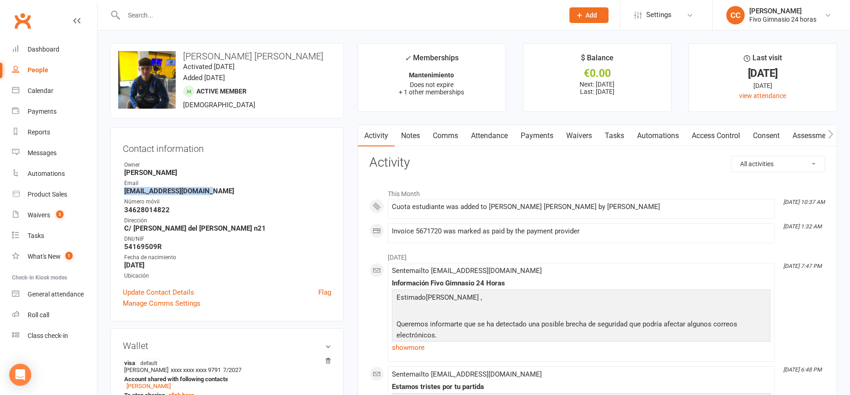
click at [529, 133] on link "Payments" at bounding box center [537, 135] width 46 height 21
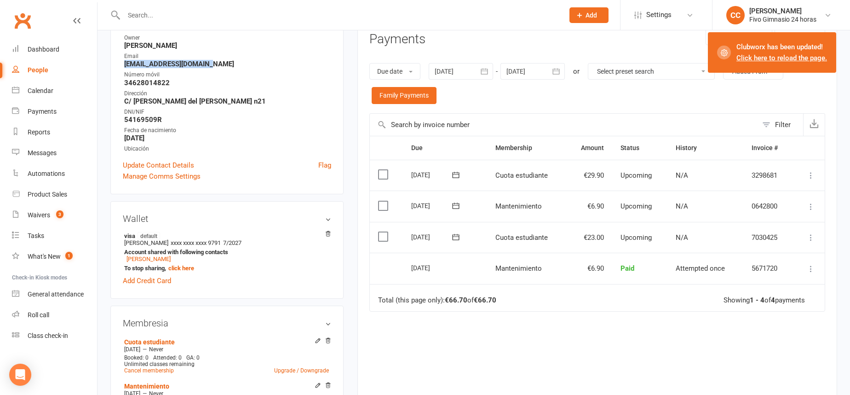
scroll to position [135, 0]
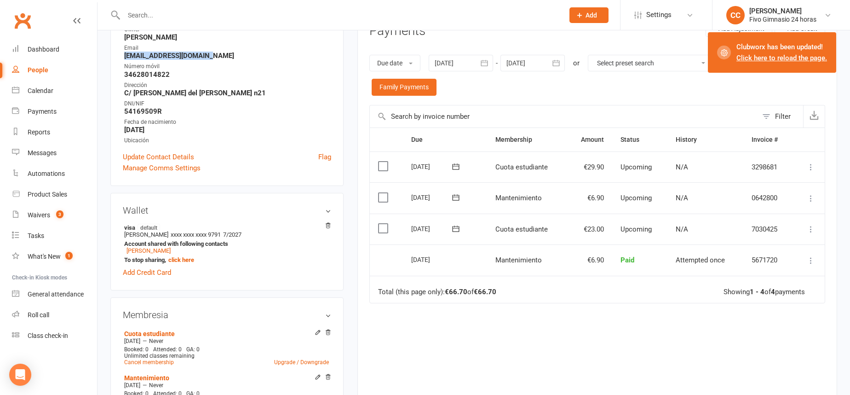
click at [811, 231] on icon at bounding box center [810, 229] width 9 height 9
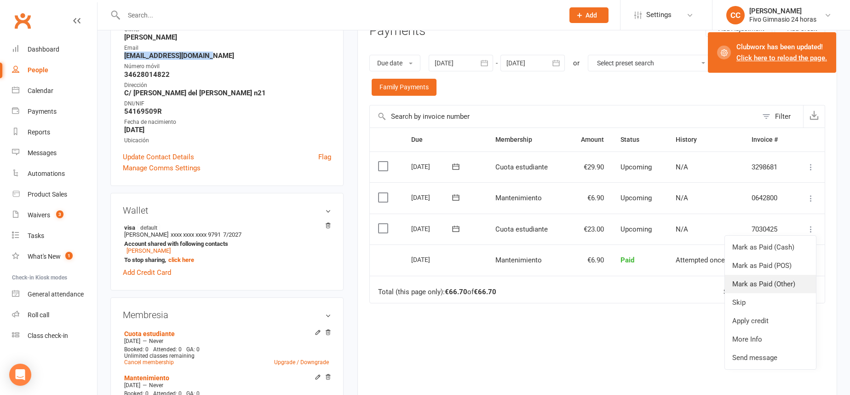
click at [797, 284] on link "Mark as Paid (Other)" at bounding box center [770, 284] width 91 height 18
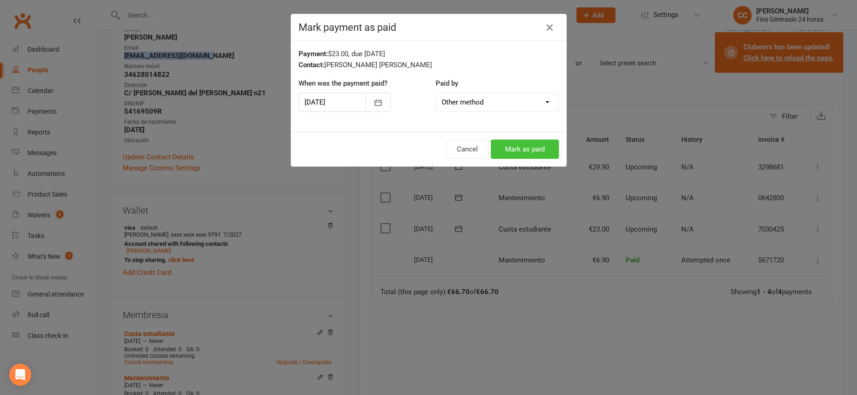
click at [520, 148] on button "Mark as paid" at bounding box center [525, 148] width 68 height 19
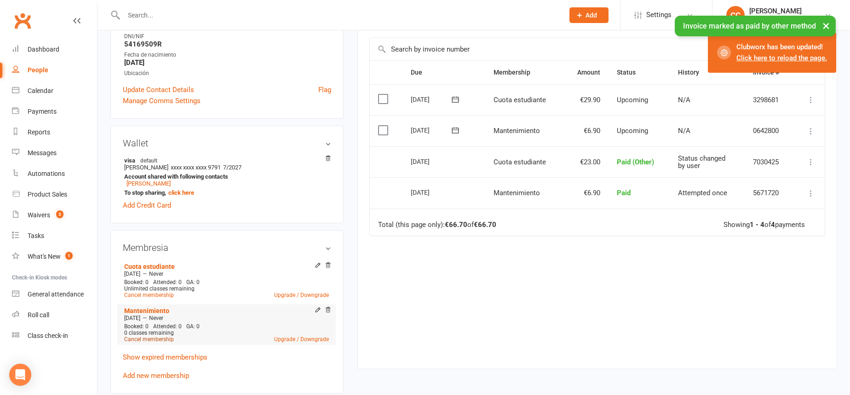
scroll to position [205, 0]
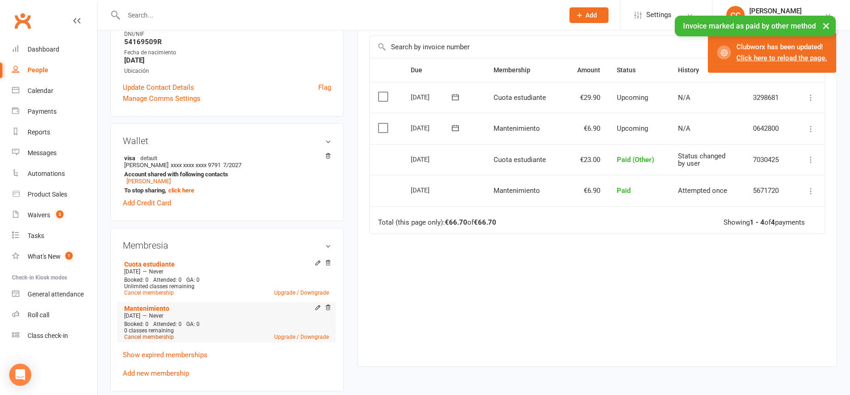
click at [150, 337] on link "Cancel membership" at bounding box center [149, 337] width 50 height 6
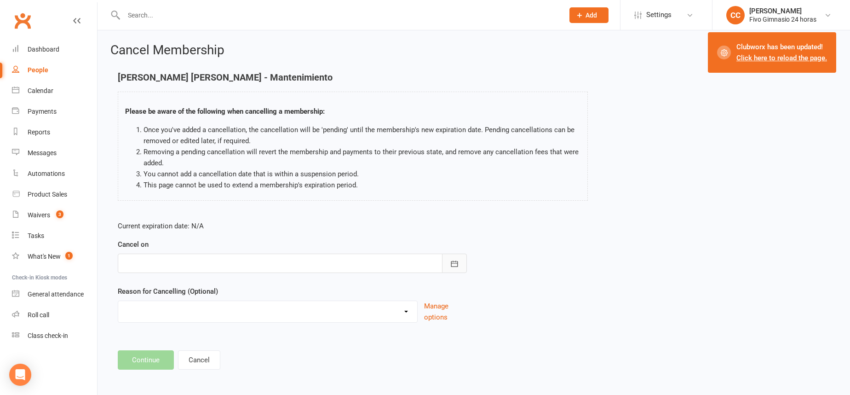
click at [454, 256] on button "button" at bounding box center [454, 262] width 25 height 19
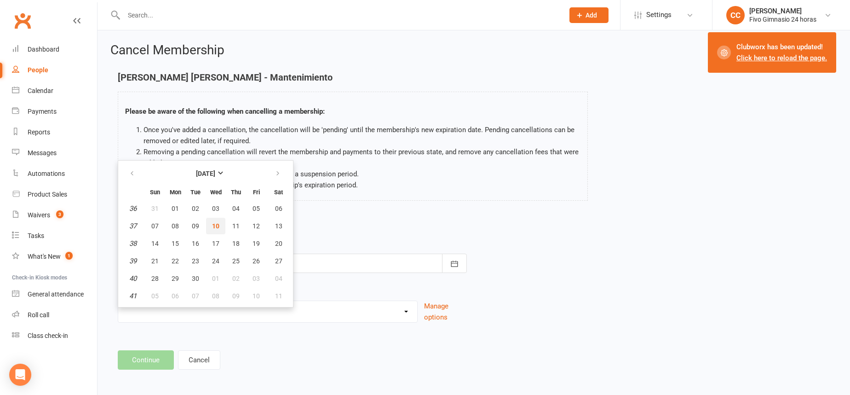
click at [214, 217] on table "[DATE] Sun Mon Tue Wed Thu Fri Sat 36 31 01 02 03 04 05 06 37 07 08 09 10 11 12…" at bounding box center [205, 233] width 171 height 143
click at [217, 222] on span "10" at bounding box center [215, 225] width 7 height 7
type input "[DATE]"
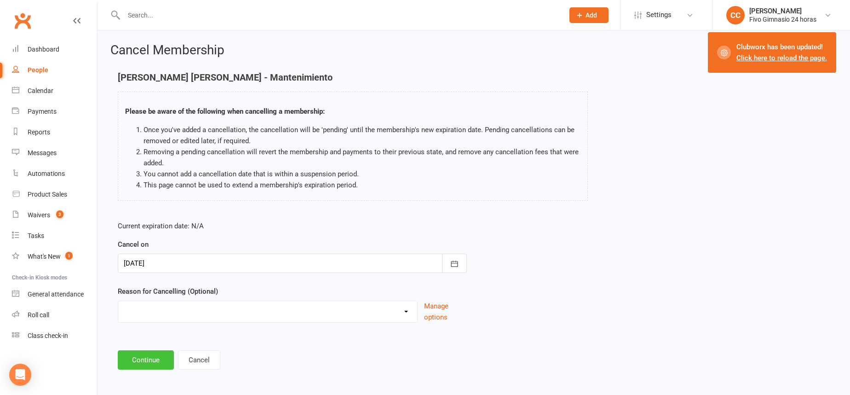
drag, startPoint x: 143, startPoint y: 360, endPoint x: 288, endPoint y: 230, distance: 194.5
click at [143, 358] on button "Continue" at bounding box center [146, 359] width 56 height 19
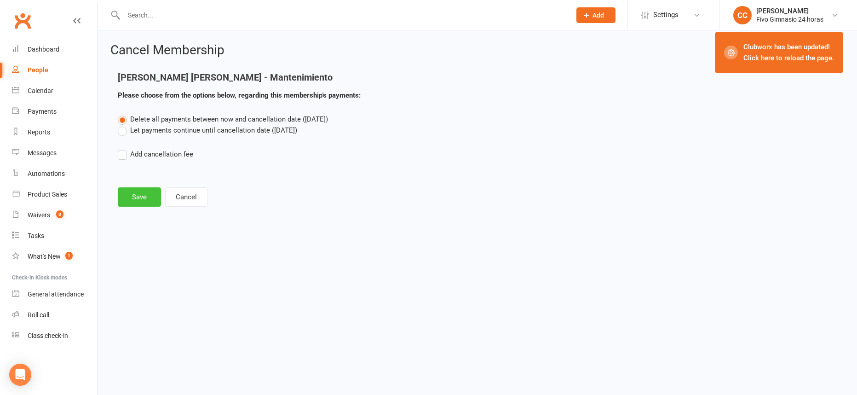
drag, startPoint x: 146, startPoint y: 203, endPoint x: 158, endPoint y: 191, distance: 16.9
click at [146, 203] on button "Save" at bounding box center [139, 196] width 43 height 19
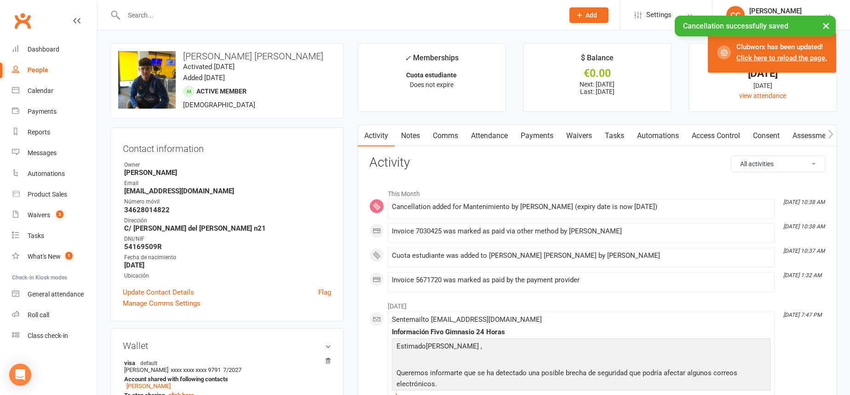
click at [547, 135] on link "Payments" at bounding box center [537, 135] width 46 height 21
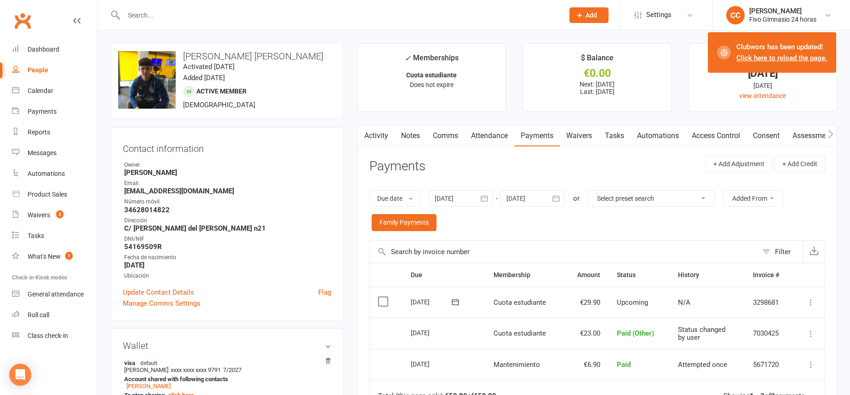
click at [738, 133] on link "Access Control" at bounding box center [715, 135] width 61 height 21
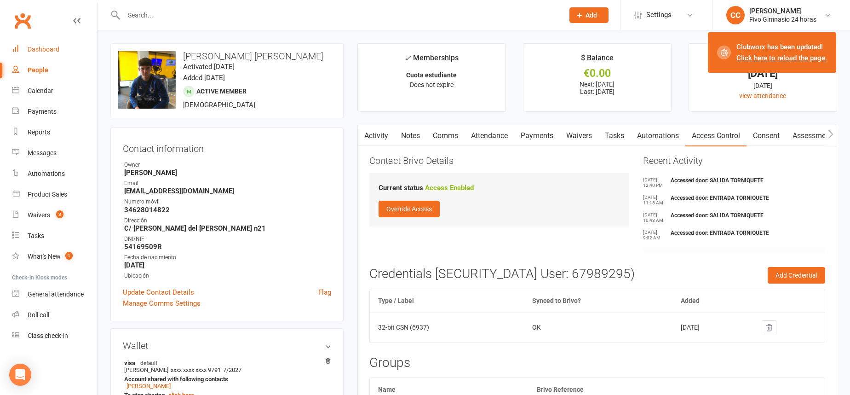
click at [48, 47] on div "Dashboard" at bounding box center [44, 49] width 32 height 7
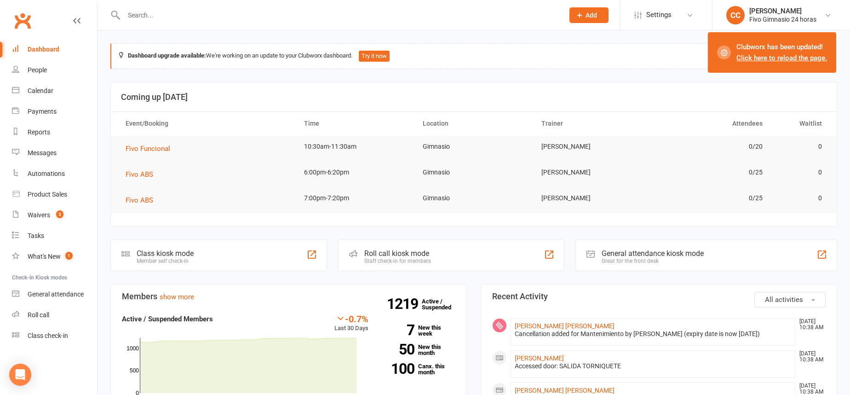
click at [188, 14] on input "text" at bounding box center [339, 15] width 437 height 13
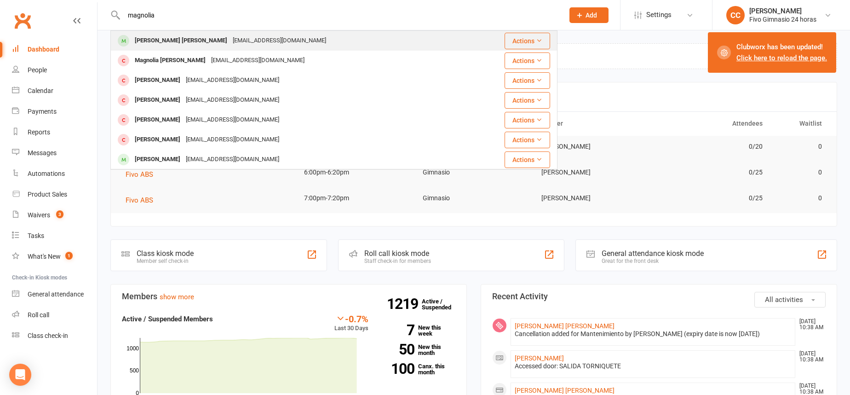
type input "magnolia"
click at [155, 47] on div "[PERSON_NAME]" at bounding box center [181, 40] width 98 height 13
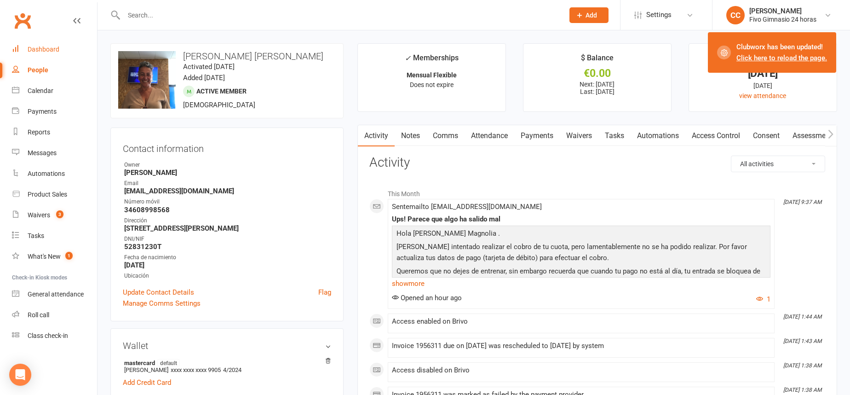
click at [53, 52] on div "Dashboard" at bounding box center [44, 49] width 32 height 7
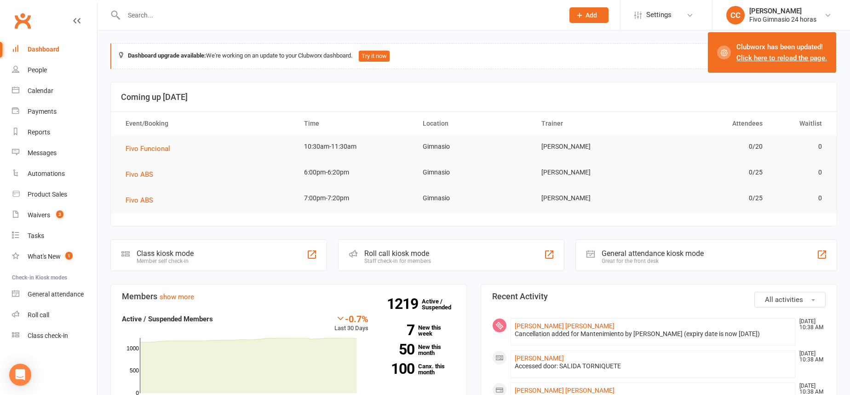
click at [43, 46] on div "Dashboard" at bounding box center [44, 49] width 32 height 7
drag, startPoint x: 67, startPoint y: 67, endPoint x: 54, endPoint y: 39, distance: 31.1
click at [67, 66] on link "People" at bounding box center [54, 70] width 85 height 21
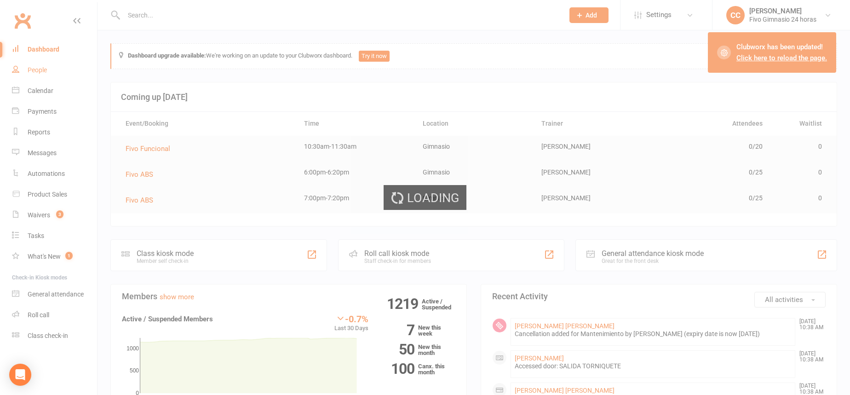
select select "100"
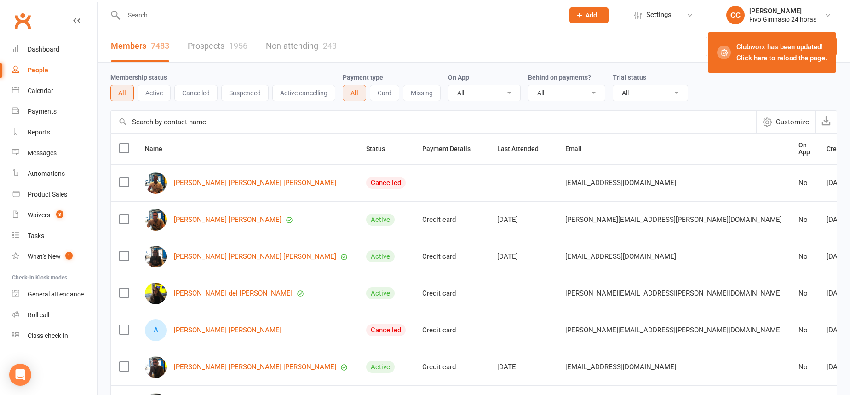
drag, startPoint x: 150, startPoint y: 22, endPoint x: 156, endPoint y: 23, distance: 6.1
click at [150, 22] on div at bounding box center [333, 15] width 447 height 30
click at [165, 25] on div at bounding box center [333, 15] width 447 height 30
click at [183, 18] on input "text" at bounding box center [339, 15] width 437 height 13
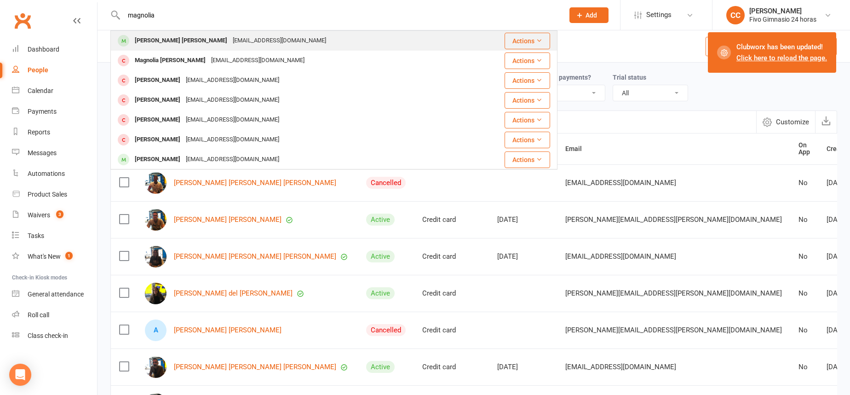
type input "magnolia"
click at [192, 46] on div "Maria Magnolia Ramos Suárez" at bounding box center [181, 40] width 98 height 13
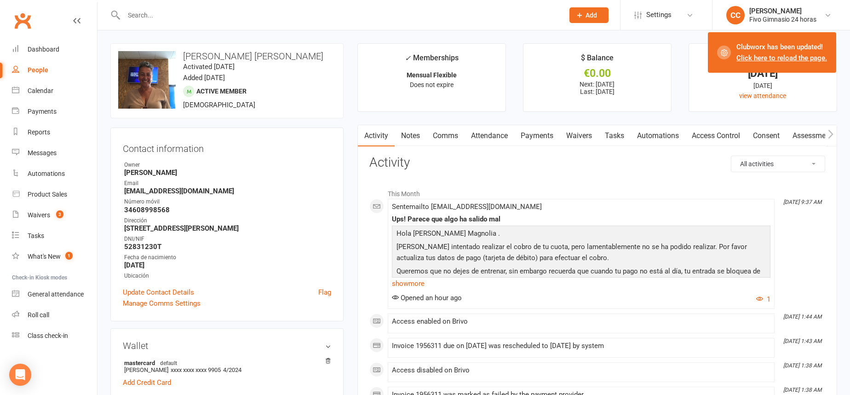
click at [536, 131] on link "Payments" at bounding box center [537, 135] width 46 height 21
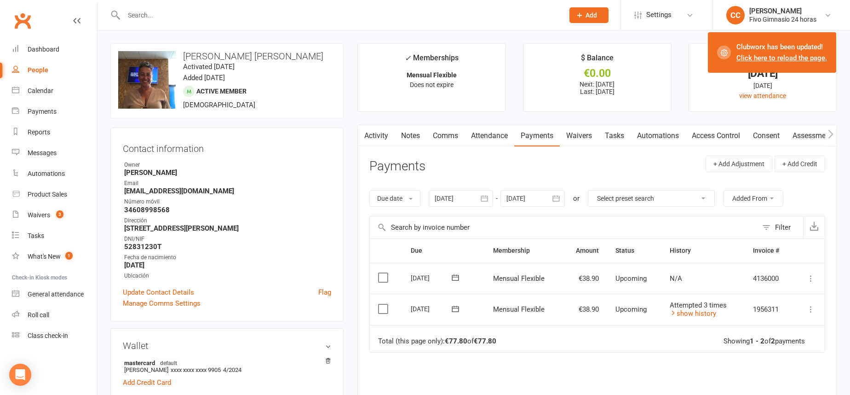
click at [810, 310] on icon at bounding box center [810, 309] width 9 height 9
click at [775, 359] on link "Mark as Paid (Other)" at bounding box center [762, 364] width 109 height 18
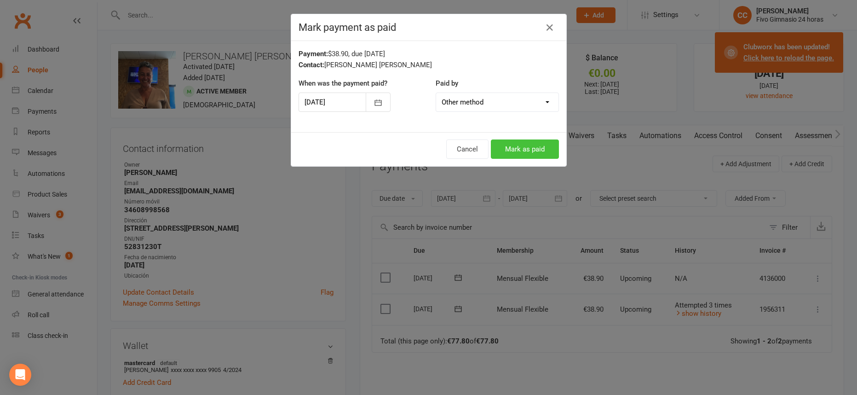
click at [525, 146] on button "Mark as paid" at bounding box center [525, 148] width 68 height 19
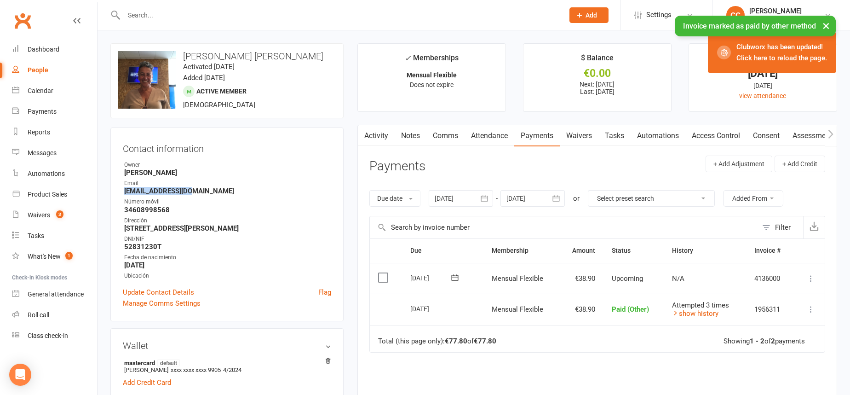
drag, startPoint x: 120, startPoint y: 190, endPoint x: 176, endPoint y: 189, distance: 56.6
click at [199, 191] on div "Contact information Owner Cristina Cabrera Email n.glam@hotmail.com Número móvi…" at bounding box center [226, 224] width 233 height 194
copy strong "n.glam@hotmail.com"
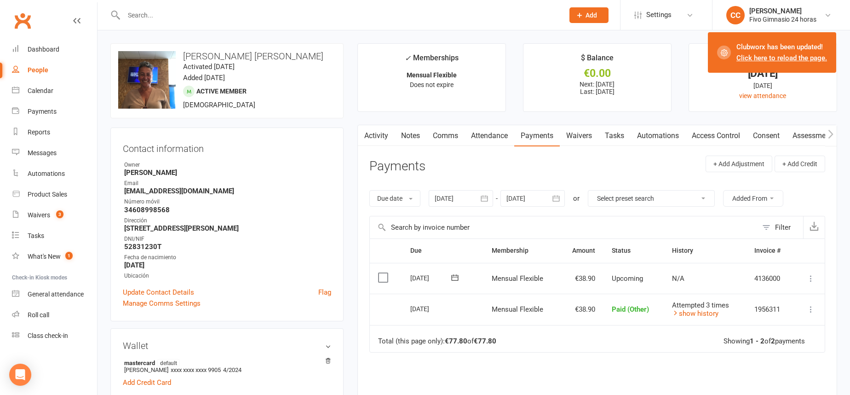
click at [144, 14] on input "text" at bounding box center [339, 15] width 437 height 13
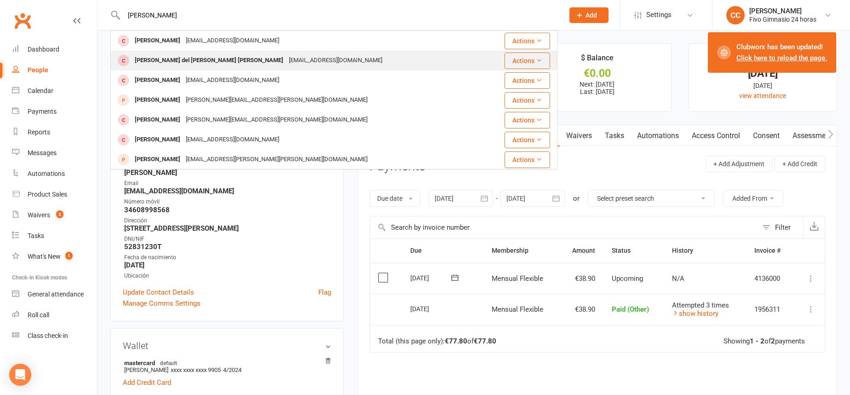
type input "lisi santana"
click at [286, 58] on div "lisisantana85@gmail.com" at bounding box center [335, 60] width 99 height 13
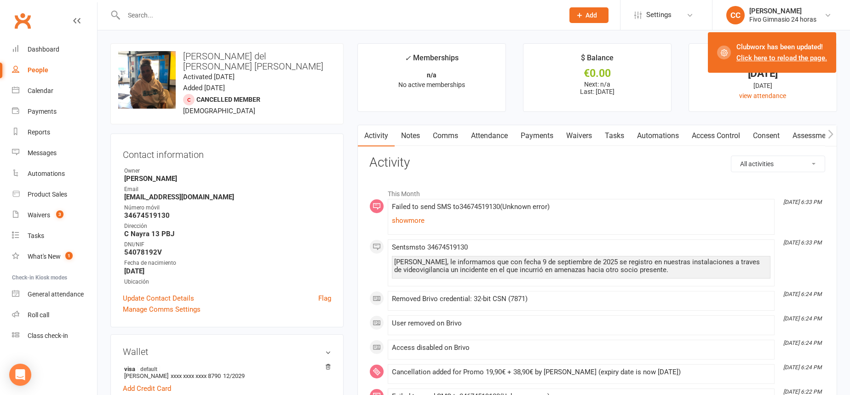
click at [497, 133] on link "Attendance" at bounding box center [490, 135] width 50 height 21
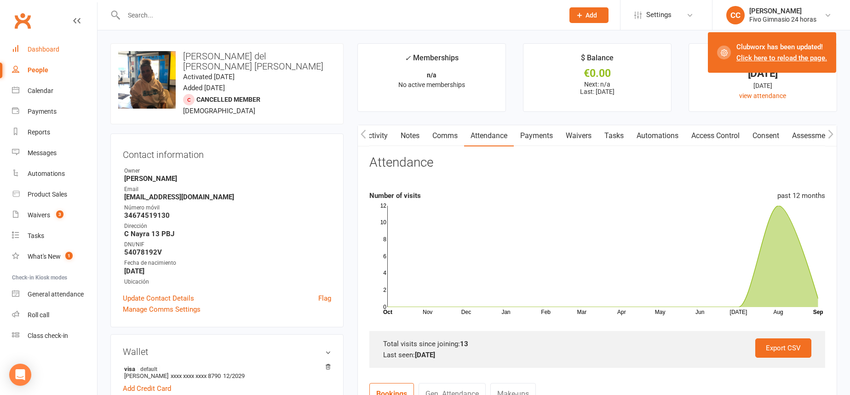
click at [38, 54] on link "Dashboard" at bounding box center [54, 49] width 85 height 21
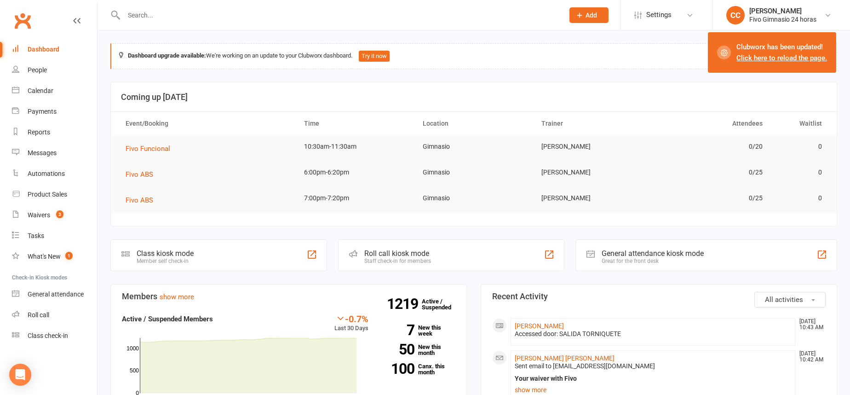
click at [46, 59] on link "Dashboard" at bounding box center [54, 49] width 85 height 21
click at [44, 53] on link "Dashboard" at bounding box center [54, 49] width 85 height 21
click at [40, 55] on link "Dashboard" at bounding box center [54, 49] width 85 height 21
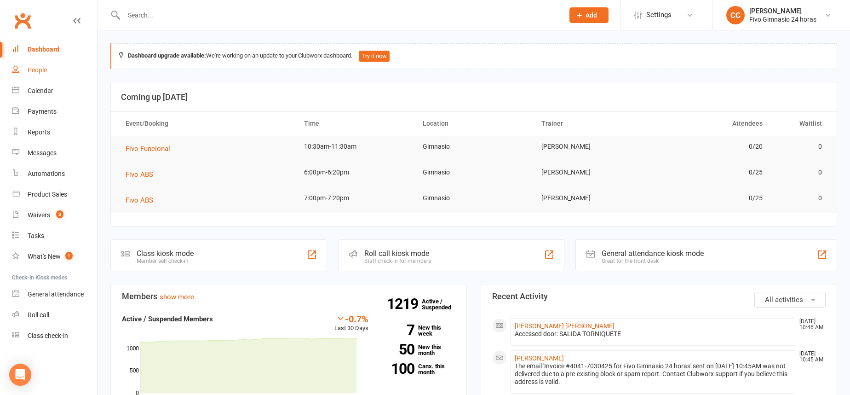
click at [50, 64] on link "People" at bounding box center [54, 70] width 85 height 21
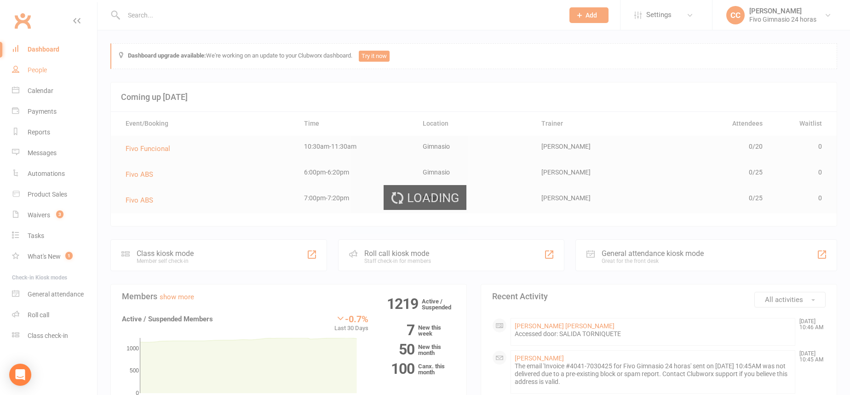
select select "100"
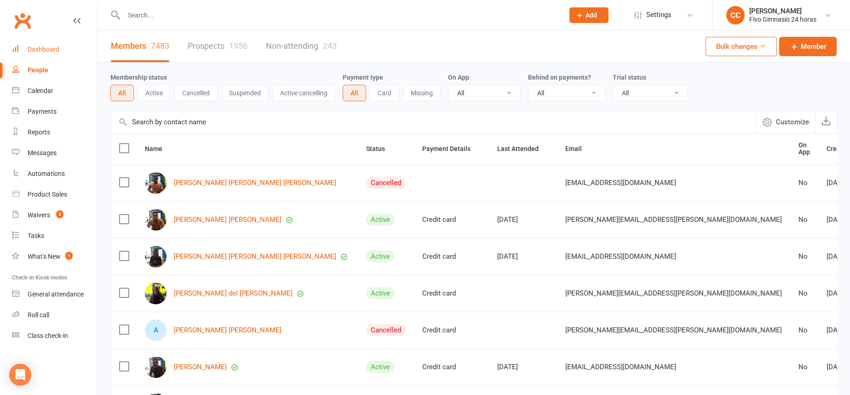
click at [43, 51] on div "Dashboard" at bounding box center [44, 49] width 32 height 7
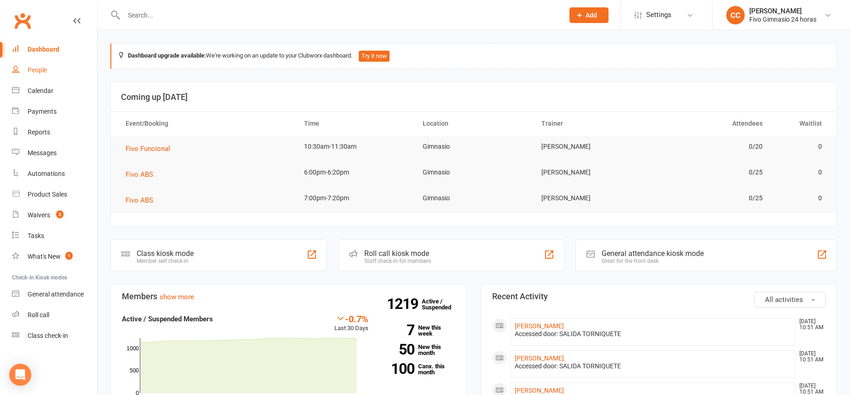
click at [38, 64] on link "People" at bounding box center [54, 70] width 85 height 21
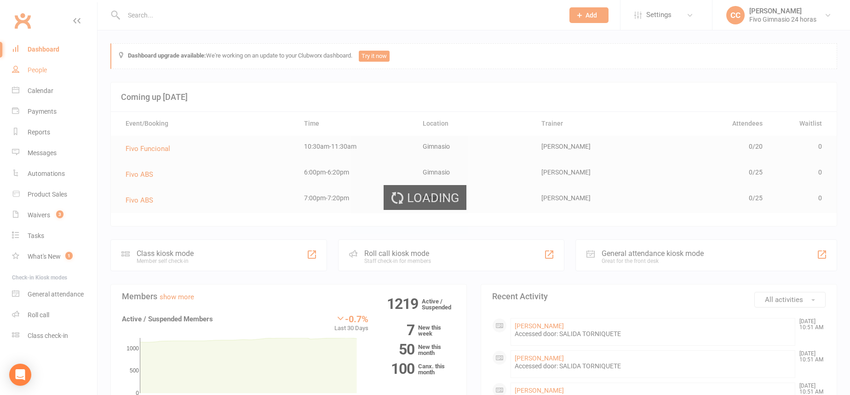
select select "100"
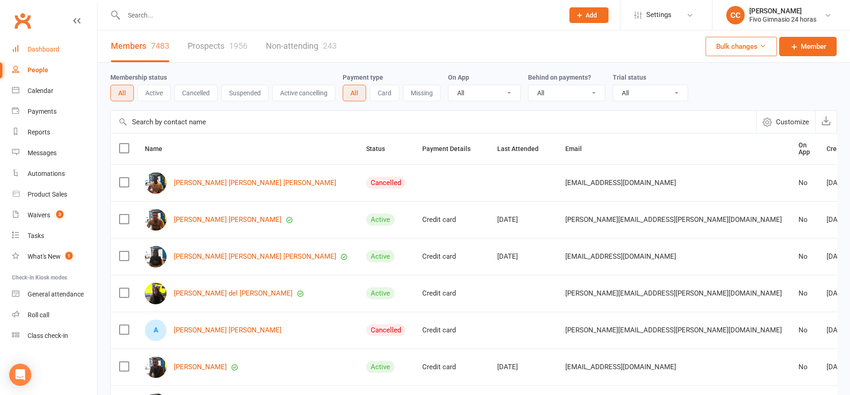
click at [35, 51] on div "Dashboard" at bounding box center [44, 49] width 32 height 7
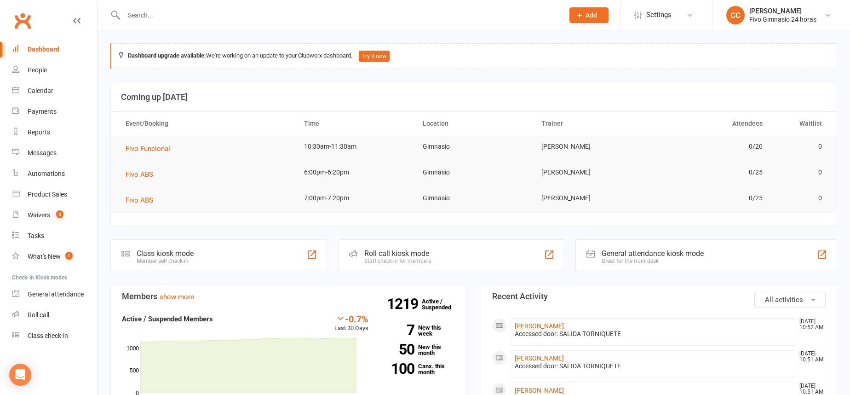
drag, startPoint x: 236, startPoint y: 13, endPoint x: 273, endPoint y: 62, distance: 61.3
click at [236, 13] on input "text" at bounding box center [339, 15] width 437 height 13
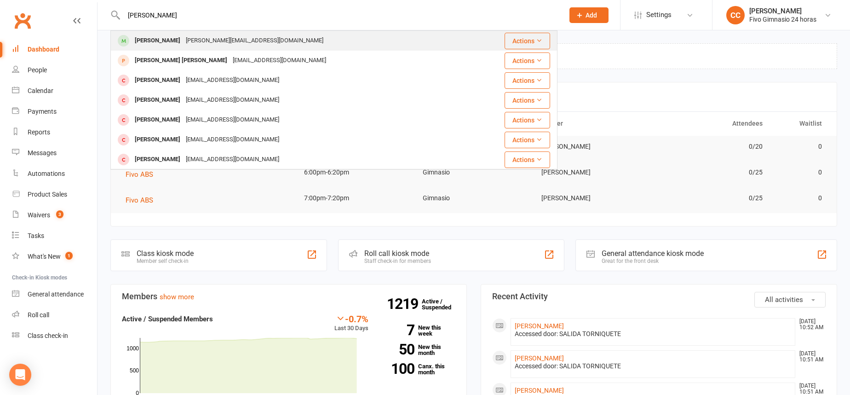
type input "martel muñoz"
click at [232, 44] on div "Elena.mm2001@gmail.com" at bounding box center [254, 40] width 143 height 13
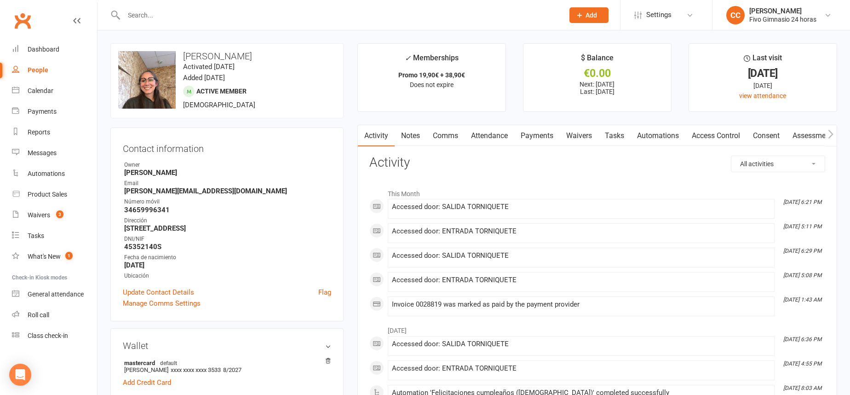
click at [536, 139] on link "Payments" at bounding box center [537, 135] width 46 height 21
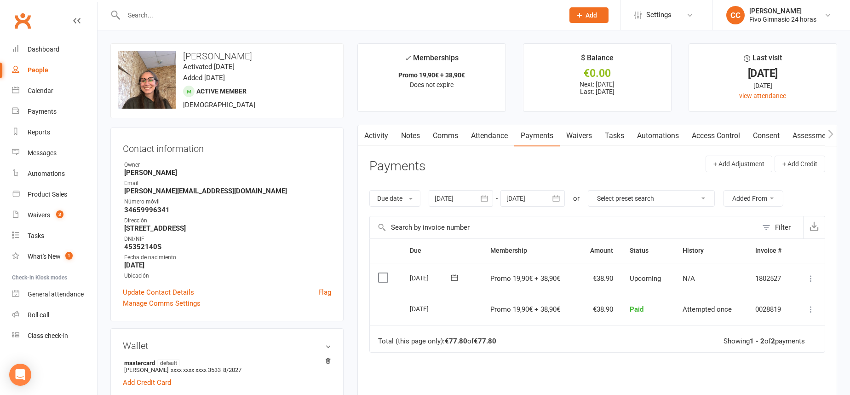
click at [451, 136] on link "Comms" at bounding box center [445, 135] width 38 height 21
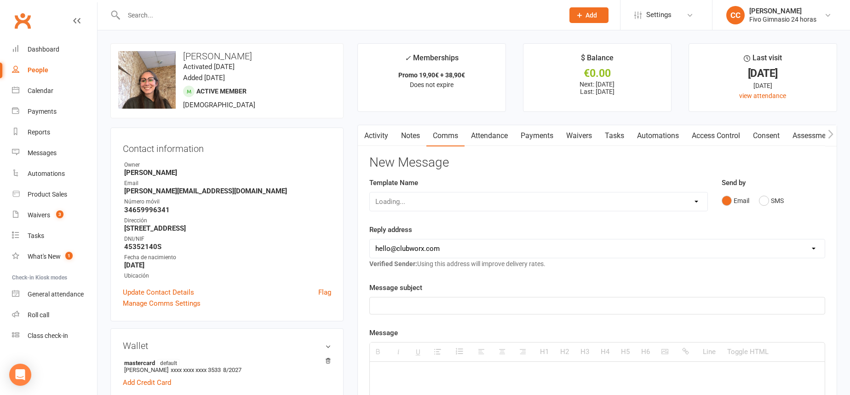
click at [446, 202] on div "Loading..." at bounding box center [538, 201] width 339 height 19
click at [449, 201] on div "Loading..." at bounding box center [538, 201] width 339 height 19
click at [457, 199] on select "Select Template [Email] Información fase 3 [Email] Aviso primero de incumplimie…" at bounding box center [539, 201] width 338 height 18
select select "10"
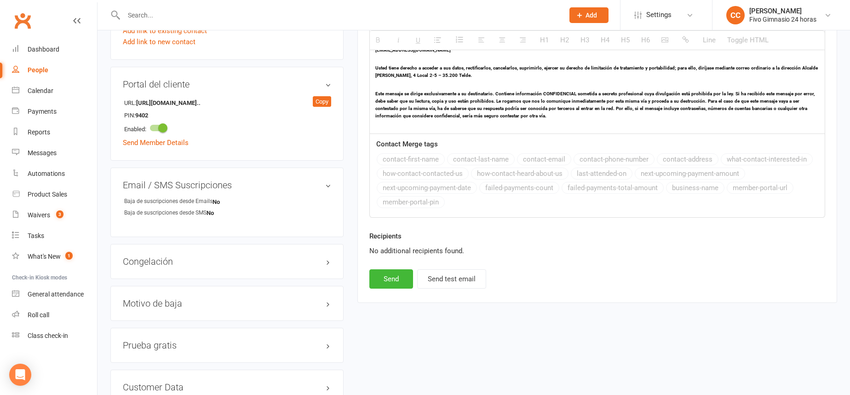
scroll to position [609, 0]
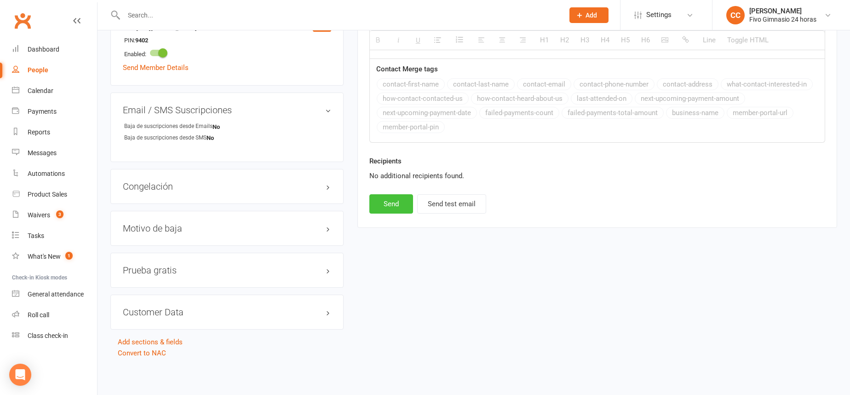
click at [395, 207] on button "Send" at bounding box center [391, 203] width 44 height 19
select select
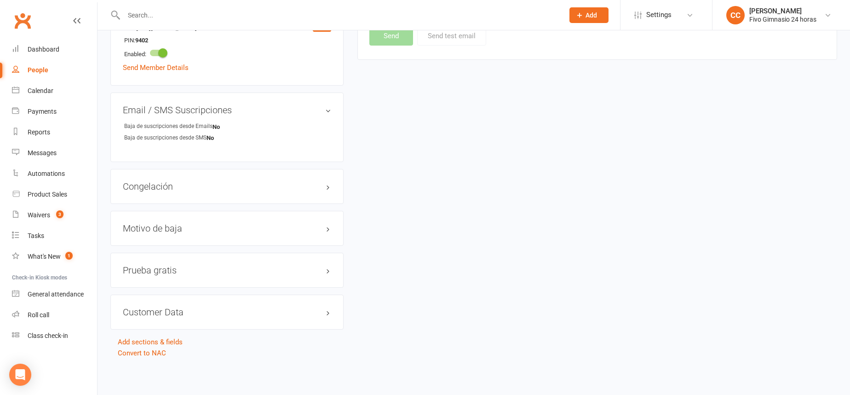
click at [262, 13] on input "text" at bounding box center [339, 15] width 437 height 13
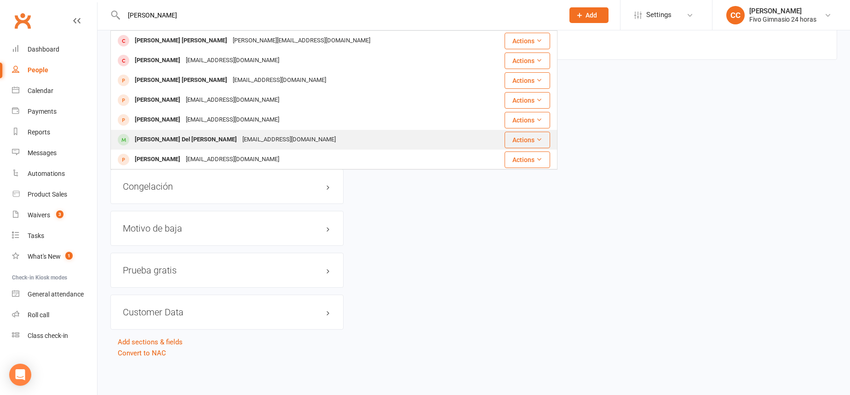
type input "michelle"
click at [240, 146] on div "michi4801@hotmail.com" at bounding box center [289, 139] width 99 height 13
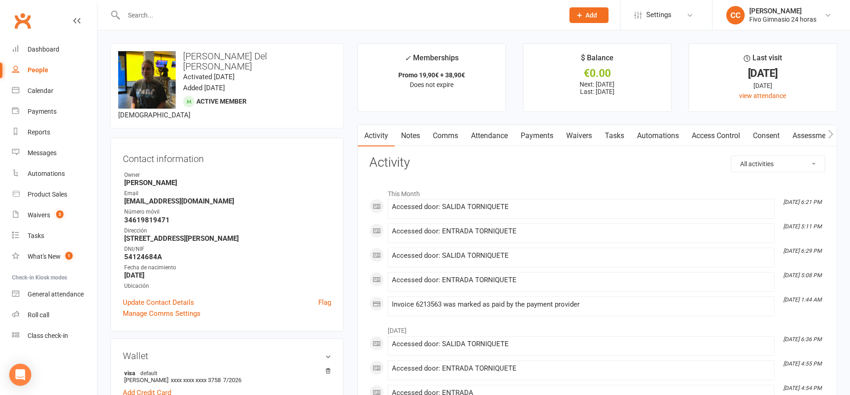
click at [451, 137] on link "Comms" at bounding box center [445, 135] width 38 height 21
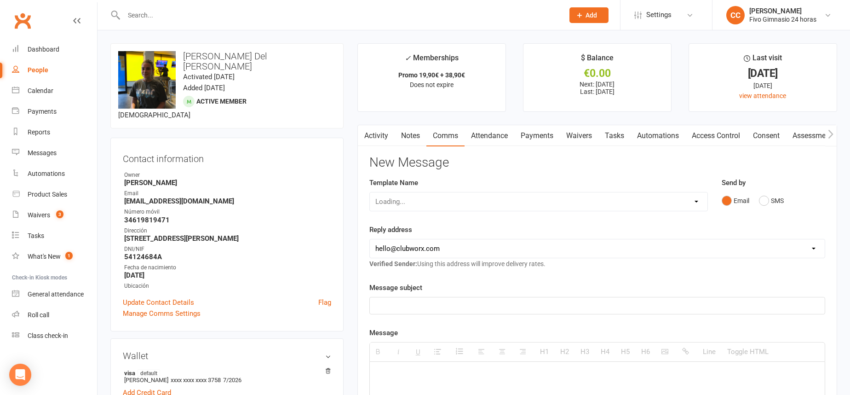
click at [456, 200] on div "Loading..." at bounding box center [538, 201] width 339 height 19
click at [459, 201] on div "Loading..." at bounding box center [538, 201] width 339 height 19
click at [457, 204] on select "Select Template [Email] Información fase 3 [Email] Aviso primero de incumplimie…" at bounding box center [539, 201] width 338 height 18
select select "10"
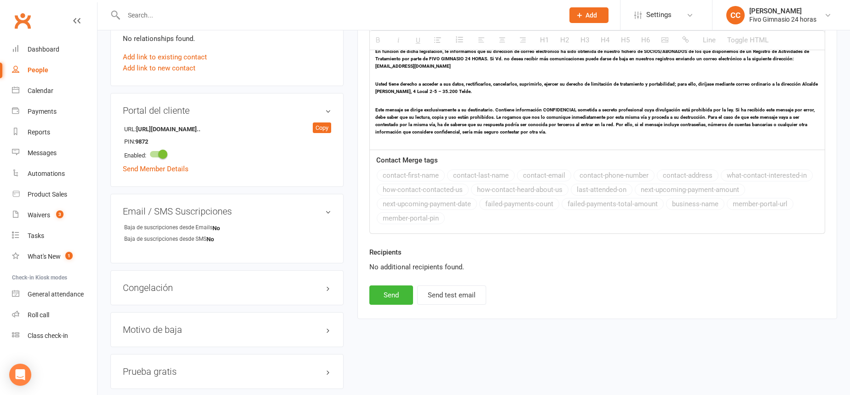
scroll to position [609, 0]
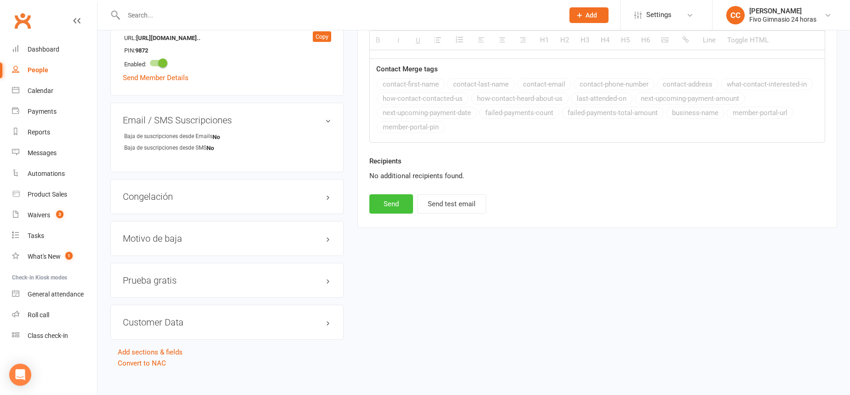
click at [394, 211] on button "Send" at bounding box center [391, 203] width 44 height 19
select select
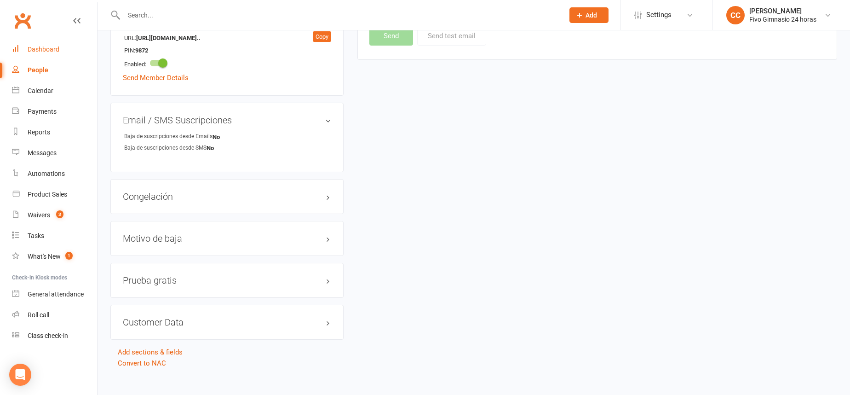
click at [52, 51] on div "Dashboard" at bounding box center [44, 49] width 32 height 7
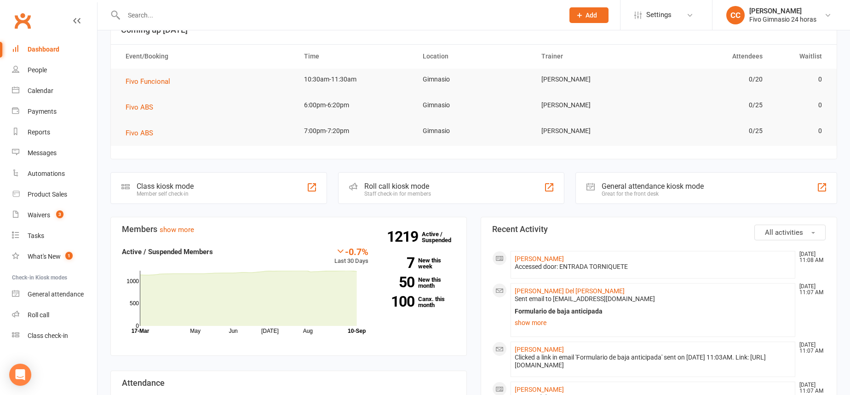
scroll to position [289, 0]
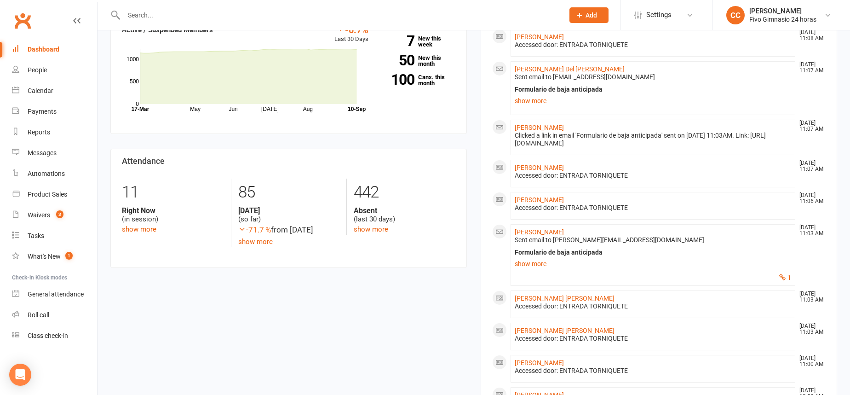
click at [225, 19] on input "text" at bounding box center [339, 15] width 437 height 13
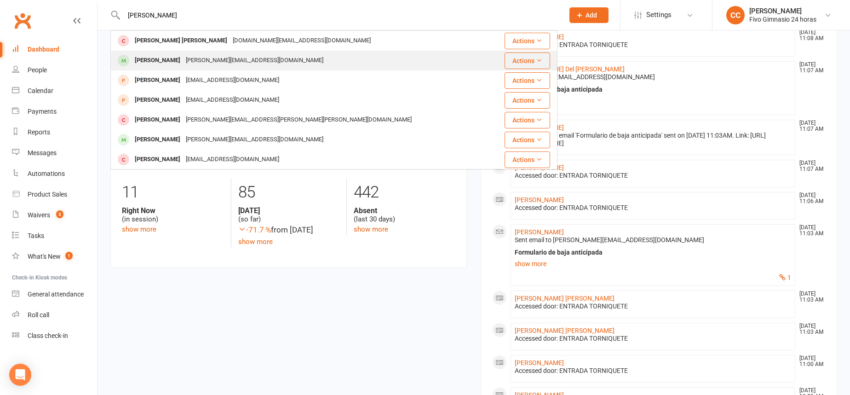
type input "elena maretl"
click at [250, 53] on div "Elena Martel Muñoz Elena.mm2001@gmail.com" at bounding box center [301, 60] width 380 height 19
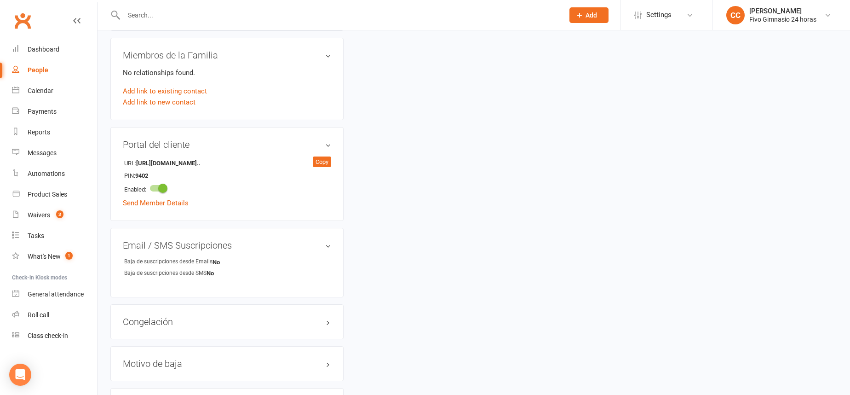
scroll to position [230, 0]
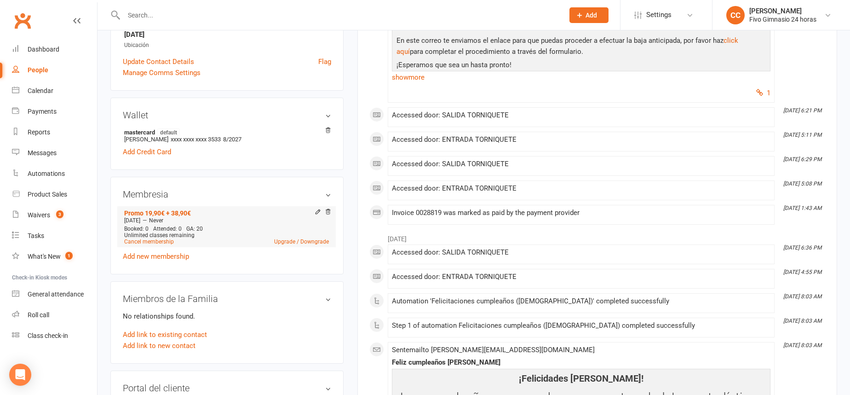
click at [157, 246] on li "Promo 19,90€ + 38,90€ May 20 2025 — Never Booked: 0 Attended: 0 GA: 20 Unlimite…" at bounding box center [226, 226] width 209 height 40
click at [157, 242] on link "Cancel membership" at bounding box center [149, 241] width 50 height 6
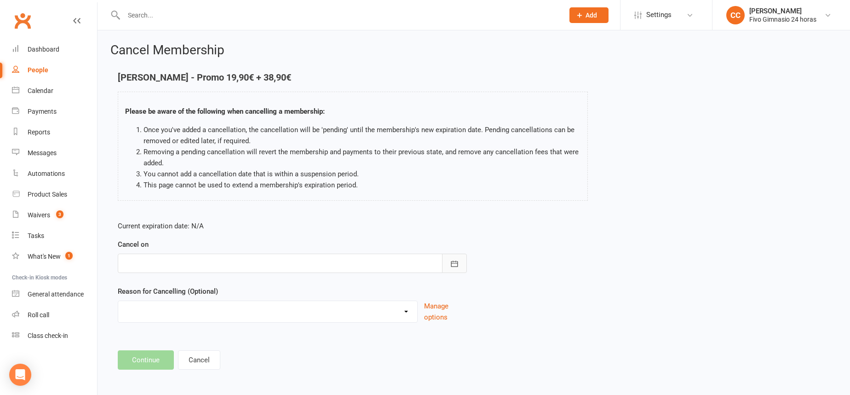
click at [460, 265] on button "button" at bounding box center [454, 262] width 25 height 19
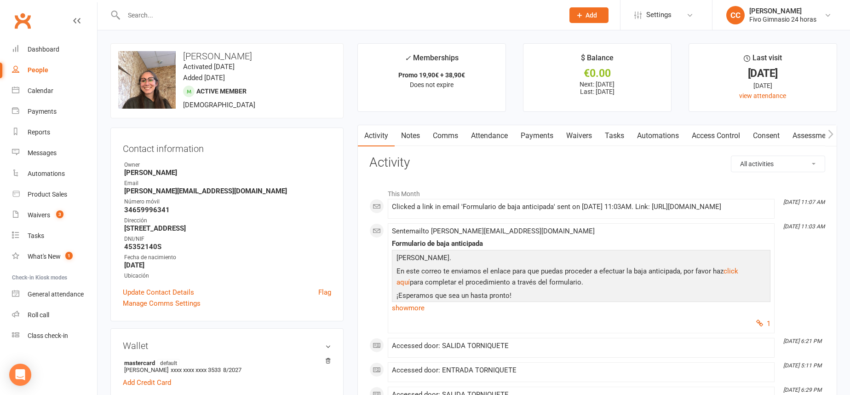
click at [540, 136] on link "Payments" at bounding box center [537, 135] width 46 height 21
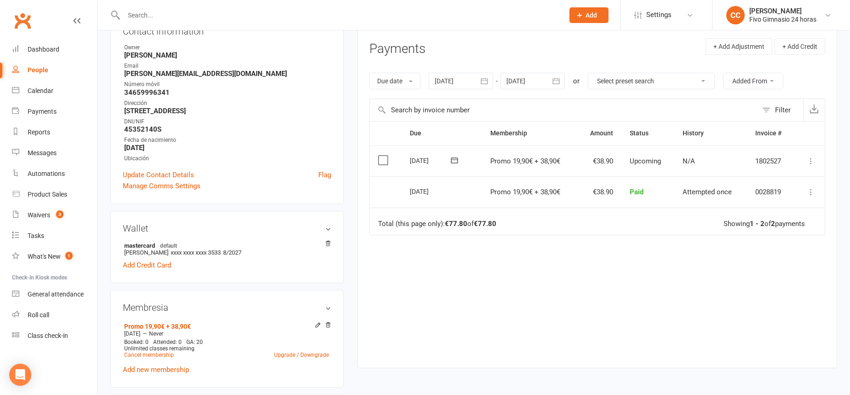
scroll to position [123, 0]
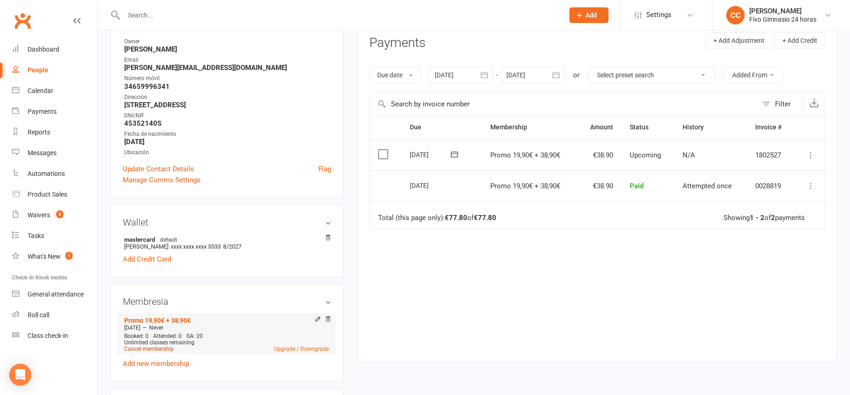
click at [158, 348] on link "Cancel membership" at bounding box center [149, 349] width 50 height 6
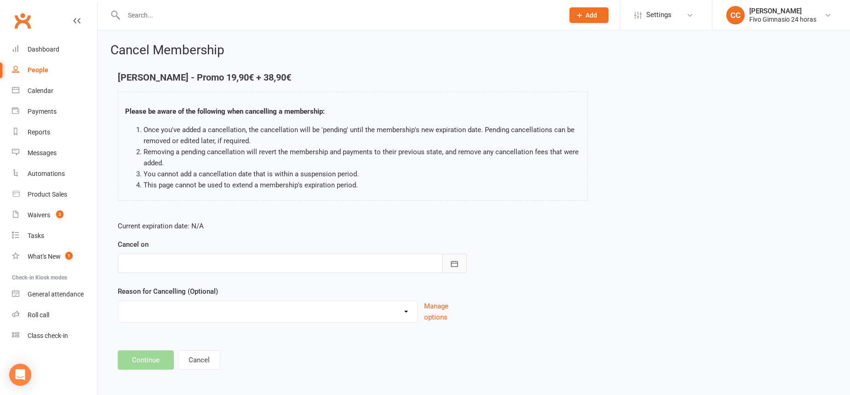
click at [452, 261] on icon "button" at bounding box center [454, 263] width 7 height 6
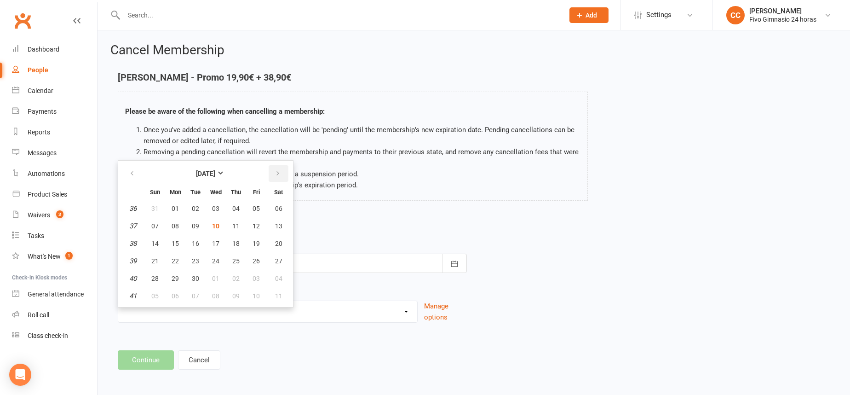
click at [279, 170] on icon "button" at bounding box center [278, 173] width 6 height 7
drag, startPoint x: 211, startPoint y: 208, endPoint x: 207, endPoint y: 217, distance: 9.9
click at [211, 208] on button "01" at bounding box center [215, 208] width 19 height 17
type input "[DATE]"
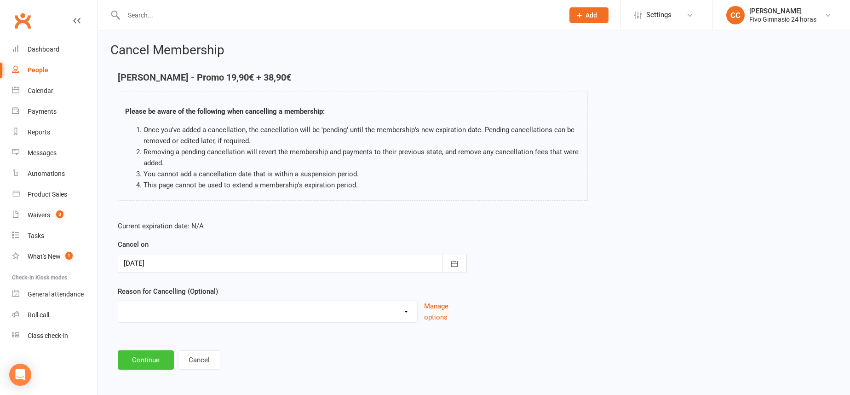
click at [146, 359] on button "Continue" at bounding box center [146, 359] width 56 height 19
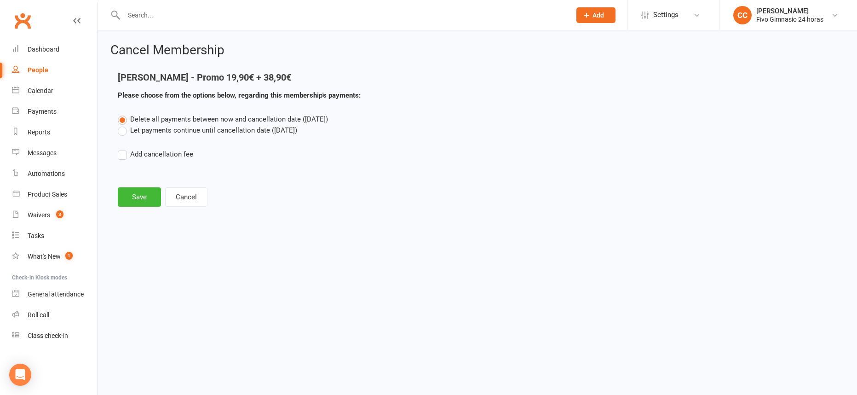
click at [126, 149] on label "Add cancellation fee" at bounding box center [155, 154] width 75 height 11
click at [124, 149] on input "Add cancellation fee" at bounding box center [121, 149] width 6 height 0
click at [202, 180] on input "number" at bounding box center [200, 182] width 77 height 19
type input "38.90"
click at [340, 188] on button "button" at bounding box center [334, 182] width 25 height 19
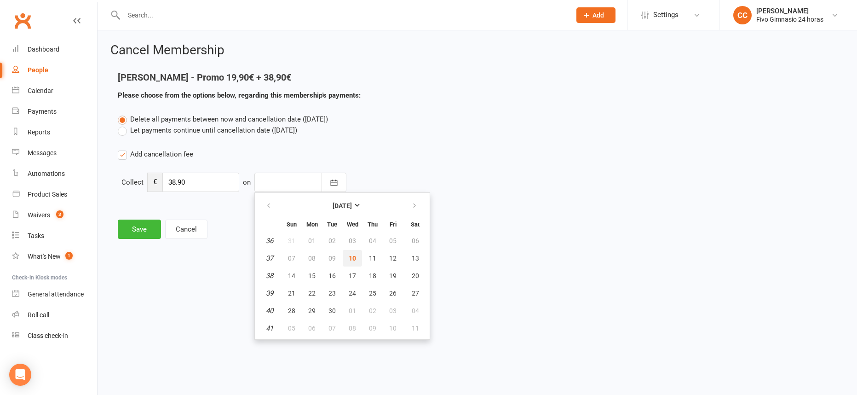
click at [351, 256] on span "10" at bounding box center [352, 257] width 7 height 7
type input "[DATE]"
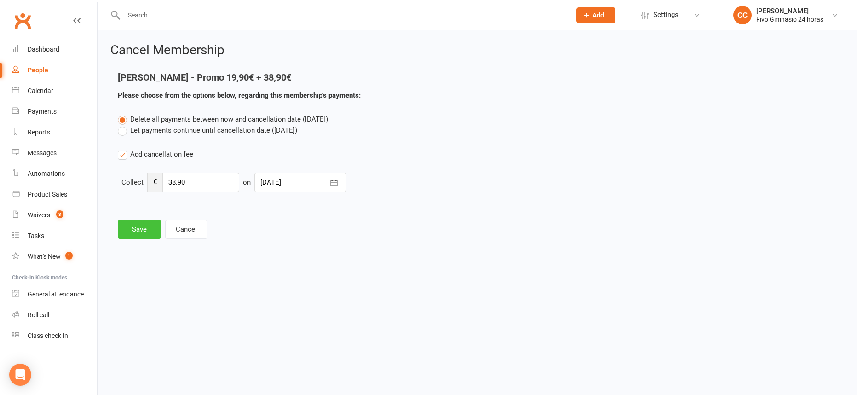
click at [133, 225] on button "Save" at bounding box center [139, 228] width 43 height 19
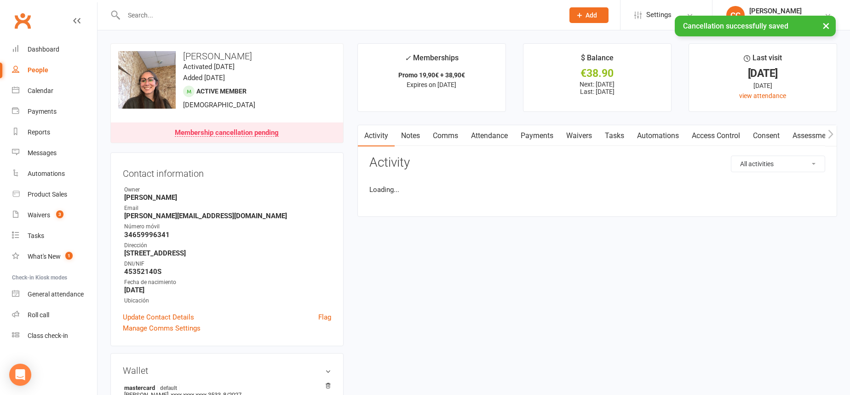
click at [439, 134] on link "Comms" at bounding box center [445, 135] width 38 height 21
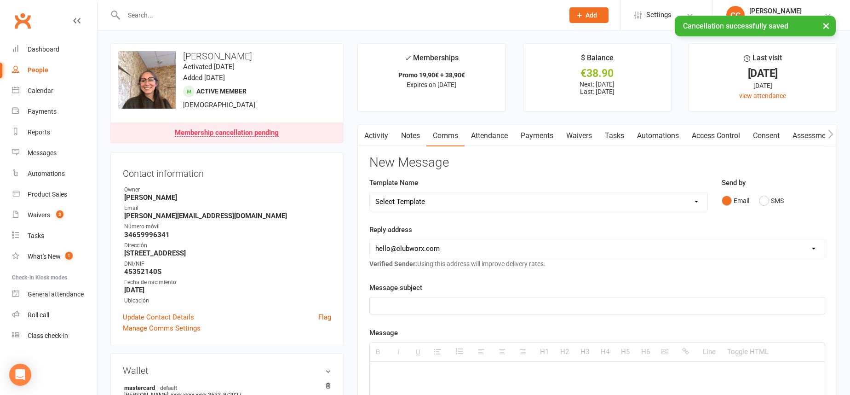
click at [537, 132] on link "Payments" at bounding box center [537, 135] width 46 height 21
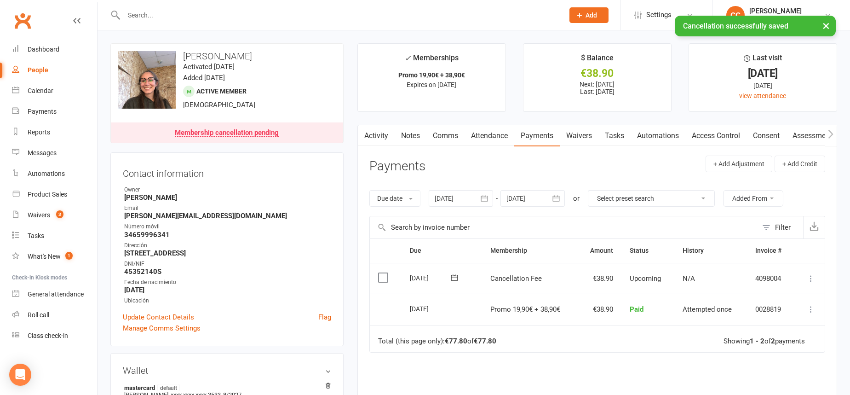
click at [808, 277] on icon at bounding box center [810, 278] width 9 height 9
click at [796, 326] on link "Mark as Paid (Other)" at bounding box center [770, 333] width 91 height 18
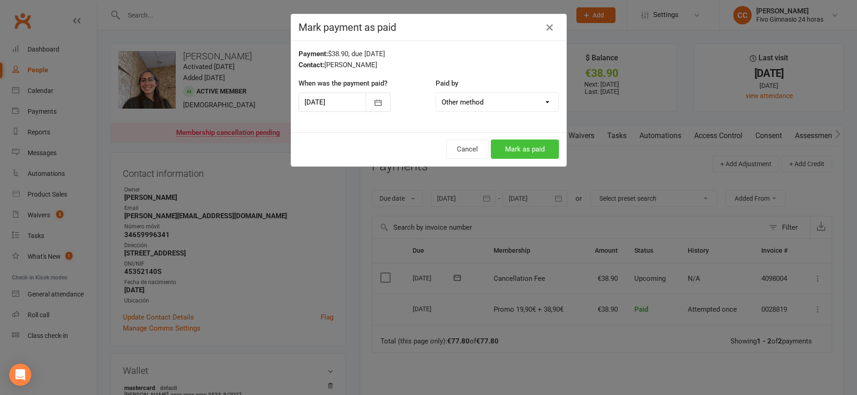
click at [543, 153] on button "Mark as paid" at bounding box center [525, 148] width 68 height 19
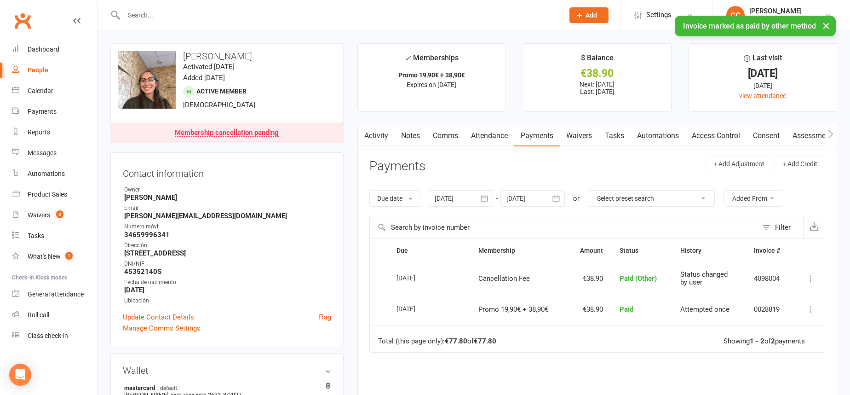
click at [454, 134] on link "Comms" at bounding box center [445, 135] width 38 height 21
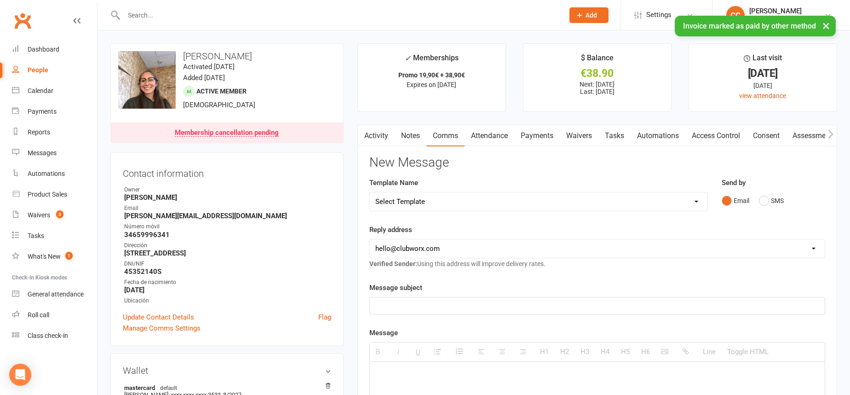
click at [455, 202] on select "Select Template [Email] Información fase 3 [Email] Aviso primero de incumplimie…" at bounding box center [539, 201] width 338 height 18
select select "18"
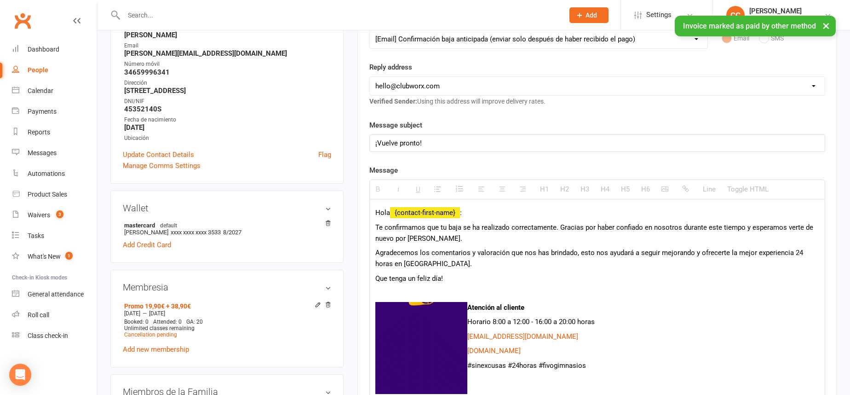
scroll to position [163, 0]
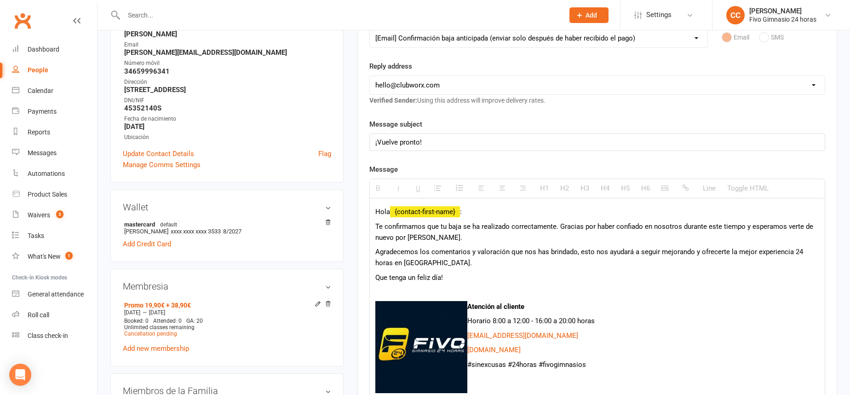
click at [555, 225] on span "Te confirmamos que tu baja se ha realizado correctamente. Gracias por haber con…" at bounding box center [594, 231] width 438 height 19
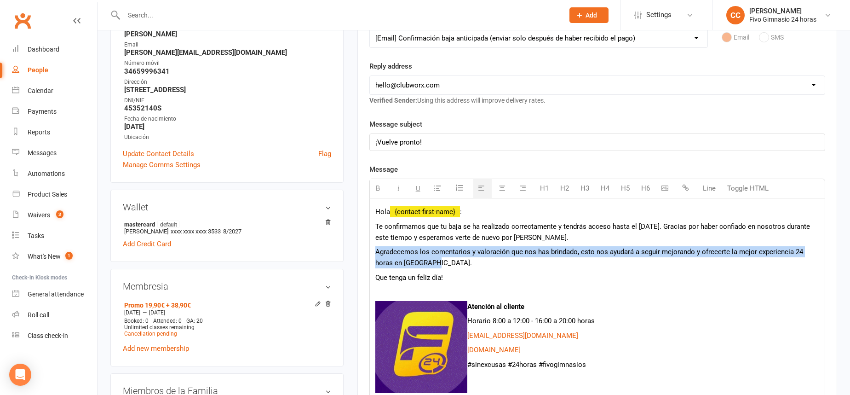
drag, startPoint x: 374, startPoint y: 252, endPoint x: 440, endPoint y: 261, distance: 66.9
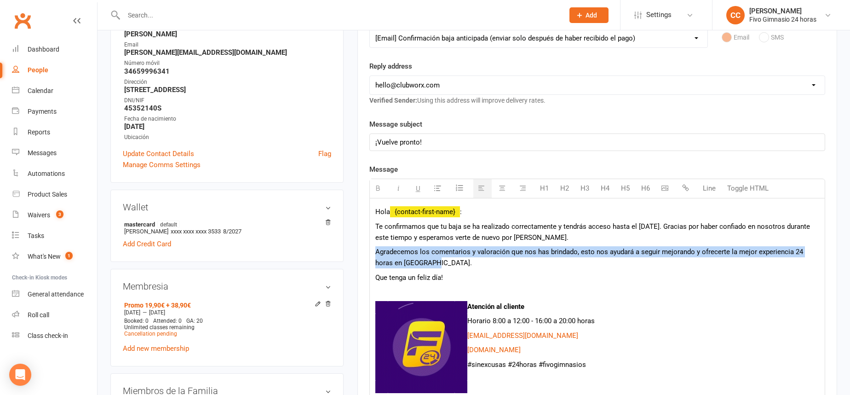
click at [440, 261] on div "Hola {contact-first-name} : Te confirmamos que tu baja se ha realizado correcta…" at bounding box center [597, 363] width 455 height 331
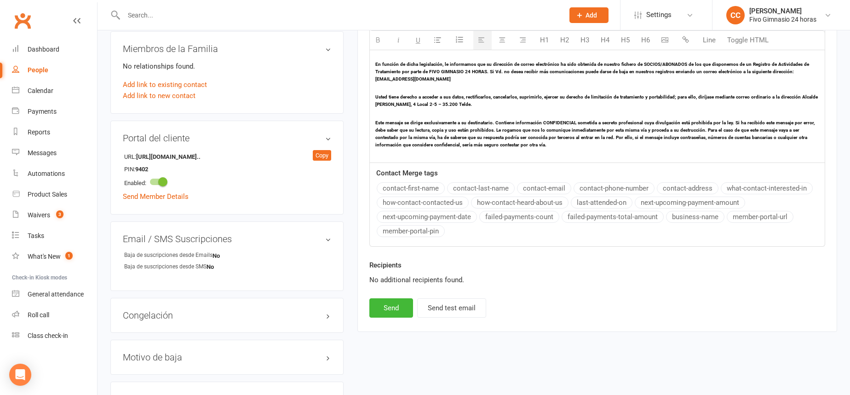
scroll to position [634, 0]
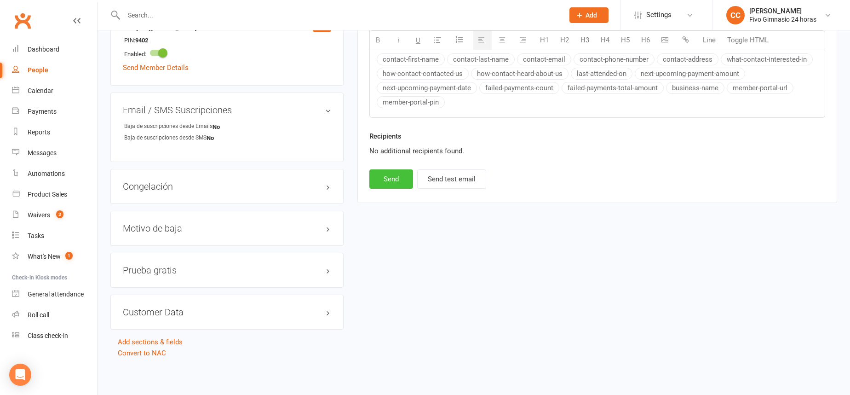
click at [386, 183] on button "Send" at bounding box center [391, 178] width 44 height 19
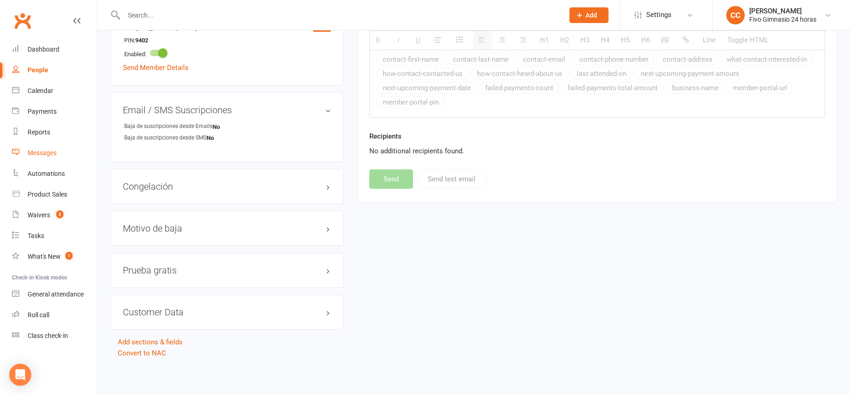
select select
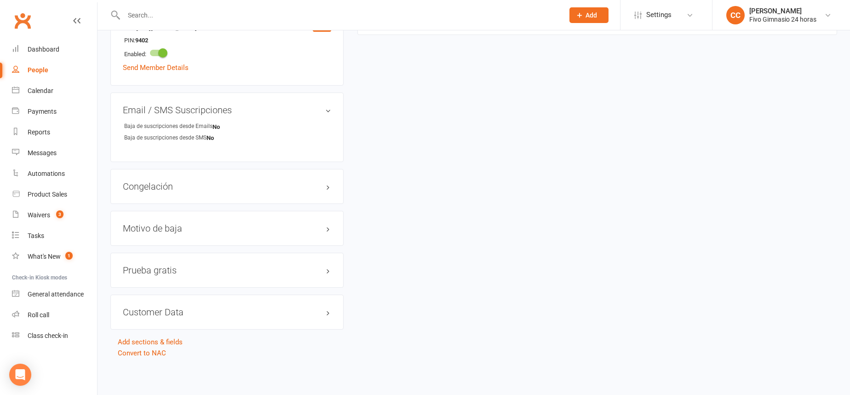
click at [261, 12] on input "text" at bounding box center [339, 15] width 437 height 13
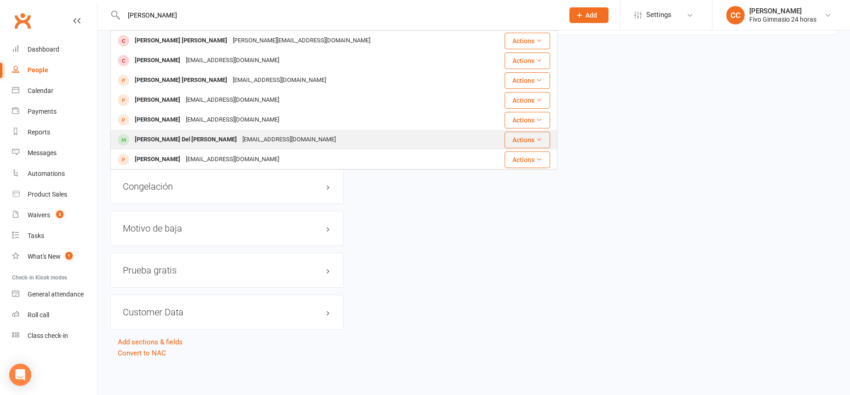
type input "michelle"
click at [246, 132] on div "Michelle Del Olmo Muñoz michi4801@hotmail.com" at bounding box center [296, 139] width 371 height 19
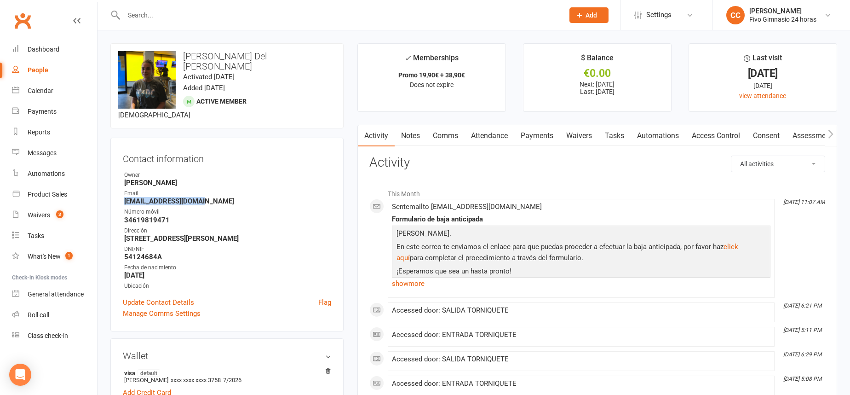
drag, startPoint x: 116, startPoint y: 192, endPoint x: 225, endPoint y: 192, distance: 108.6
click at [225, 192] on div "Contact information Owner Cristina Cabrera Email michi4801@hotmail.com Número m…" at bounding box center [226, 235] width 233 height 194
copy strong "michi4801@hotmail.com"
click at [181, 297] on link "Update Contact Details" at bounding box center [158, 302] width 71 height 11
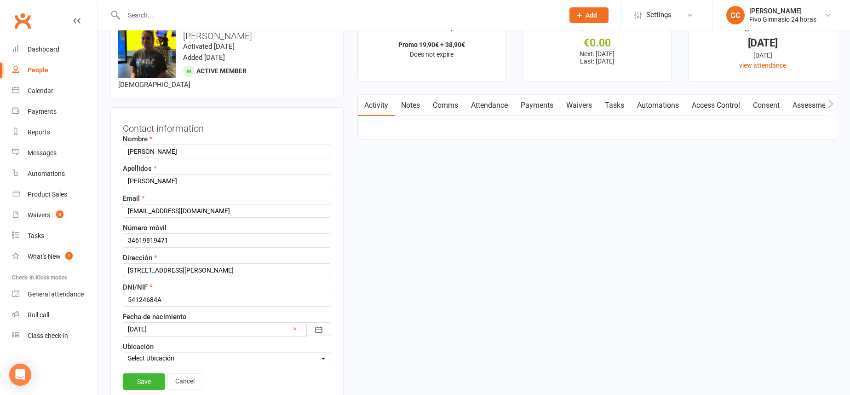
scroll to position [43, 0]
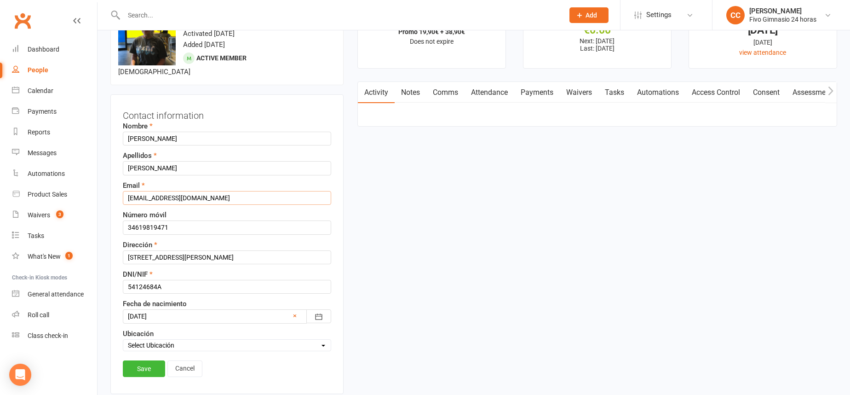
drag, startPoint x: 223, startPoint y: 184, endPoint x: 104, endPoint y: 174, distance: 120.1
paste input "michelledelolmom@gmail.com"
type input "michelledelolmom@gmail.com"
click at [149, 360] on link "Save" at bounding box center [144, 368] width 42 height 17
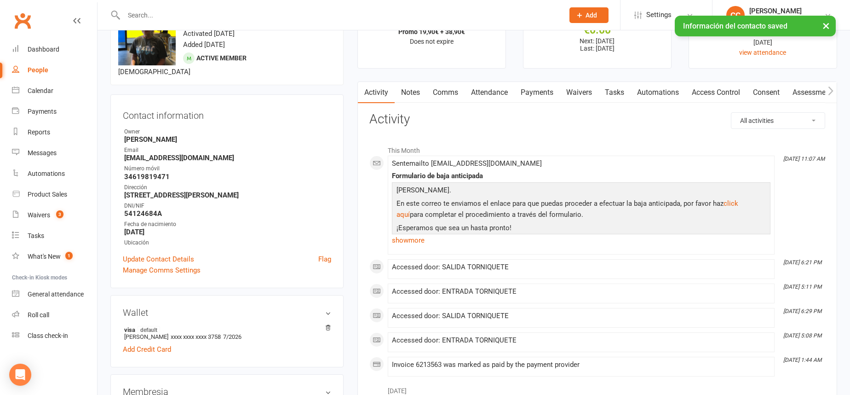
click at [444, 95] on link "Comms" at bounding box center [445, 92] width 38 height 21
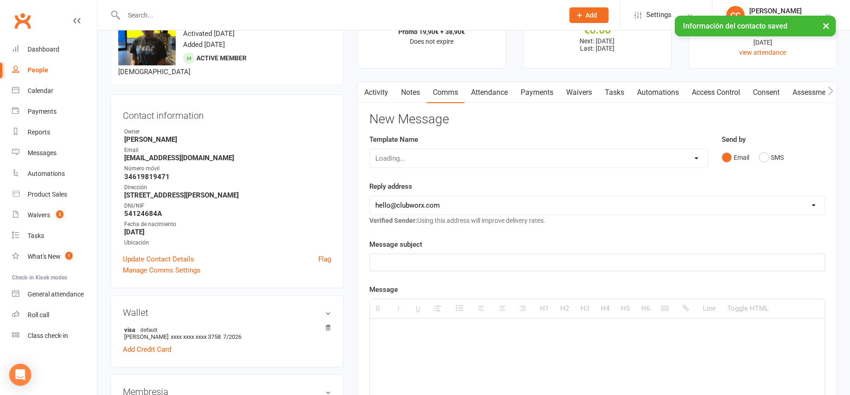
click at [455, 161] on div "Loading..." at bounding box center [538, 158] width 339 height 19
click at [451, 158] on select "Select Template [Email] Información fase 3 [Email] Aviso primero de incumplimie…" at bounding box center [539, 158] width 338 height 18
select select "10"
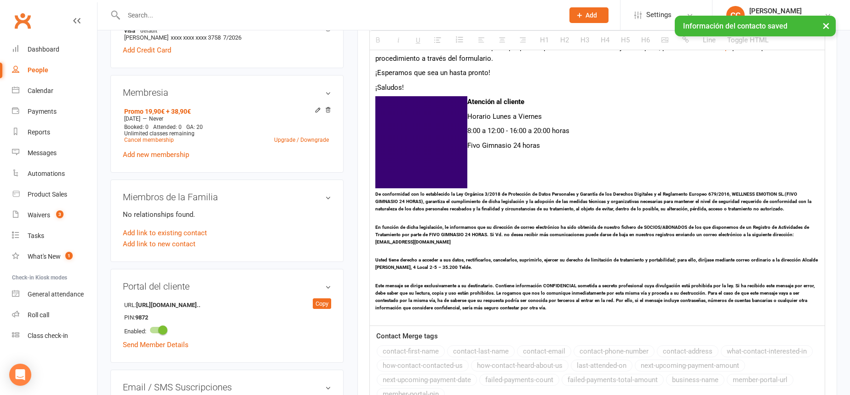
scroll to position [609, 0]
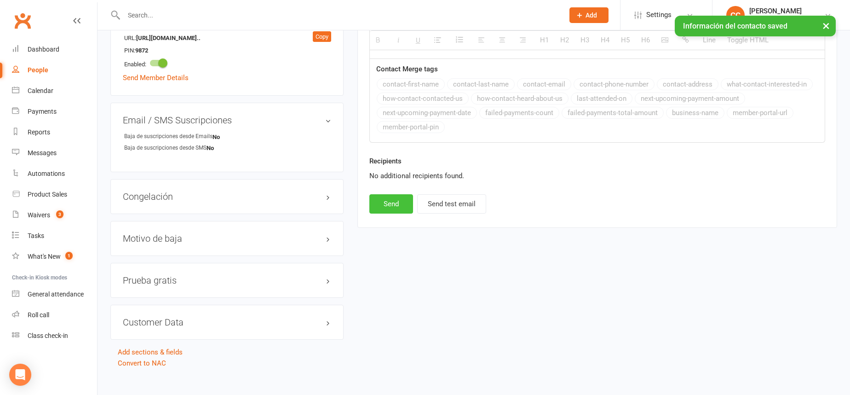
click at [393, 206] on button "Send" at bounding box center [391, 203] width 44 height 19
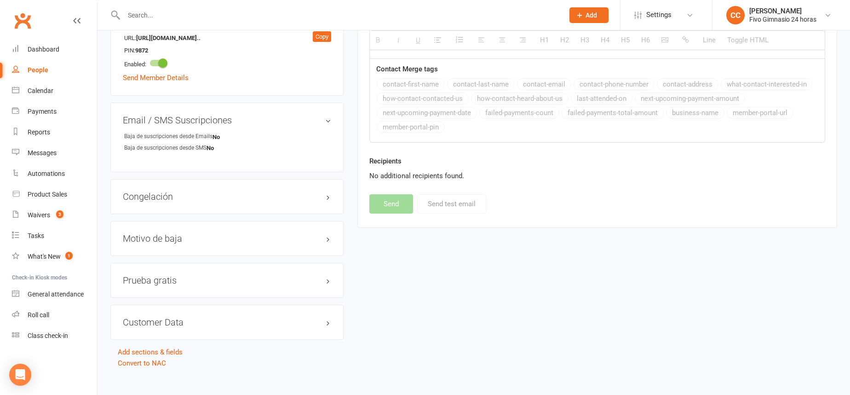
select select
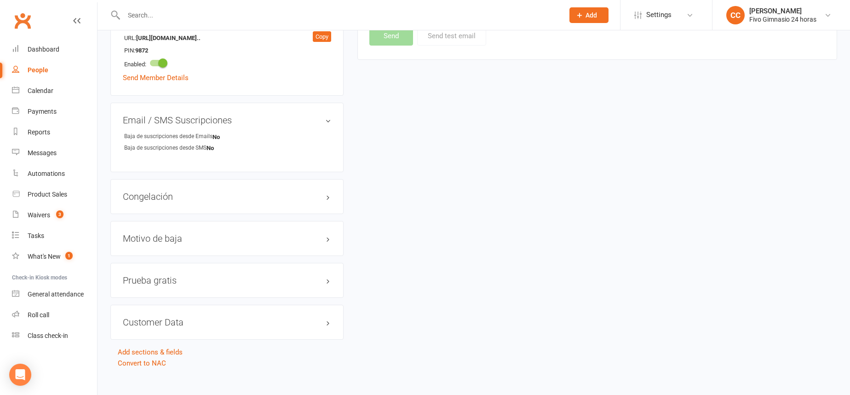
click at [242, 12] on input "text" at bounding box center [339, 15] width 437 height 13
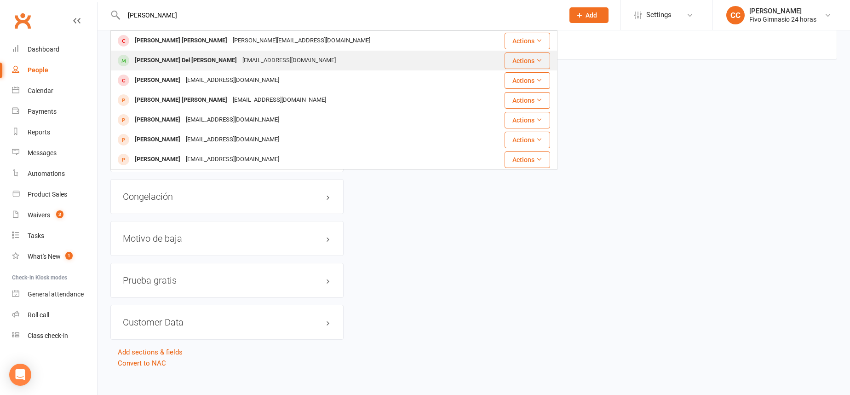
type input "michelle"
click at [250, 52] on div "Michelle Del Olmo Muñoz michelledelolmom@gmail.com" at bounding box center [296, 60] width 371 height 19
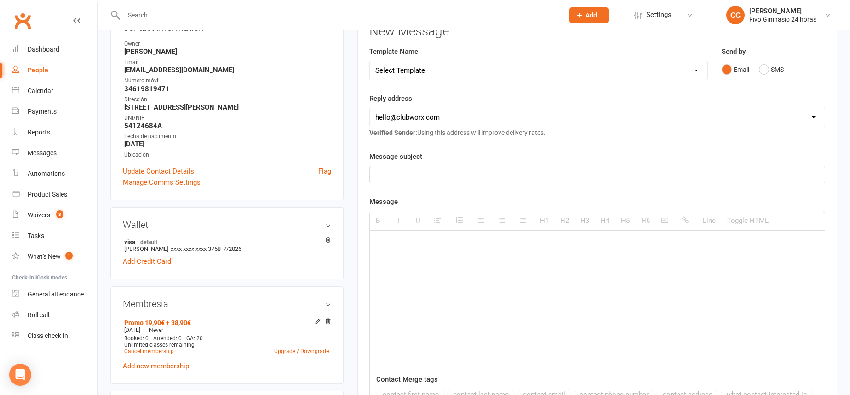
scroll to position [136, 0]
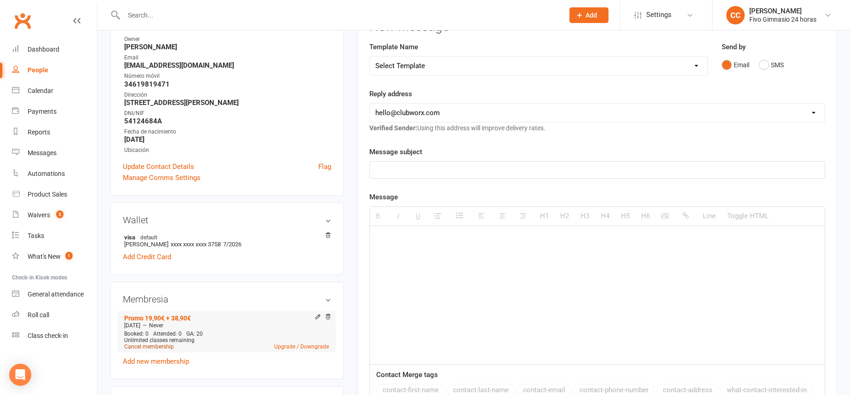
click at [158, 343] on link "Cancel membership" at bounding box center [149, 346] width 50 height 6
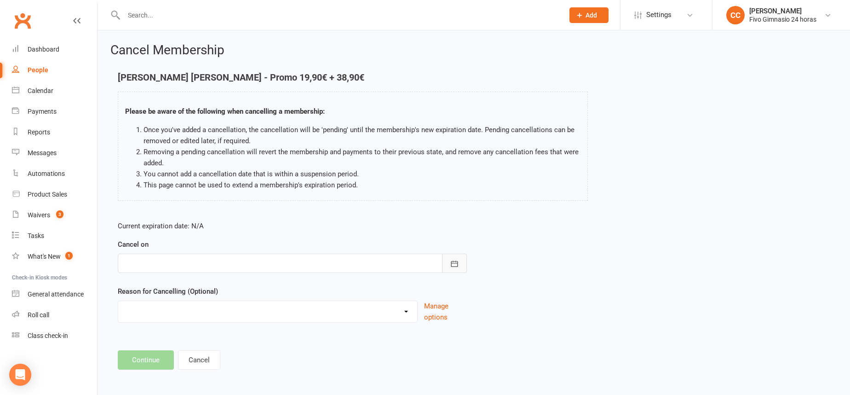
drag, startPoint x: 460, startPoint y: 258, endPoint x: 451, endPoint y: 249, distance: 12.0
click at [459, 258] on button "button" at bounding box center [454, 262] width 25 height 19
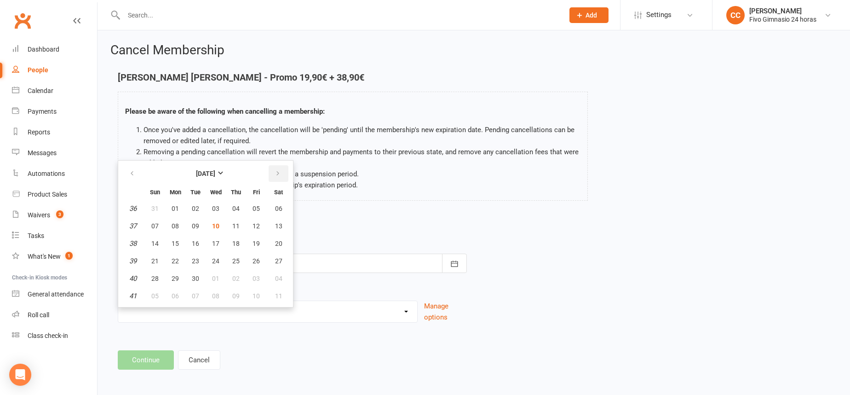
click at [281, 176] on button "button" at bounding box center [279, 173] width 20 height 17
click at [212, 207] on span "01" at bounding box center [215, 208] width 7 height 7
type input "[DATE]"
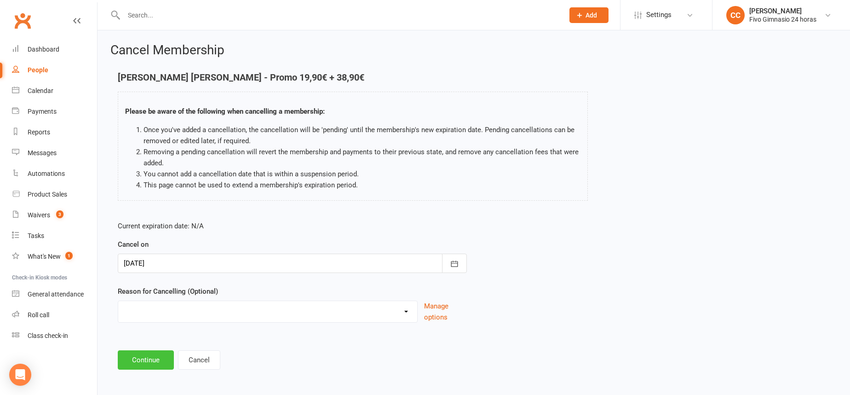
click at [147, 356] on button "Continue" at bounding box center [146, 359] width 56 height 19
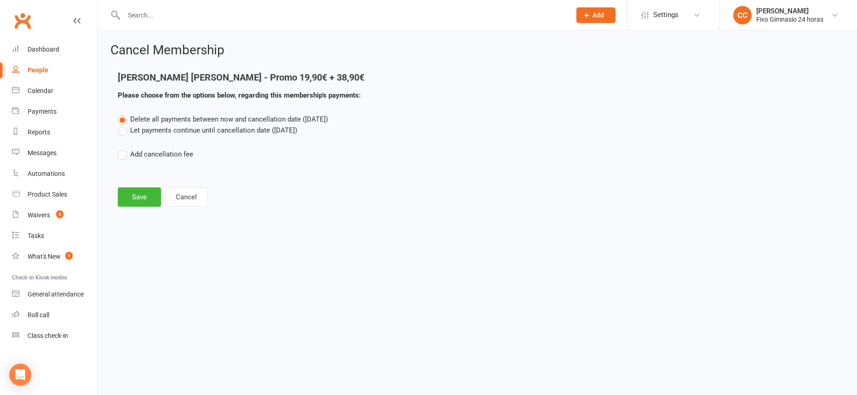
click at [124, 155] on label "Add cancellation fee" at bounding box center [155, 154] width 75 height 11
click at [124, 149] on input "Add cancellation fee" at bounding box center [121, 149] width 6 height 0
click at [172, 171] on div "Delete all payments between now and cancellation date (Oct 1, 2025) Let payment…" at bounding box center [477, 159] width 733 height 91
click at [178, 179] on input "number" at bounding box center [200, 182] width 77 height 19
type input "38.90"
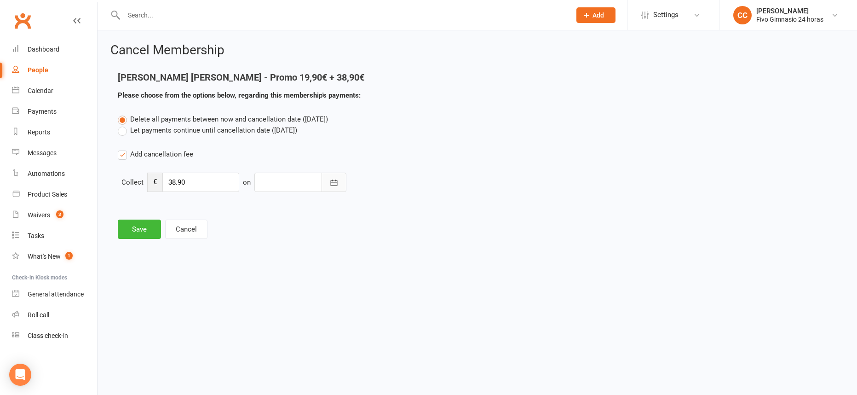
click at [335, 185] on icon "button" at bounding box center [334, 182] width 7 height 6
click at [351, 253] on button "10" at bounding box center [352, 258] width 19 height 17
type input "[DATE]"
click at [139, 226] on button "Save" at bounding box center [139, 228] width 43 height 19
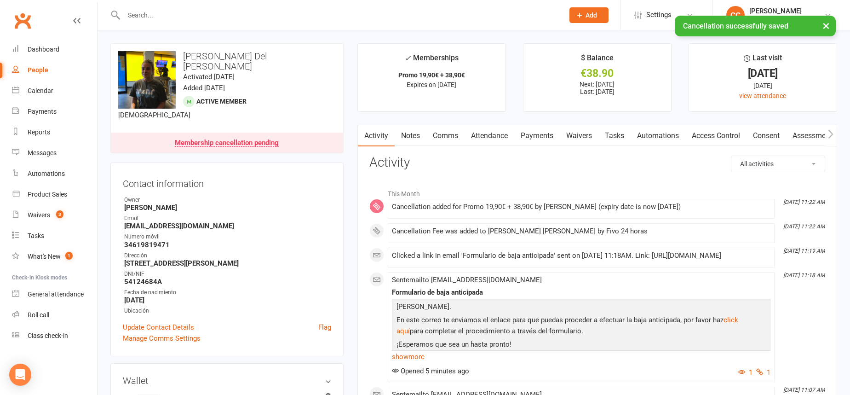
drag, startPoint x: 540, startPoint y: 140, endPoint x: 591, endPoint y: 162, distance: 55.5
click at [541, 141] on link "Payments" at bounding box center [537, 135] width 46 height 21
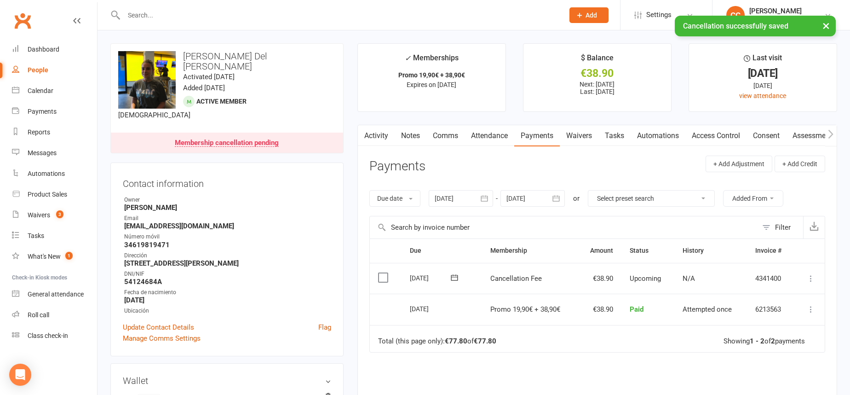
click at [814, 279] on icon at bounding box center [810, 278] width 9 height 9
click at [794, 328] on link "Mark as Paid (Other)" at bounding box center [770, 333] width 91 height 18
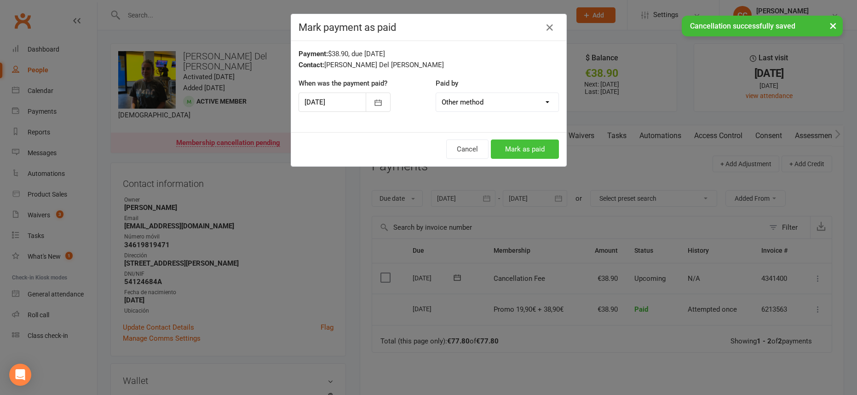
click at [523, 149] on button "Mark as paid" at bounding box center [525, 148] width 68 height 19
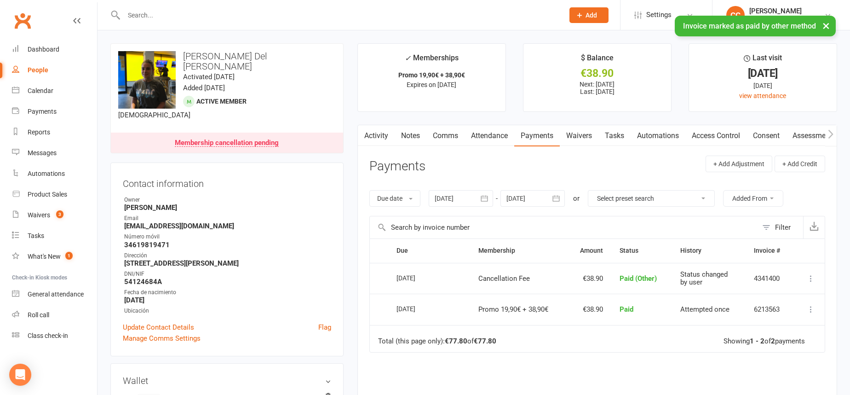
click at [449, 132] on link "Comms" at bounding box center [445, 135] width 38 height 21
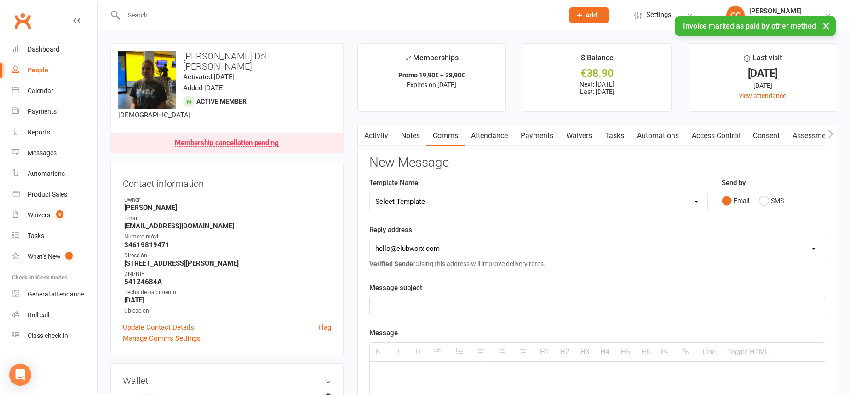
click at [455, 207] on select "Select Template [Email] Información fase 3 [Email] Aviso primero de incumplimie…" at bounding box center [539, 201] width 338 height 18
select select "18"
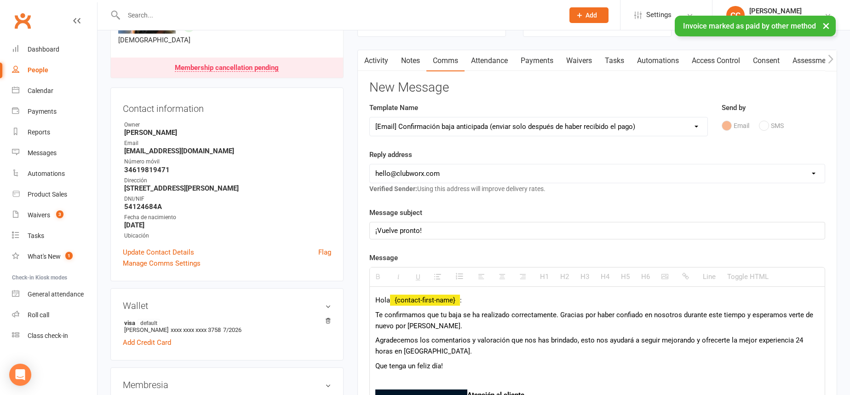
scroll to position [172, 0]
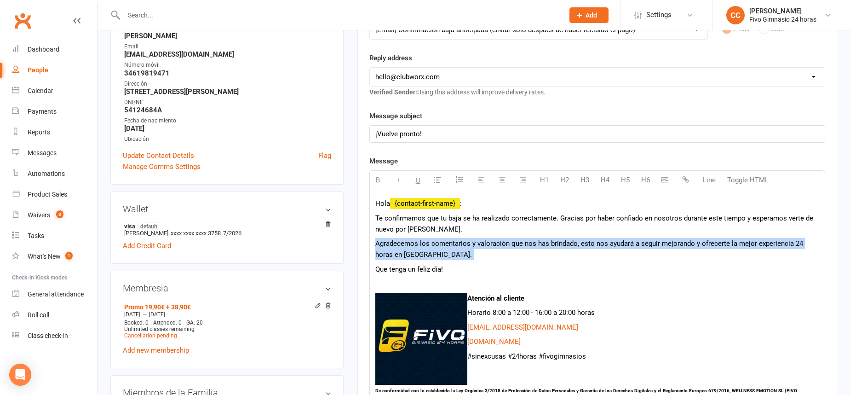
drag, startPoint x: 374, startPoint y: 247, endPoint x: 462, endPoint y: 262, distance: 90.1
click at [462, 262] on div "Hola {contact-first-name} : Te confirmamos que tu baja se ha realizado correcta…" at bounding box center [597, 355] width 455 height 331
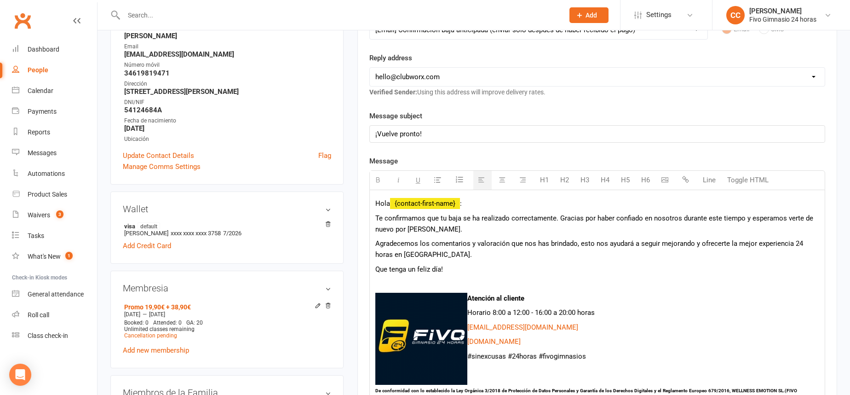
click at [554, 219] on span "Te confirmamos que tu baja se ha realizado correctamente. Gracias por haber con…" at bounding box center [594, 223] width 438 height 19
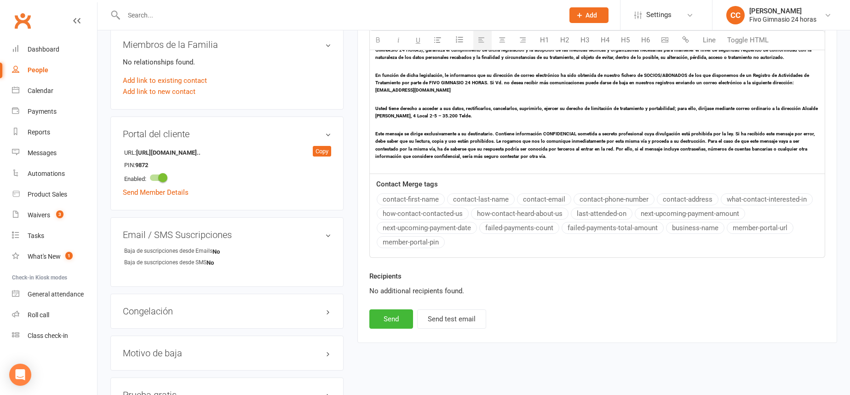
scroll to position [634, 0]
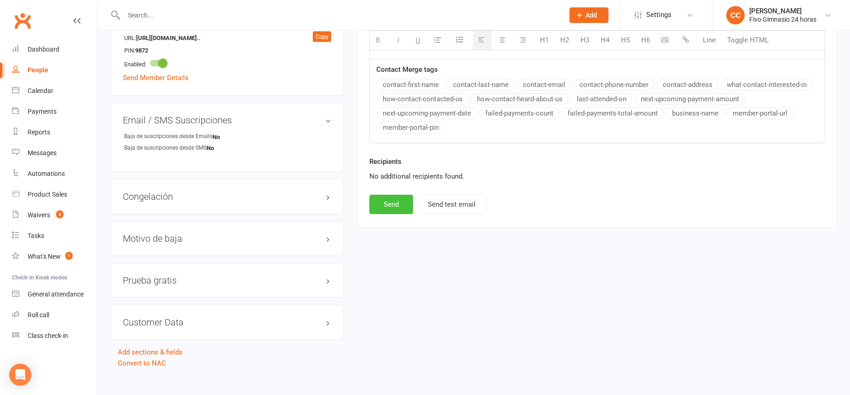
click at [403, 199] on button "Send" at bounding box center [391, 204] width 44 height 19
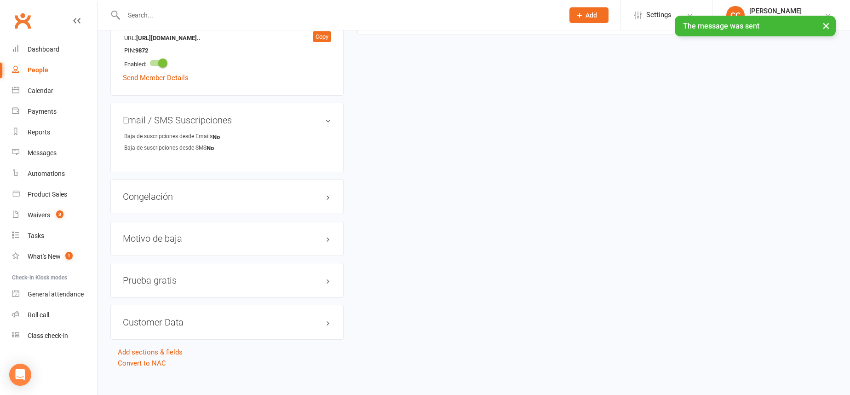
select select
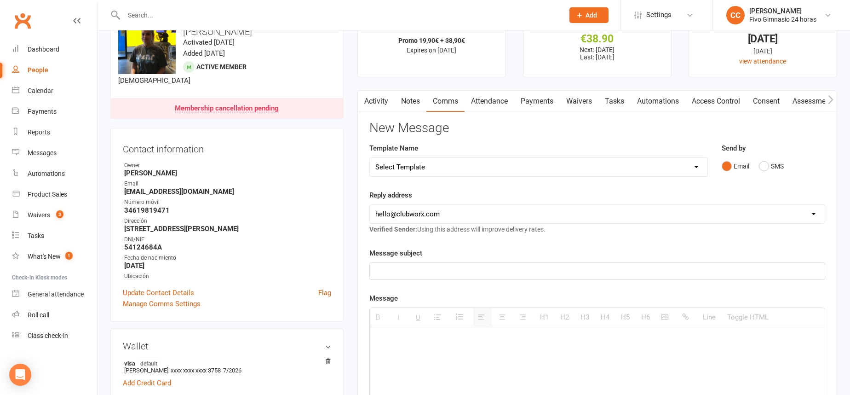
scroll to position [0, 0]
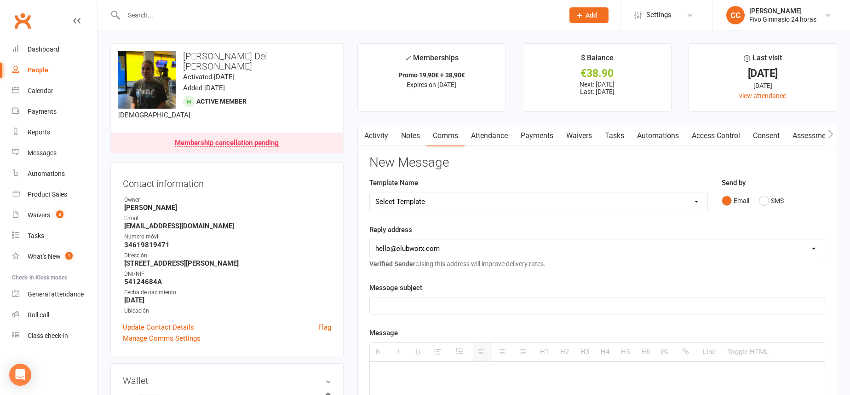
click at [381, 139] on link "Activity" at bounding box center [376, 135] width 37 height 21
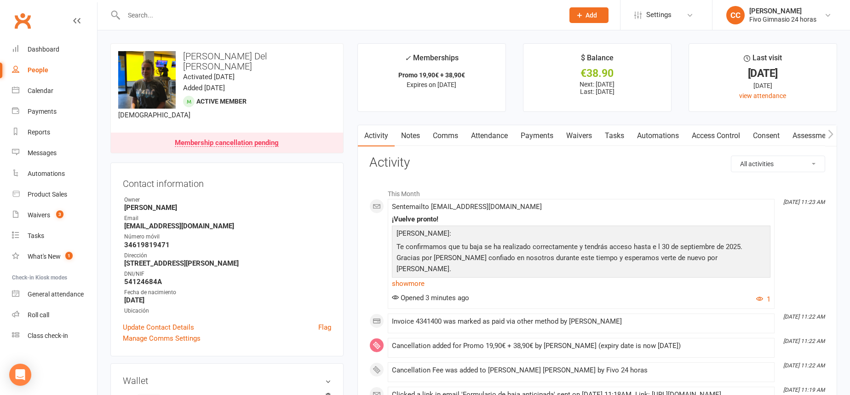
click at [583, 15] on icon at bounding box center [580, 15] width 8 height 8
click at [555, 68] on link "Member" at bounding box center [579, 62] width 82 height 21
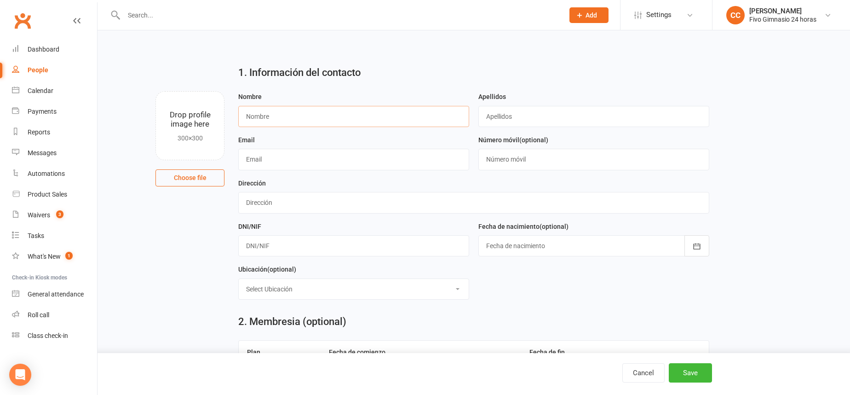
click at [285, 117] on input "text" at bounding box center [353, 116] width 231 height 21
click at [281, 118] on input "text" at bounding box center [353, 116] width 231 height 21
type input "S"
type input "Aranzazu de la Concepcion"
type input "Ortega Gonzalez"
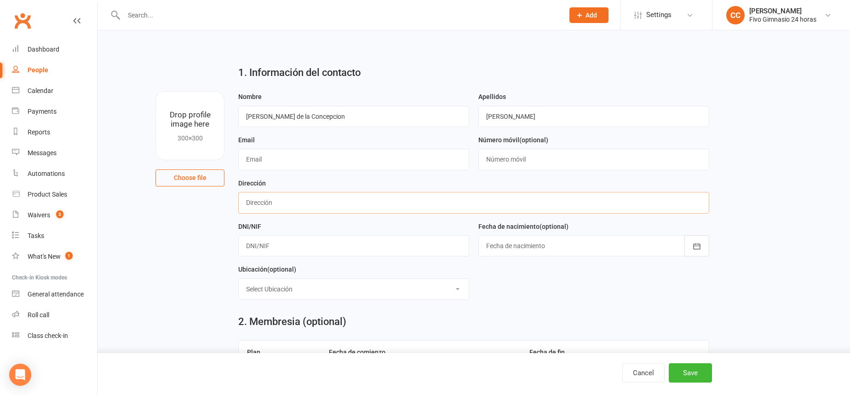
click at [260, 204] on input "text" at bounding box center [473, 202] width 471 height 21
click at [300, 202] on input "C Archipielago Caanrio 10" at bounding box center [473, 202] width 471 height 21
click at [300, 203] on input "C Archipielago Canrio 10" at bounding box center [473, 202] width 471 height 21
type input "C Archipielago Canario 10"
click at [299, 247] on input "text" at bounding box center [353, 245] width 231 height 21
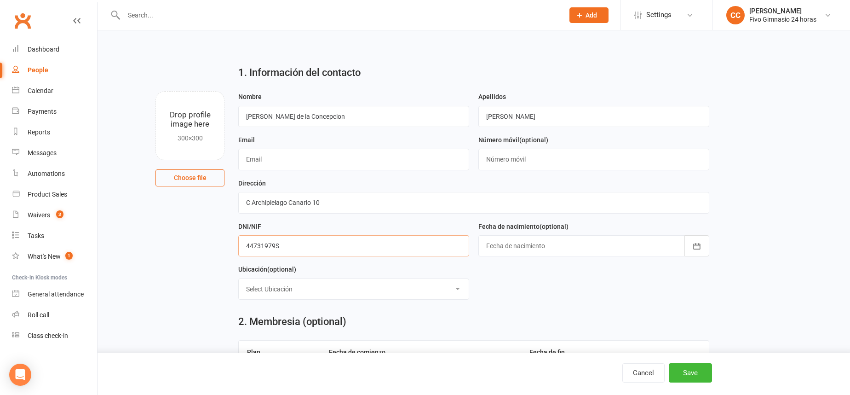
type input "44731979S"
click at [516, 255] on div at bounding box center [593, 245] width 231 height 21
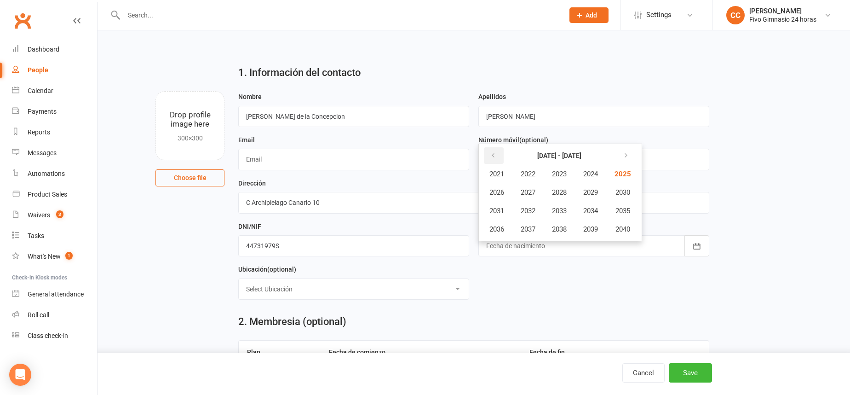
click at [495, 156] on icon "button" at bounding box center [493, 155] width 6 height 7
click at [528, 189] on span "1987" at bounding box center [528, 192] width 15 height 8
click at [536, 175] on span "February" at bounding box center [546, 174] width 26 height 8
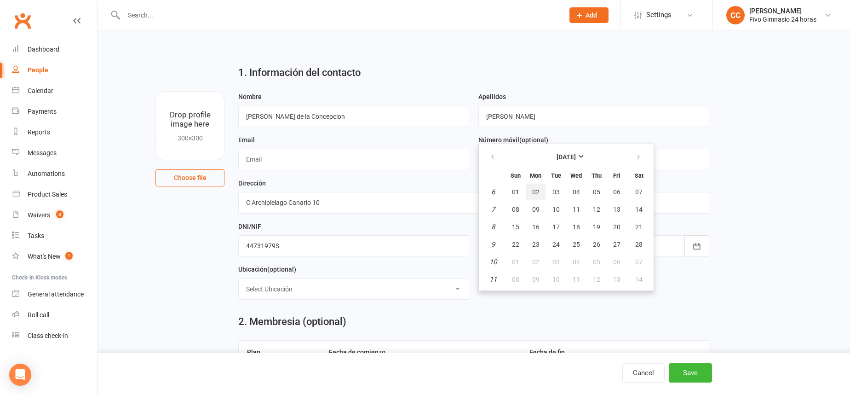
click at [528, 192] on button "02" at bounding box center [535, 192] width 19 height 17
type input "02 Feb 1987"
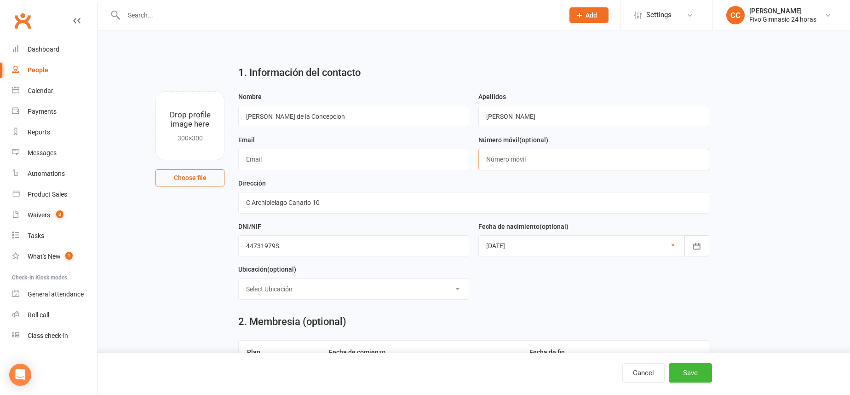
click at [496, 162] on input "text" at bounding box center [593, 159] width 231 height 21
type input "346664861992"
click at [270, 156] on input "text" at bounding box center [353, 159] width 231 height 21
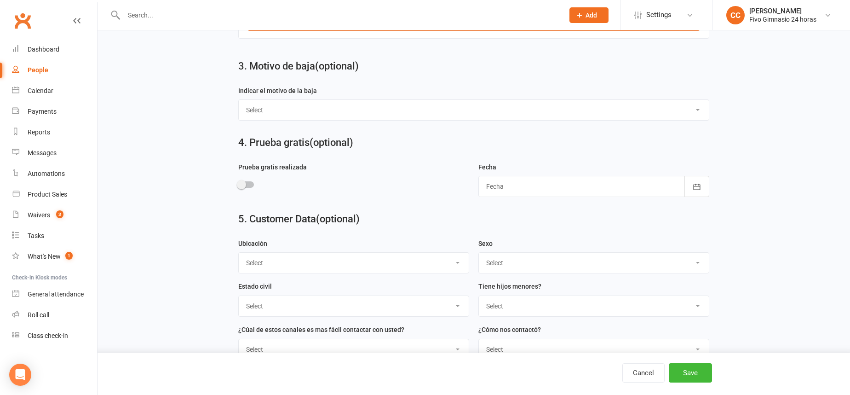
scroll to position [486, 0]
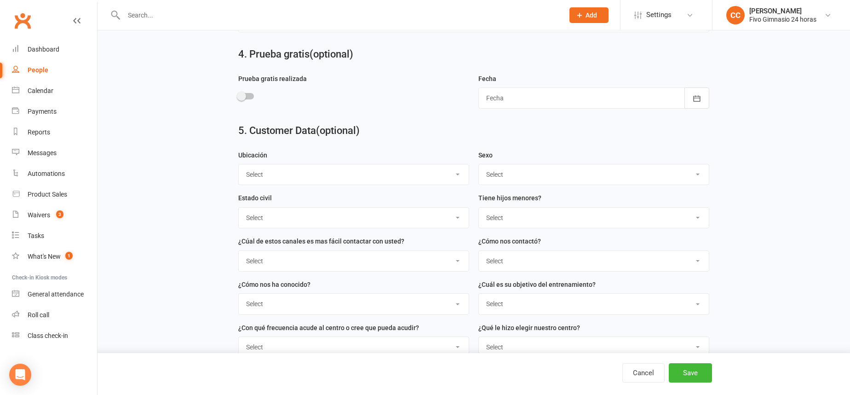
type input "[EMAIL_ADDRESS][DOMAIN_NAME]"
click at [502, 175] on select "Select Masculino Femenino" at bounding box center [594, 174] width 230 height 20
select select "Femenino"
click at [685, 365] on button "Save" at bounding box center [690, 372] width 43 height 19
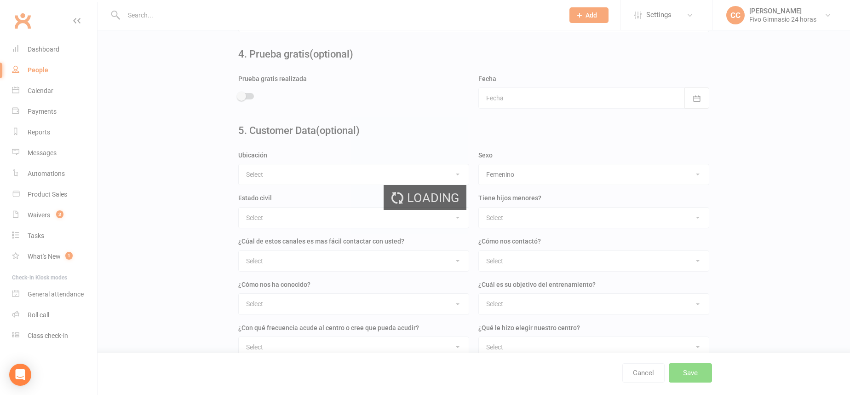
scroll to position [0, 0]
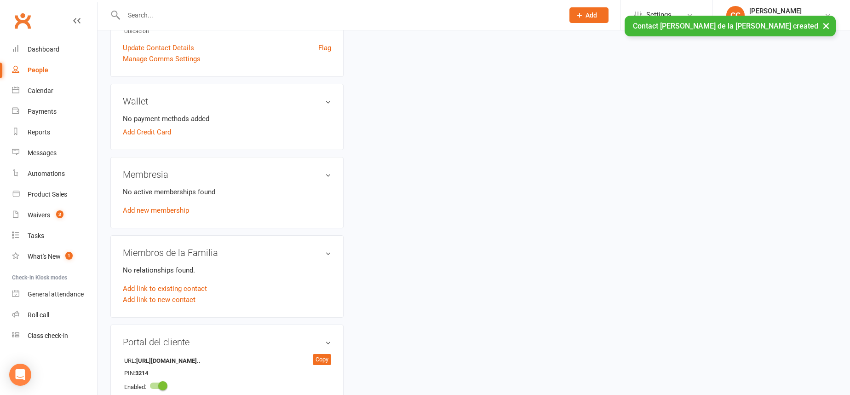
scroll to position [243, 0]
click at [175, 206] on link "Add new membership" at bounding box center [156, 210] width 66 height 8
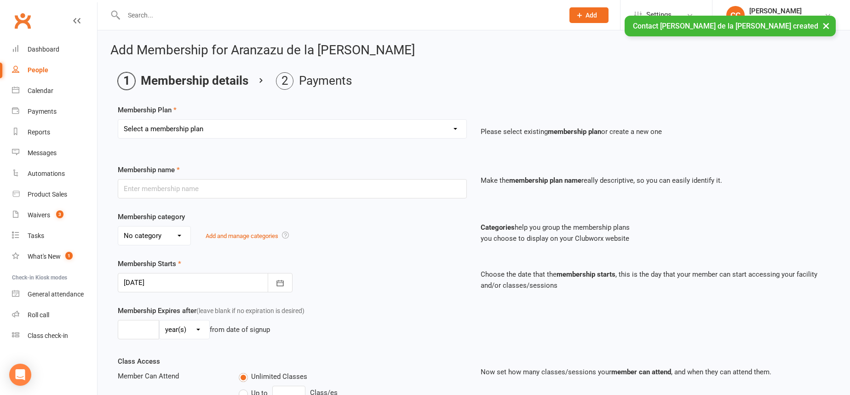
click at [166, 127] on select "Select a membership plan Cuota familiar Cuota estudiante 10 pases full Anual Se…" at bounding box center [292, 129] width 348 height 18
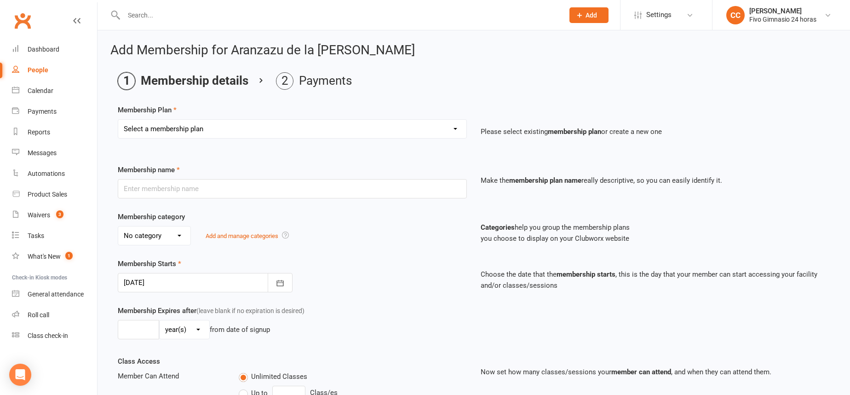
select select "22"
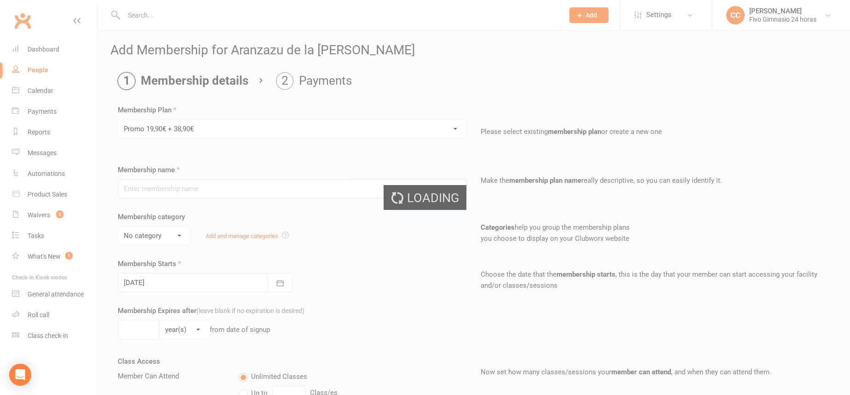
type input "Promo 19,90€ + 38,90€"
select select "4"
type input "0"
select select "2"
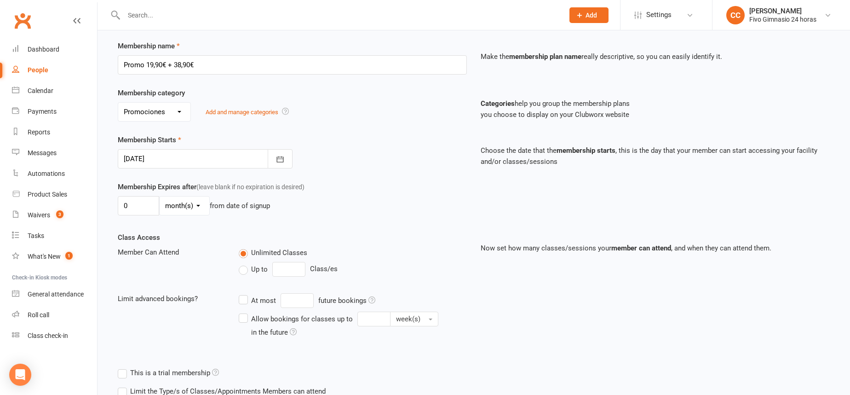
scroll to position [190, 0]
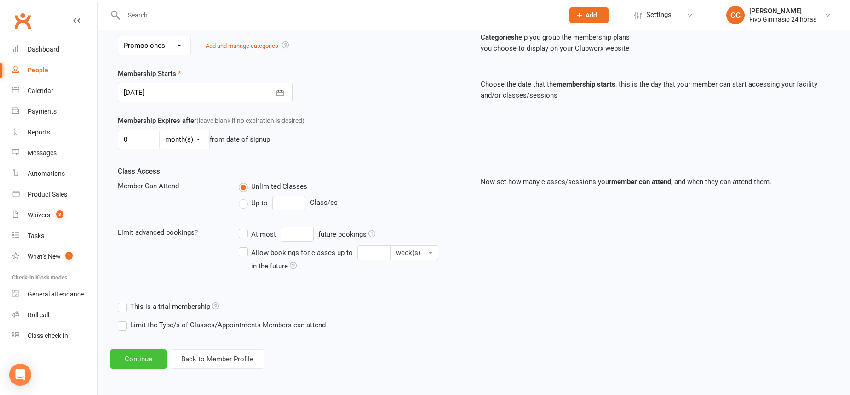
click at [151, 363] on button "Continue" at bounding box center [138, 358] width 56 height 19
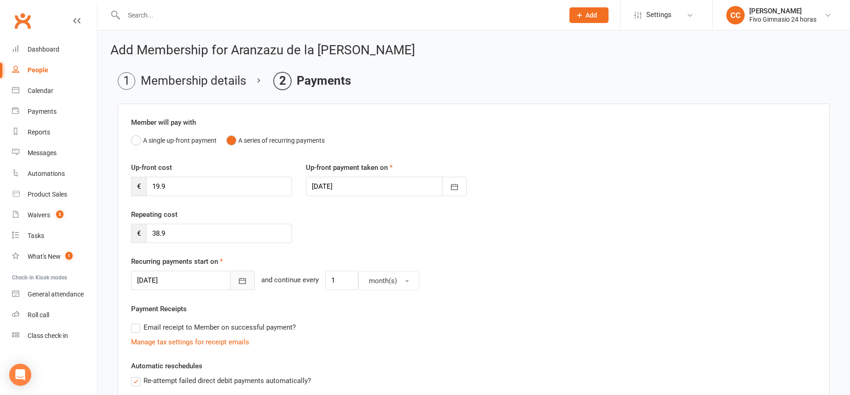
click at [238, 281] on icon "button" at bounding box center [242, 280] width 9 height 9
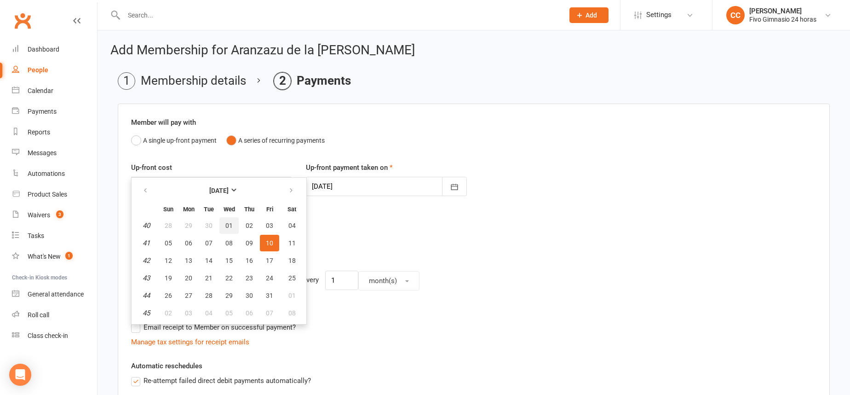
click at [225, 222] on span "01" at bounding box center [228, 225] width 7 height 7
type input "[DATE]"
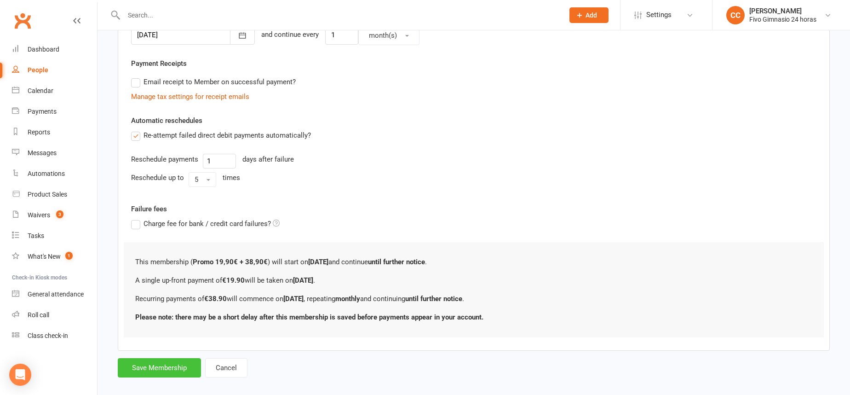
scroll to position [256, 0]
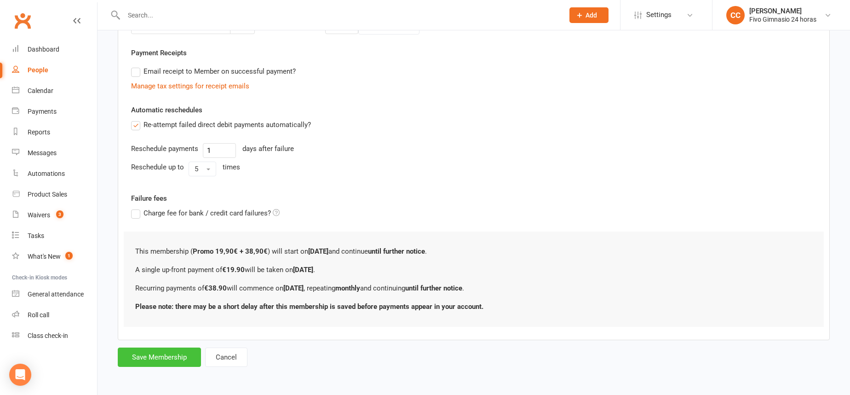
drag, startPoint x: 167, startPoint y: 356, endPoint x: 177, endPoint y: 346, distance: 13.7
click at [167, 356] on button "Save Membership" at bounding box center [159, 356] width 83 height 19
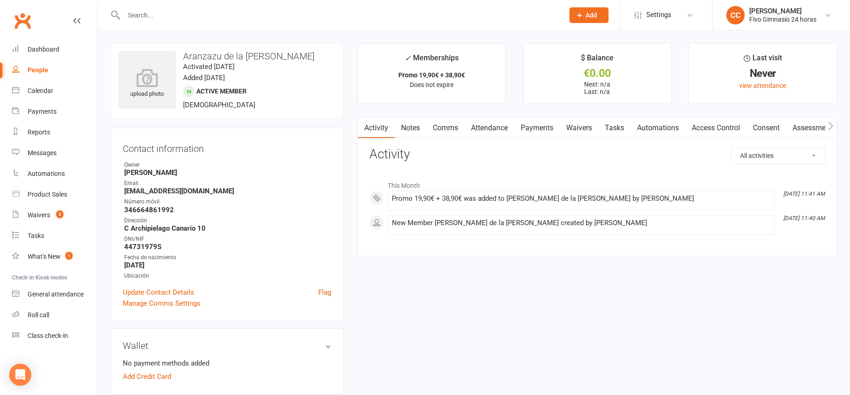
click at [720, 139] on div "Activity Notes Comms Attendance Payments Waivers Tasks Automations Access Contr…" at bounding box center [597, 187] width 480 height 140
click at [704, 128] on link "Access Control" at bounding box center [715, 127] width 61 height 21
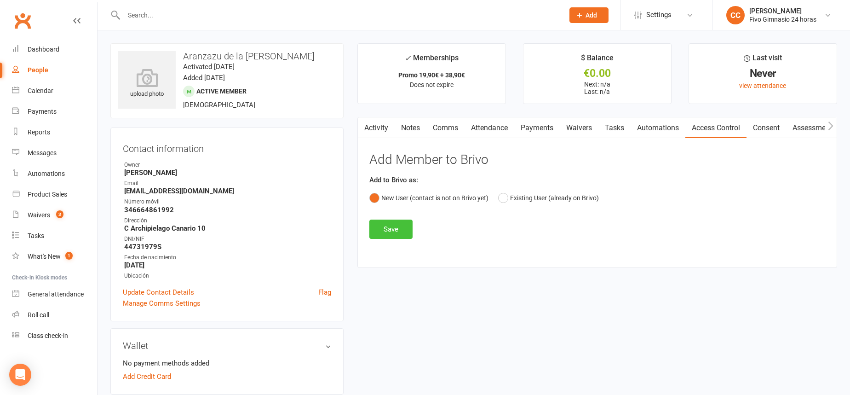
click at [398, 225] on button "Save" at bounding box center [390, 228] width 43 height 19
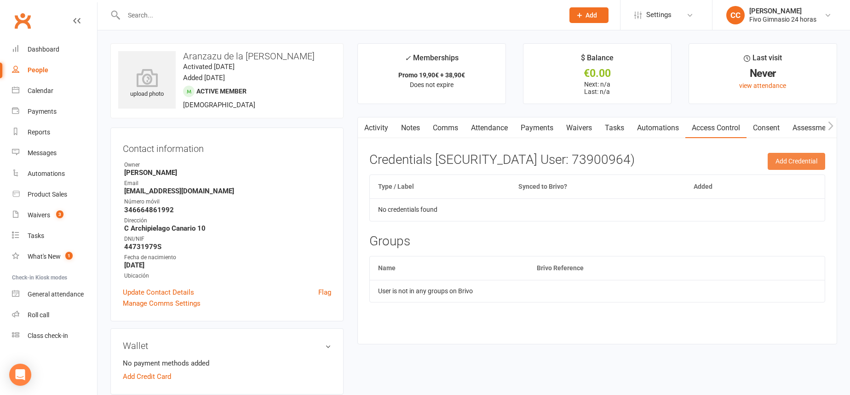
click at [786, 165] on button "Add Credential" at bounding box center [797, 161] width 58 height 17
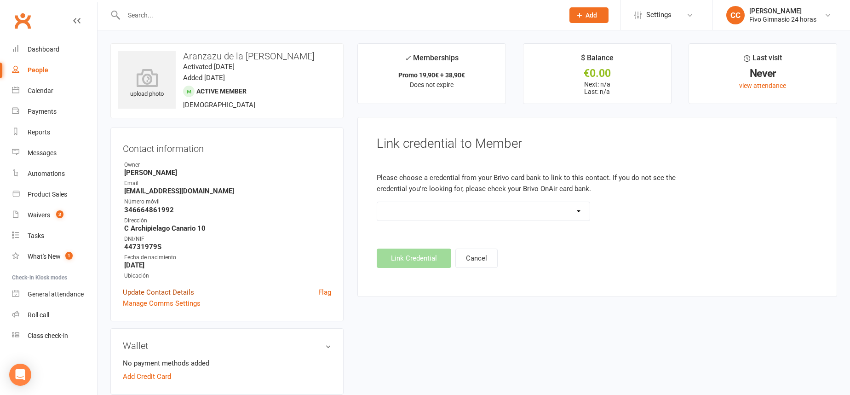
click at [159, 298] on link "Update Contact Details" at bounding box center [158, 292] width 71 height 11
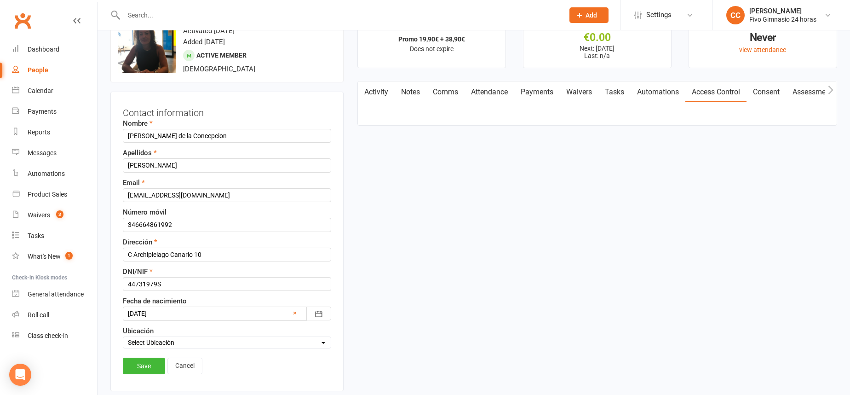
scroll to position [43, 0]
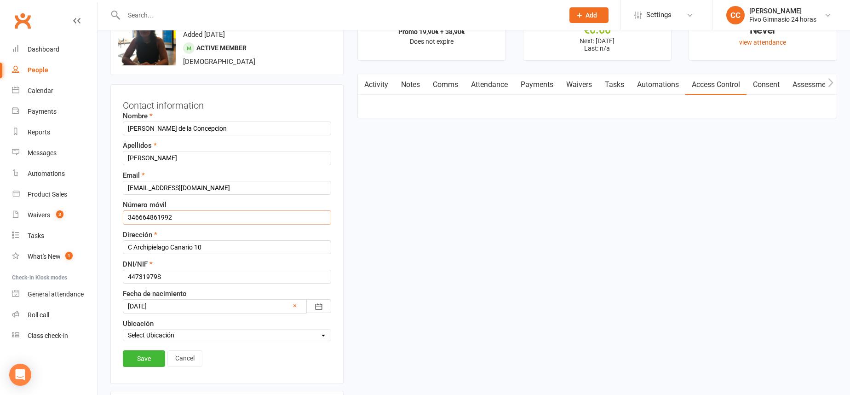
click at [137, 224] on input "346664861992" at bounding box center [227, 217] width 208 height 14
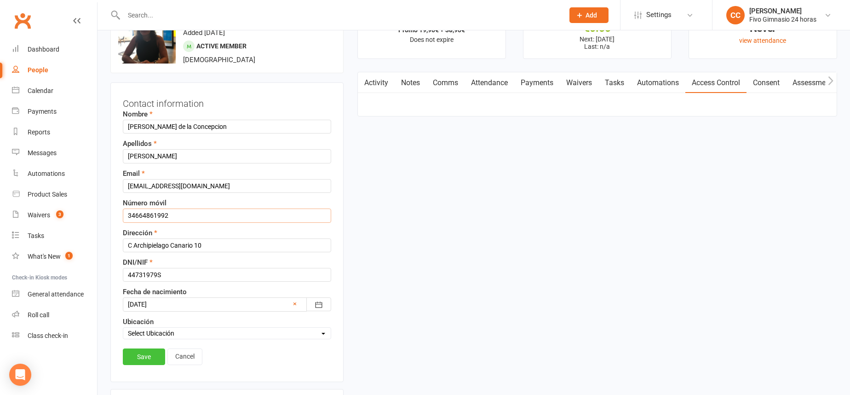
type input "34664861992"
click at [148, 365] on link "Save" at bounding box center [144, 356] width 42 height 17
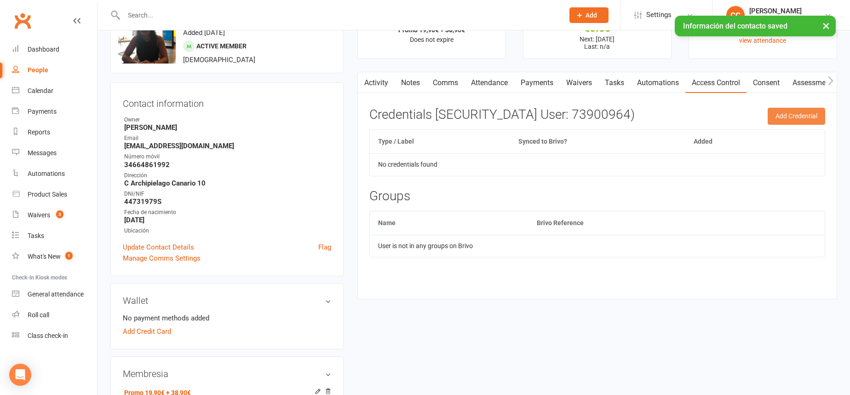
click at [783, 112] on button "Add Credential" at bounding box center [797, 116] width 58 height 17
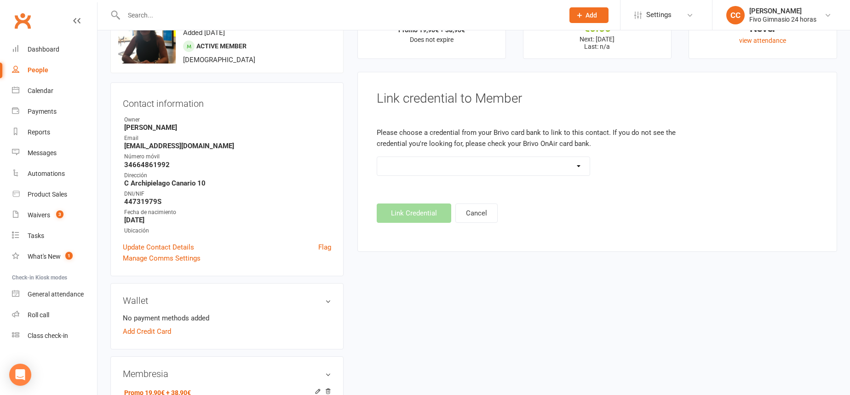
click at [452, 173] on select "Standard 26 Bit (54268) Standard 26 Bit (54269) Standard 26 Bit (54270) Standar…" at bounding box center [483, 166] width 213 height 18
select select "8614"
click at [415, 207] on button "Link Credential" at bounding box center [414, 212] width 75 height 19
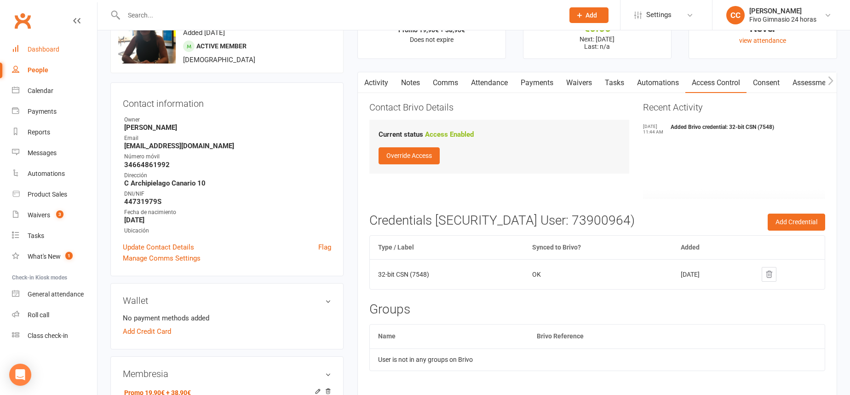
click at [53, 46] on div "Dashboard" at bounding box center [44, 49] width 32 height 7
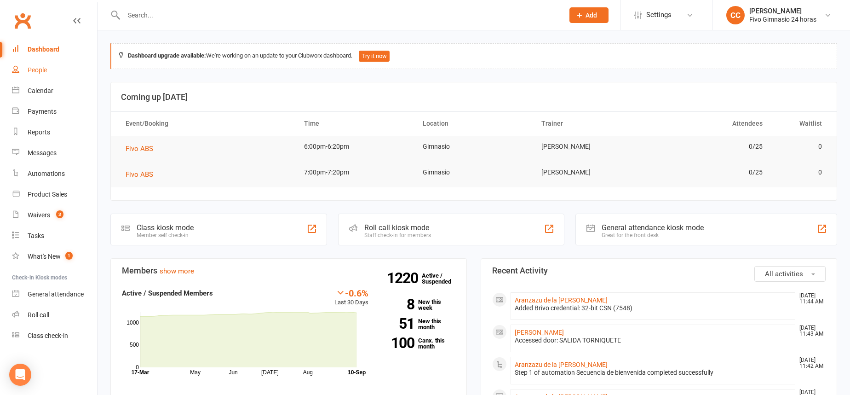
click at [35, 68] on div "People" at bounding box center [37, 69] width 19 height 7
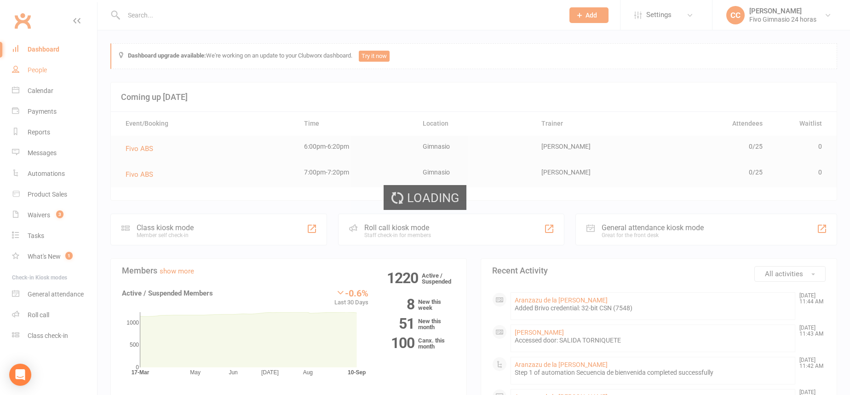
select select "100"
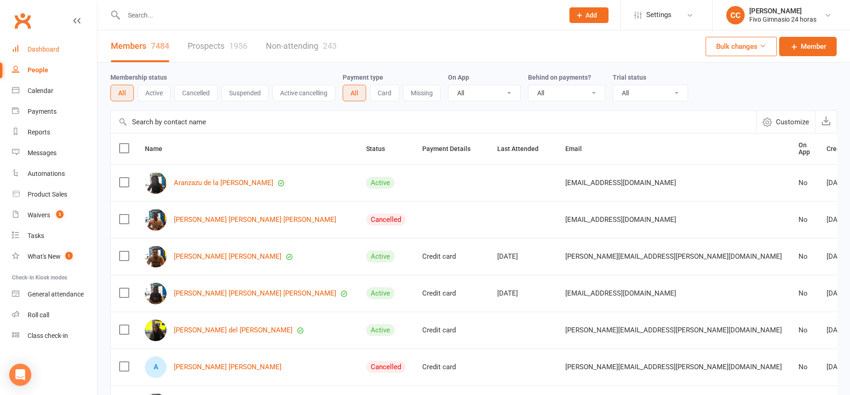
click at [29, 58] on link "Dashboard" at bounding box center [54, 49] width 85 height 21
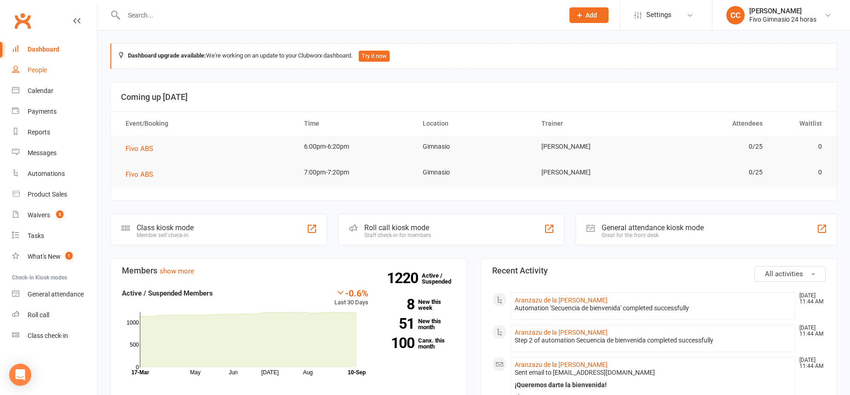
click at [45, 60] on link "People" at bounding box center [54, 70] width 85 height 21
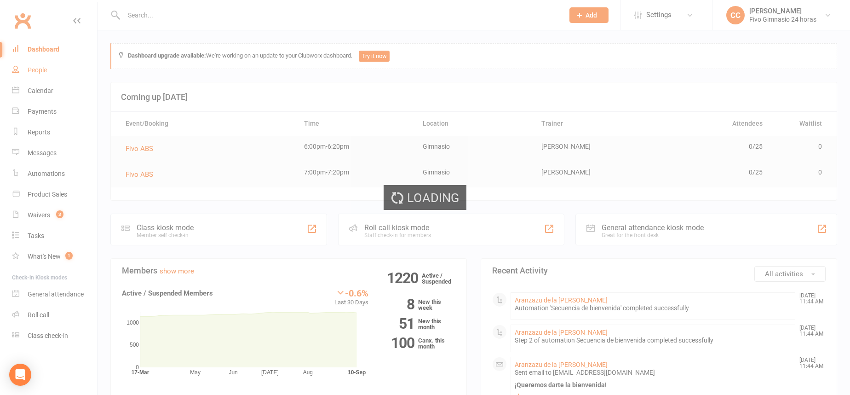
select select "100"
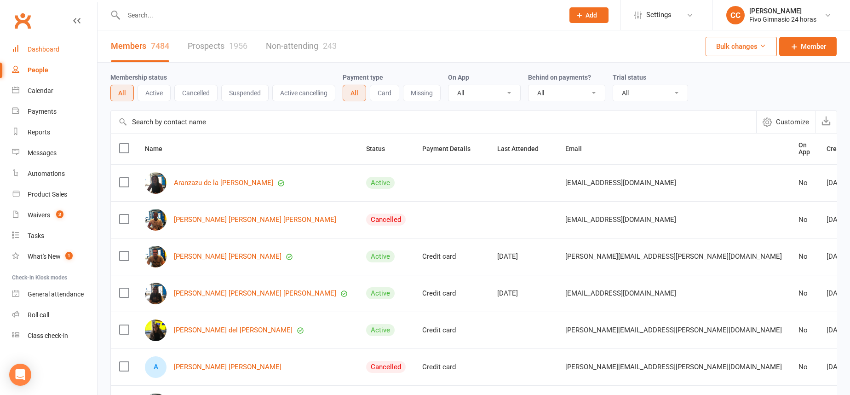
click at [53, 53] on link "Dashboard" at bounding box center [54, 49] width 85 height 21
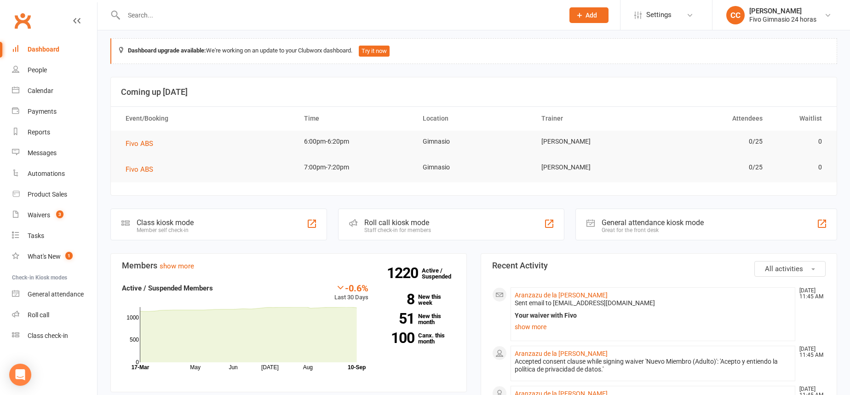
scroll to position [6, 0]
click at [548, 292] on link "Aranzazu de la [PERSON_NAME]" at bounding box center [561, 293] width 93 height 7
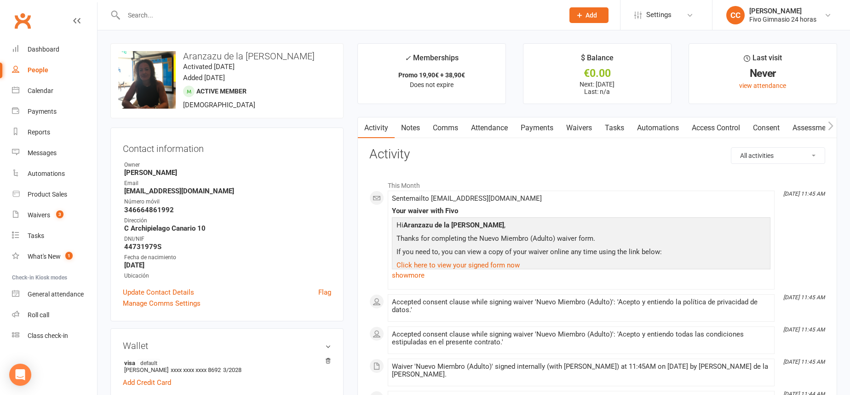
click at [533, 132] on link "Payments" at bounding box center [537, 127] width 46 height 21
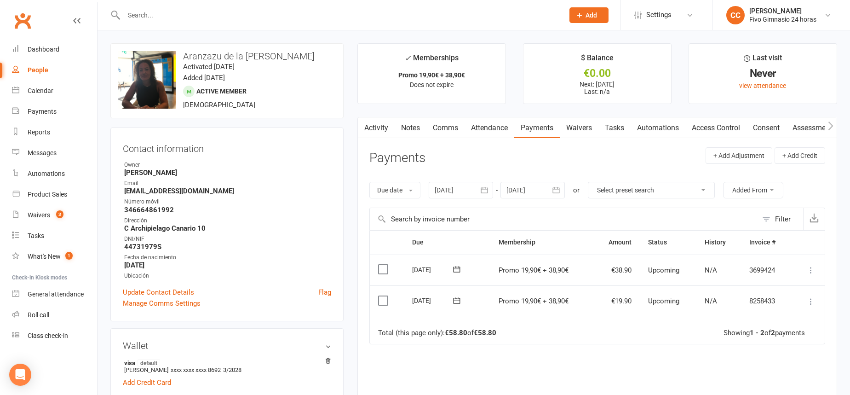
click at [810, 301] on icon at bounding box center [810, 301] width 9 height 9
click at [747, 348] on link "Mark as Paid (Other)" at bounding box center [770, 356] width 91 height 18
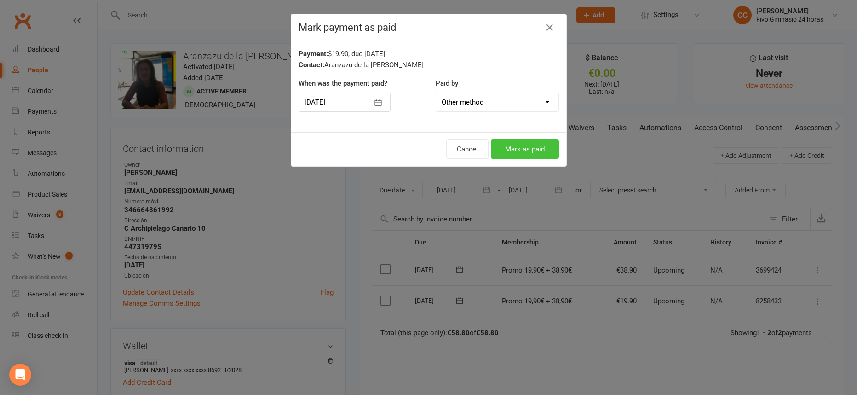
click at [512, 146] on button "Mark as paid" at bounding box center [525, 148] width 68 height 19
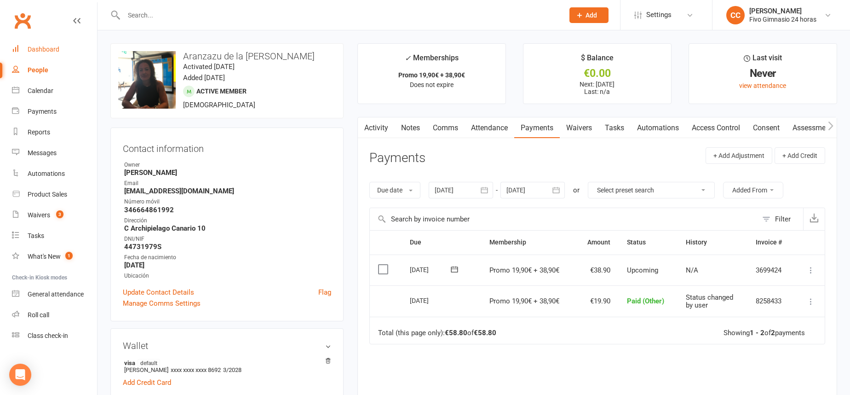
click at [46, 46] on div "Dashboard" at bounding box center [44, 49] width 32 height 7
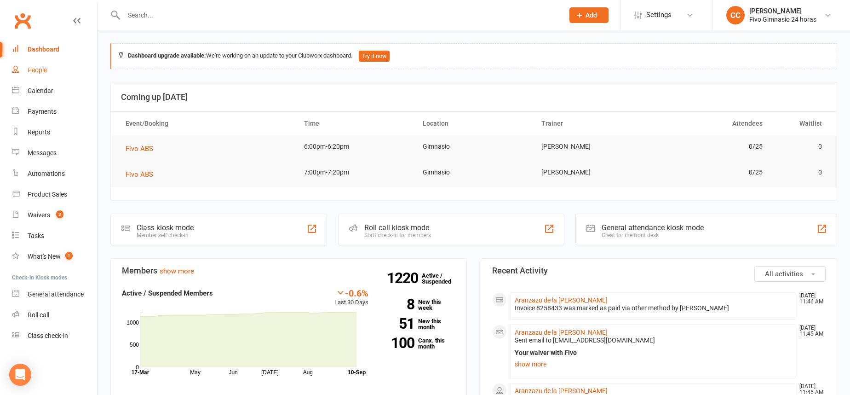
click at [52, 67] on link "People" at bounding box center [54, 70] width 85 height 21
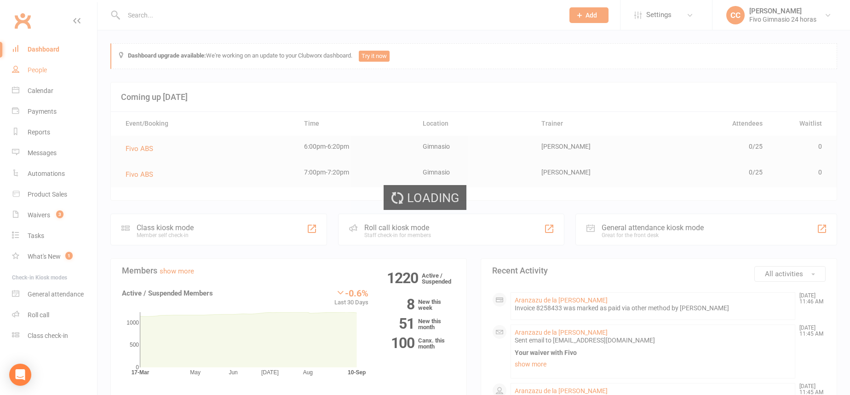
select select "100"
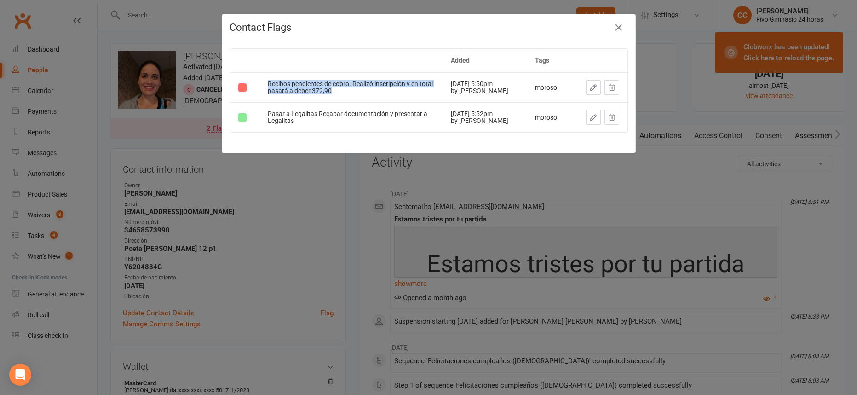
click at [52, 76] on div "Contact Flags Added Tags Recibos pendientes de cobro. Realizó inscripción y en …" at bounding box center [428, 197] width 857 height 395
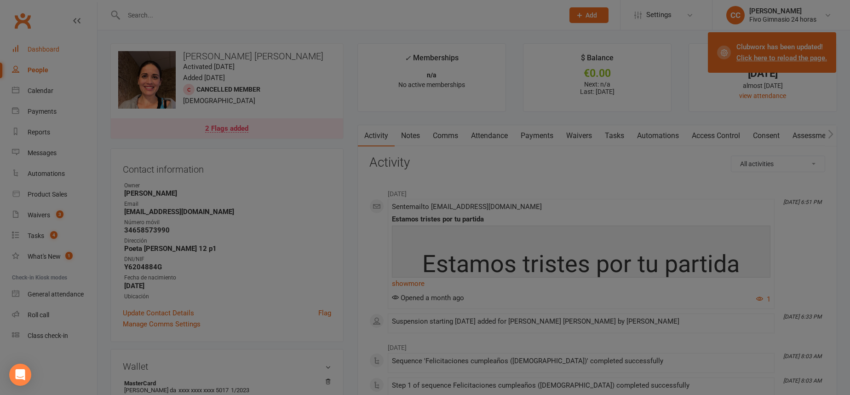
click at [49, 51] on div "Dashboard" at bounding box center [44, 49] width 32 height 7
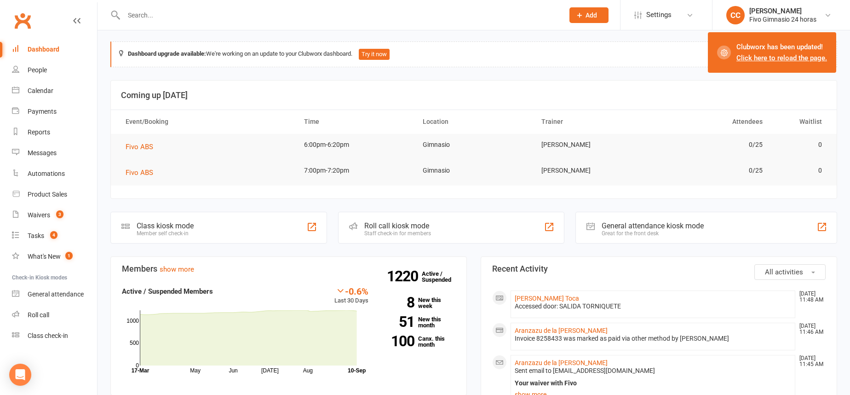
scroll to position [4, 0]
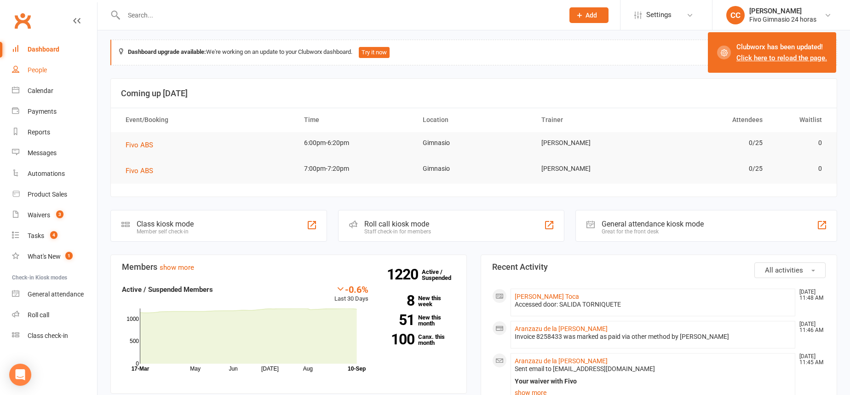
click at [43, 71] on div "People" at bounding box center [37, 69] width 19 height 7
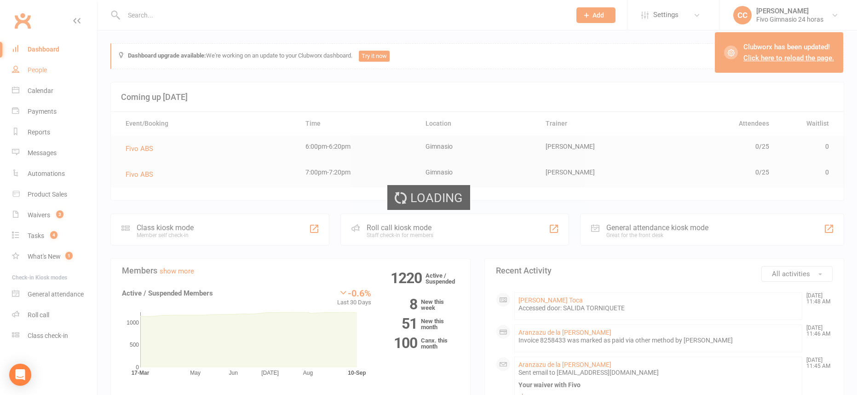
select select "100"
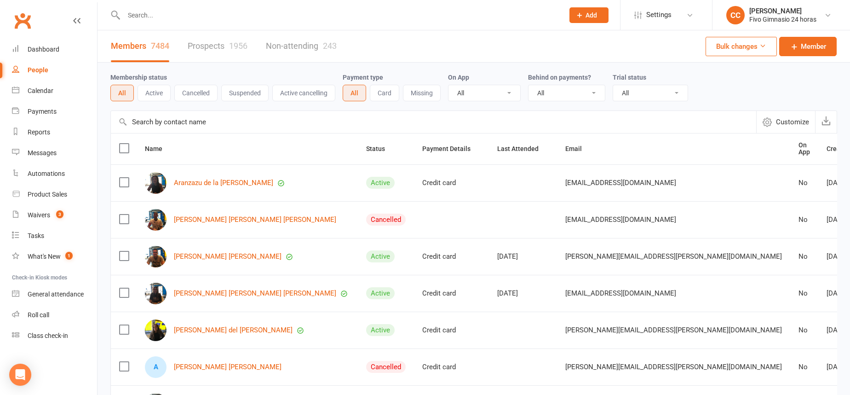
select select "100"
click at [45, 47] on div "Dashboard" at bounding box center [44, 49] width 32 height 7
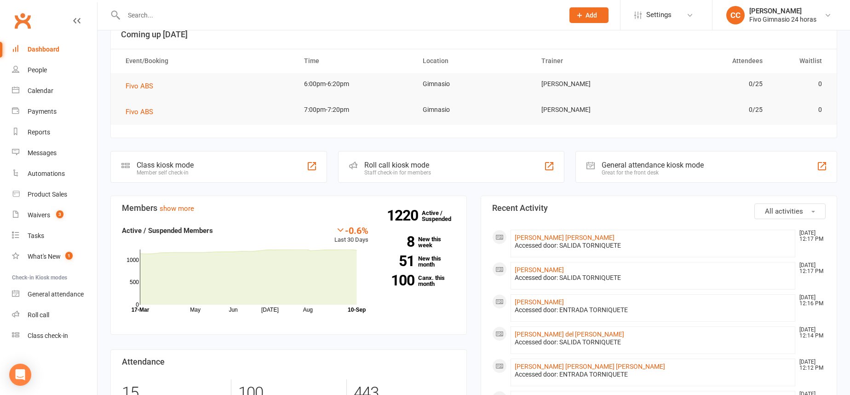
scroll to position [64, 0]
click at [27, 68] on link "People" at bounding box center [54, 70] width 85 height 21
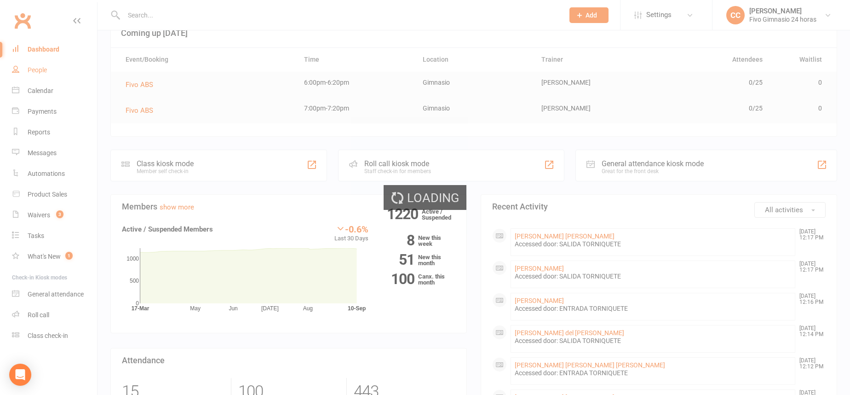
select select "100"
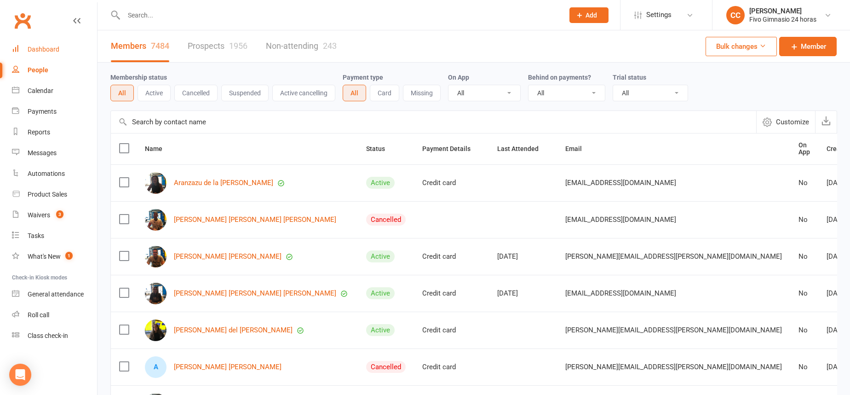
click at [52, 49] on div "Dashboard" at bounding box center [44, 49] width 32 height 7
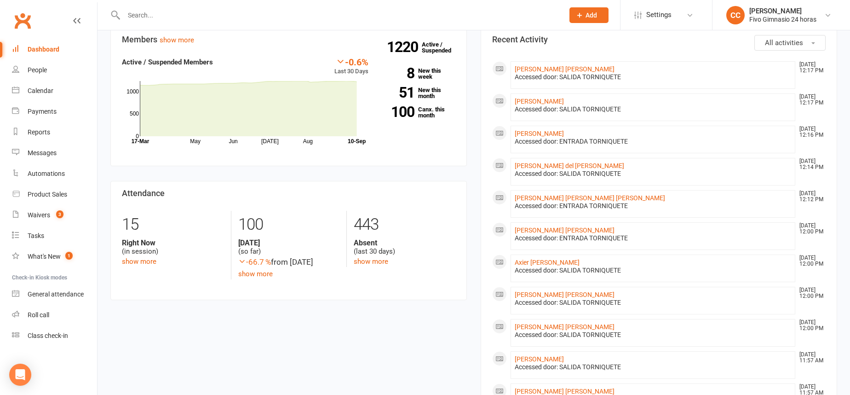
scroll to position [241, 0]
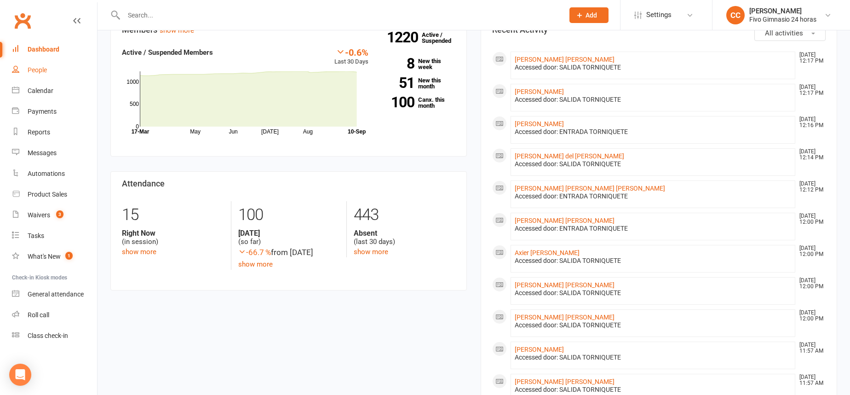
click at [40, 73] on div "People" at bounding box center [37, 69] width 19 height 7
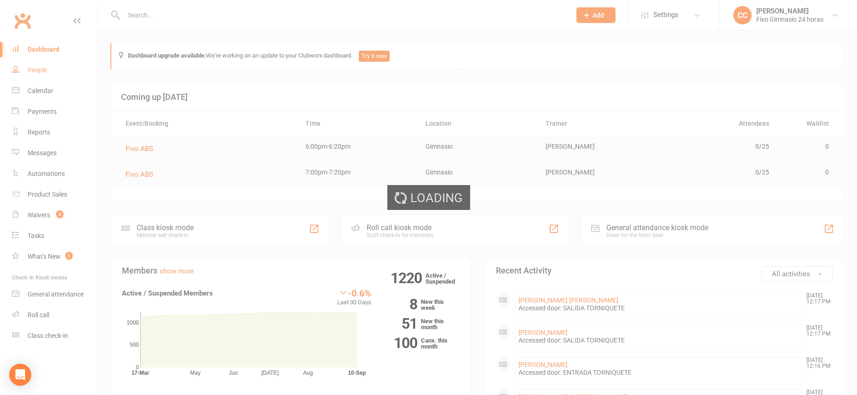
select select "100"
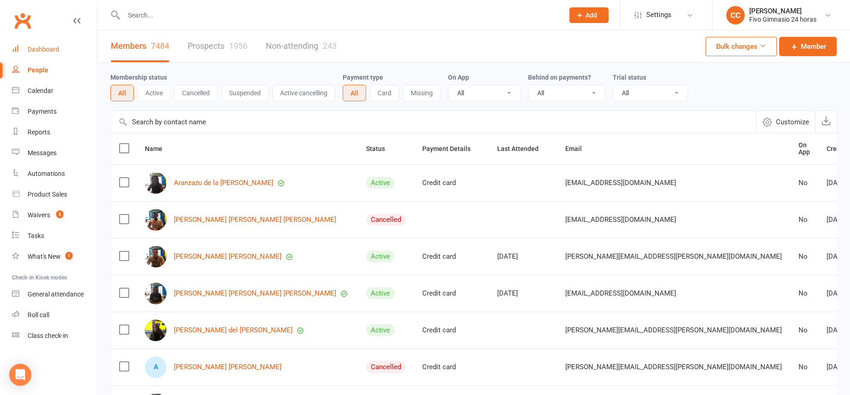
click at [40, 47] on div "Dashboard" at bounding box center [44, 49] width 32 height 7
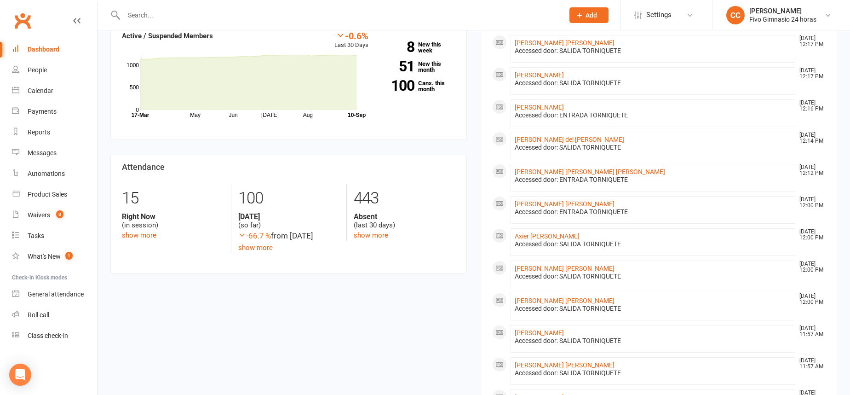
scroll to position [531, 0]
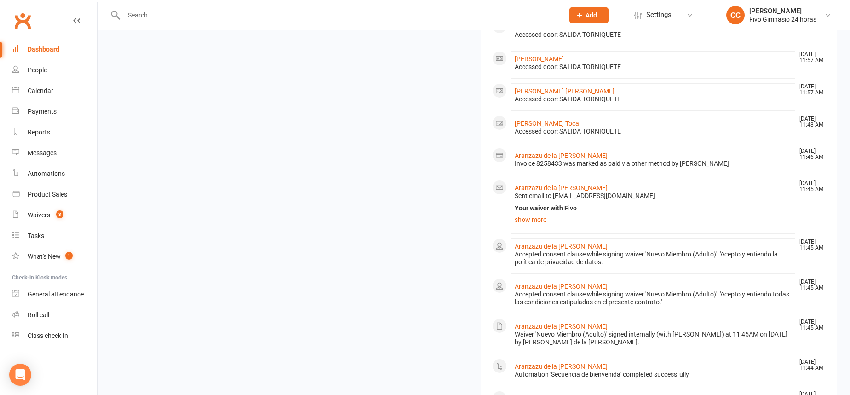
click at [52, 50] on div "Dashboard" at bounding box center [44, 49] width 32 height 7
click at [36, 71] on div "People" at bounding box center [37, 69] width 19 height 7
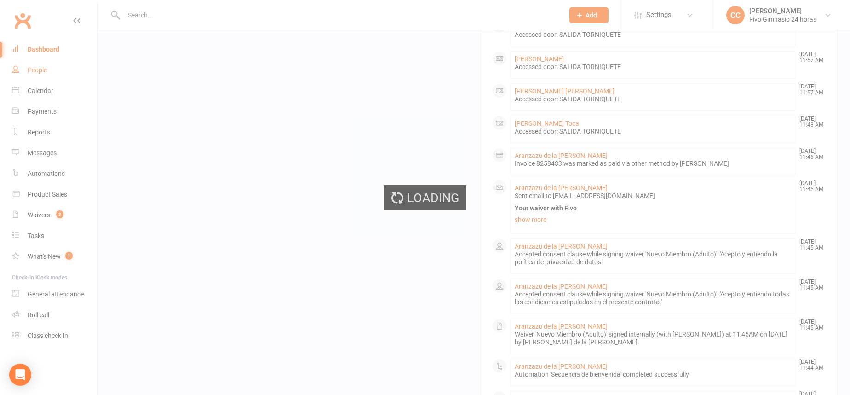
select select "100"
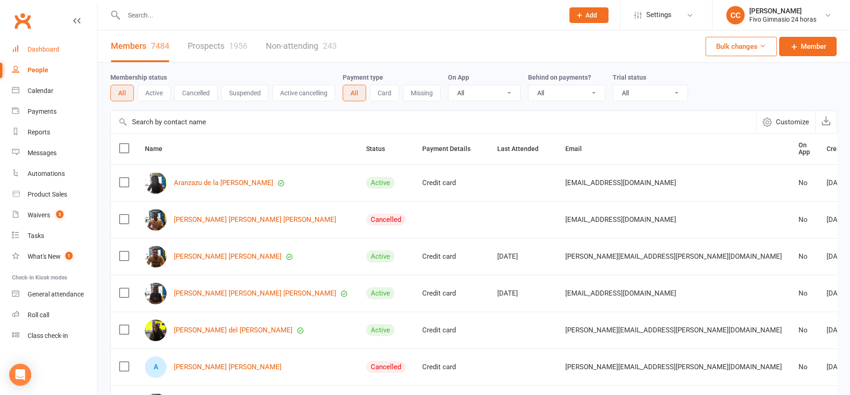
click at [63, 53] on link "Dashboard" at bounding box center [54, 49] width 85 height 21
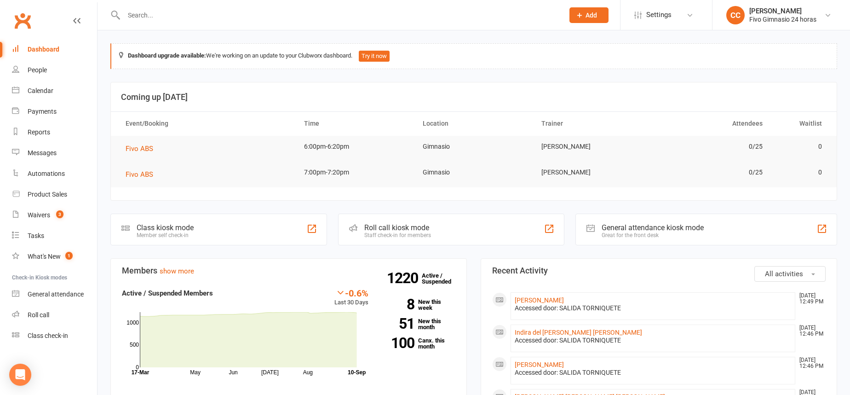
click at [142, 15] on input "text" at bounding box center [339, 15] width 437 height 13
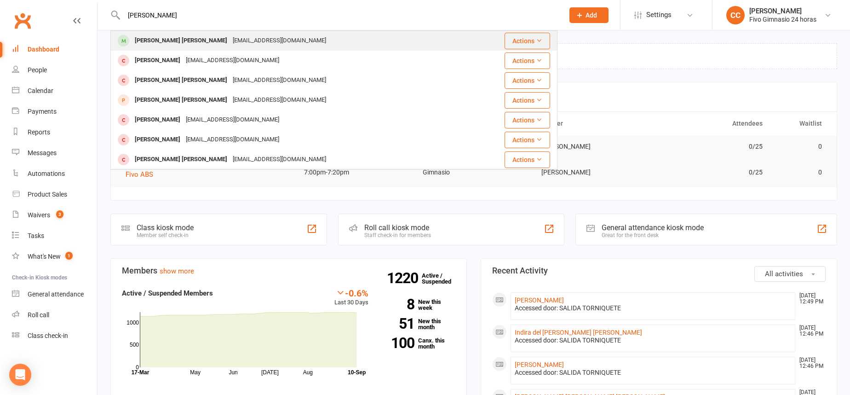
type input "[PERSON_NAME]"
click at [230, 35] on div "[EMAIL_ADDRESS][DOMAIN_NAME]" at bounding box center [279, 40] width 99 height 13
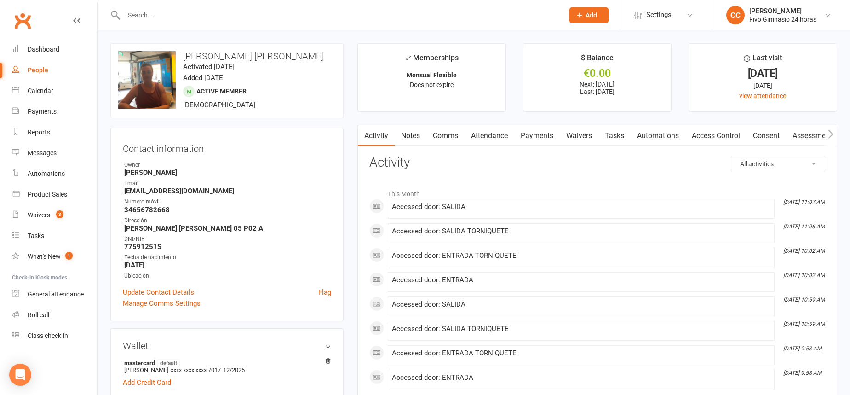
click at [537, 135] on link "Payments" at bounding box center [537, 135] width 46 height 21
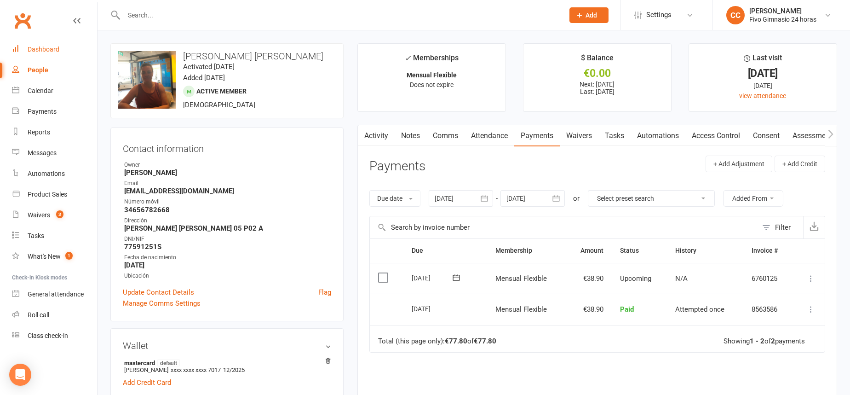
click at [58, 52] on div "Dashboard" at bounding box center [44, 49] width 32 height 7
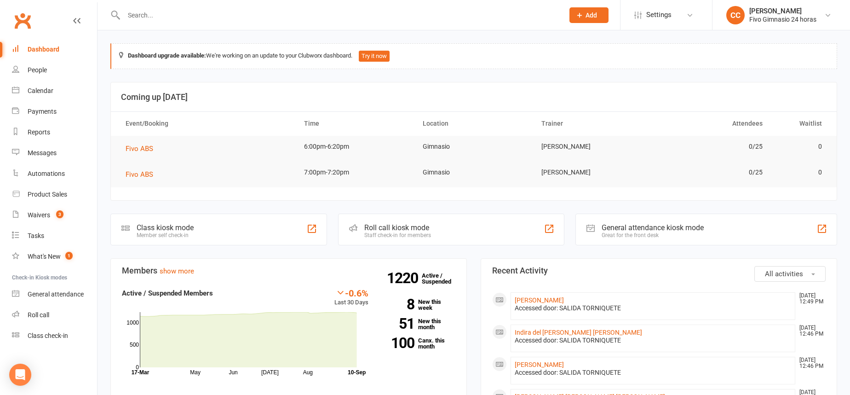
click at [43, 58] on link "Dashboard" at bounding box center [54, 49] width 85 height 21
click at [570, 8] on button "Add" at bounding box center [589, 15] width 39 height 16
click at [585, 24] on div "Prospect Member Non-attending contact Class / event Appointment Task Add" at bounding box center [589, 15] width 63 height 30
click at [567, 64] on div "Dashboard upgrade available: We're working on an update to your Clubworx dashbo…" at bounding box center [473, 56] width 727 height 26
click at [572, 12] on button "Add" at bounding box center [589, 15] width 39 height 16
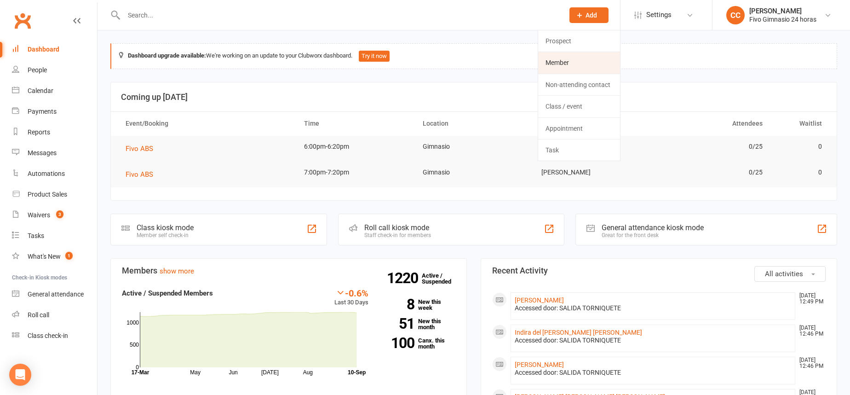
drag, startPoint x: 576, startPoint y: 64, endPoint x: 514, endPoint y: 37, distance: 66.8
click at [575, 64] on link "Member" at bounding box center [579, 62] width 82 height 21
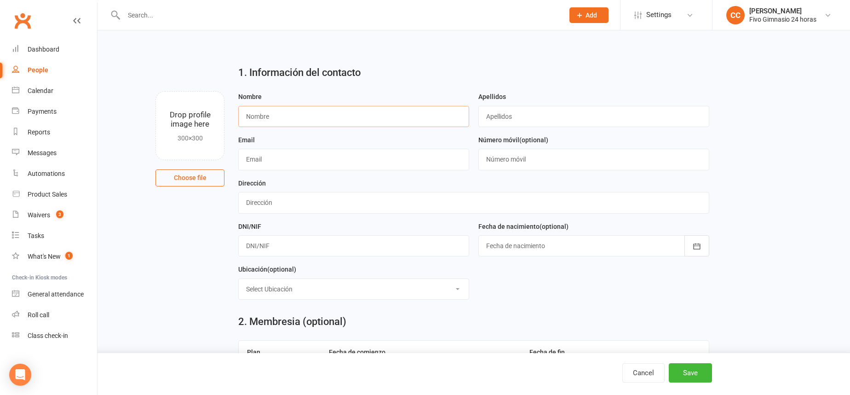
click at [256, 121] on input "text" at bounding box center [353, 116] width 231 height 21
type input "[PERSON_NAME] [PERSON_NAME]"
type input "[PERSON_NAME]"
click at [565, 252] on div at bounding box center [593, 245] width 231 height 21
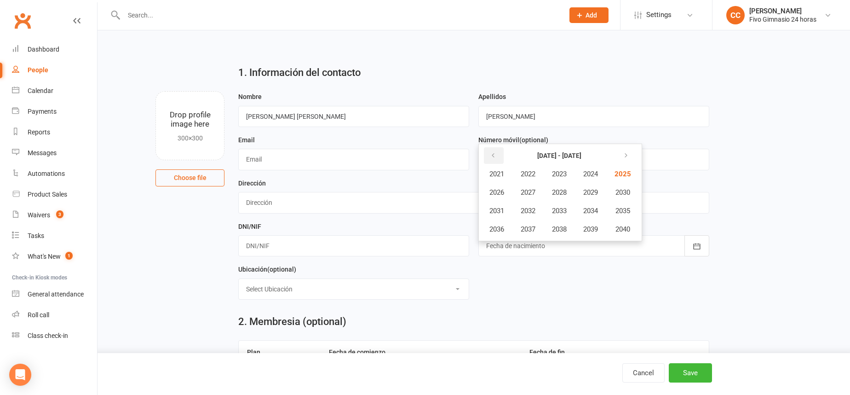
click at [490, 156] on icon "button" at bounding box center [493, 155] width 6 height 7
click at [504, 212] on span "1991" at bounding box center [497, 211] width 15 height 8
click at [550, 191] on span "May" at bounding box center [546, 192] width 13 height 8
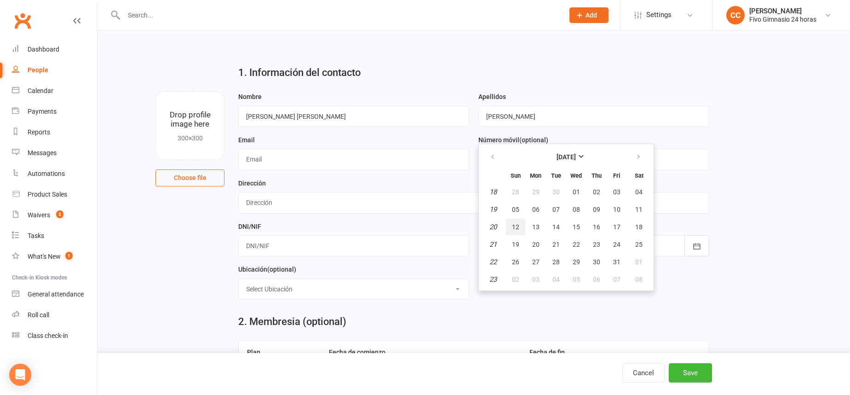
click at [520, 229] on button "12" at bounding box center [515, 227] width 19 height 17
type input "[DATE]"
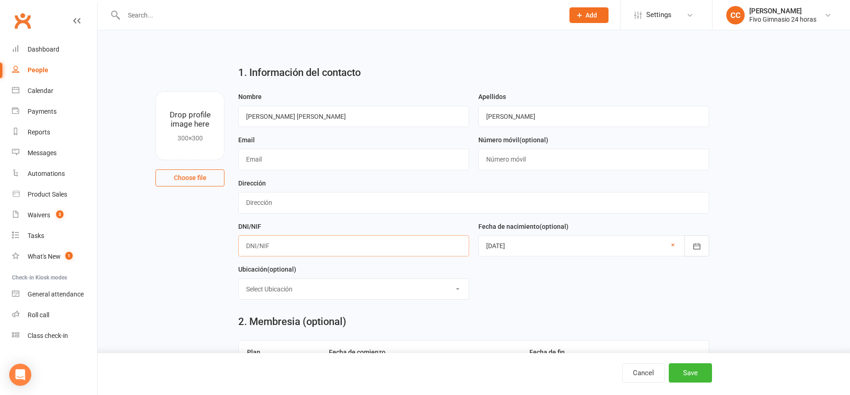
click at [282, 245] on input "text" at bounding box center [353, 245] width 231 height 21
type input "15517424Z"
click at [276, 202] on input "text" at bounding box center [473, 202] width 471 height 21
type input "C Eras de Isidro 12"
click at [494, 152] on input "text" at bounding box center [593, 159] width 231 height 21
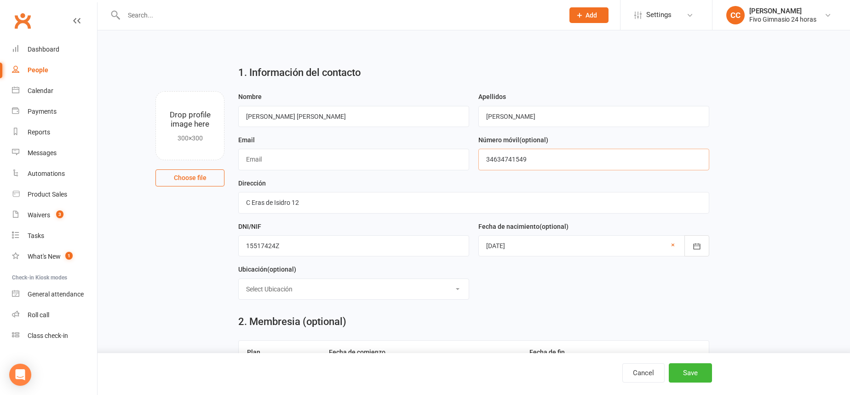
type input "34634741549"
click at [255, 158] on input "text" at bounding box center [353, 159] width 231 height 21
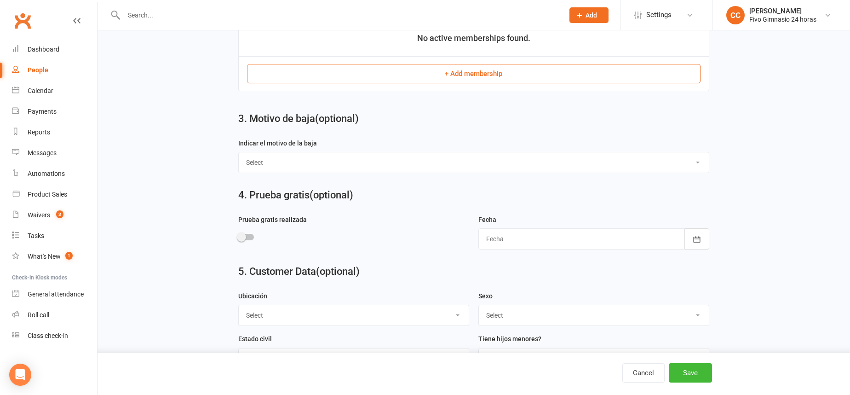
scroll to position [390, 0]
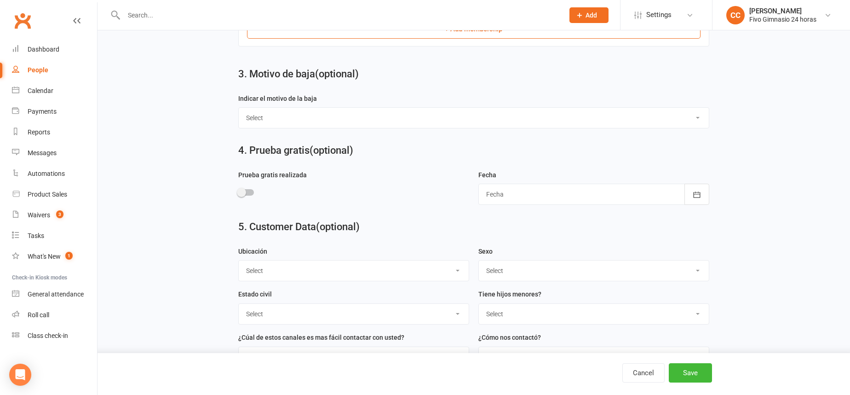
type input "[EMAIL_ADDRESS][PERSON_NAME][DOMAIN_NAME]"
click at [494, 270] on select "Select Masculino Femenino" at bounding box center [594, 270] width 230 height 20
select select "Femenino"
click at [692, 375] on button "Save" at bounding box center [690, 372] width 43 height 19
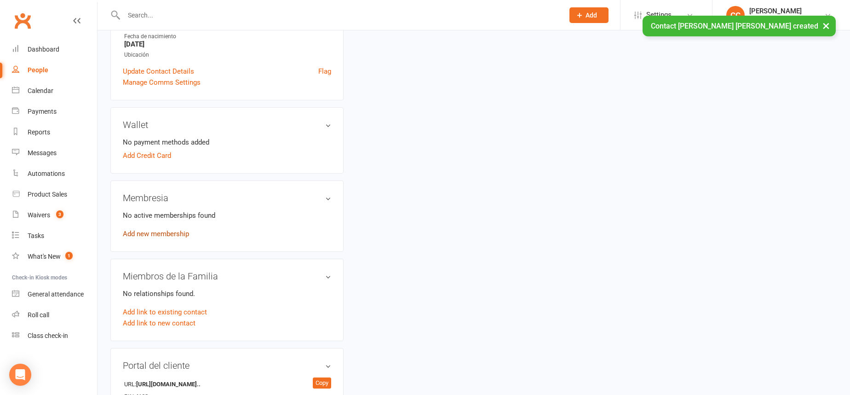
scroll to position [198, 0]
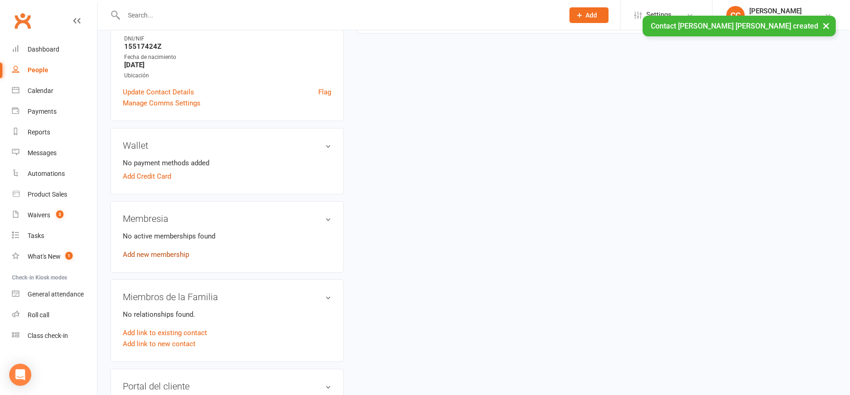
click at [167, 251] on link "Add new membership" at bounding box center [156, 254] width 66 height 8
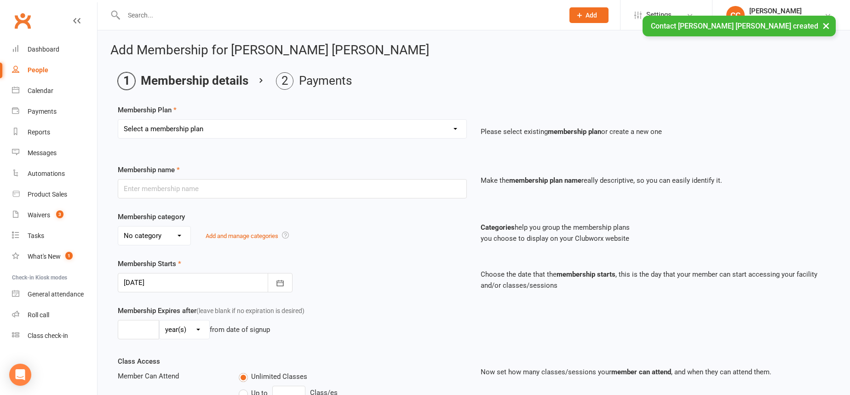
click at [176, 127] on select "Select a membership plan Cuota familiar Cuota estudiante 10 pases full Anual Se…" at bounding box center [292, 129] width 348 height 18
select select "22"
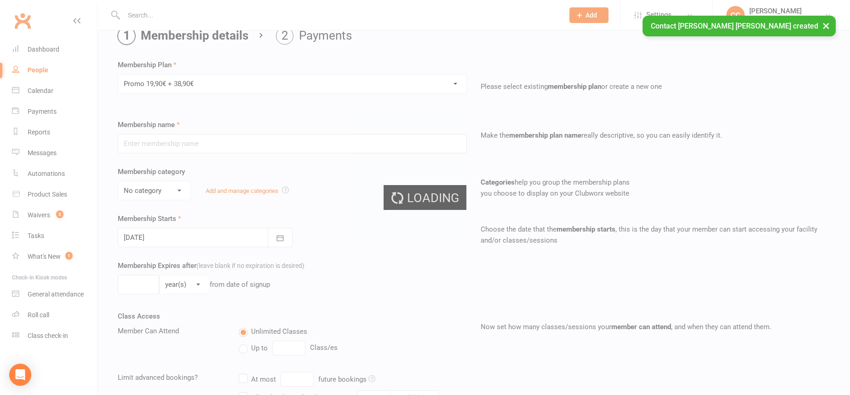
type input "Promo 19,90€ + 38,90€"
select select "4"
type input "0"
select select "2"
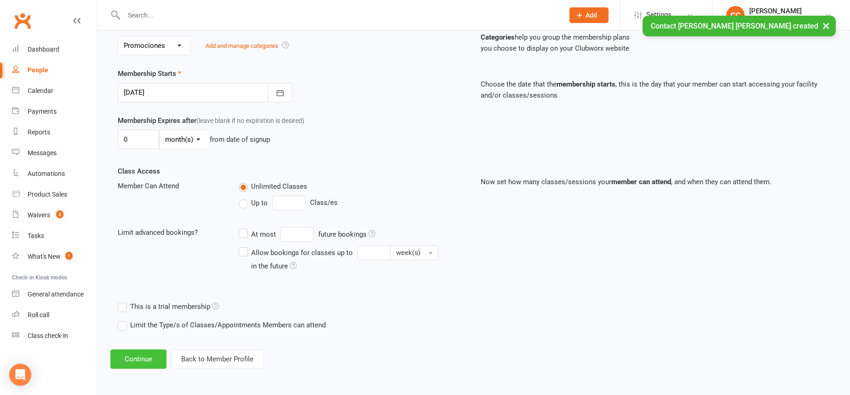
click at [151, 357] on button "Continue" at bounding box center [138, 358] width 56 height 19
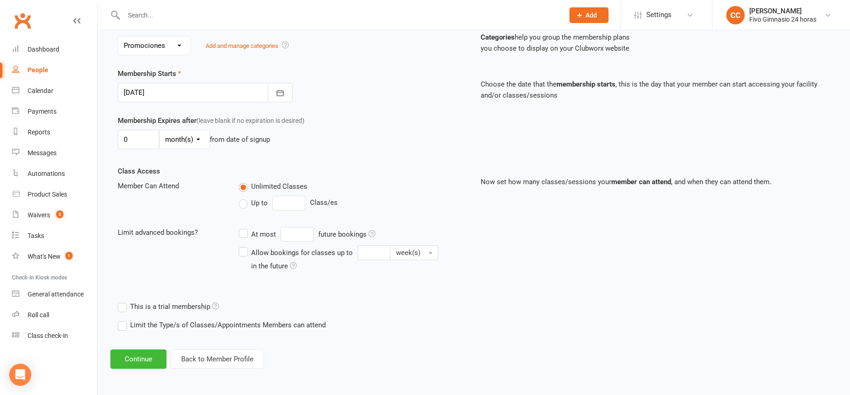
scroll to position [0, 0]
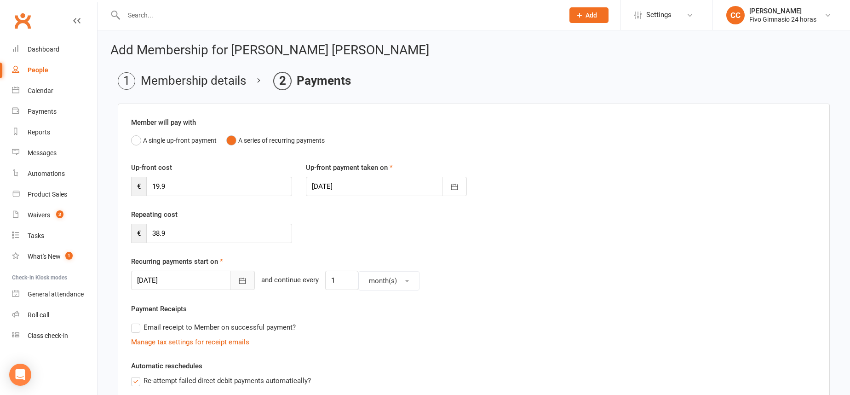
click at [230, 282] on button "button" at bounding box center [242, 280] width 25 height 19
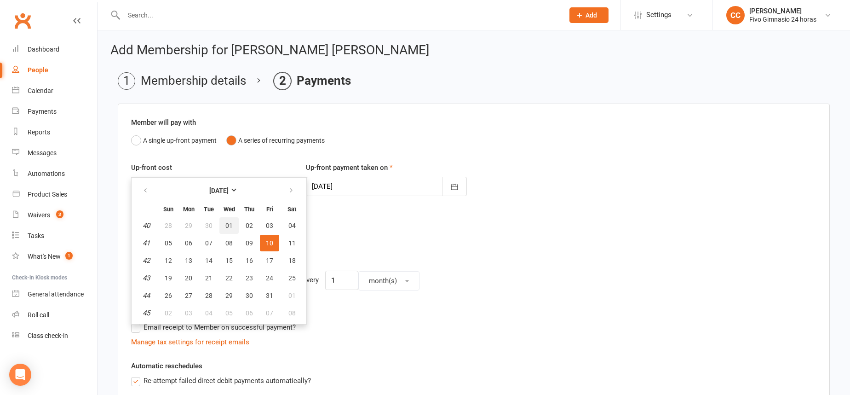
click at [227, 218] on button "01" at bounding box center [228, 225] width 19 height 17
type input "[DATE]"
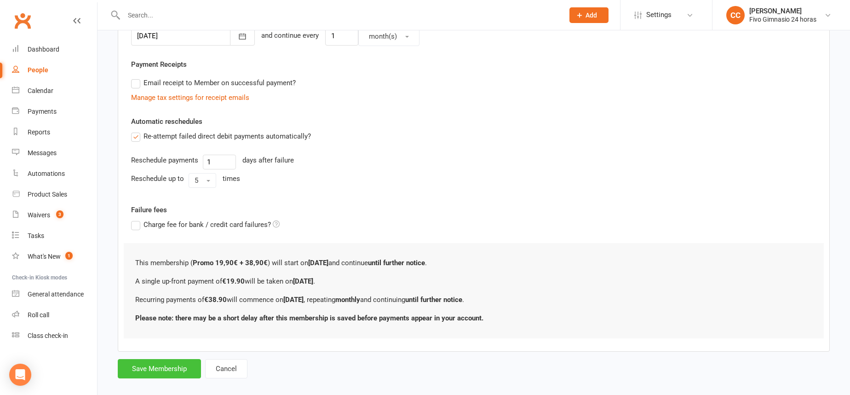
scroll to position [256, 0]
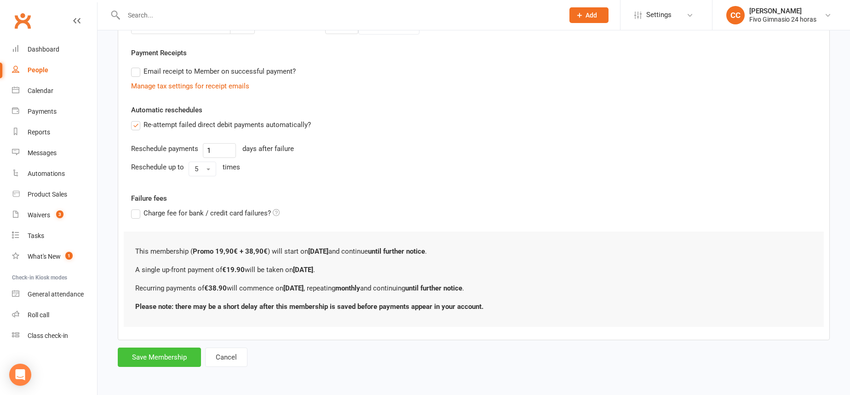
drag, startPoint x: 169, startPoint y: 360, endPoint x: 208, endPoint y: 272, distance: 96.4
click at [168, 360] on button "Save Membership" at bounding box center [159, 356] width 83 height 19
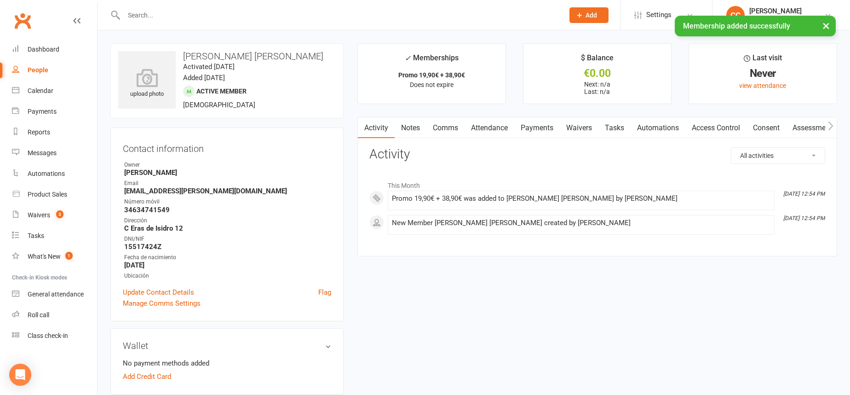
click at [723, 122] on link "Access Control" at bounding box center [715, 127] width 61 height 21
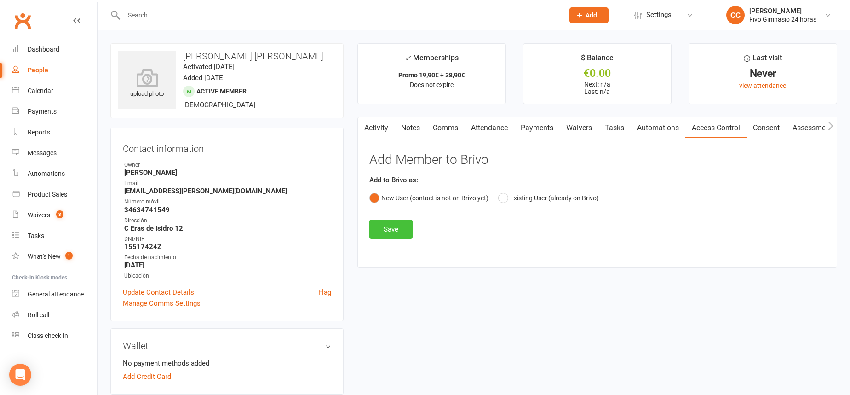
click at [397, 231] on button "Save" at bounding box center [390, 228] width 43 height 19
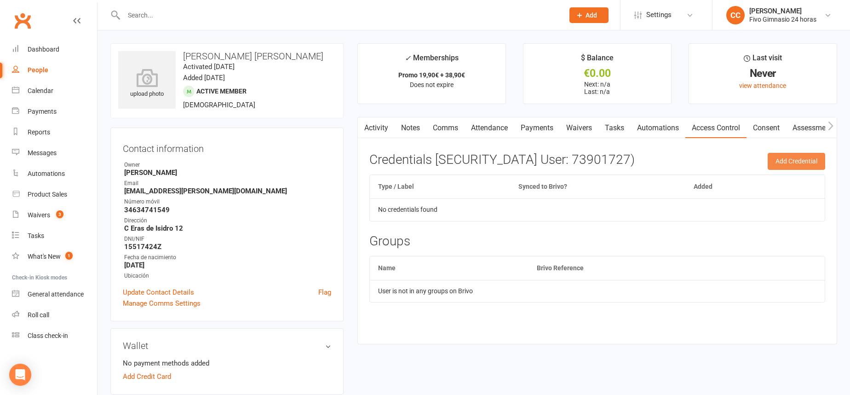
click at [792, 157] on button "Add Credential" at bounding box center [797, 161] width 58 height 17
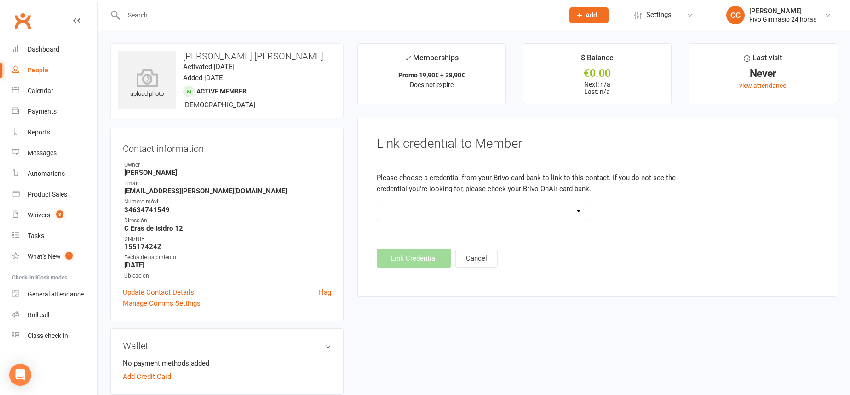
click at [492, 206] on select "Standard 26 Bit (54268) Standard 26 Bit (54269) Standard 26 Bit (54270) Standar…" at bounding box center [483, 211] width 213 height 18
select select "8613"
click at [415, 256] on button "Link Credential" at bounding box center [414, 257] width 75 height 19
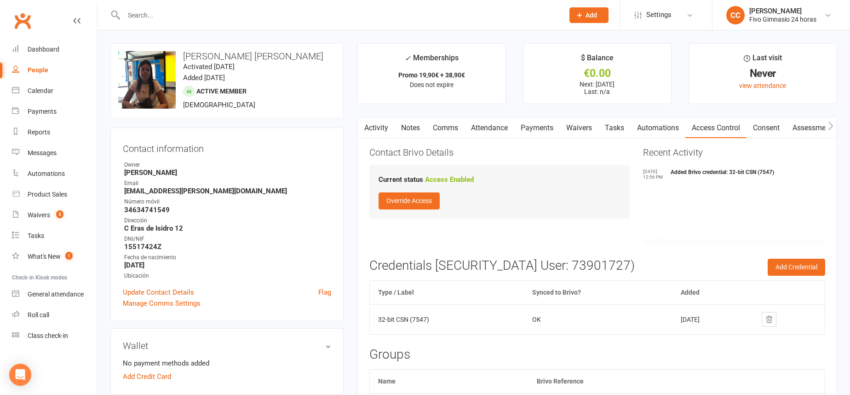
click at [539, 127] on link "Payments" at bounding box center [537, 127] width 46 height 21
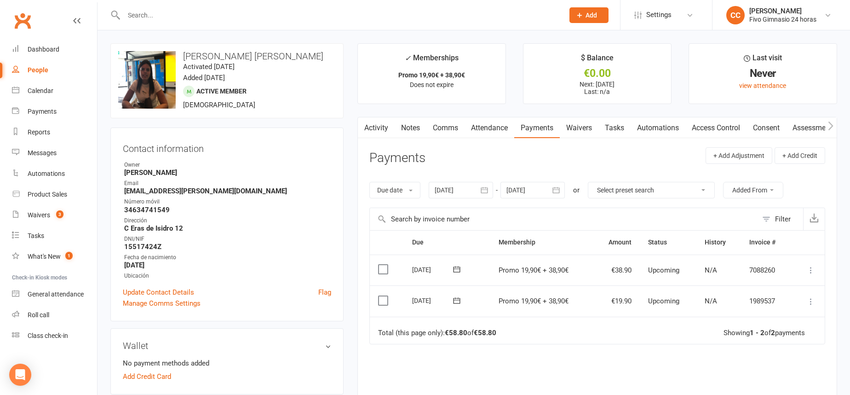
click at [812, 300] on icon at bounding box center [810, 301] width 9 height 9
click at [780, 353] on link "Mark as Paid (Other)" at bounding box center [770, 356] width 91 height 18
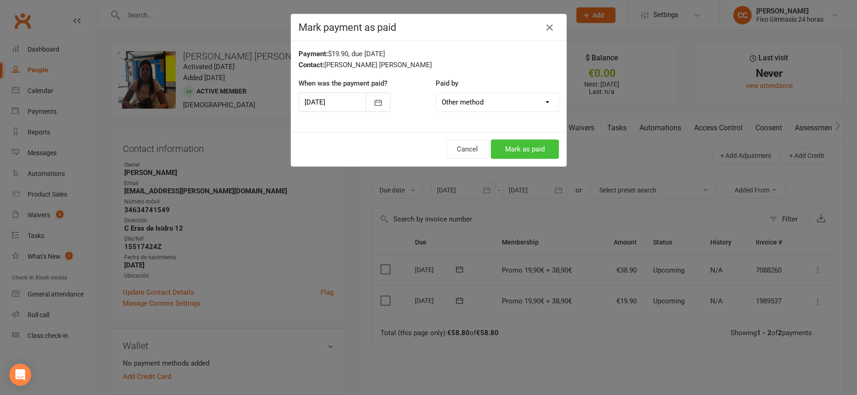
click at [521, 150] on button "Mark as paid" at bounding box center [525, 148] width 68 height 19
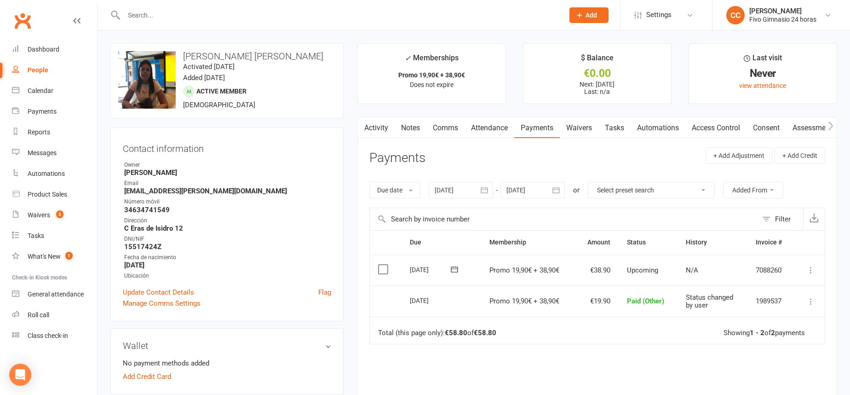
click at [489, 129] on link "Attendance" at bounding box center [490, 127] width 50 height 21
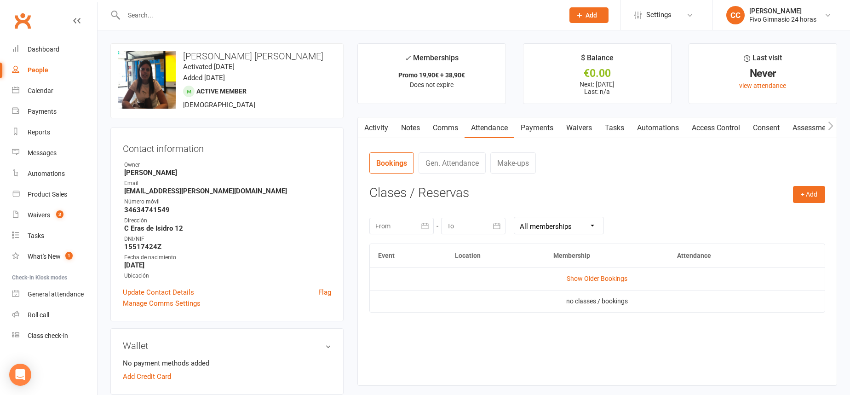
click at [435, 123] on link "Comms" at bounding box center [445, 127] width 38 height 21
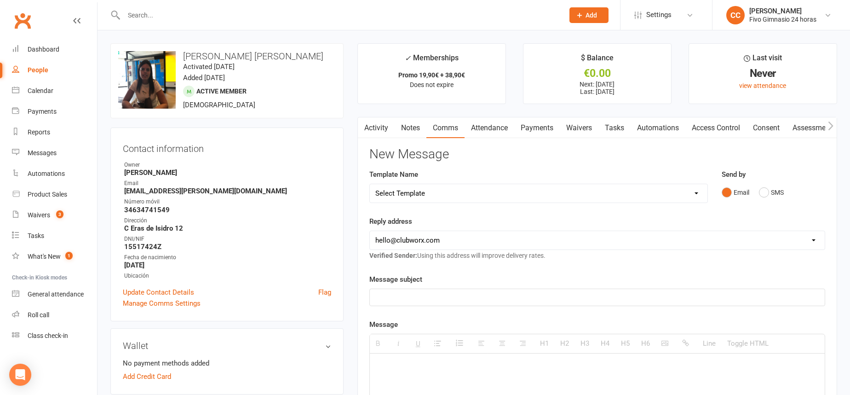
click at [524, 125] on link "Payments" at bounding box center [537, 127] width 46 height 21
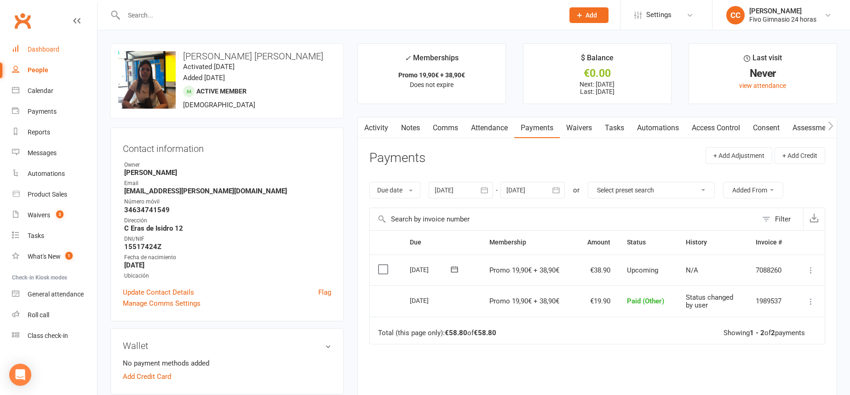
click at [45, 48] on div "Dashboard" at bounding box center [44, 49] width 32 height 7
